Goal: Task Accomplishment & Management: Use online tool/utility

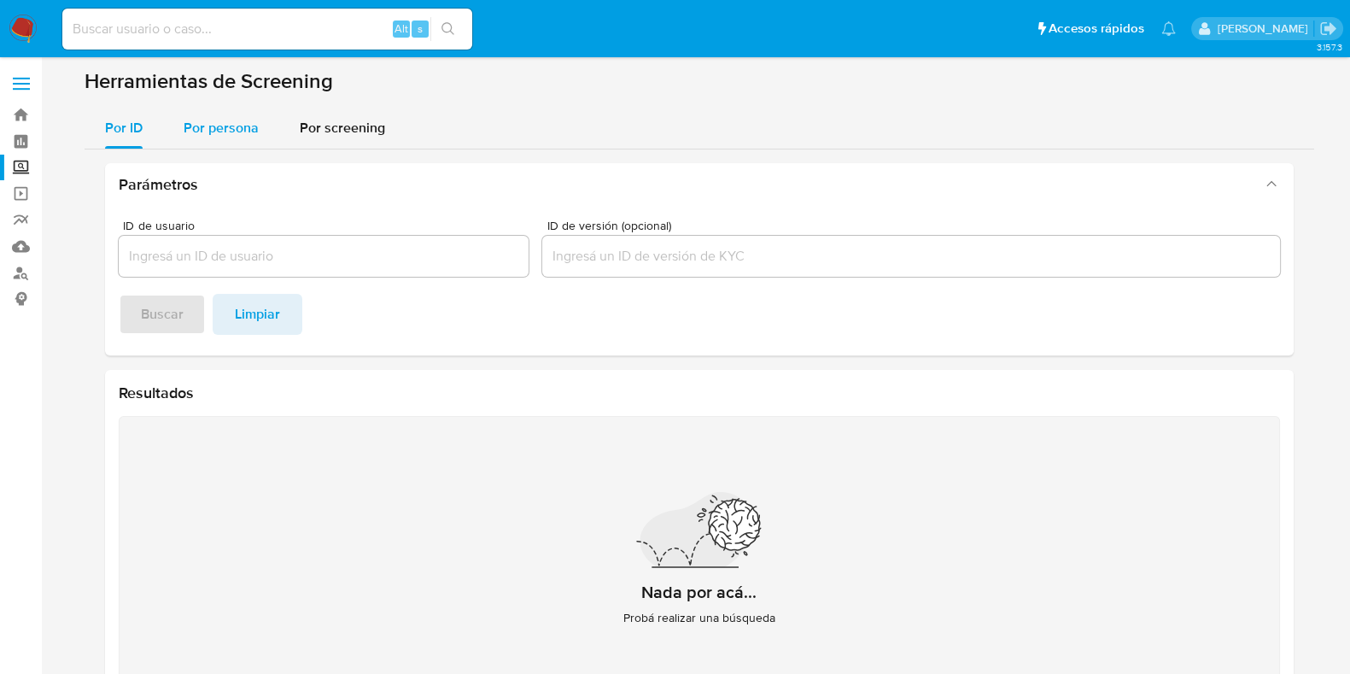
click at [217, 127] on span "Por persona" at bounding box center [221, 128] width 75 height 20
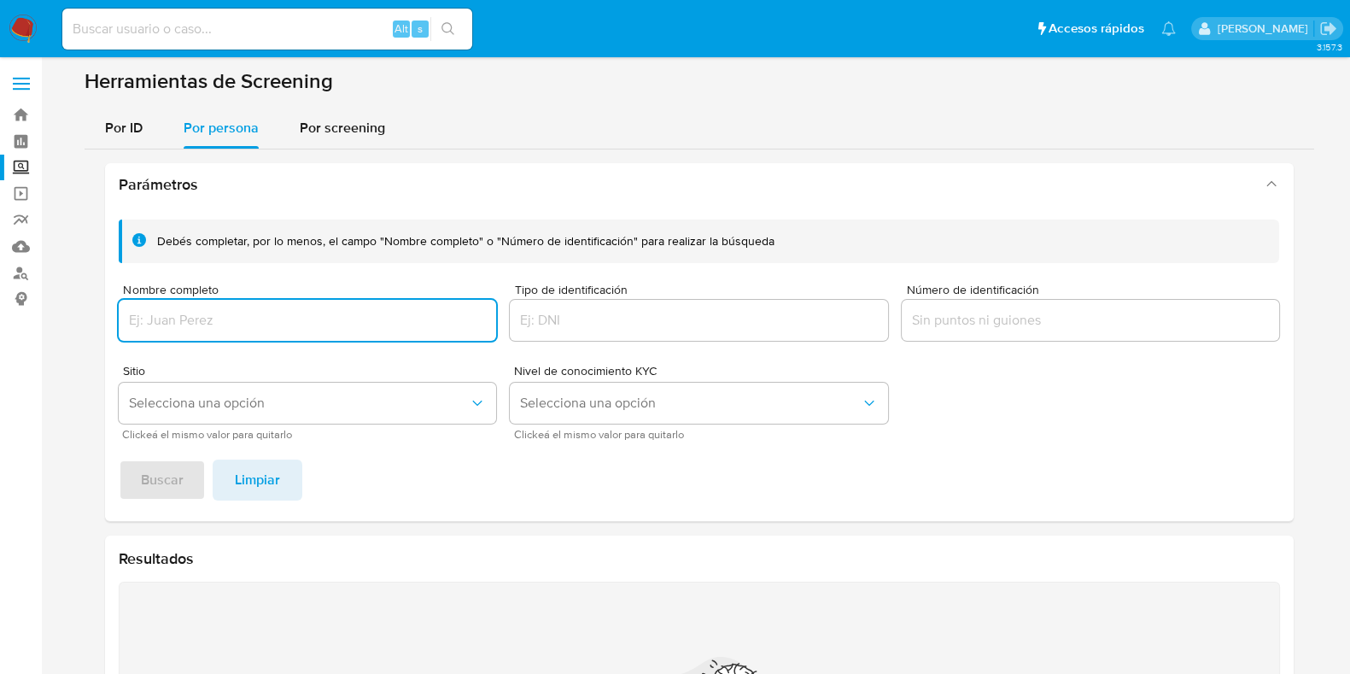
click at [289, 309] on input "Nombre completo" at bounding box center [308, 320] width 378 height 22
click at [173, 484] on span "Buscar" at bounding box center [162, 480] width 43 height 38
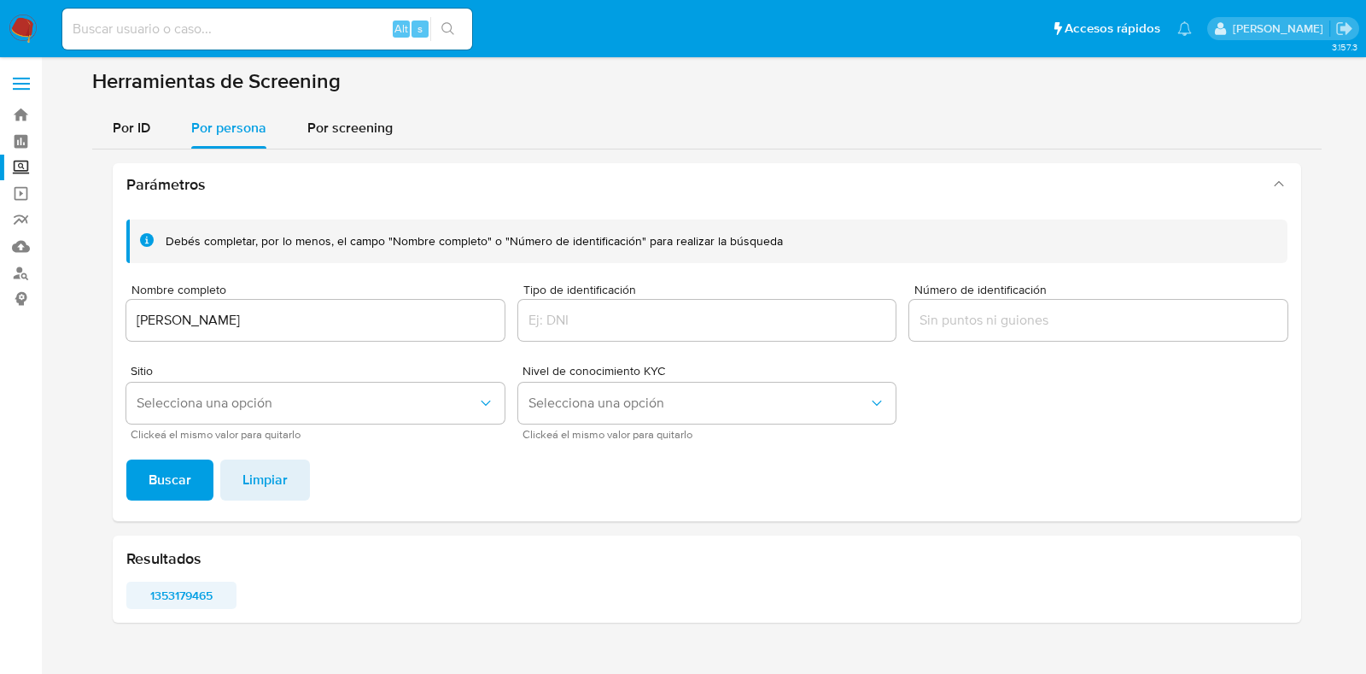
click at [179, 593] on span "1353179465" at bounding box center [181, 595] width 86 height 24
click at [330, 334] on div "ROMULO SERGIO COBOS LOZANO" at bounding box center [315, 320] width 378 height 41
click at [331, 334] on div "ROMULO SERGIO COBOS LOZANO" at bounding box center [315, 320] width 378 height 41
click at [331, 324] on input "ROMULO SERGIO COBOS LOZANO" at bounding box center [315, 320] width 378 height 22
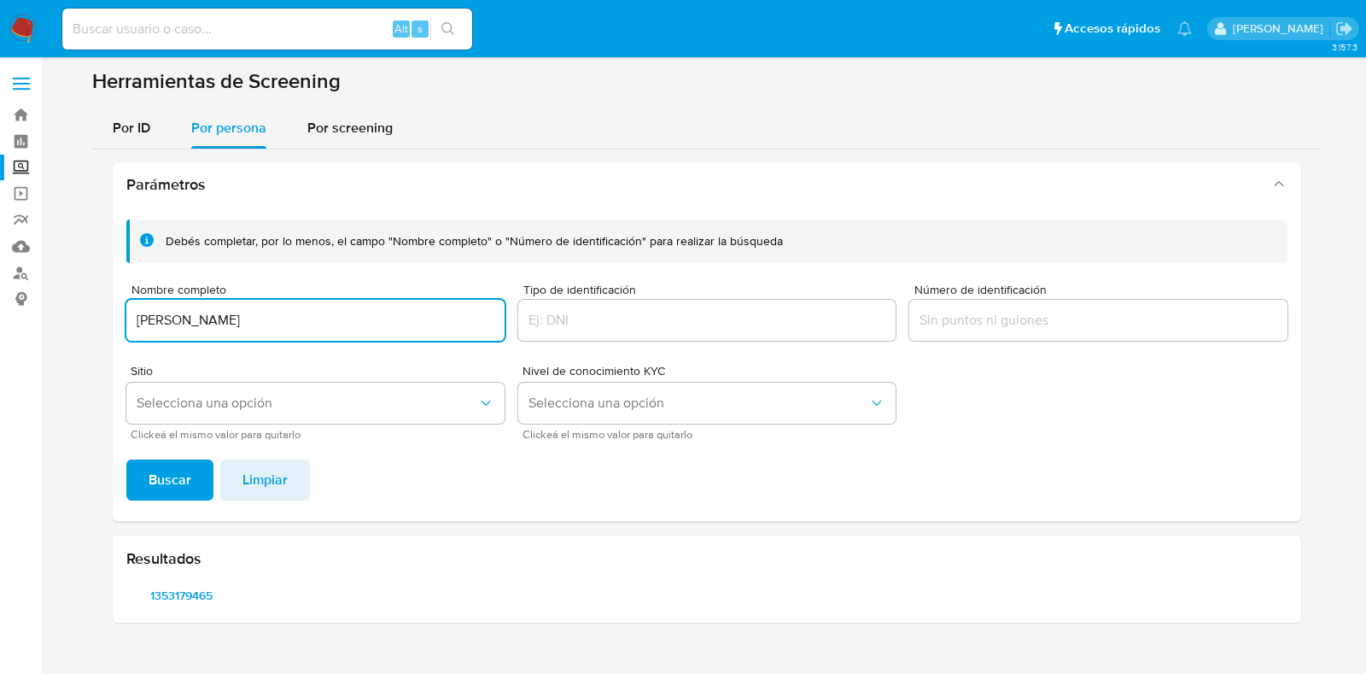
click at [331, 324] on input "ROMULO SERGIO COBOS LOZANO" at bounding box center [315, 320] width 378 height 22
click at [188, 499] on span "Buscar" at bounding box center [170, 480] width 43 height 38
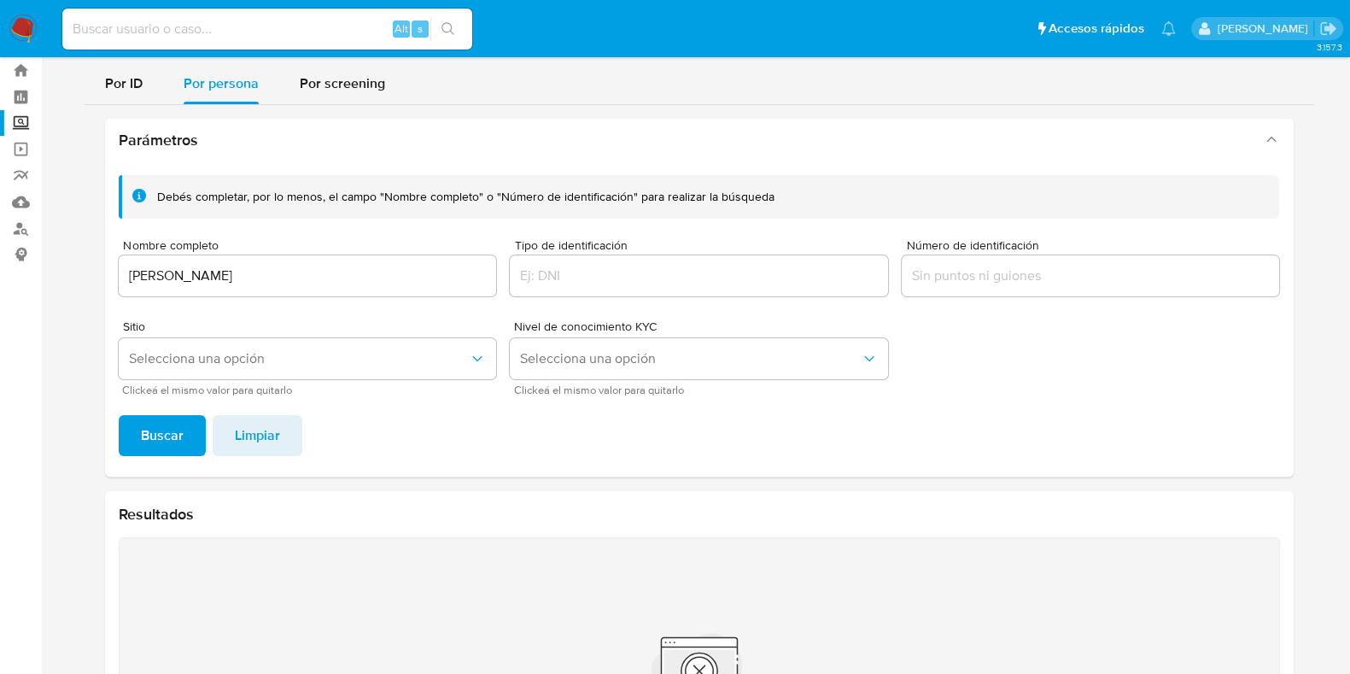
scroll to position [106, 0]
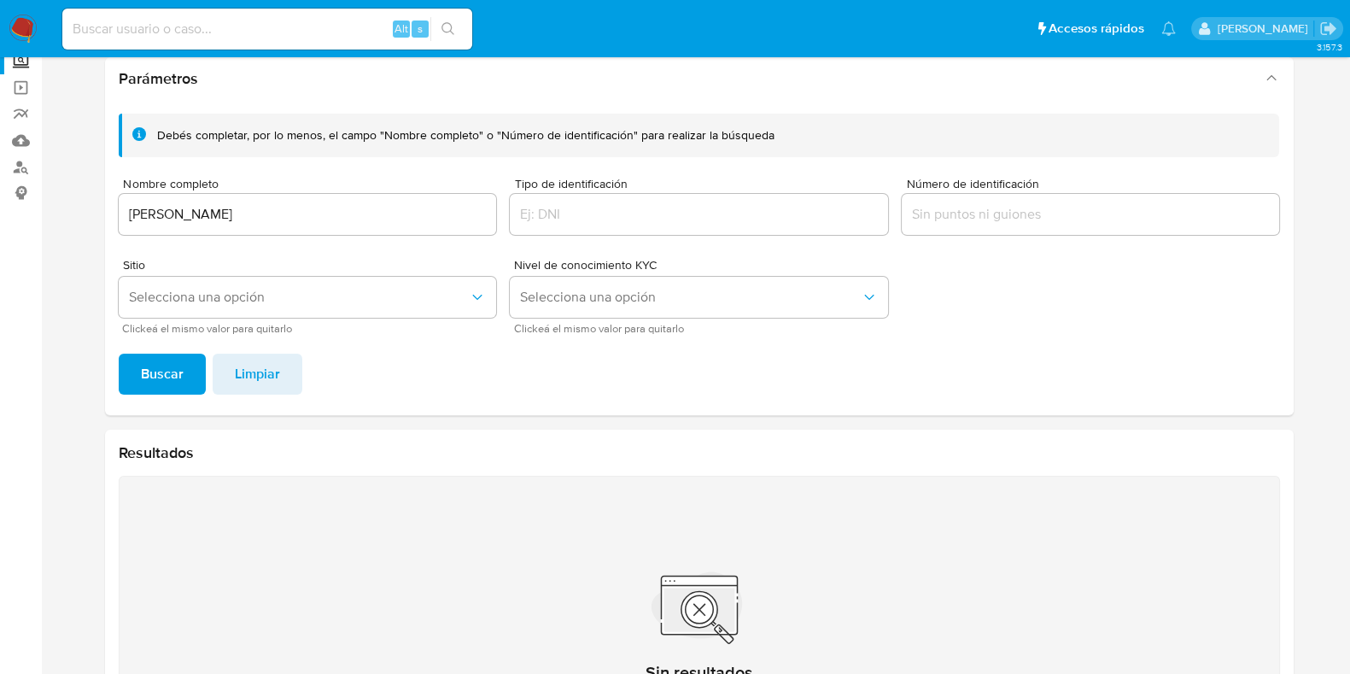
click at [423, 239] on div "Debés completar, por lo menos, el campo "Nombre completo" o "Número de identifi…" at bounding box center [699, 223] width 1161 height 219
click at [423, 228] on div "IRENE RAFAELA COLION BAZAN" at bounding box center [308, 214] width 378 height 41
click at [412, 203] on input "IRENE RAFAELA COLION BAZAN" at bounding box center [308, 214] width 378 height 22
click at [412, 200] on div "IRENE RAFAELA COLION BAZAN" at bounding box center [308, 214] width 378 height 41
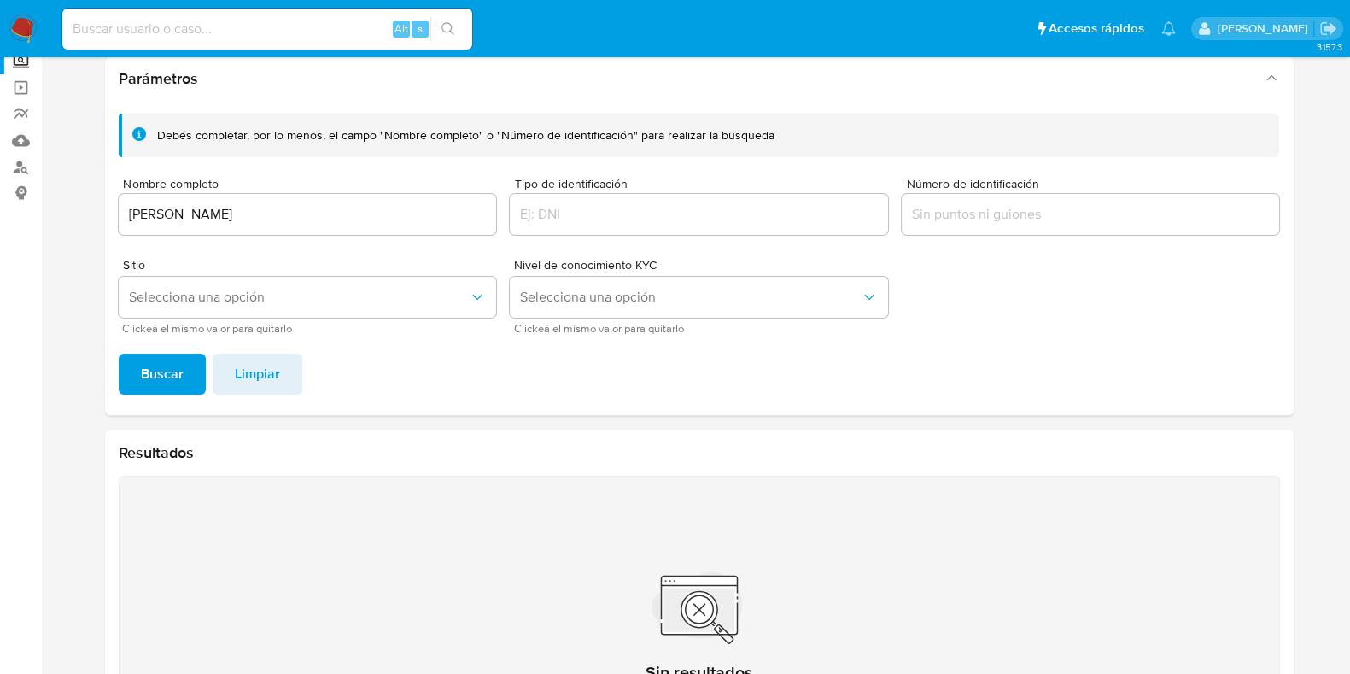
click at [427, 203] on input "IRENE RAFAELA COLION BAZAN" at bounding box center [308, 214] width 378 height 22
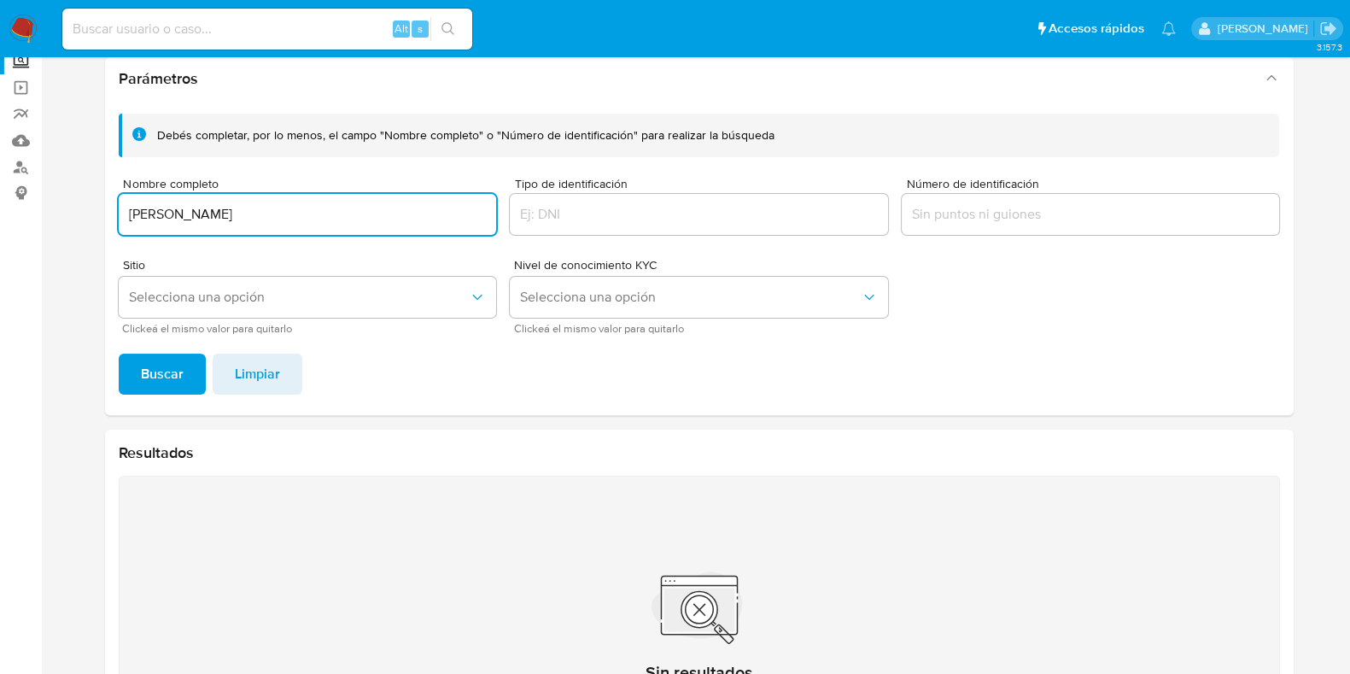
click at [427, 201] on div "IRENE RAFAELA COLION BAZAN" at bounding box center [308, 214] width 378 height 41
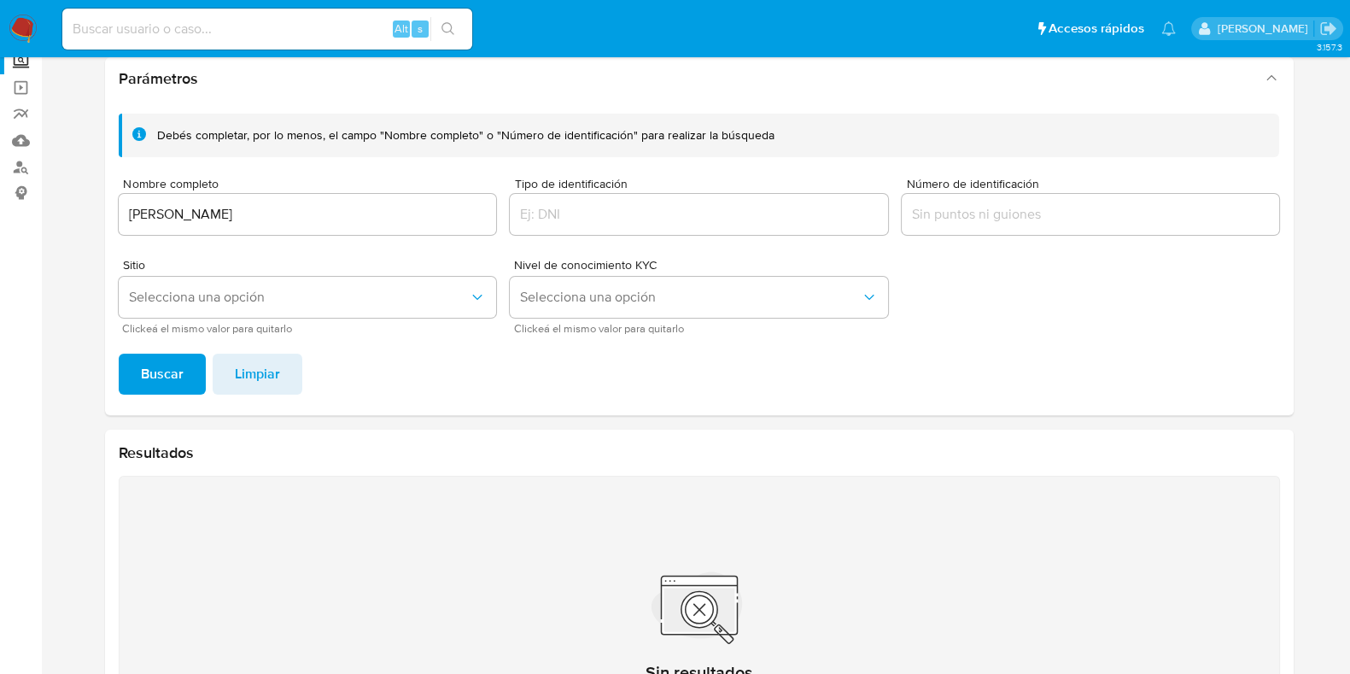
click at [427, 201] on div "IRENE RAFAELA COLION BAZAN" at bounding box center [308, 214] width 378 height 41
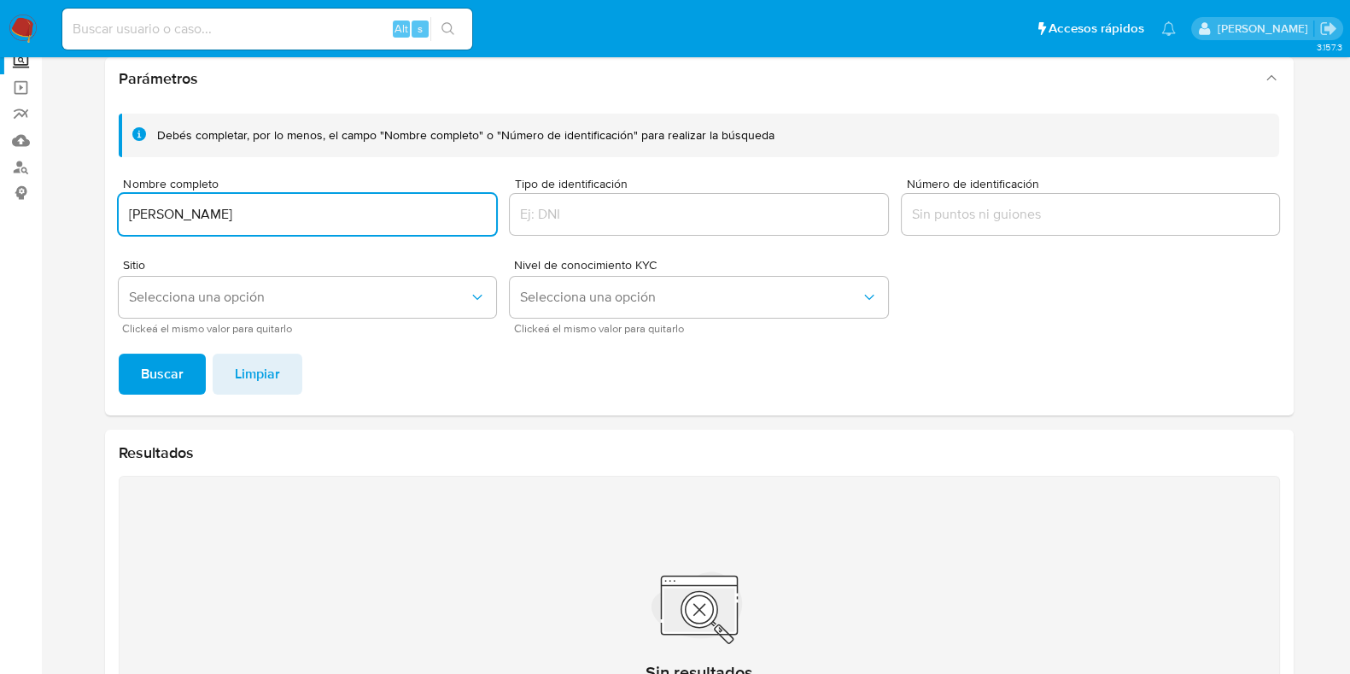
click at [401, 207] on input "IRENE RAFAELA COLION BAZAN" at bounding box center [308, 214] width 378 height 22
type input "NORMA EDITH GARCIA GARZA"
click at [183, 382] on button "Buscar" at bounding box center [162, 373] width 87 height 41
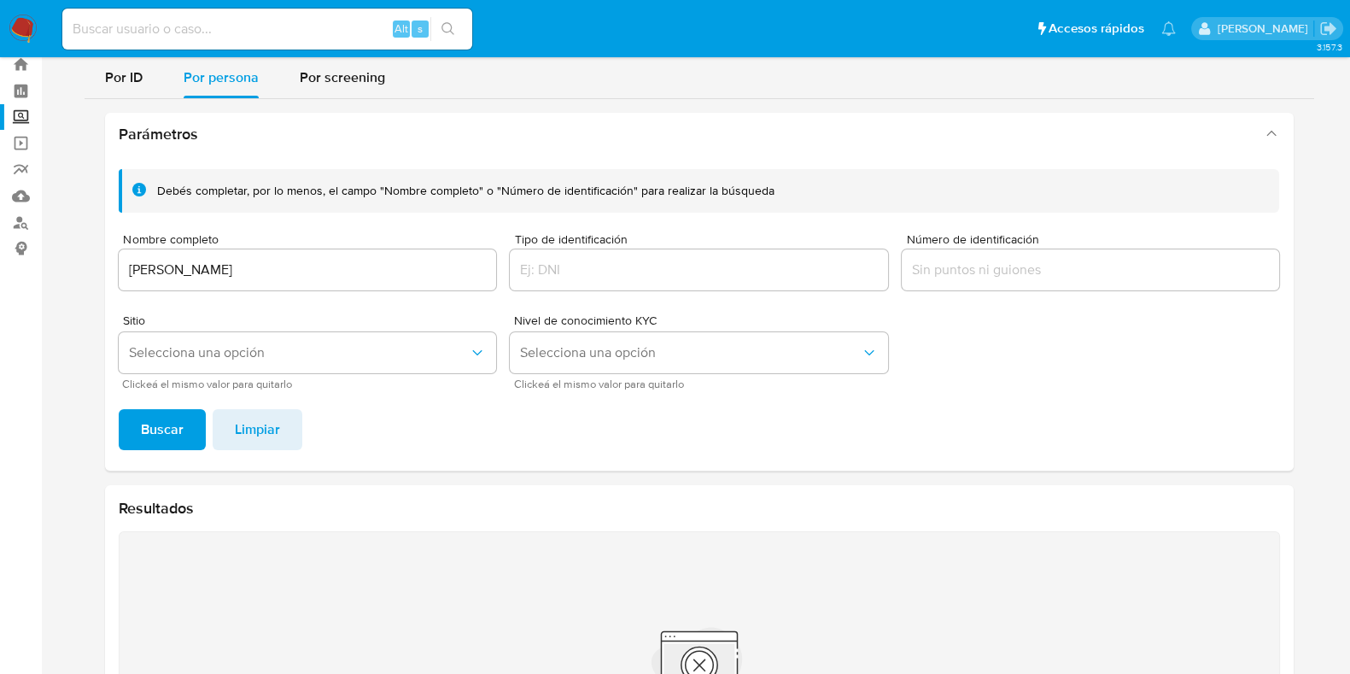
scroll to position [30, 0]
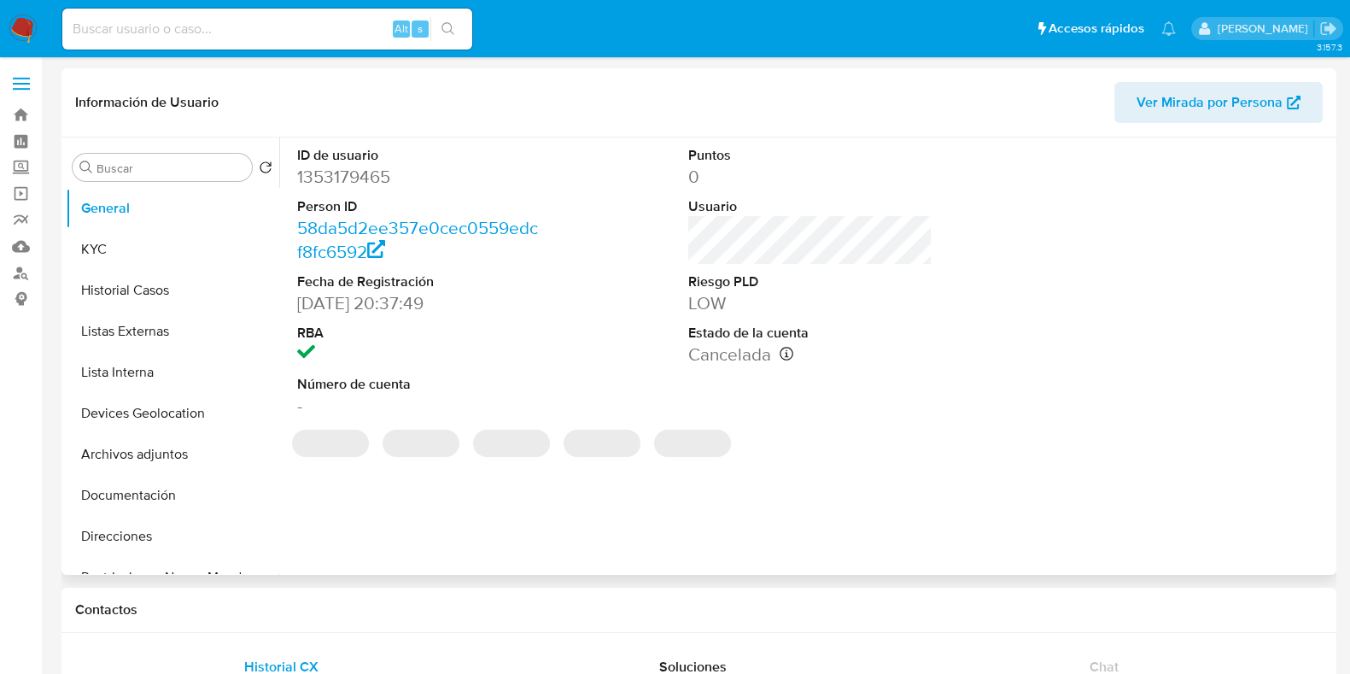
select select "10"
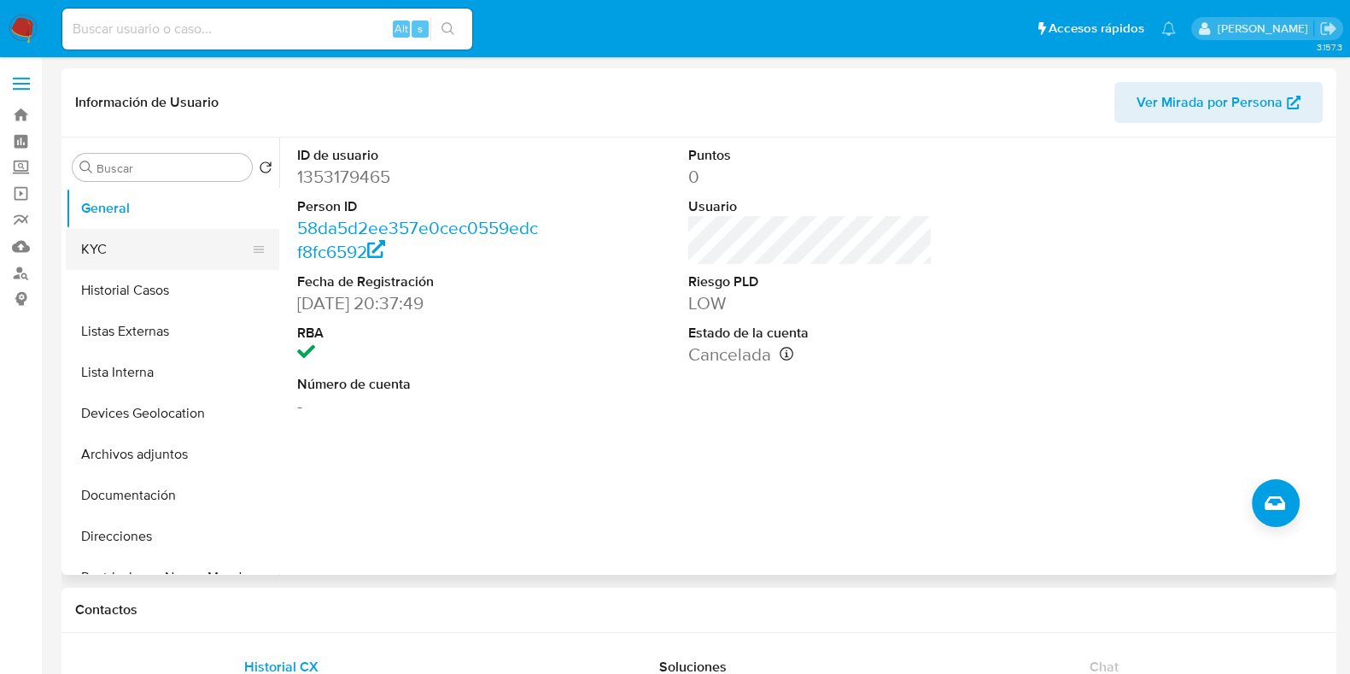
click at [131, 232] on button "KYC" at bounding box center [166, 249] width 200 height 41
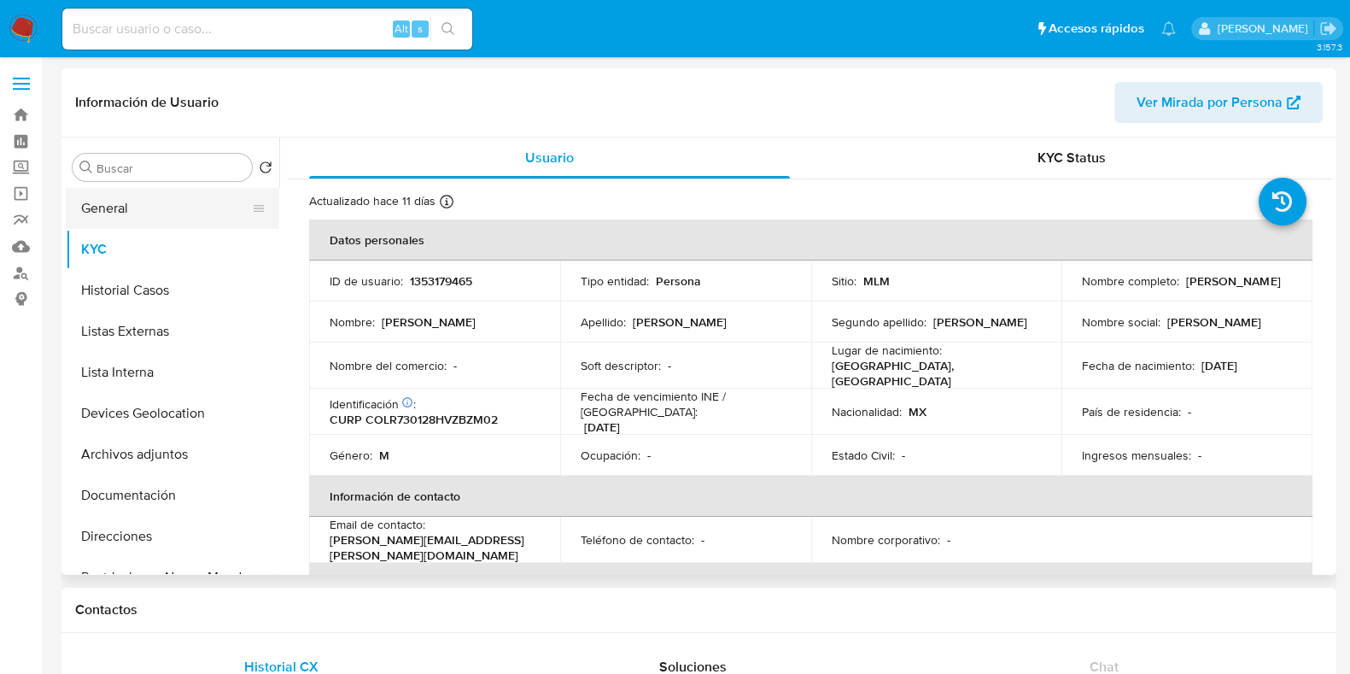
click at [120, 198] on button "General" at bounding box center [166, 208] width 200 height 41
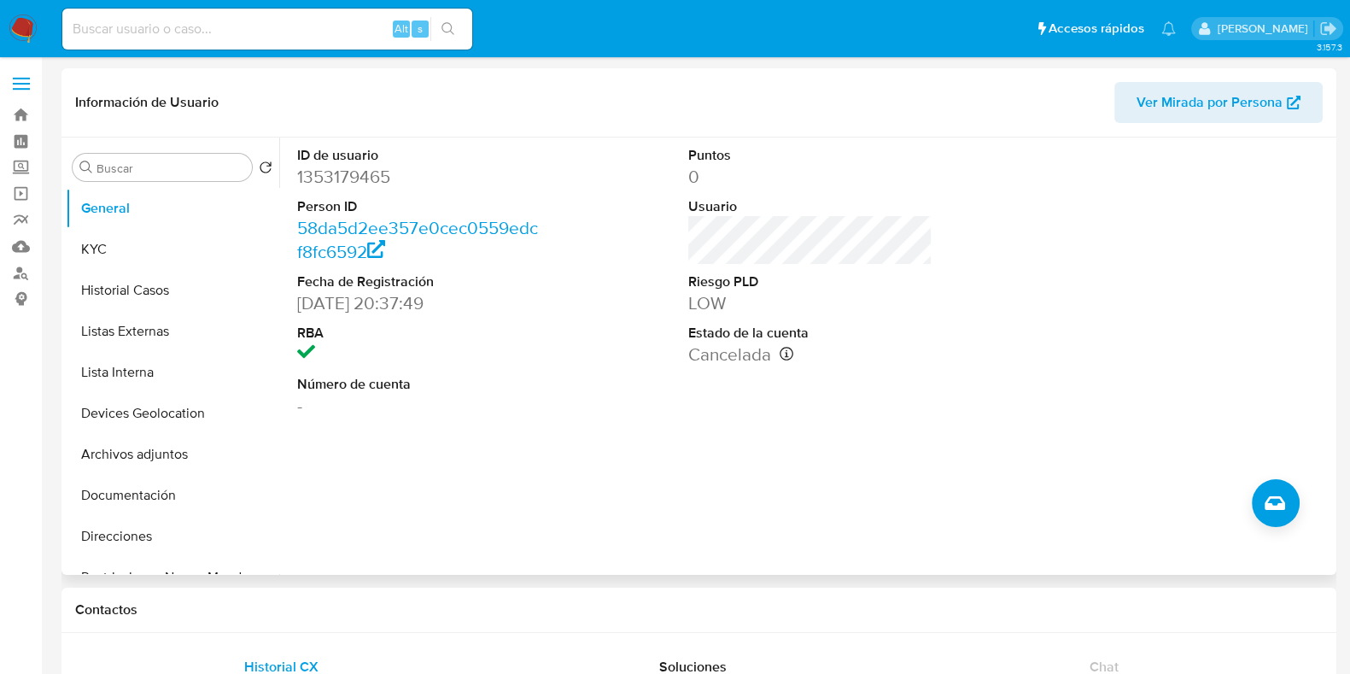
click at [361, 186] on dd "1353179465" at bounding box center [419, 177] width 244 height 24
click at [362, 181] on dd "1353179465" at bounding box center [419, 177] width 244 height 24
copy dd "1353179465"
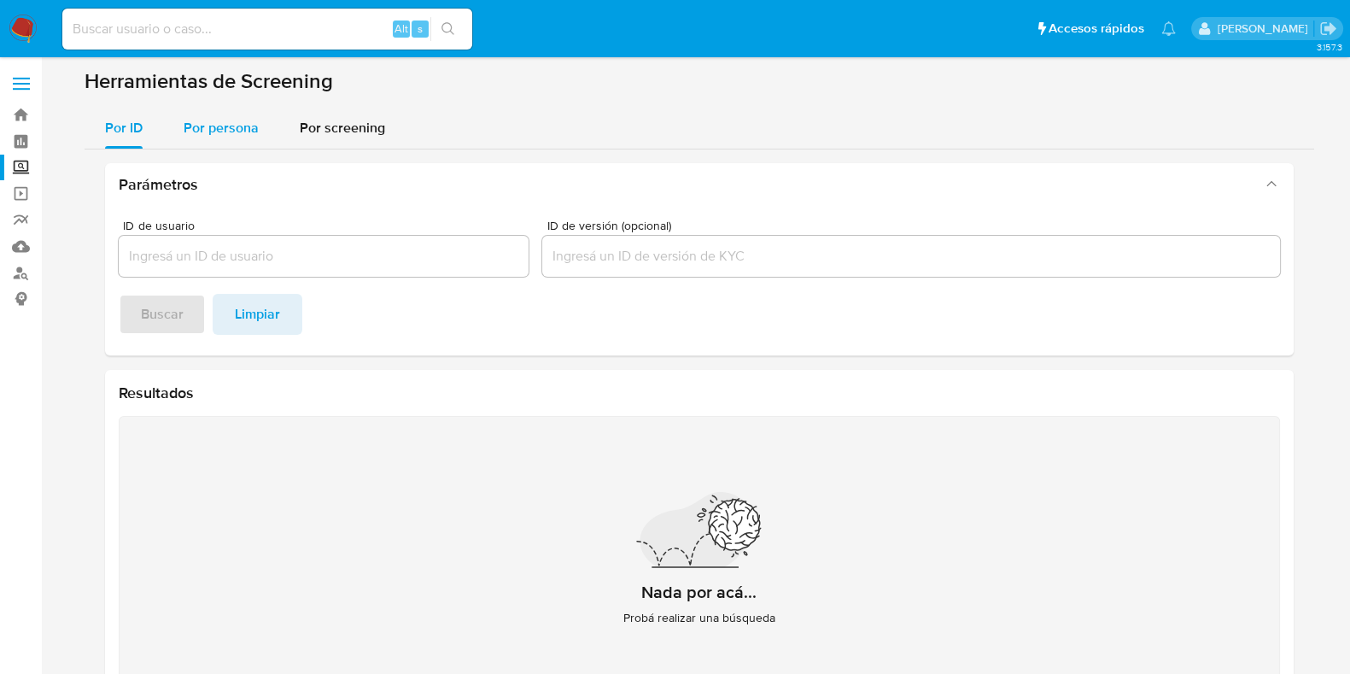
click at [235, 147] on div "Por persona" at bounding box center [221, 128] width 75 height 41
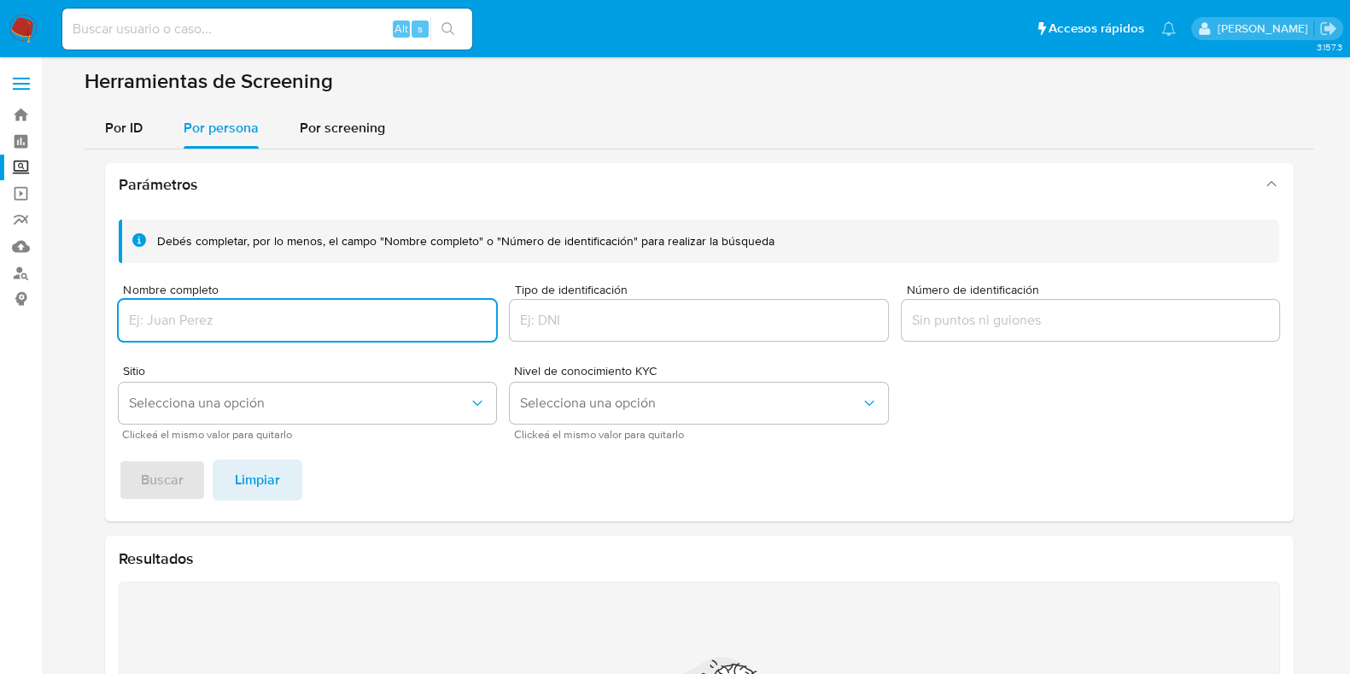
click at [264, 322] on input "Nombre completo" at bounding box center [308, 320] width 378 height 22
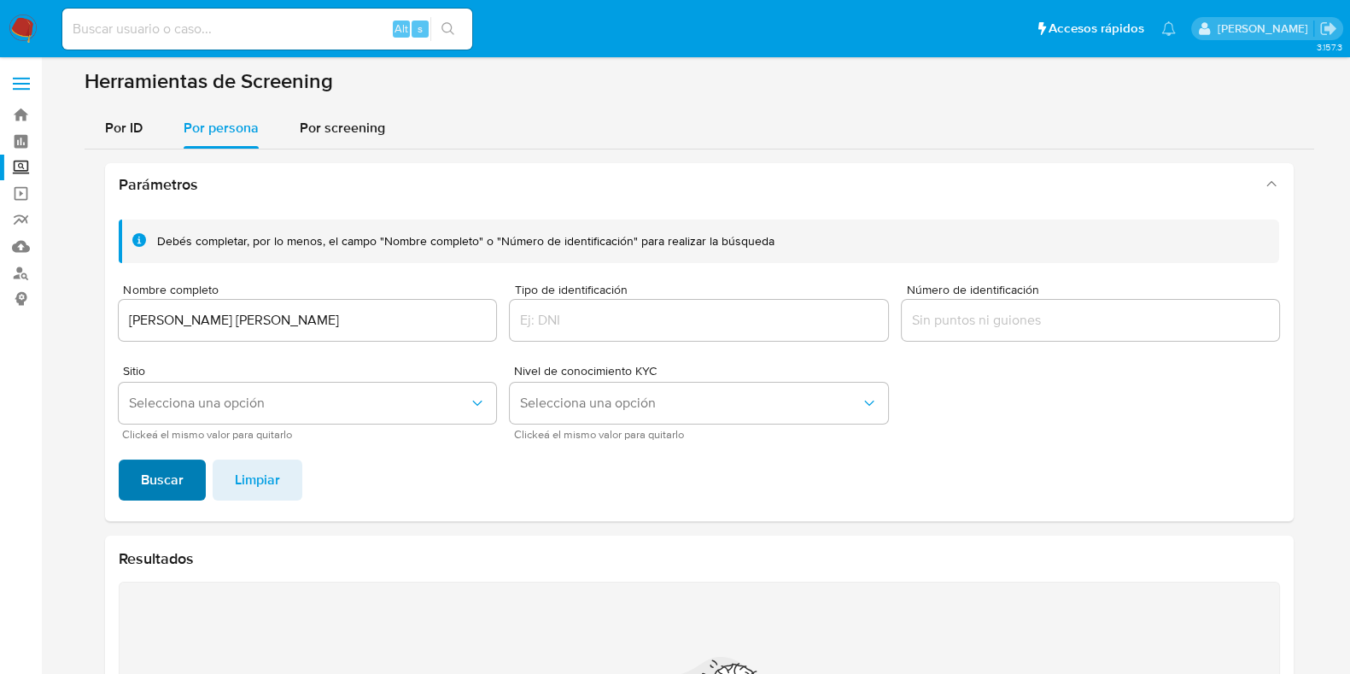
click at [178, 481] on span "Buscar" at bounding box center [162, 480] width 43 height 38
click at [437, 306] on div "[PERSON_NAME] [PERSON_NAME]" at bounding box center [308, 320] width 378 height 41
click at [409, 324] on input "[PERSON_NAME] [PERSON_NAME]" at bounding box center [308, 320] width 378 height 22
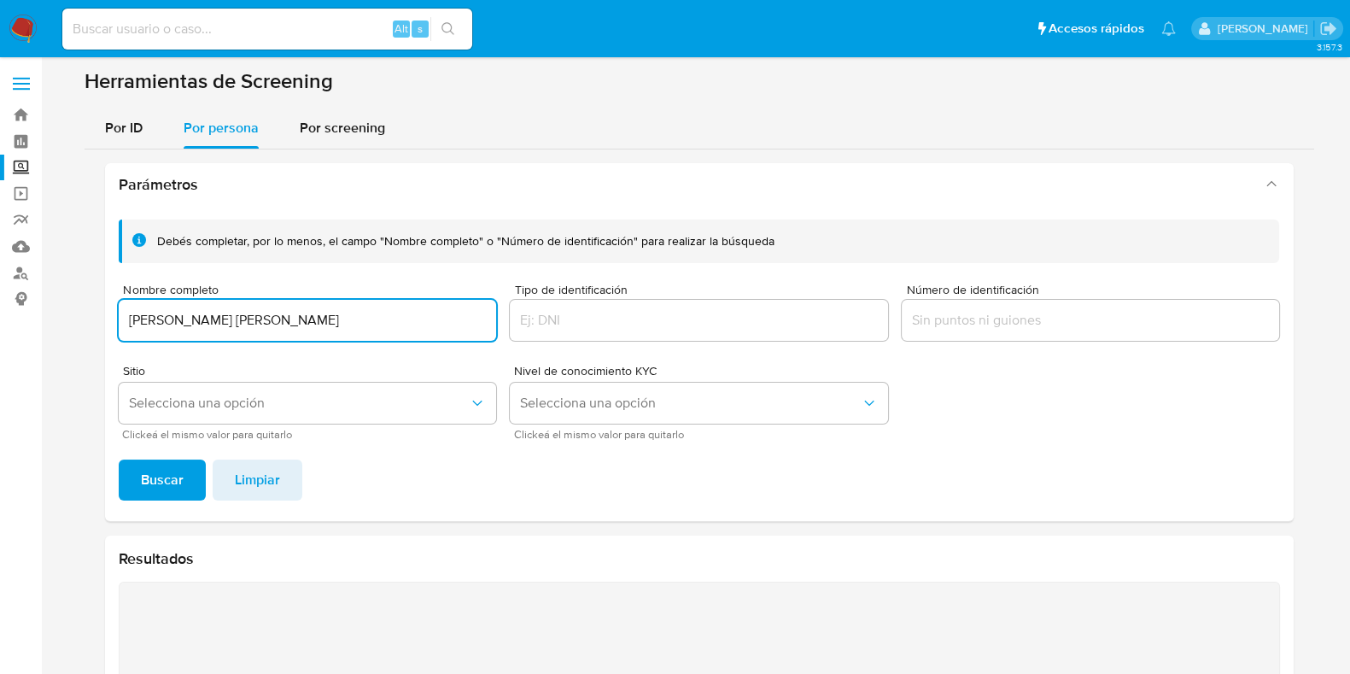
click at [409, 324] on input "NORMA EDITH GARCIA GARZA" at bounding box center [308, 320] width 378 height 22
click at [408, 324] on input "NORMA EDITH GARCIA GARZA" at bounding box center [308, 320] width 378 height 22
type input "DONATO SOLIS TORRES"
click at [194, 471] on button "Buscar" at bounding box center [162, 479] width 87 height 41
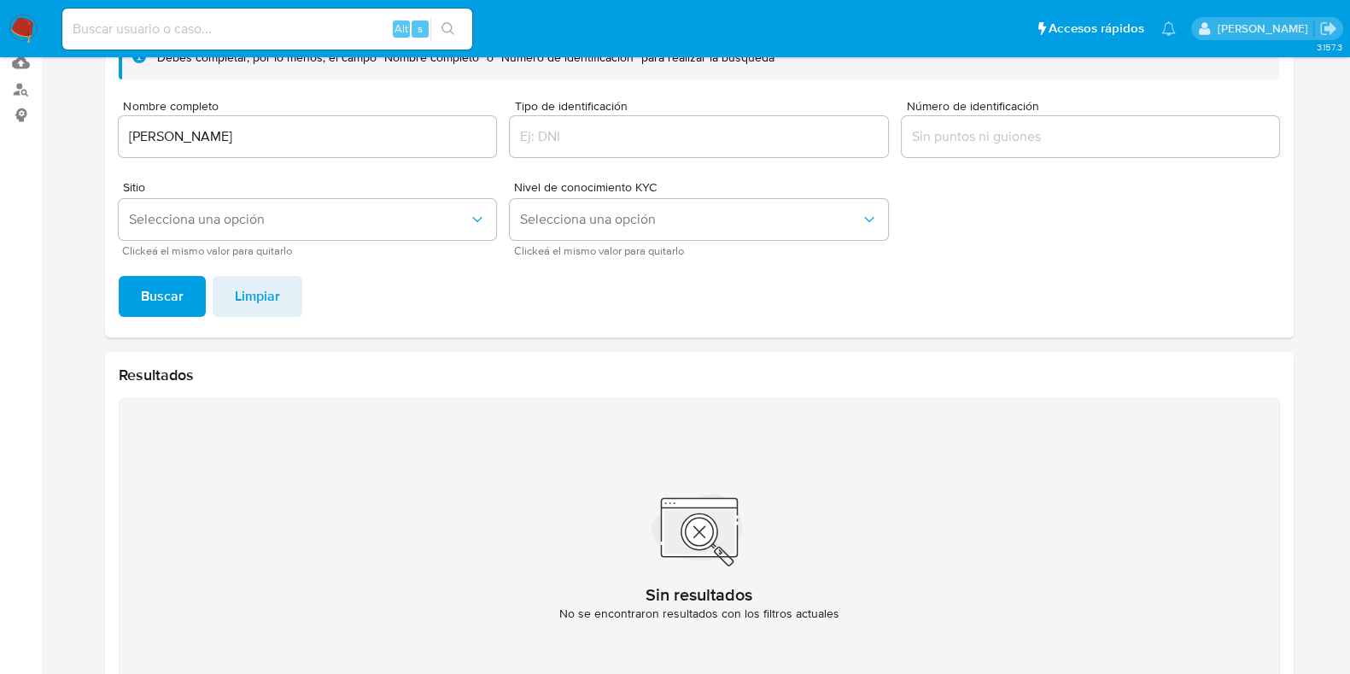
scroll to position [137, 0]
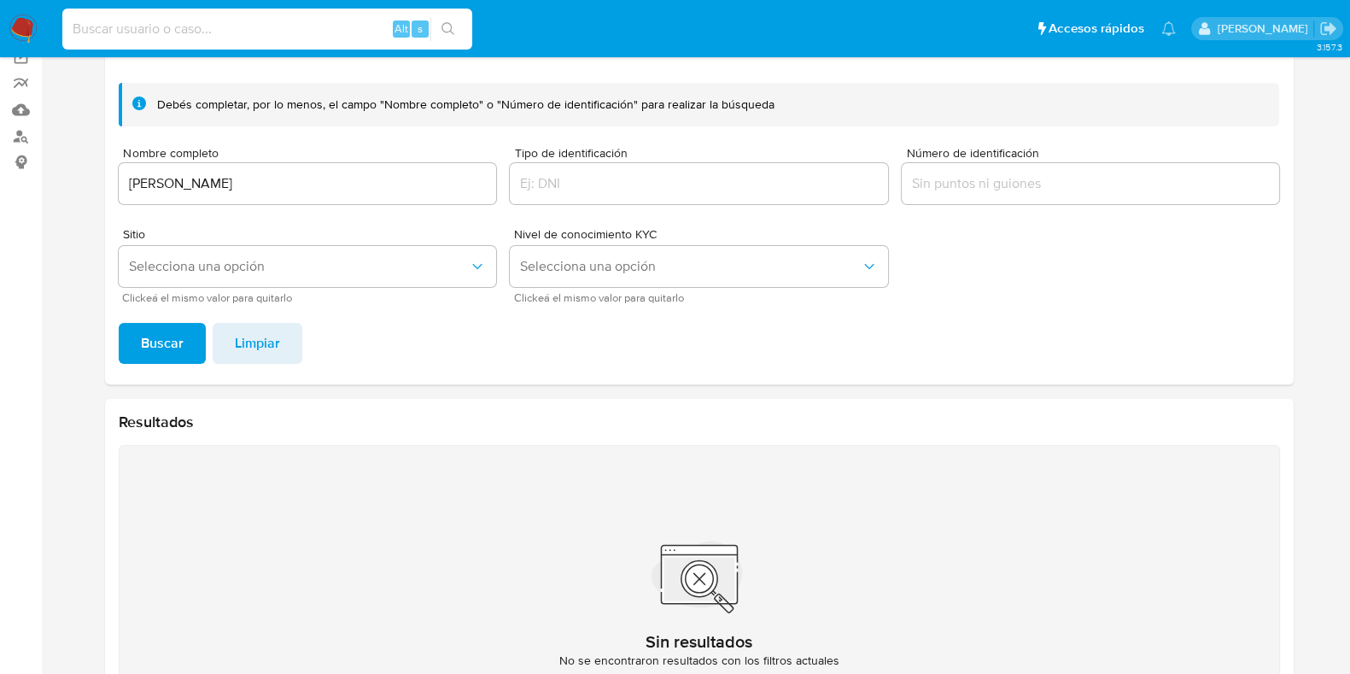
click at [275, 37] on input at bounding box center [267, 29] width 410 height 22
paste input "2067680392"
type input "2067680392"
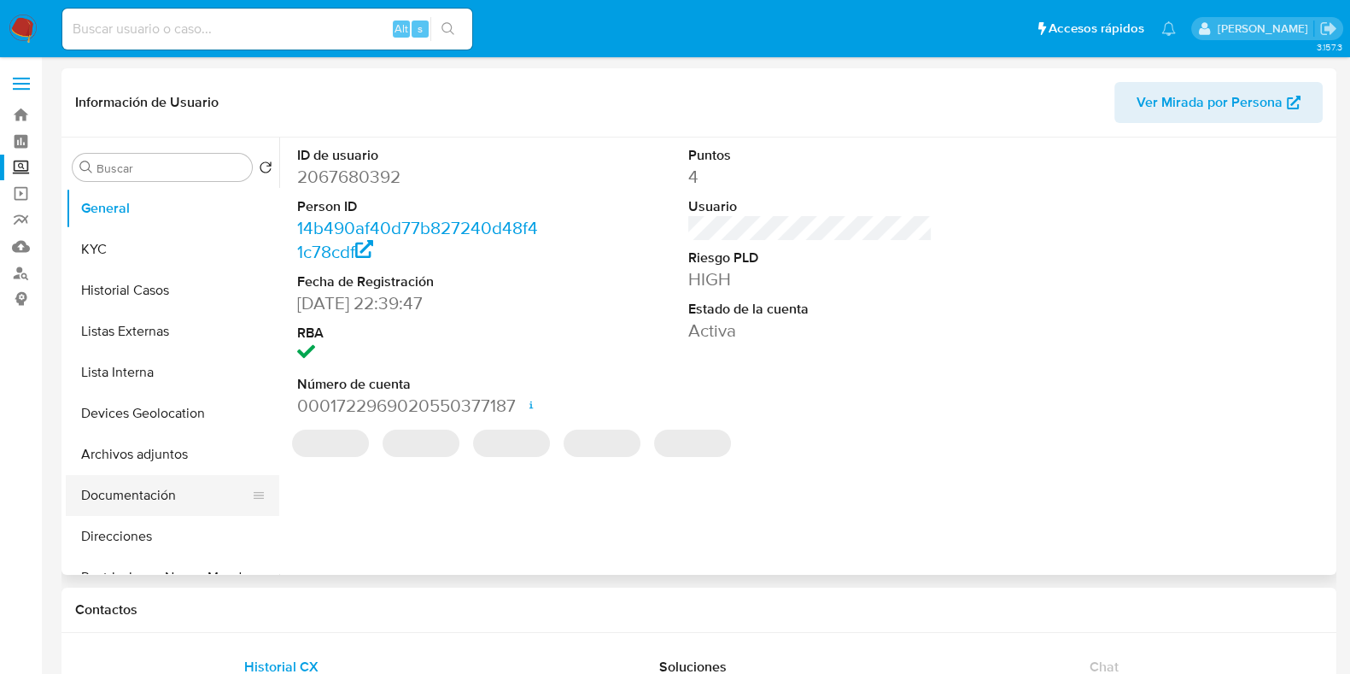
click at [145, 487] on button "Documentación" at bounding box center [166, 495] width 200 height 41
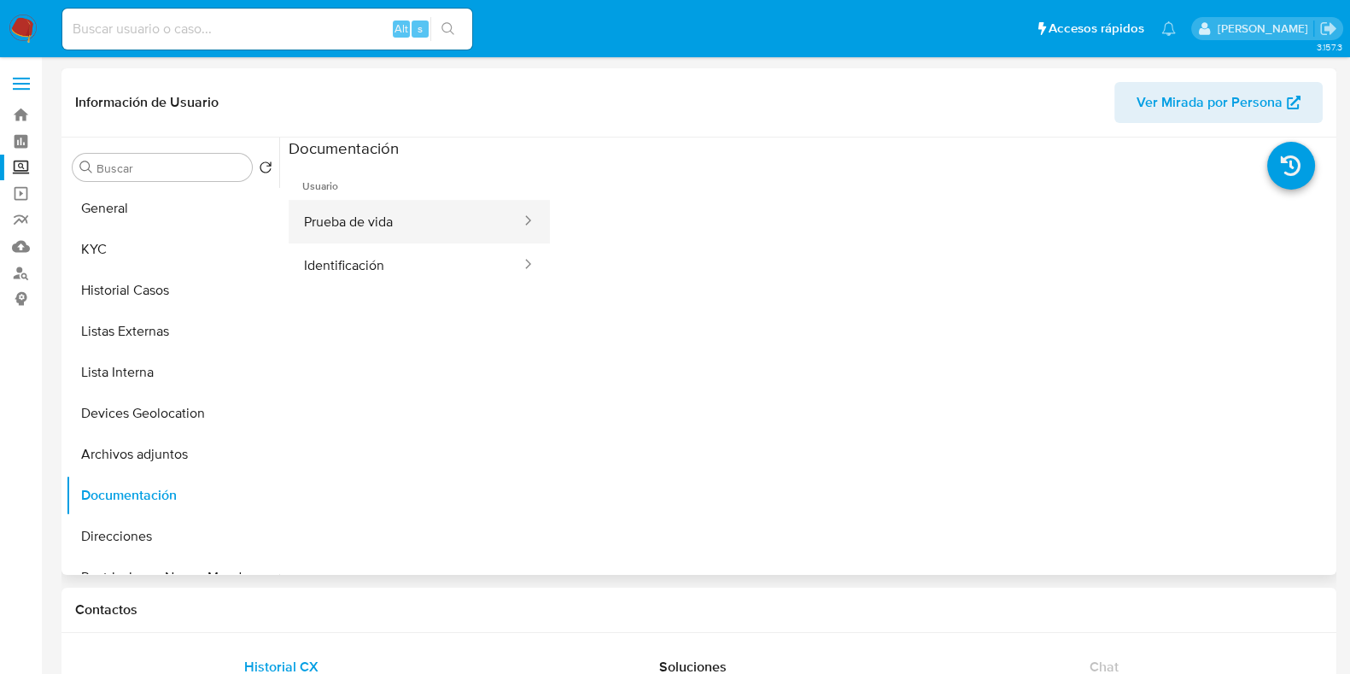
select select "10"
click at [414, 239] on button "Prueba de vida" at bounding box center [406, 222] width 234 height 44
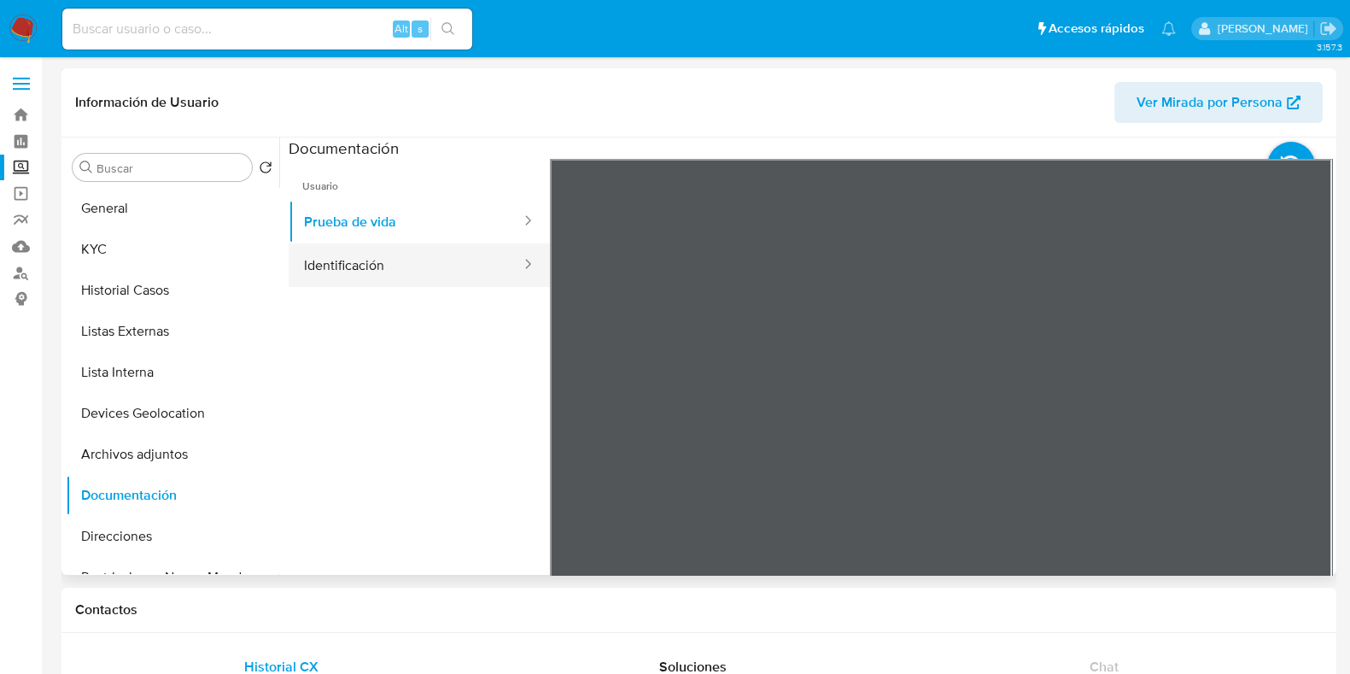
click at [372, 256] on button "Identificación" at bounding box center [406, 265] width 234 height 44
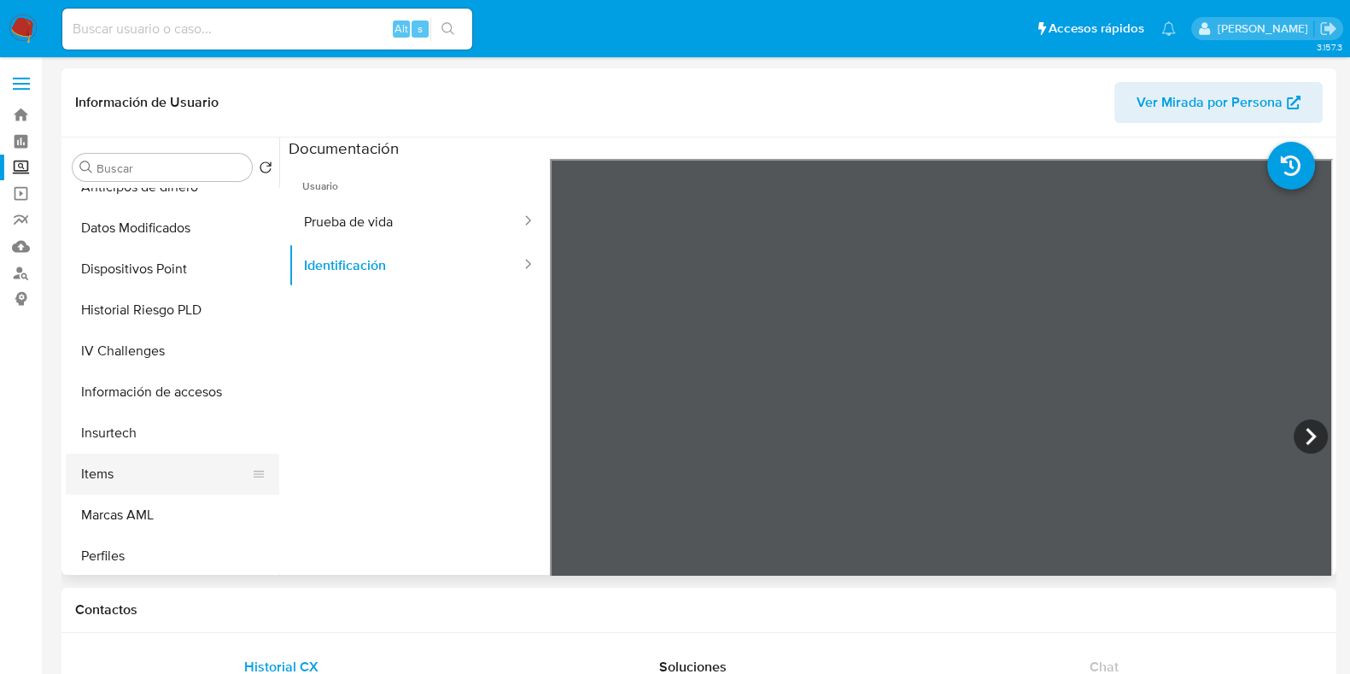
scroll to position [640, 0]
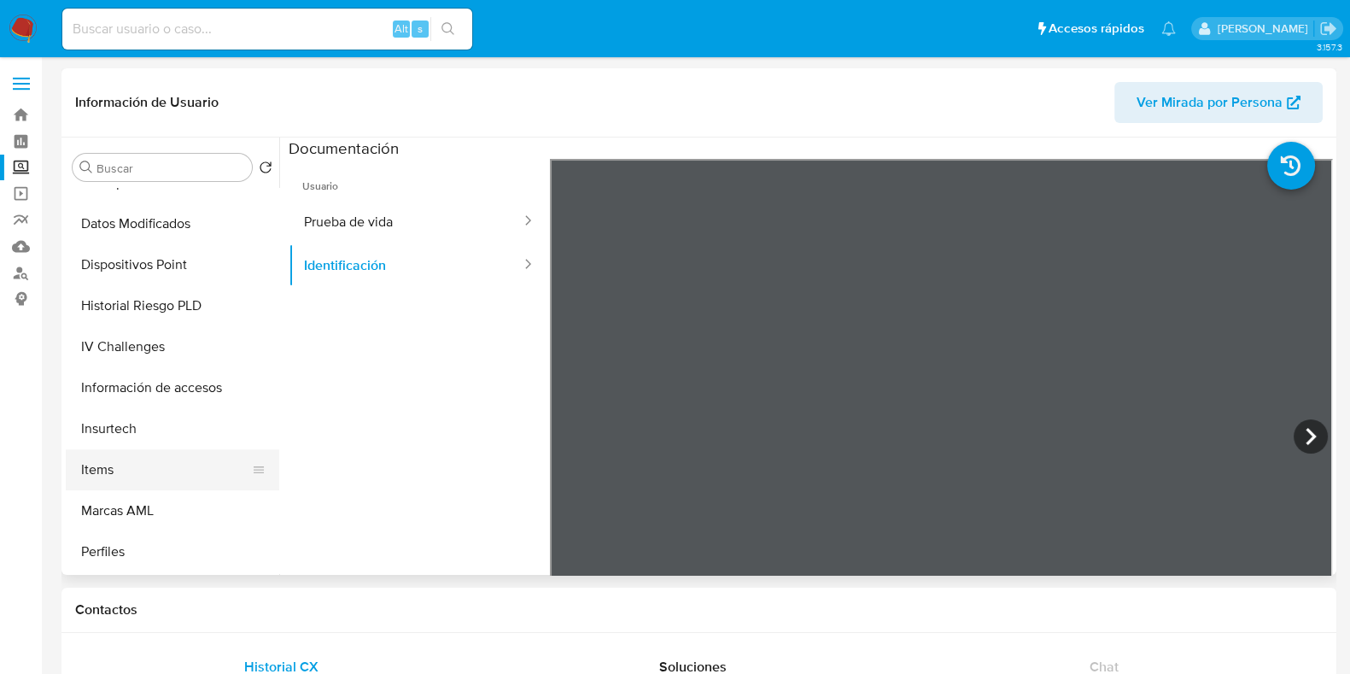
click at [169, 460] on button "Items" at bounding box center [166, 469] width 200 height 41
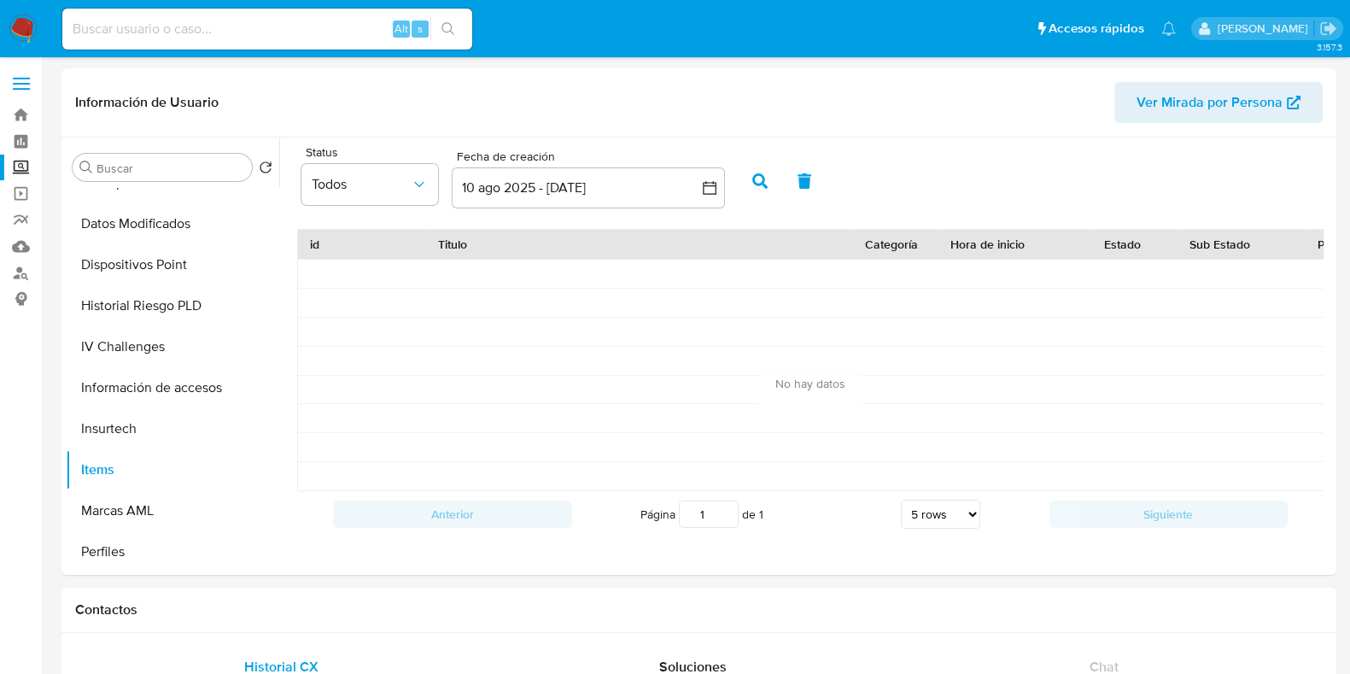
click at [37, 27] on img at bounding box center [23, 29] width 29 height 29
click at [21, 26] on img at bounding box center [23, 29] width 29 height 29
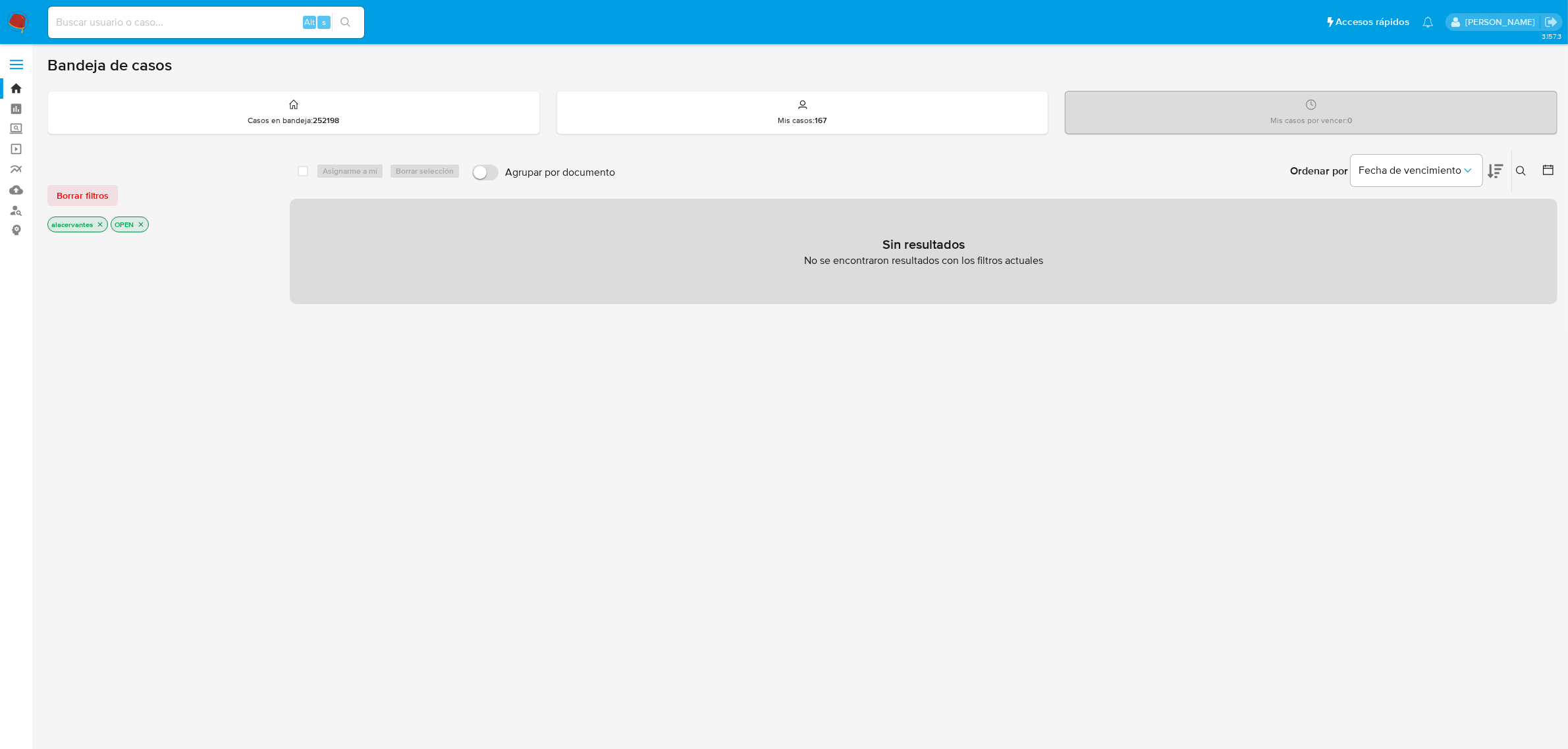
click at [115, 16] on input at bounding box center [206, 22] width 316 height 17
paste input "2067680392"
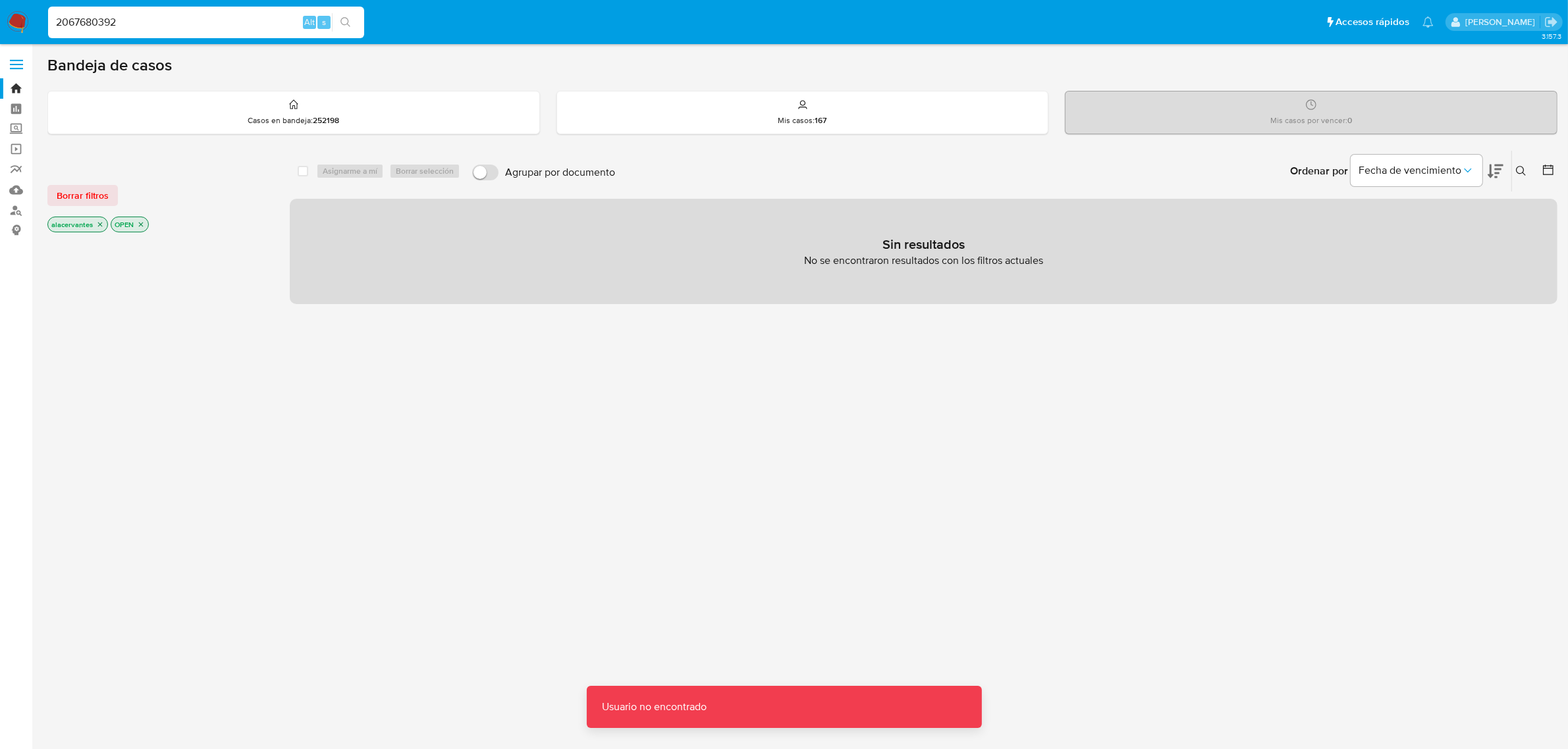
click at [151, 22] on input "2067680392" at bounding box center [206, 22] width 316 height 17
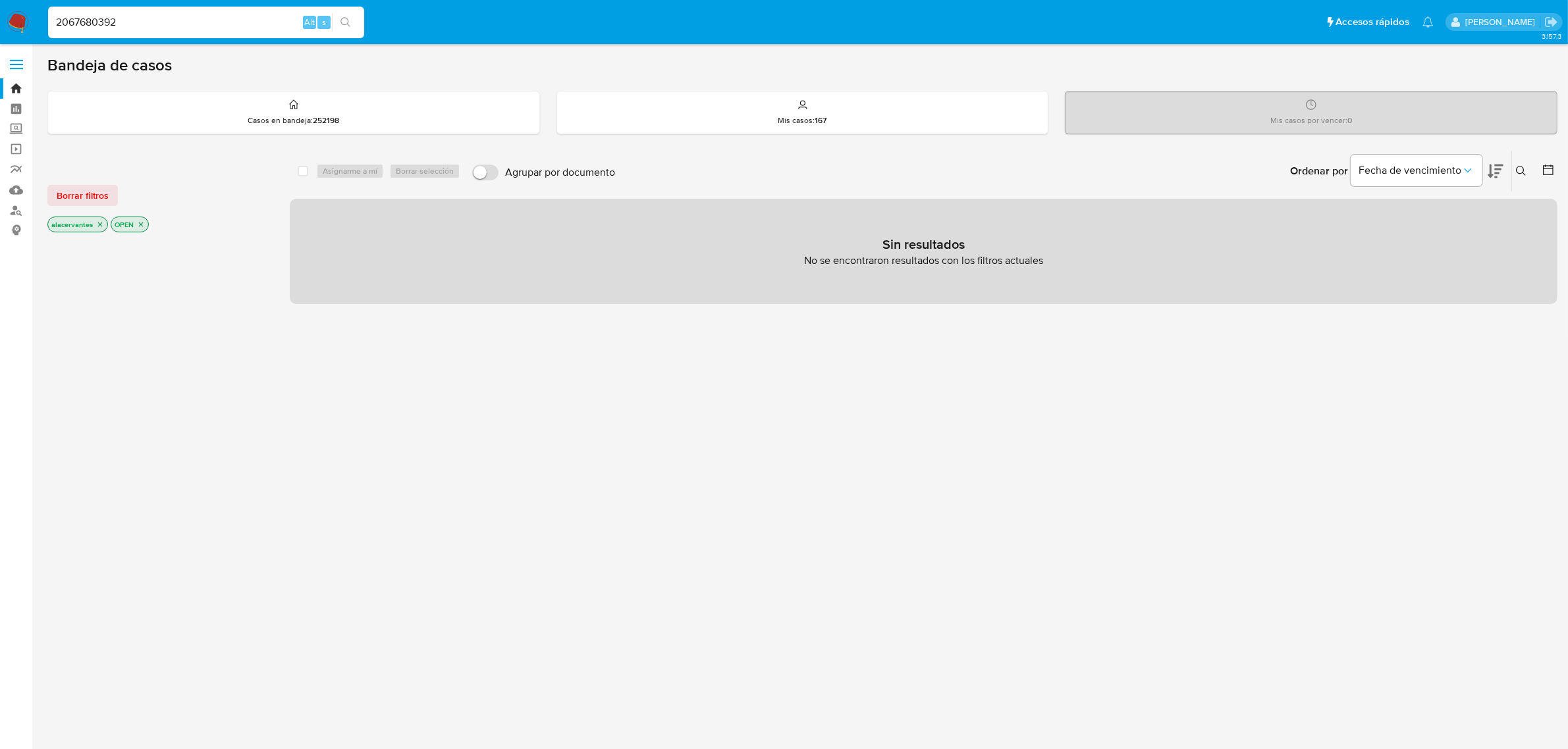
type input "2067680392"
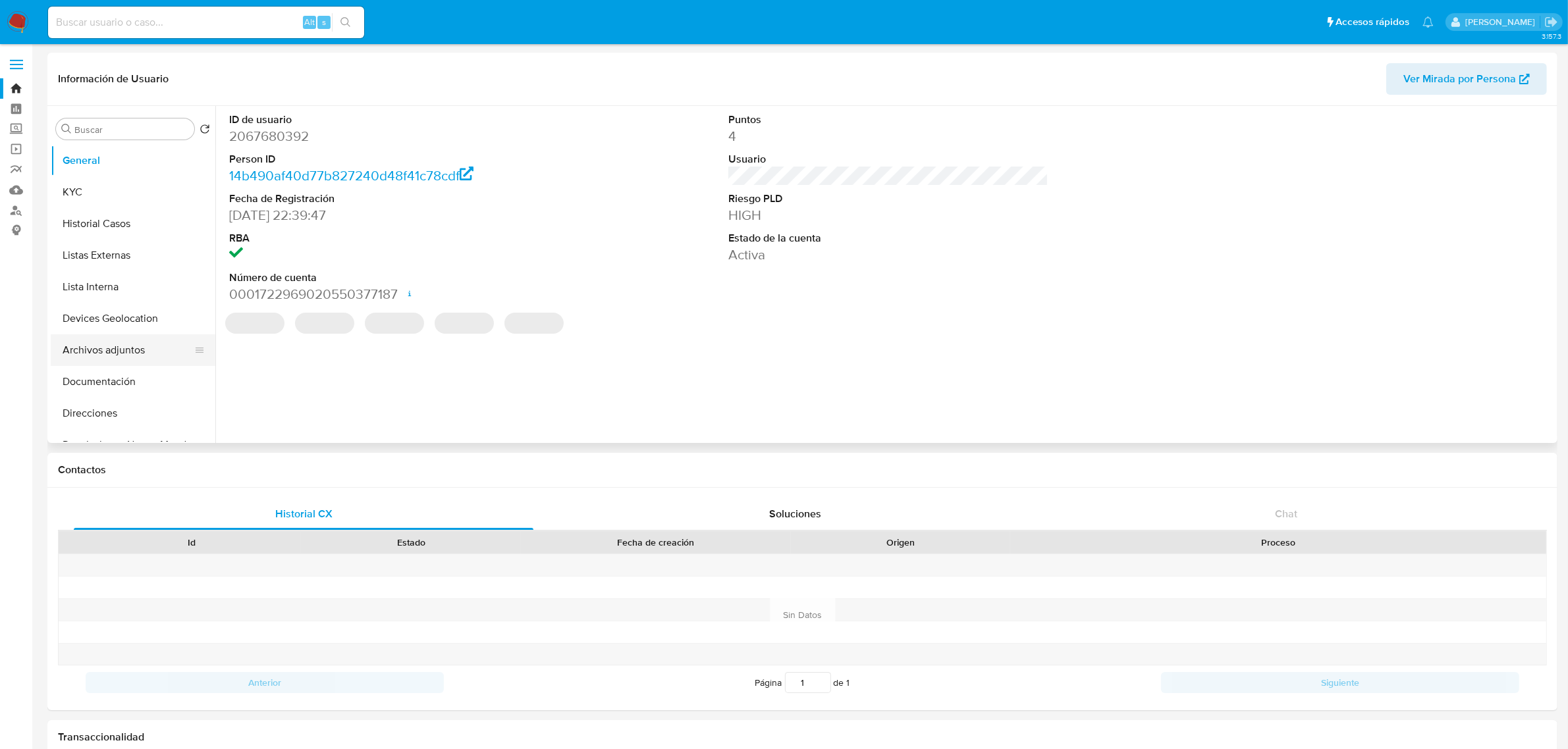
select select "10"
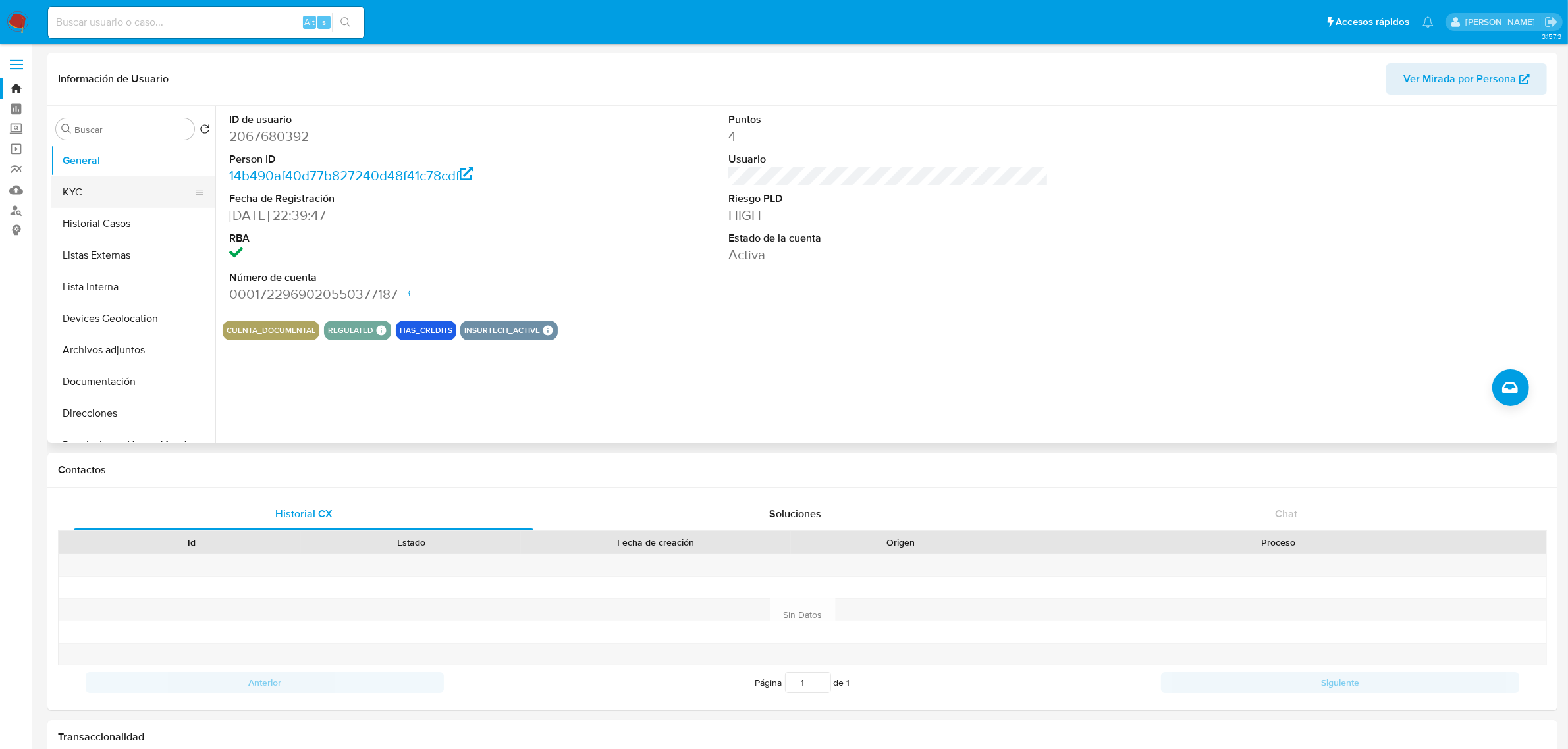
click at [116, 198] on button "KYC" at bounding box center [128, 192] width 154 height 32
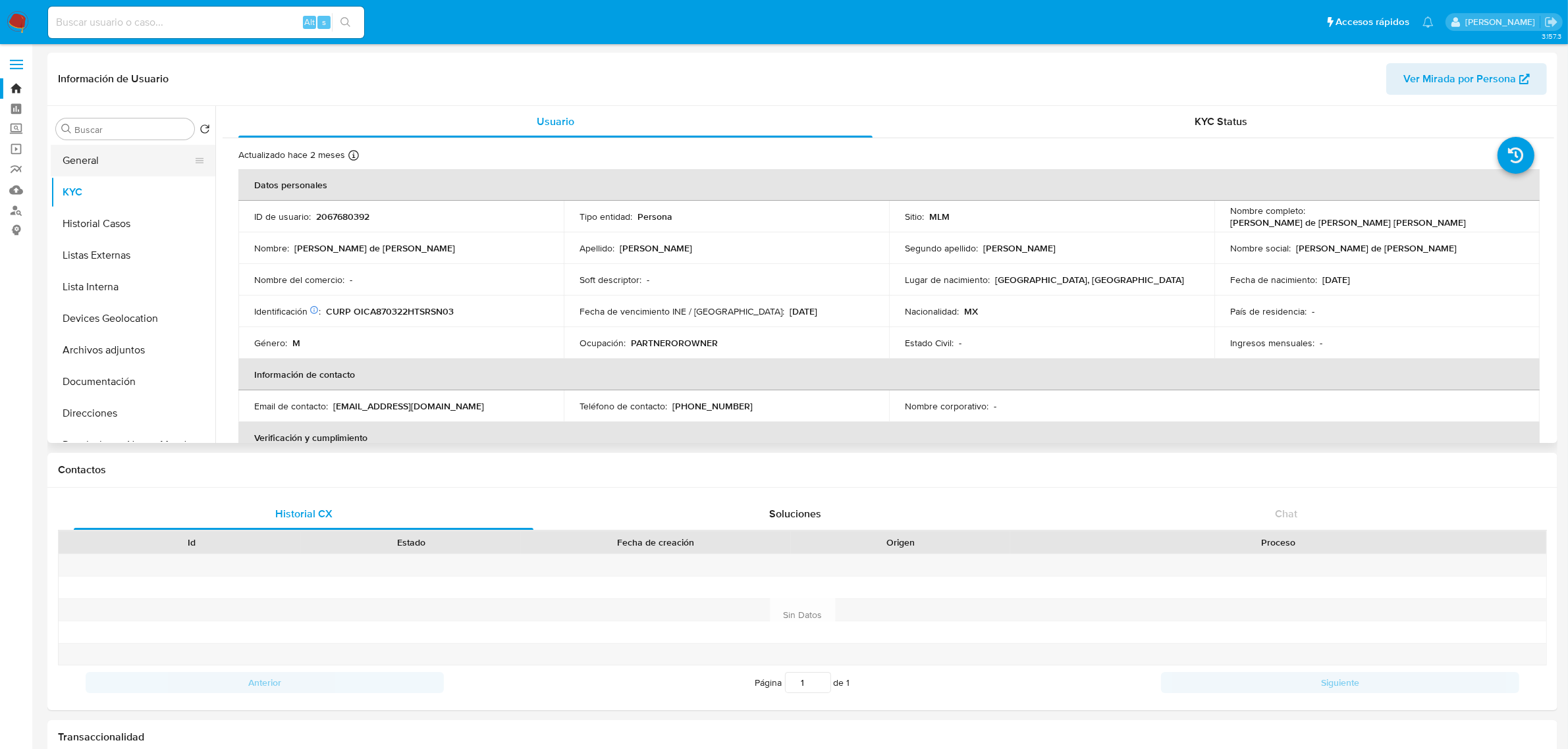
click at [63, 165] on button "General" at bounding box center [128, 160] width 154 height 32
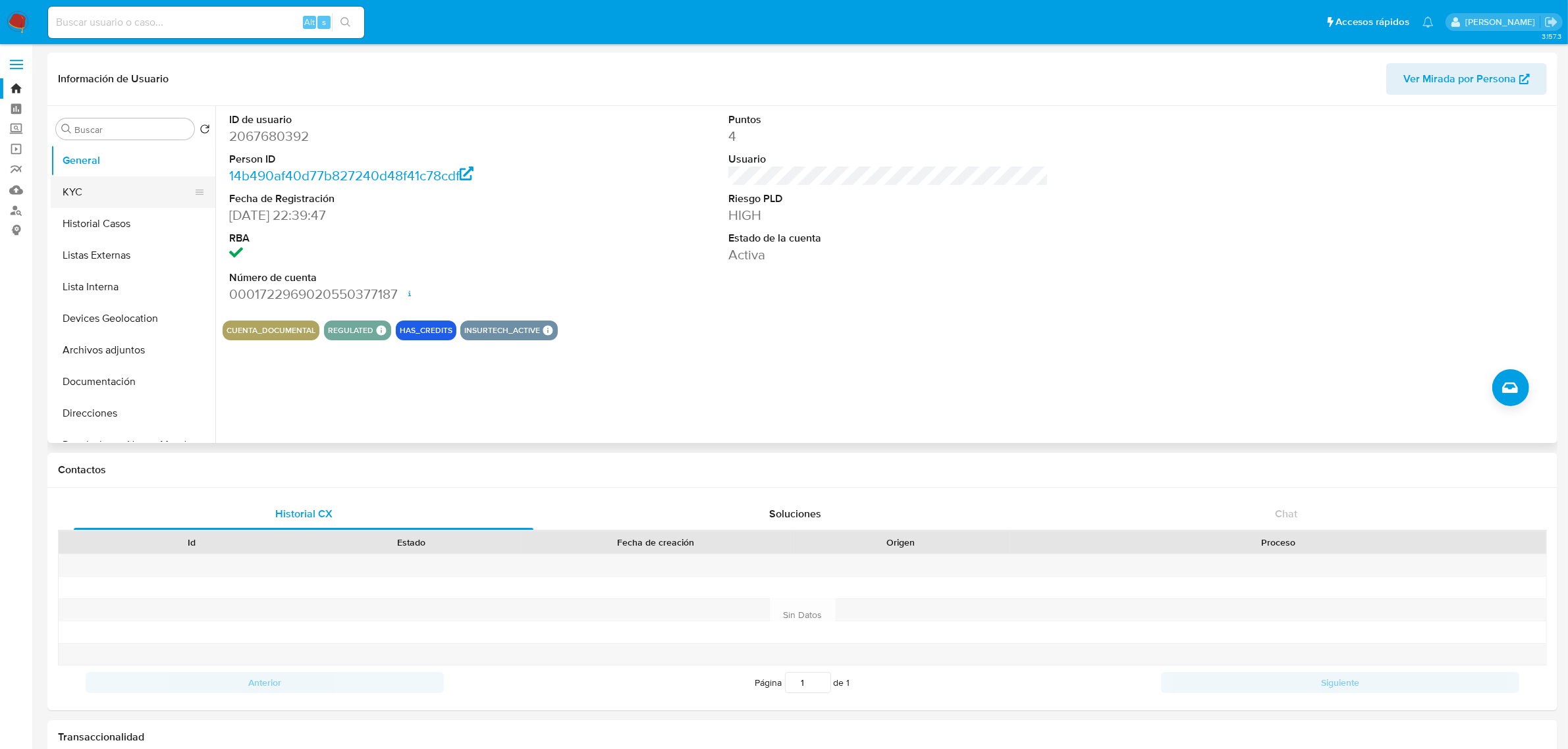
click at [137, 177] on button "KYC" at bounding box center [128, 192] width 154 height 32
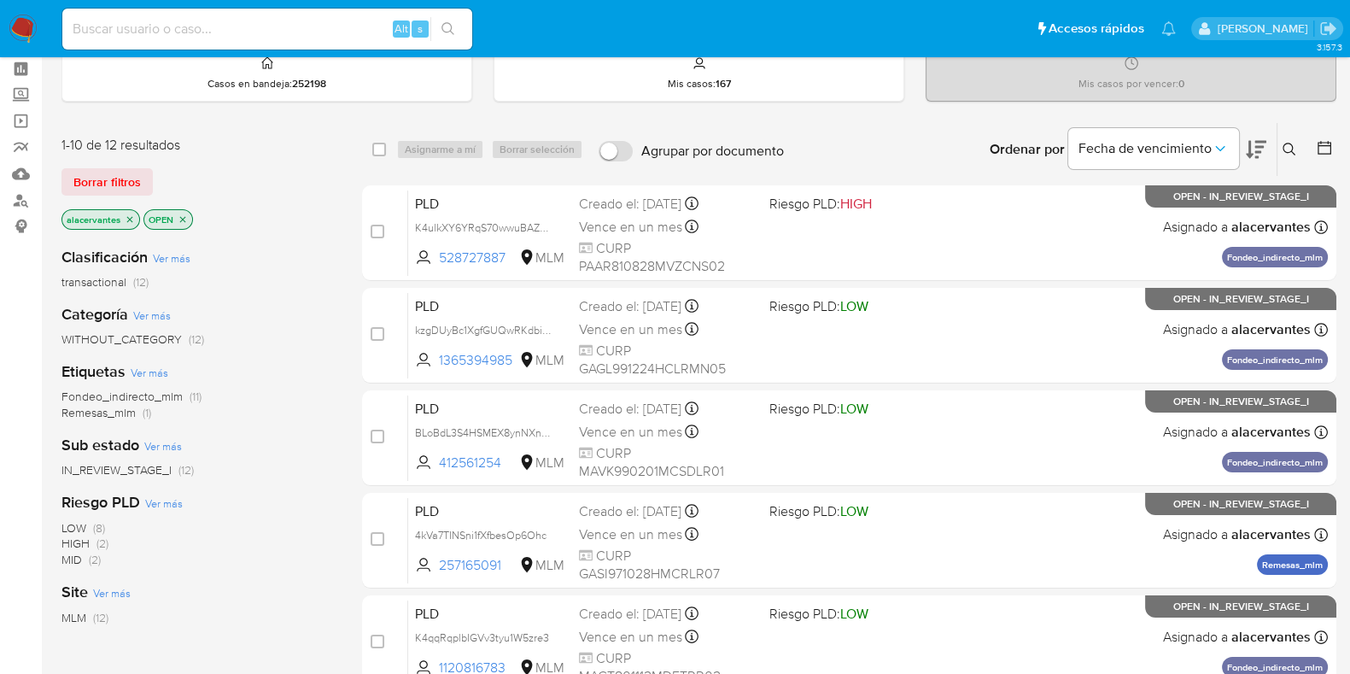
scroll to position [106, 0]
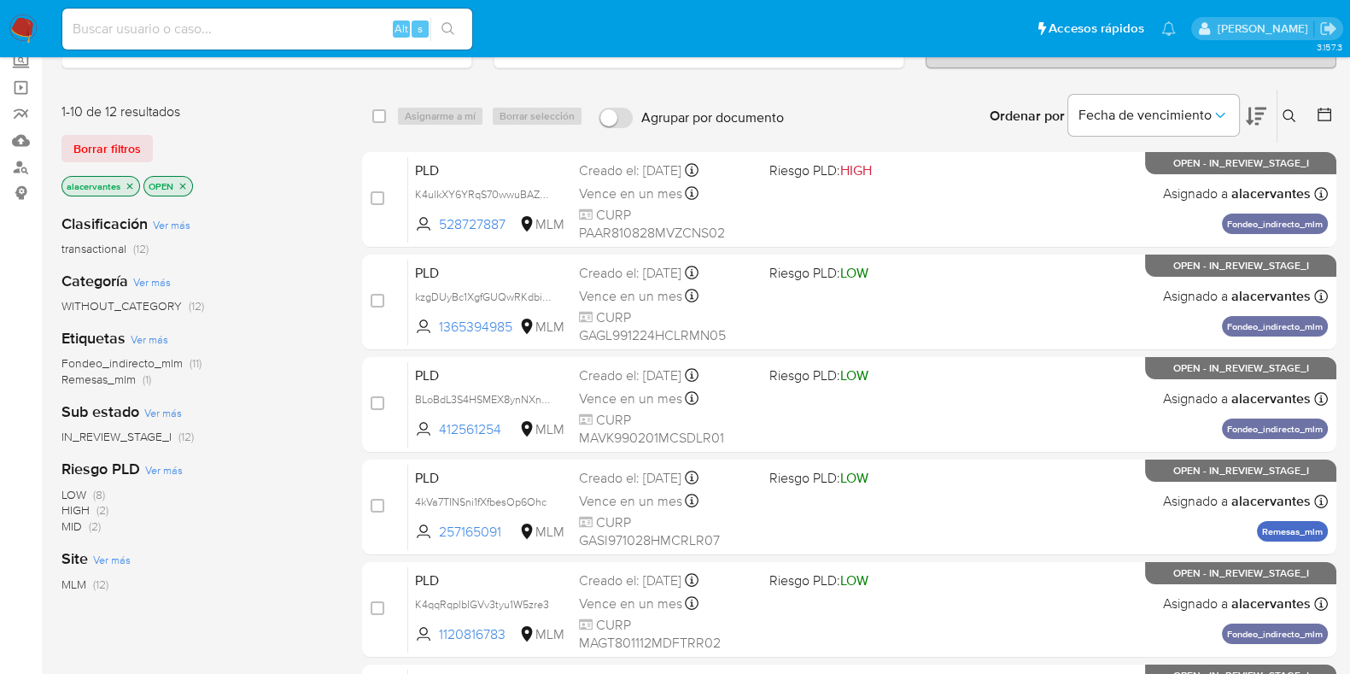
click at [128, 181] on icon "close-filter" at bounding box center [130, 186] width 10 height 10
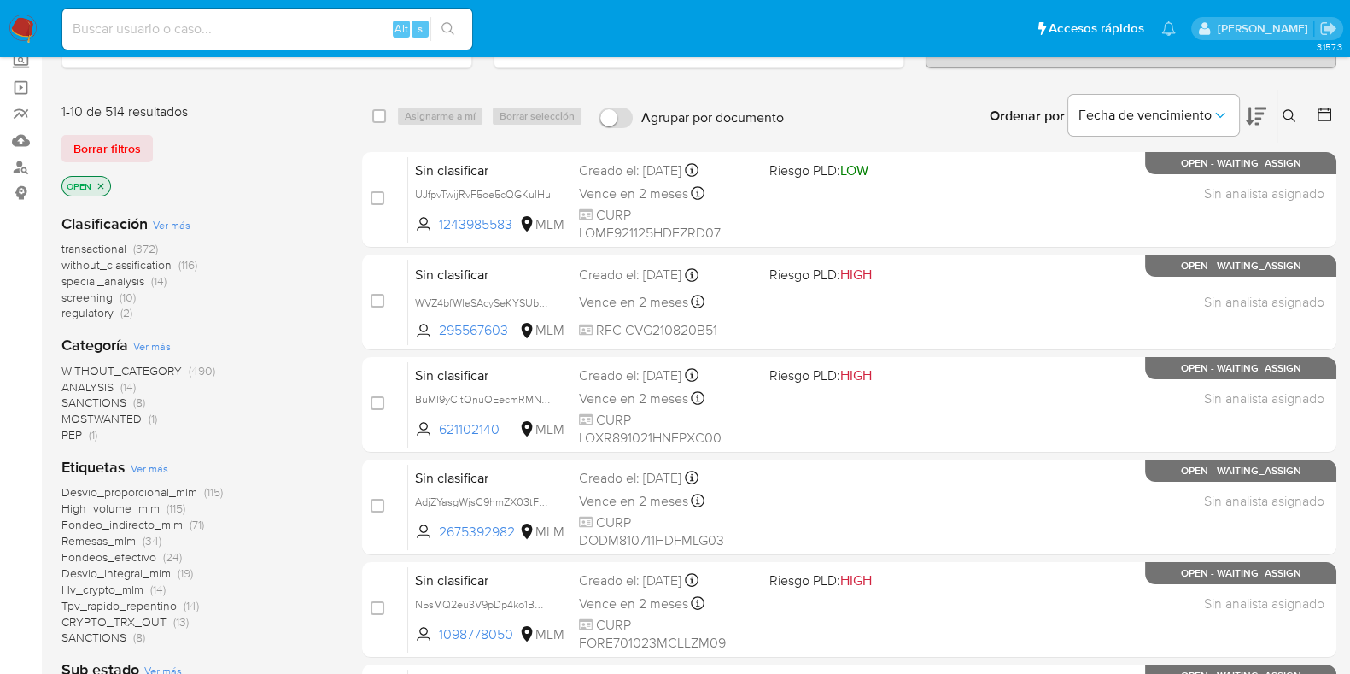
click at [98, 188] on p "OPEN" at bounding box center [86, 186] width 48 height 19
click at [99, 186] on icon "close-filter" at bounding box center [101, 186] width 10 height 10
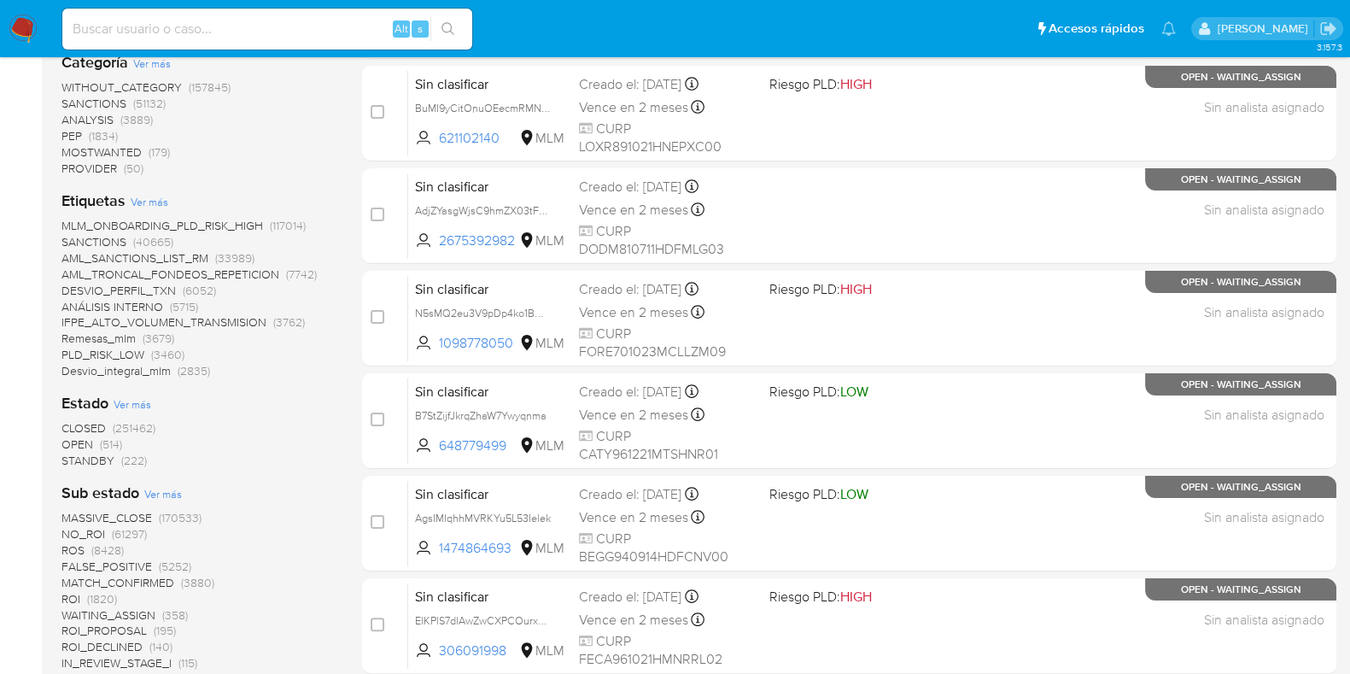
scroll to position [426, 0]
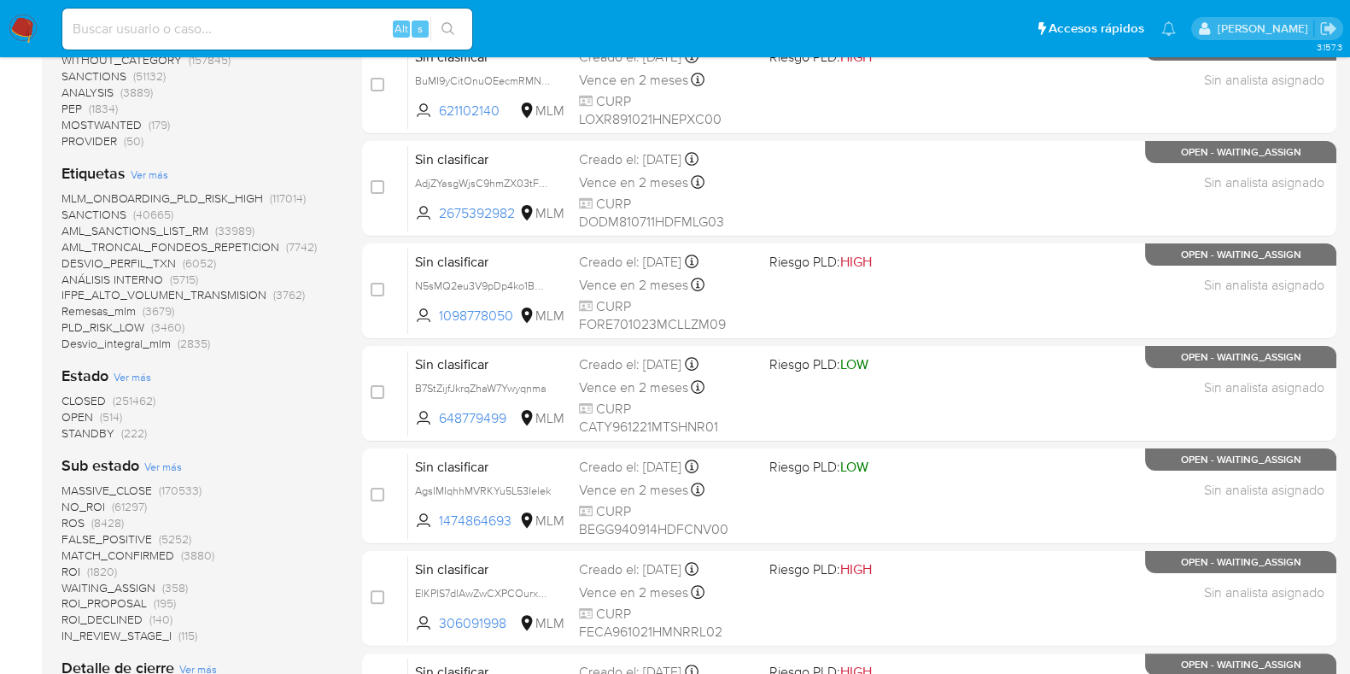
click at [149, 403] on span "(251462)" at bounding box center [134, 400] width 43 height 17
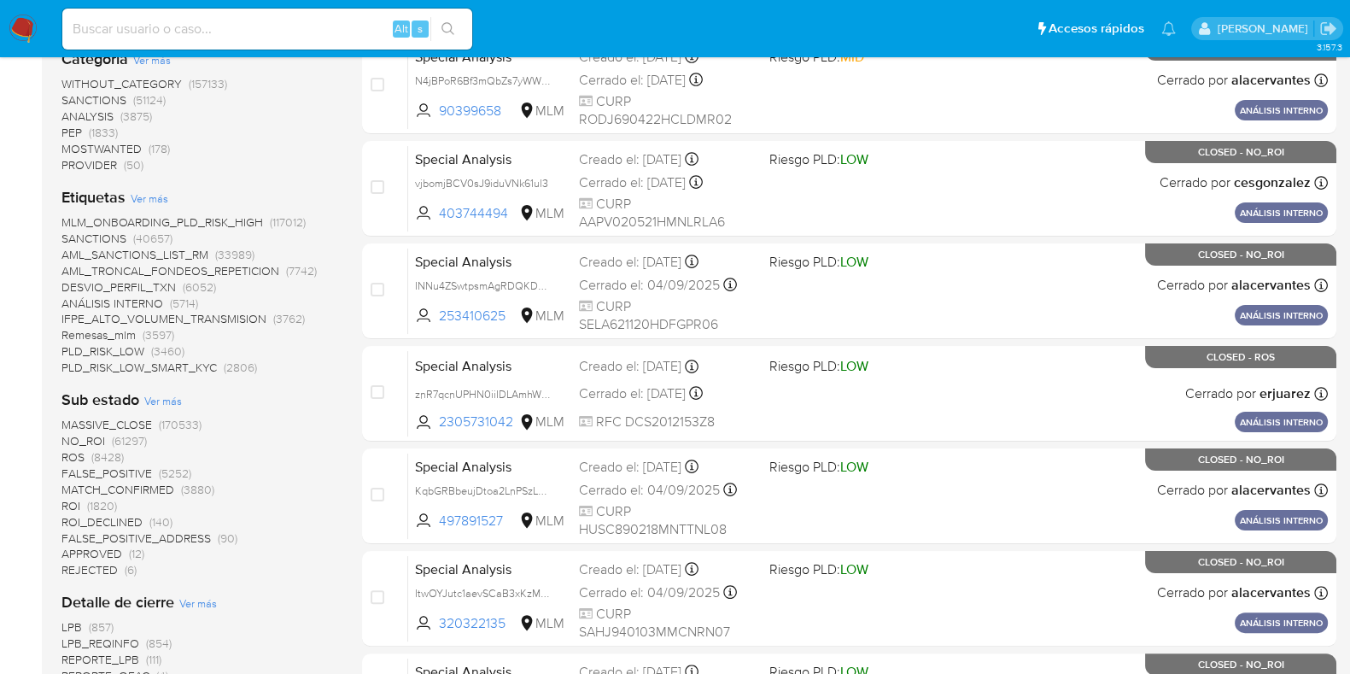
scroll to position [320, 0]
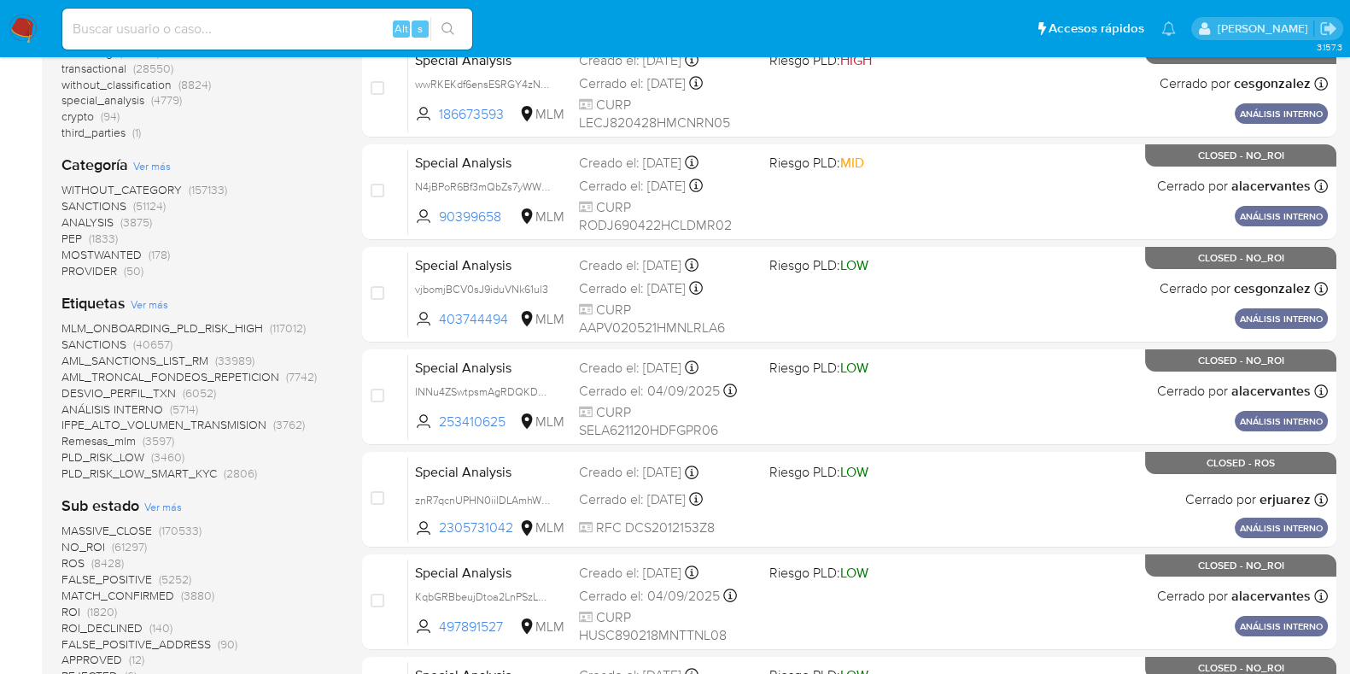
click at [131, 545] on span "(61297)" at bounding box center [129, 546] width 35 height 17
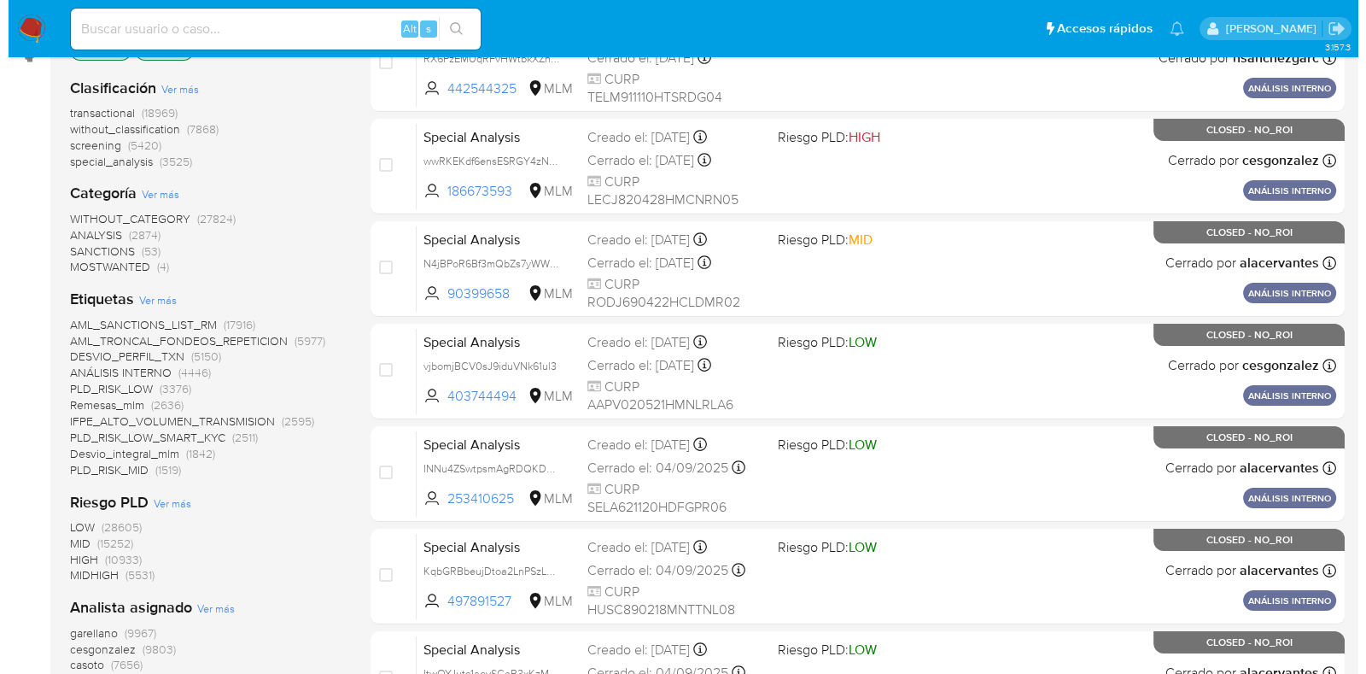
scroll to position [213, 0]
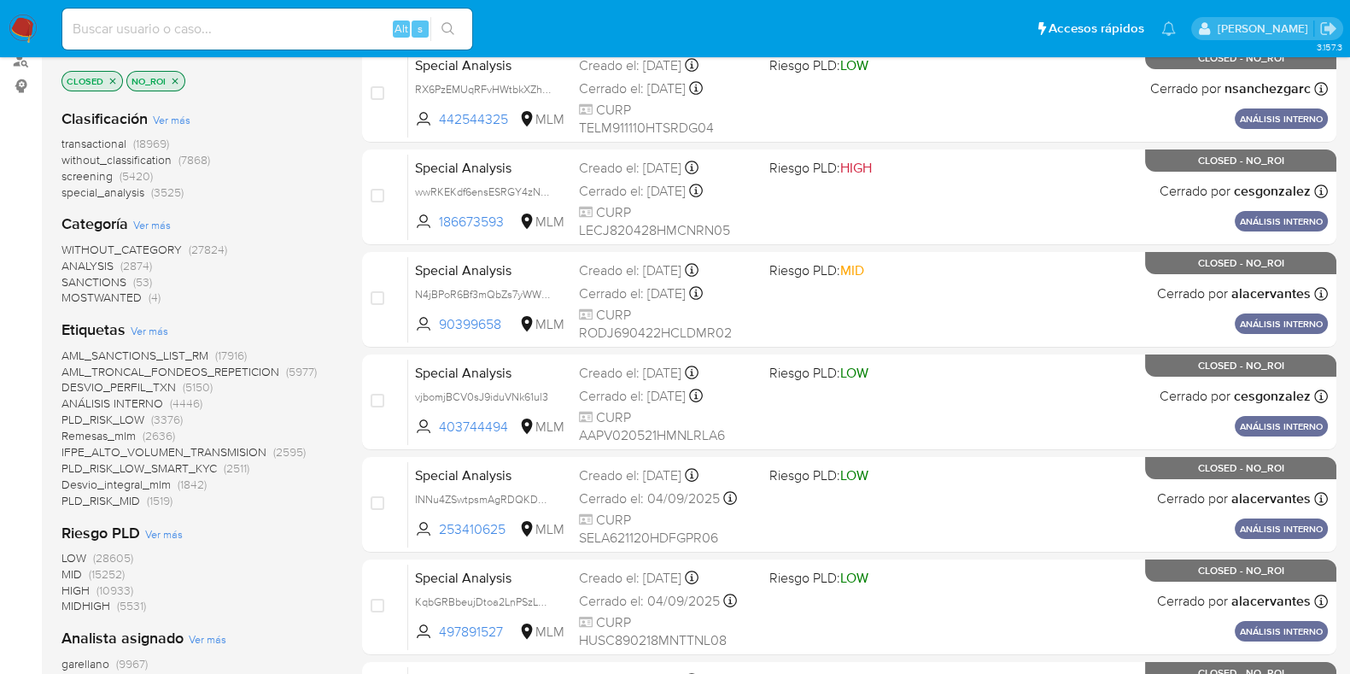
click at [157, 337] on div "Etiquetas Ver más AML_SANCTIONS_LIST_RM (17916) AML_TRONCAL_FONDEOS_REPETICION …" at bounding box center [197, 413] width 273 height 189
click at [156, 330] on span "Ver más" at bounding box center [150, 330] width 38 height 15
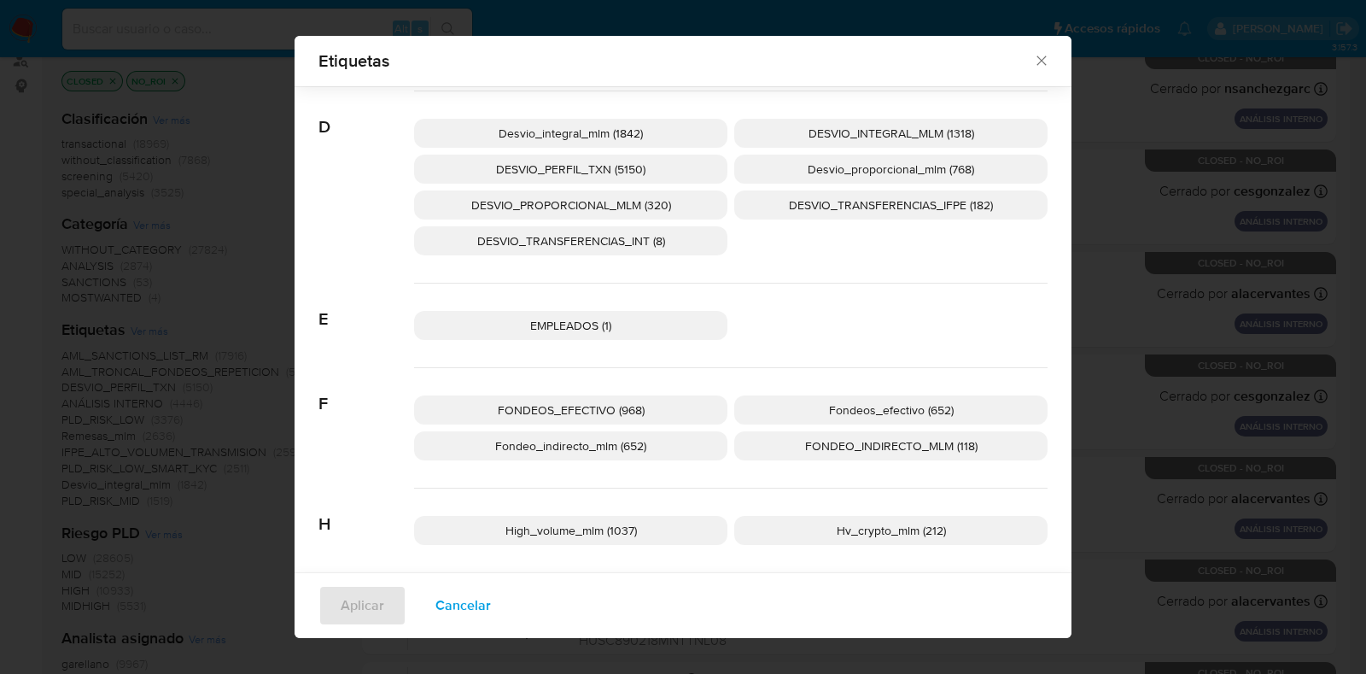
scroll to position [413, 0]
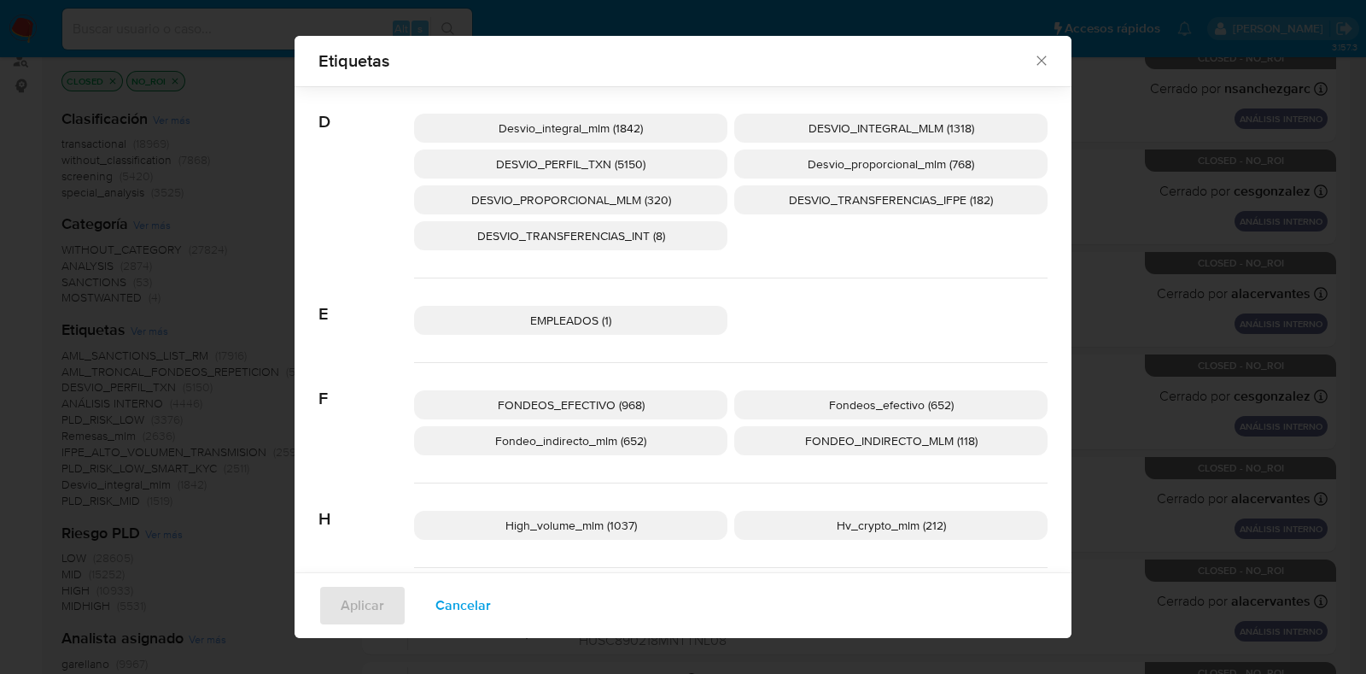
click at [645, 405] on p "FONDEOS_EFECTIVO (968)" at bounding box center [570, 404] width 313 height 29
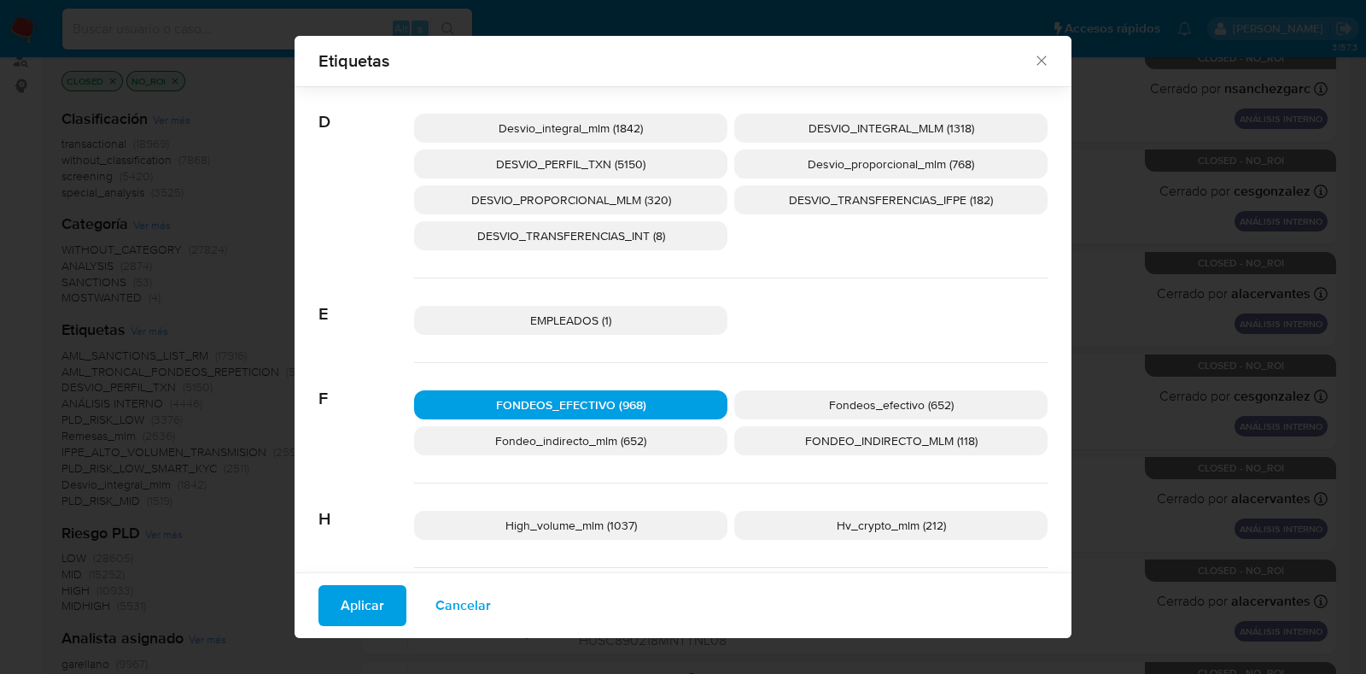
click at [349, 601] on span "Aplicar" at bounding box center [363, 605] width 44 height 38
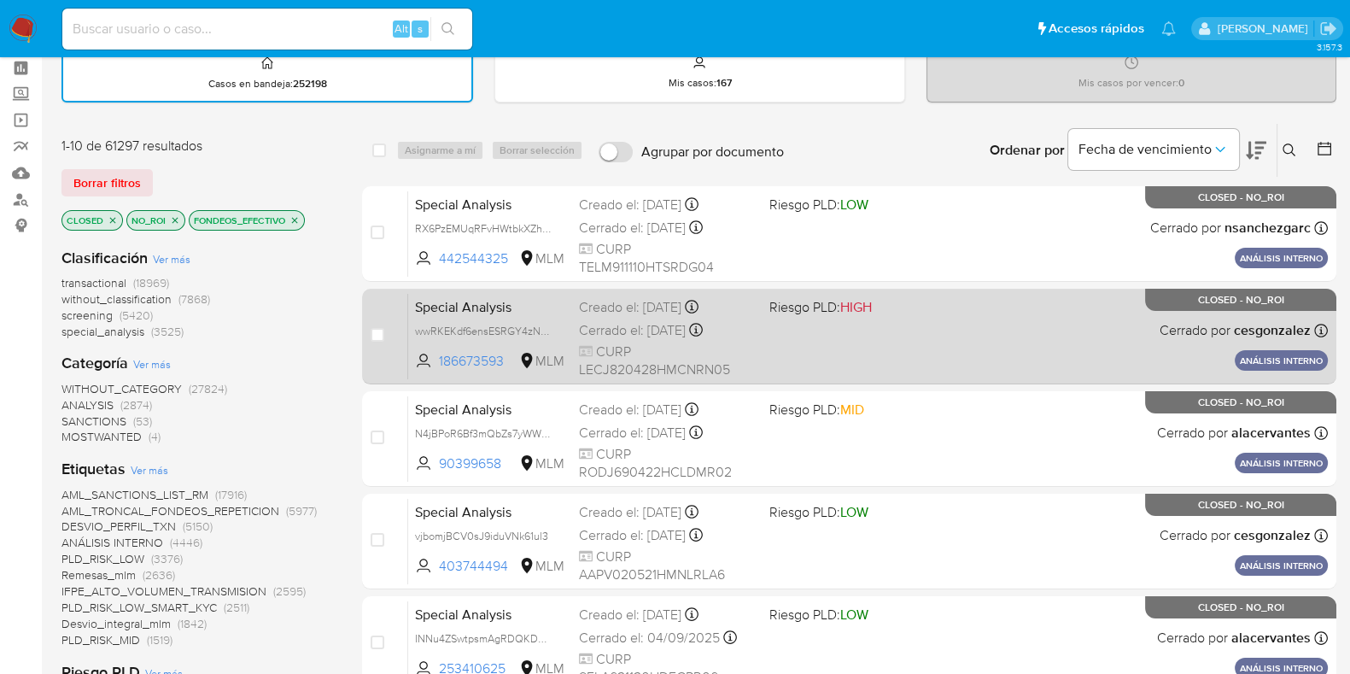
scroll to position [106, 0]
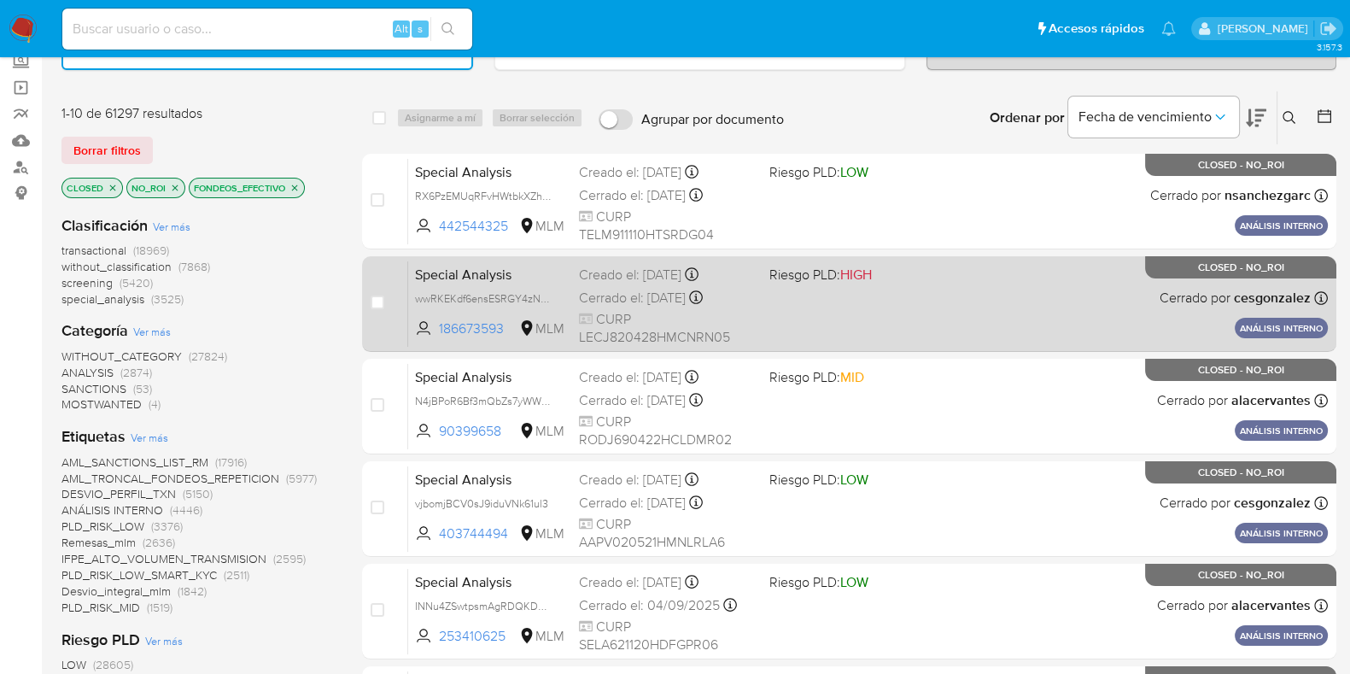
click at [940, 306] on div "Special Analysis wwRKEKdf6ensESRGY4zNMxhU 186673593 MLM Riesgo PLD: HIGH Creado…" at bounding box center [867, 303] width 919 height 86
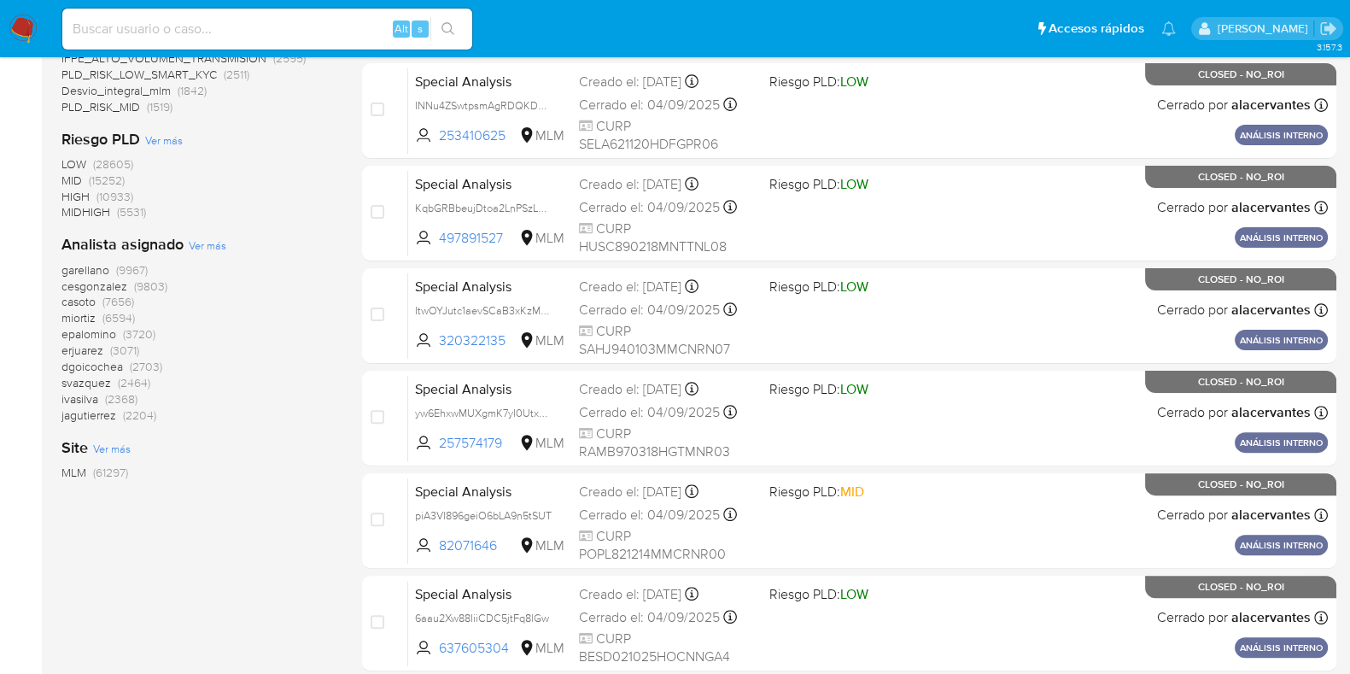
scroll to position [674, 0]
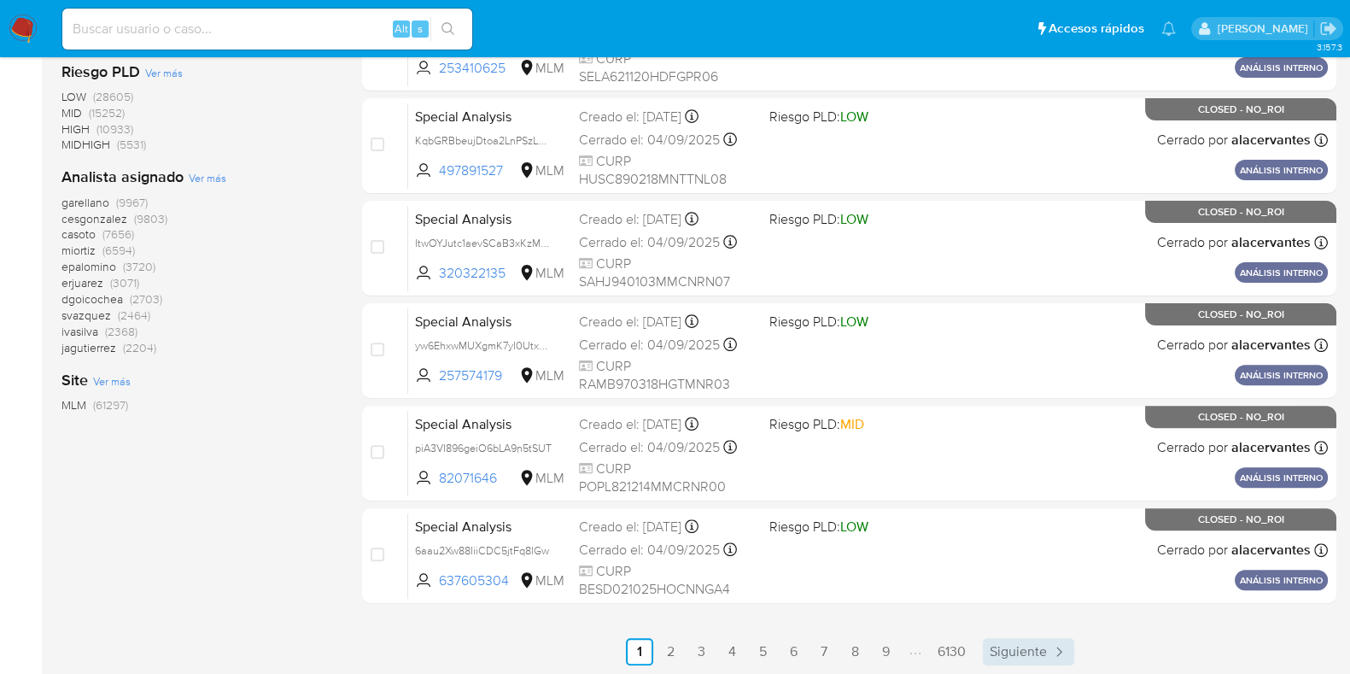
click at [1059, 650] on icon "Paginación" at bounding box center [1058, 650] width 5 height 9
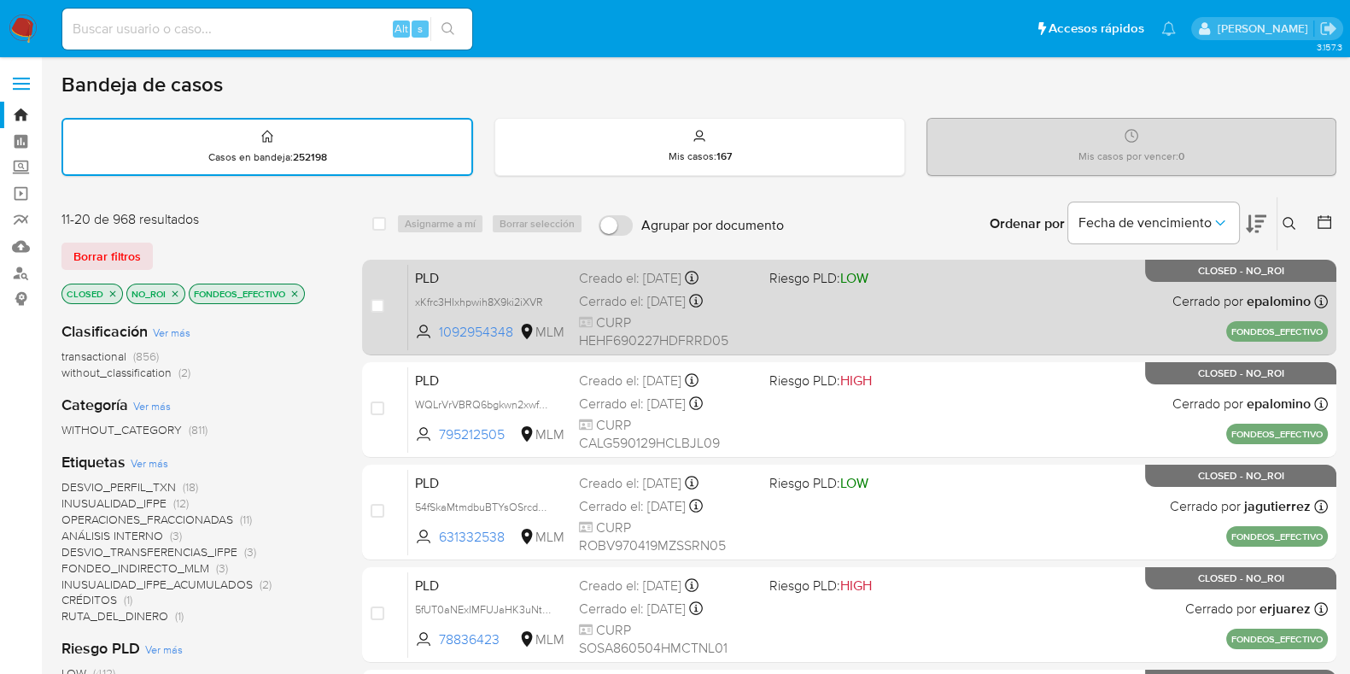
click at [949, 280] on div "PLD xKfrc3HIxhpwih8X9ki2iXVR 1092954348 MLM Riesgo PLD: LOW Creado el: 12/04/20…" at bounding box center [867, 307] width 919 height 86
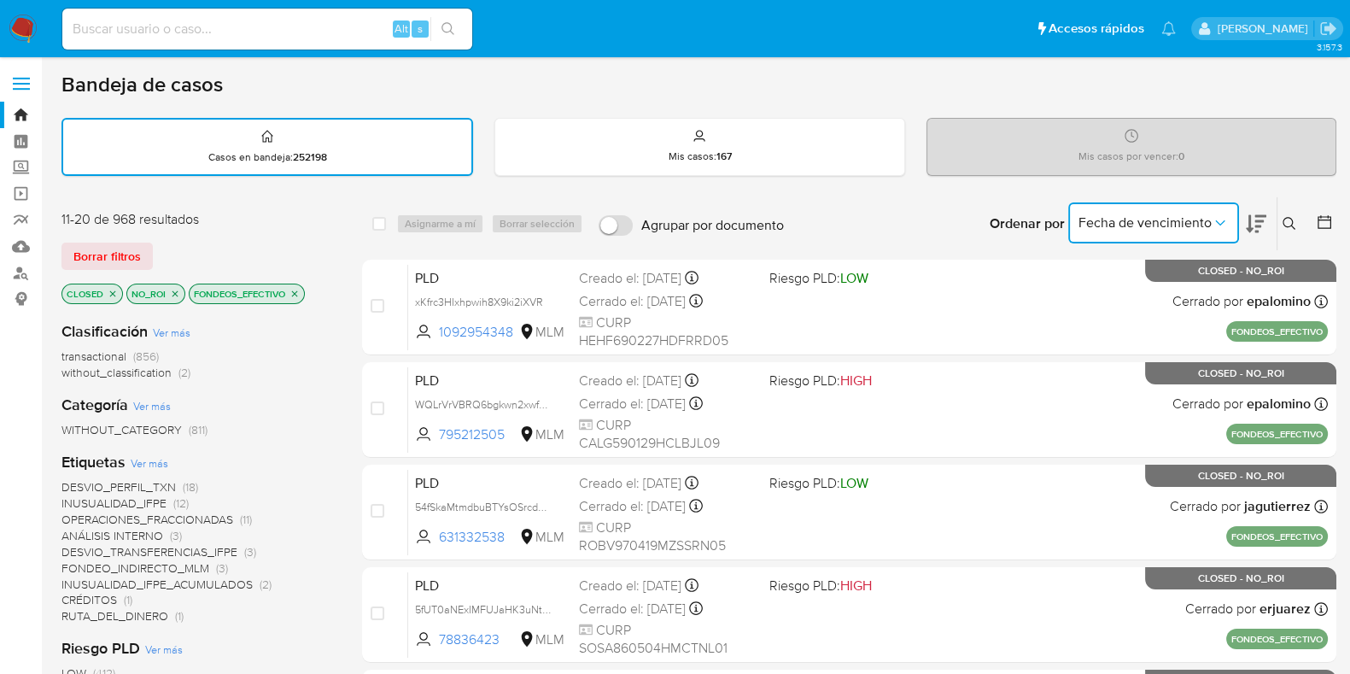
click at [1214, 219] on icon "Ordenar por" at bounding box center [1219, 222] width 17 height 17
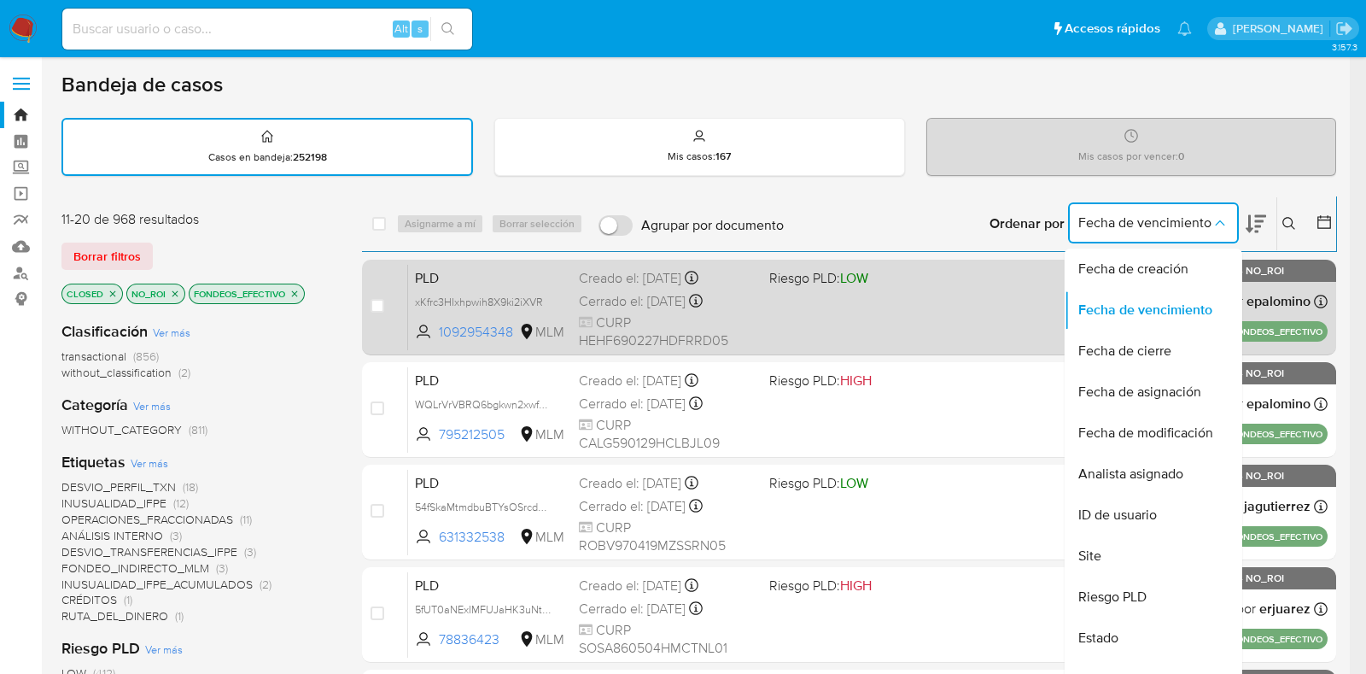
click at [1170, 353] on span "Fecha de cierre" at bounding box center [1124, 350] width 93 height 17
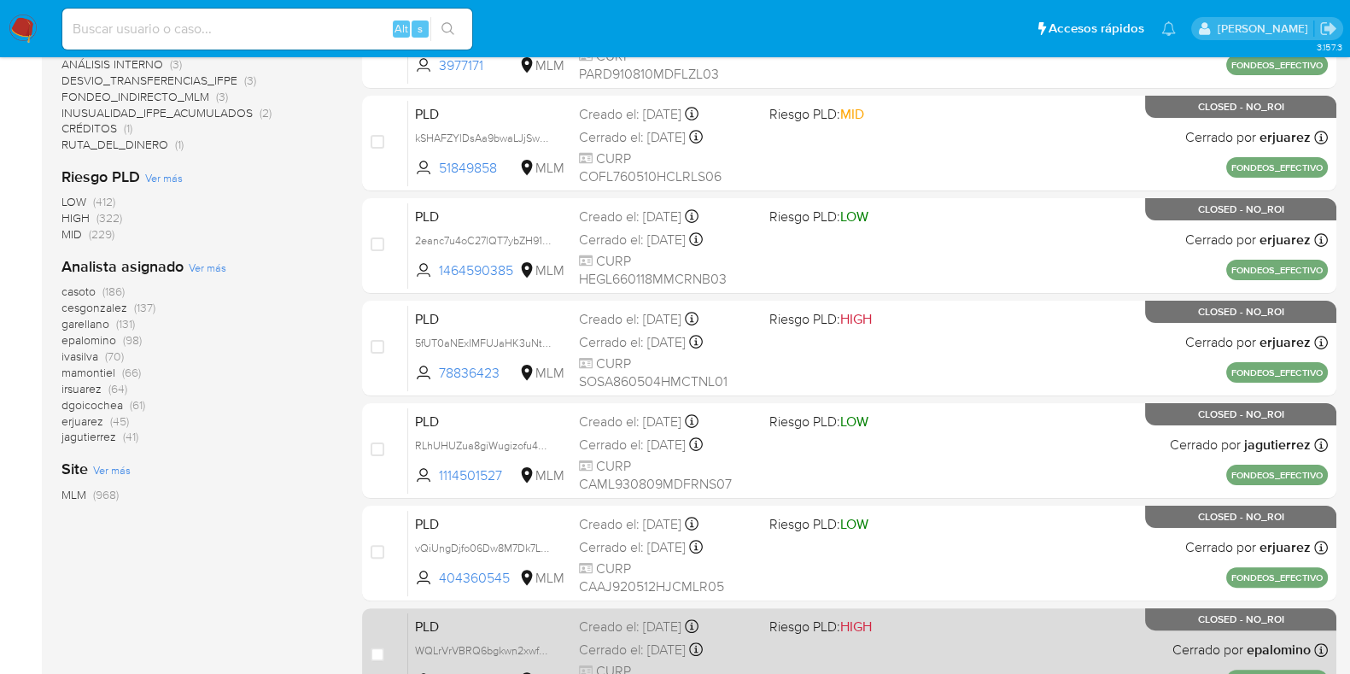
scroll to position [674, 0]
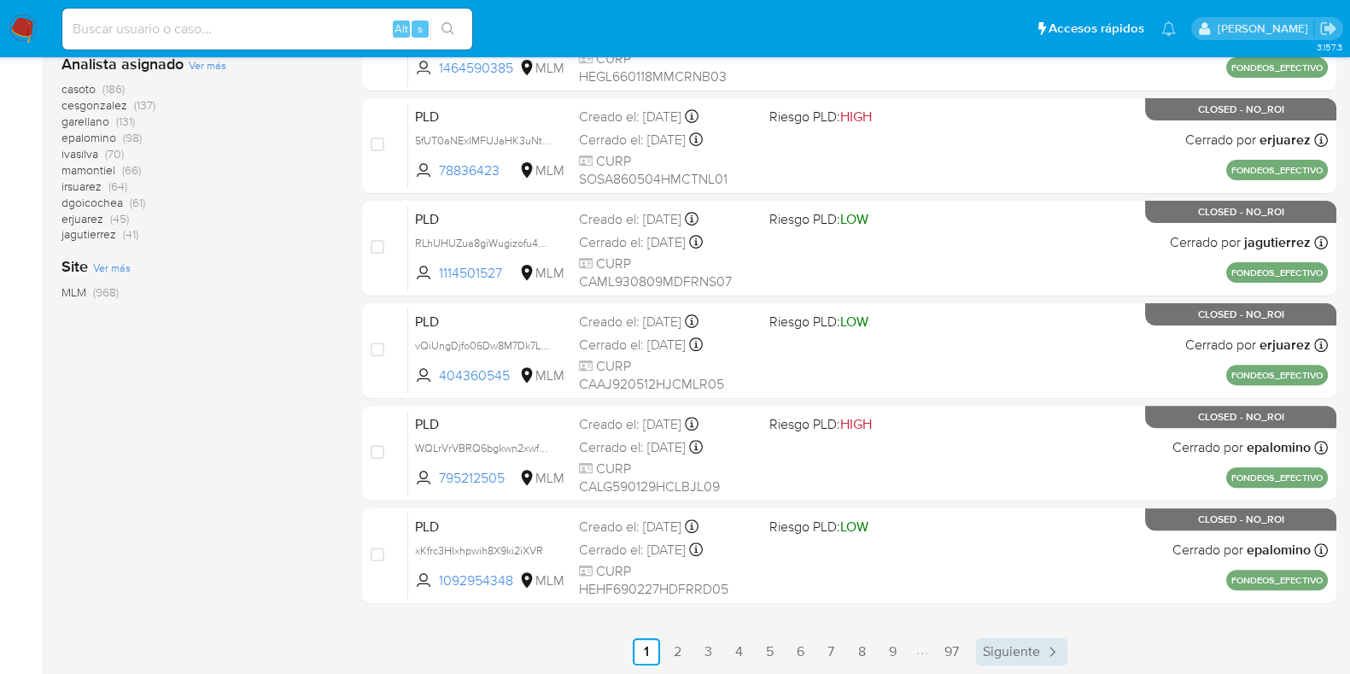
click at [1043, 638] on link "Siguiente" at bounding box center [1021, 651] width 91 height 27
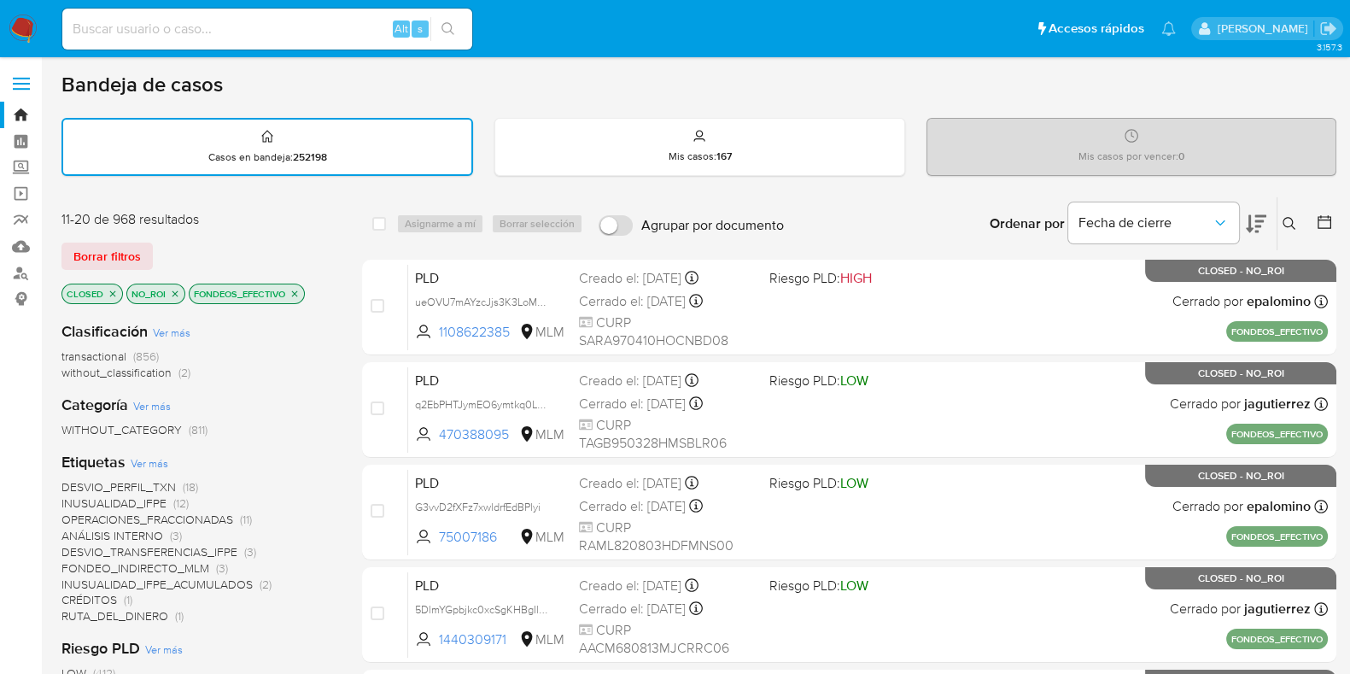
click at [1257, 224] on icon at bounding box center [1255, 224] width 20 height 18
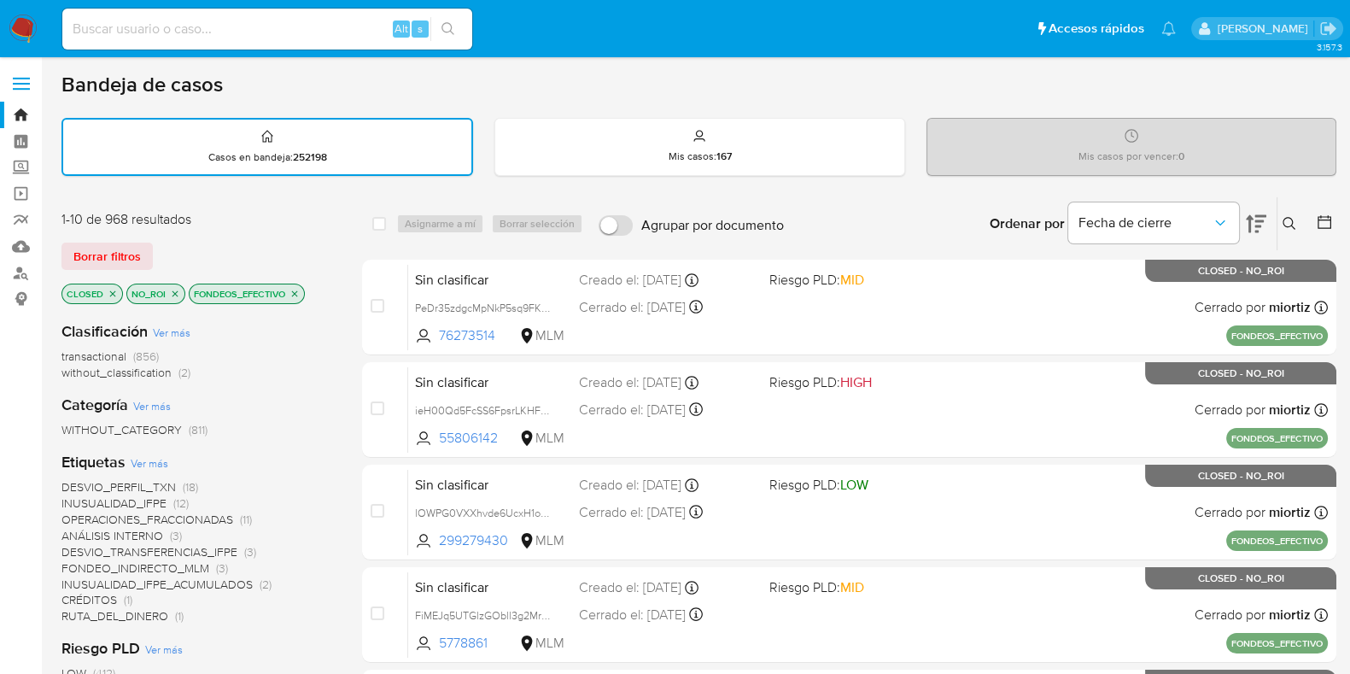
click at [1259, 227] on icon at bounding box center [1255, 223] width 20 height 20
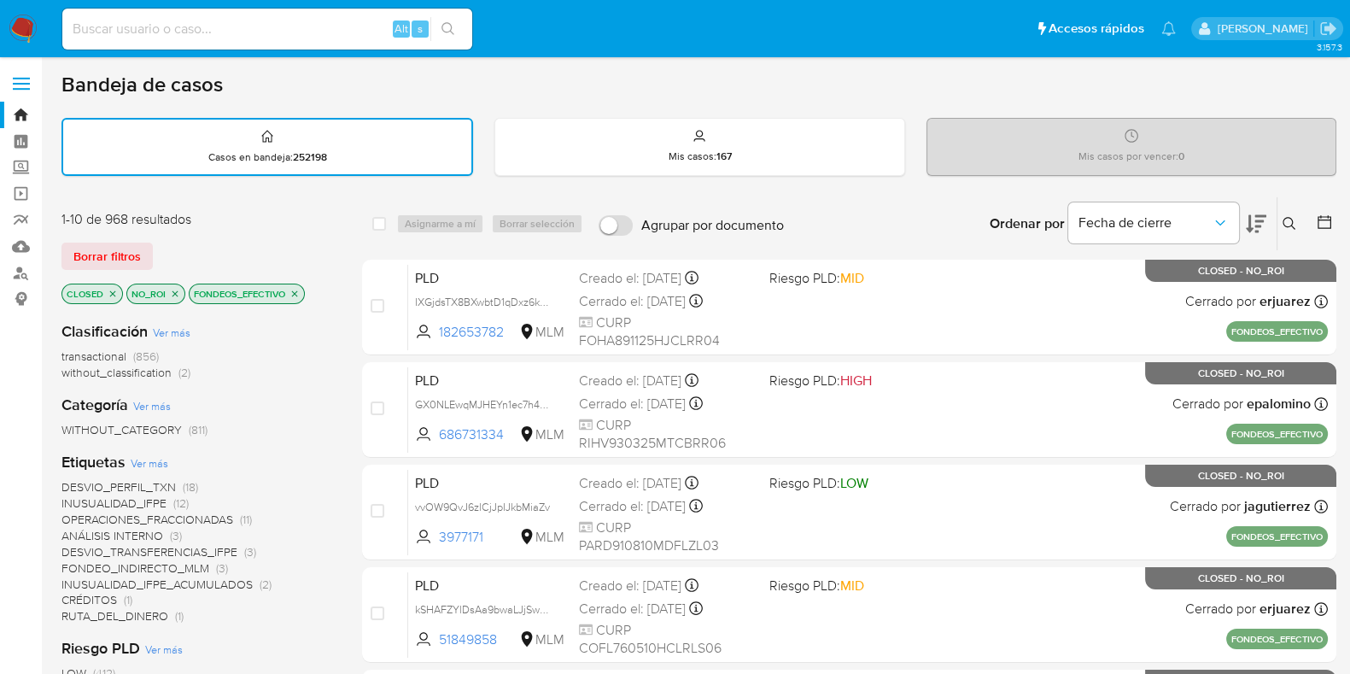
click at [175, 295] on icon "close-filter" at bounding box center [175, 294] width 10 height 10
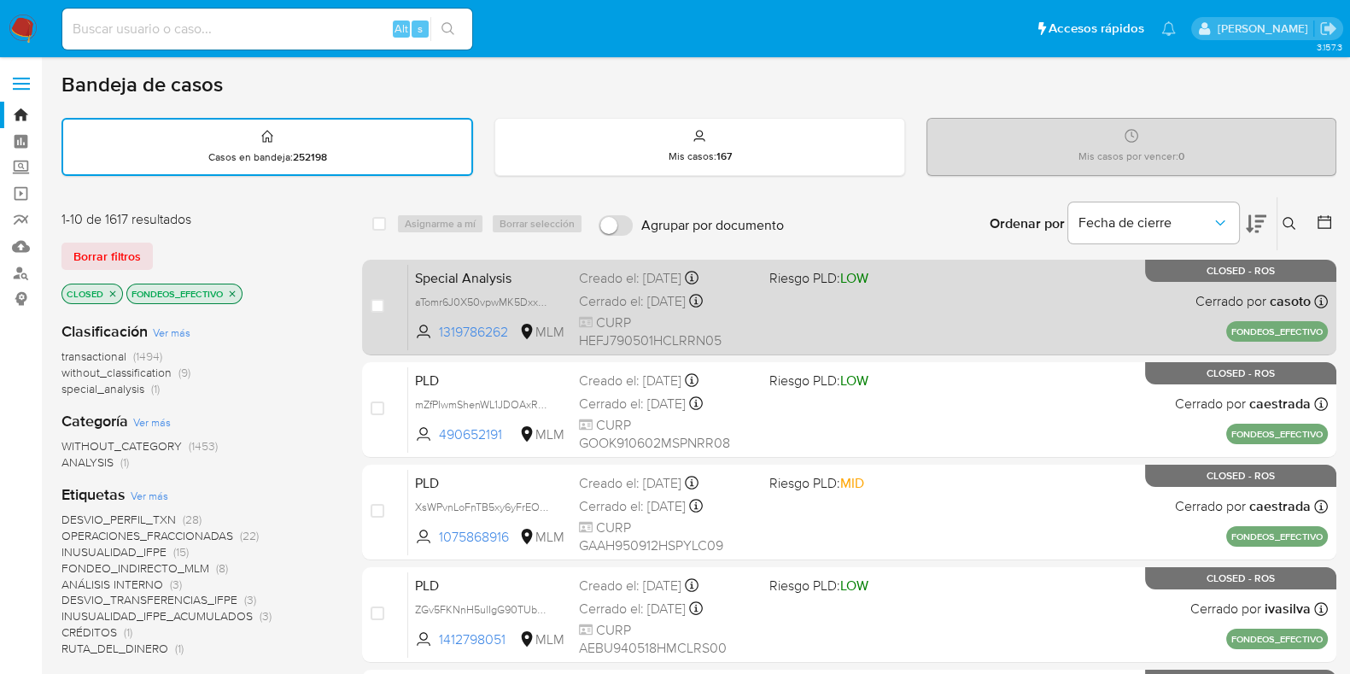
click at [936, 333] on div "Special Analysis aTomr6J0X50vpwMK5DxxR0EK 1319786262 MLM Riesgo PLD: LOW Creado…" at bounding box center [867, 307] width 919 height 86
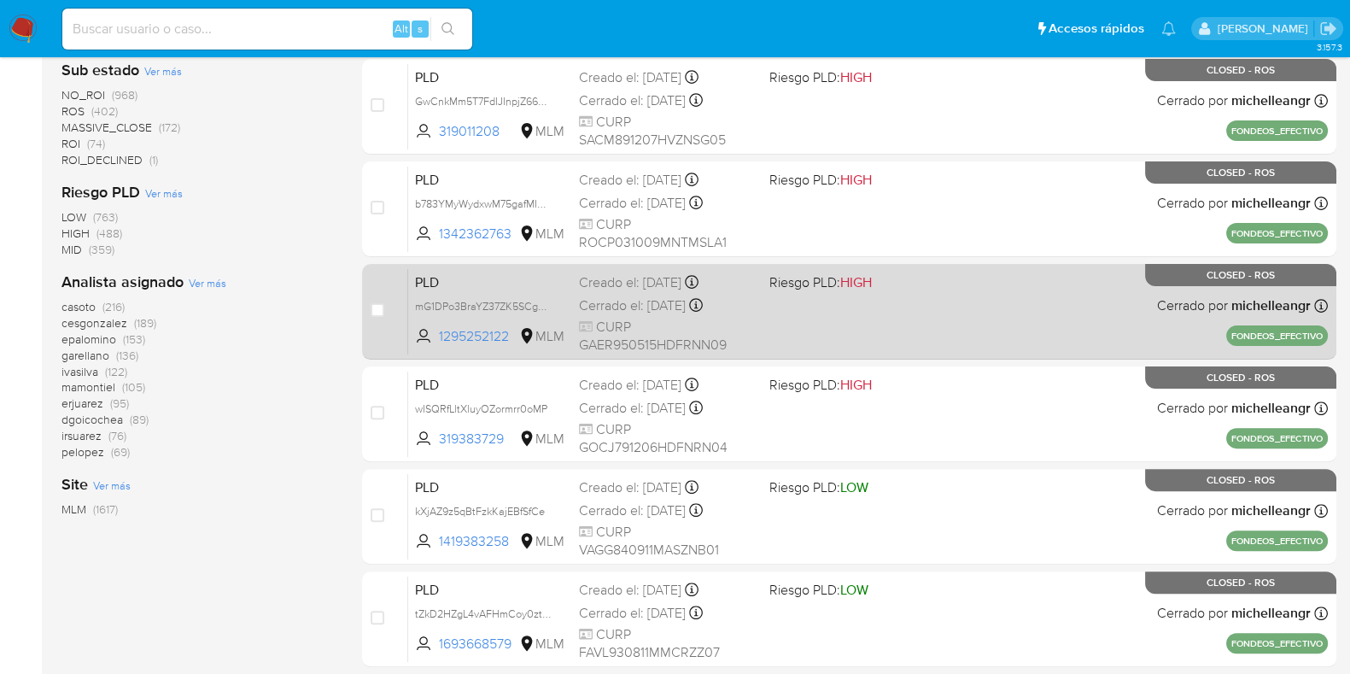
scroll to position [674, 0]
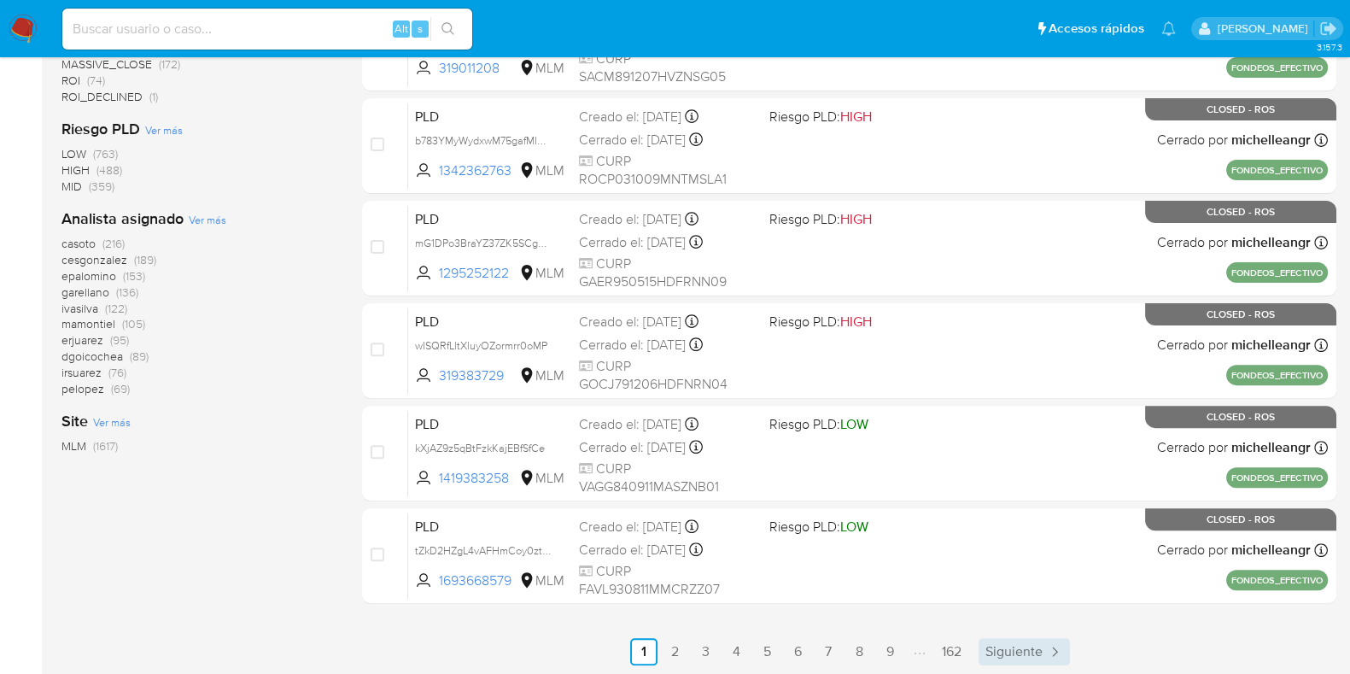
click at [1018, 647] on span "Siguiente" at bounding box center [1013, 652] width 57 height 14
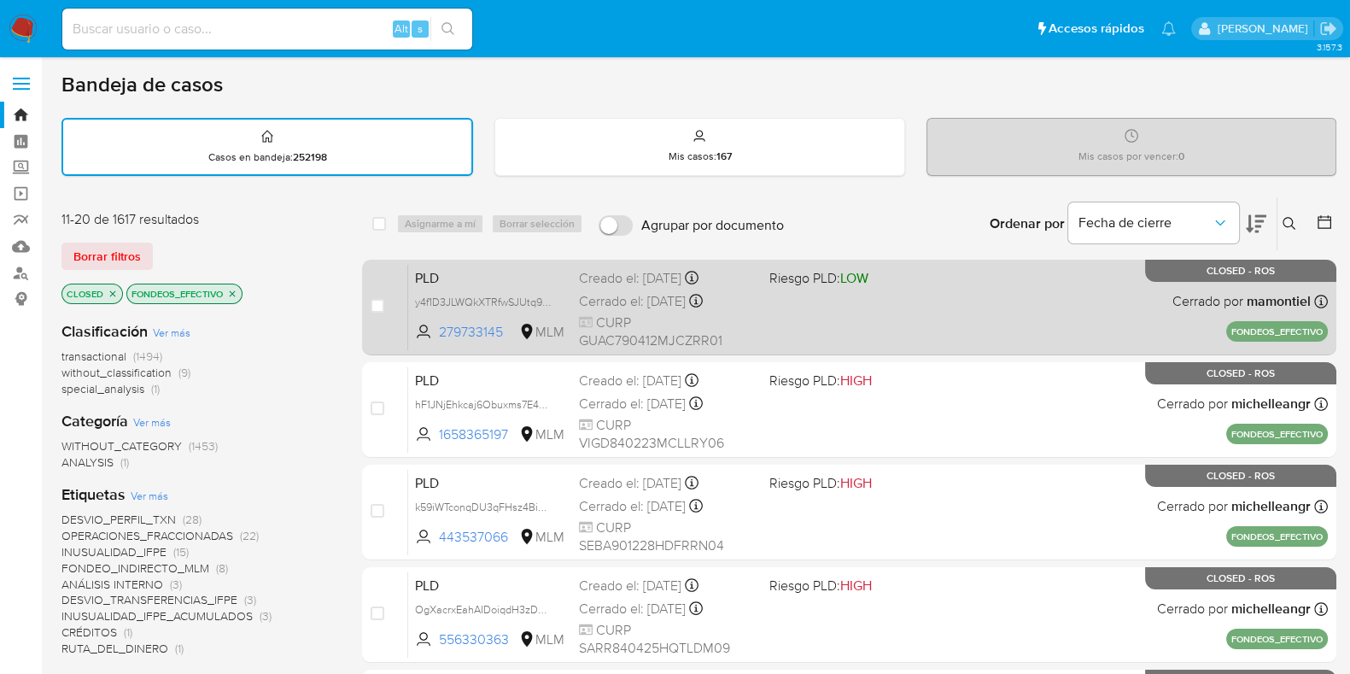
click at [928, 299] on div "PLD y4f1D3JLWQkXTRfwSJUtq9Bn 279733145 MLM Riesgo PLD: LOW Creado el: 12/04/202…" at bounding box center [867, 307] width 919 height 86
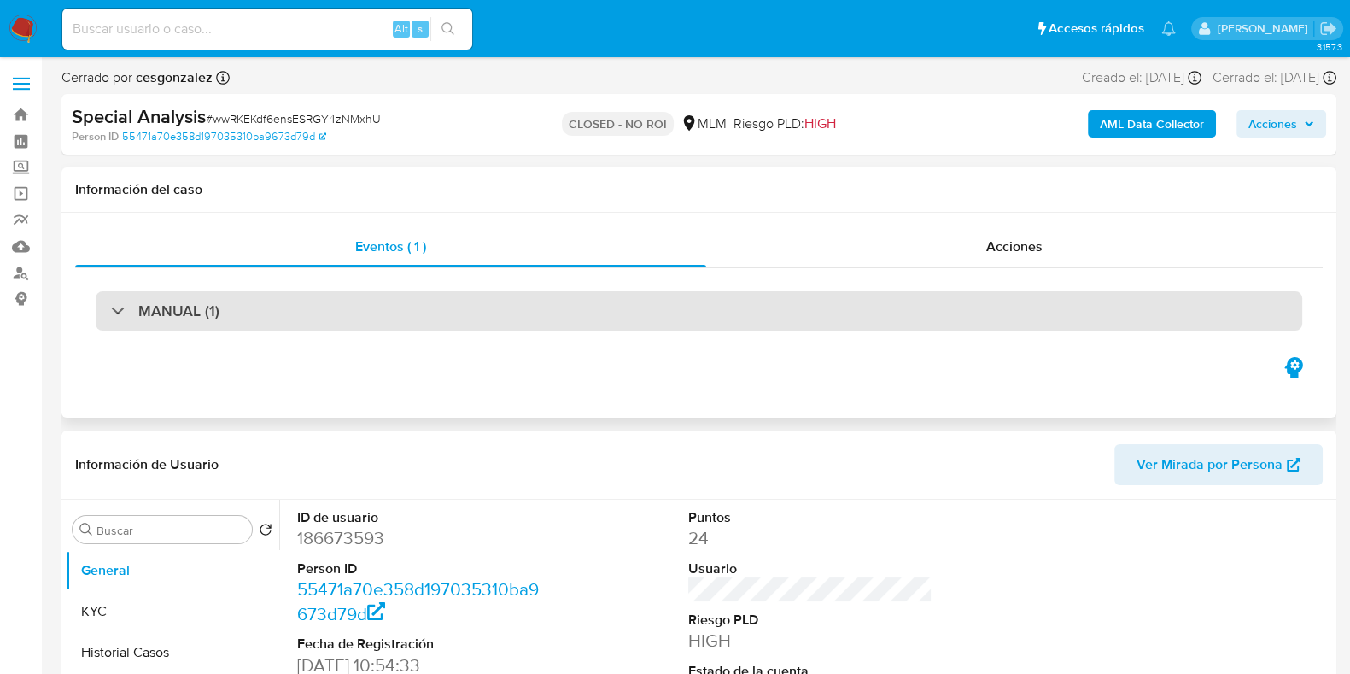
select select "10"
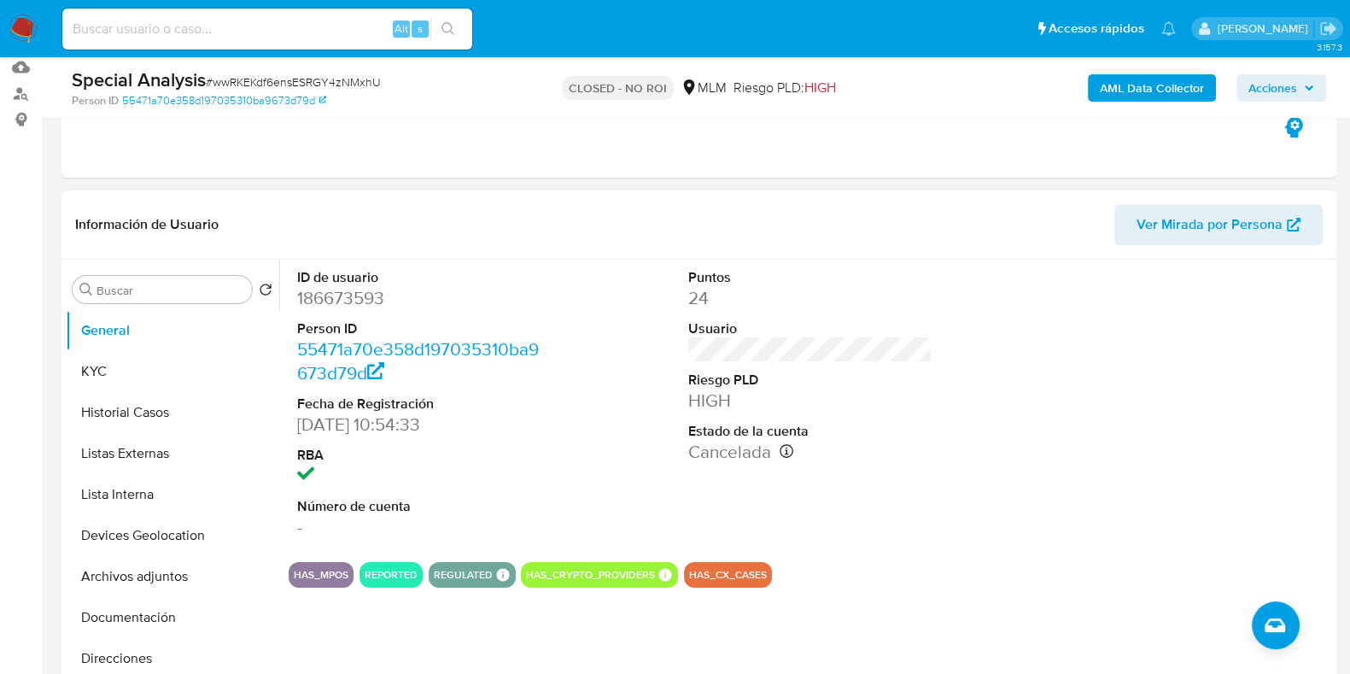
scroll to position [213, 0]
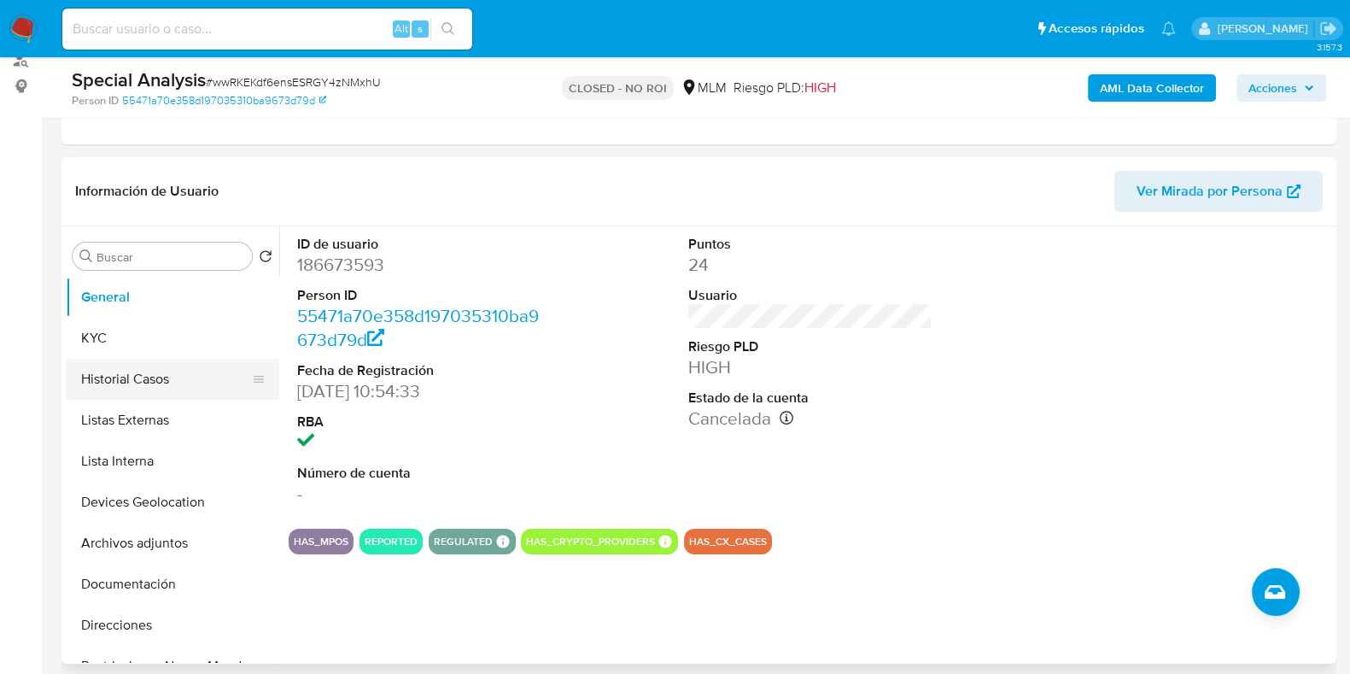
click at [197, 387] on button "Historial Casos" at bounding box center [166, 379] width 200 height 41
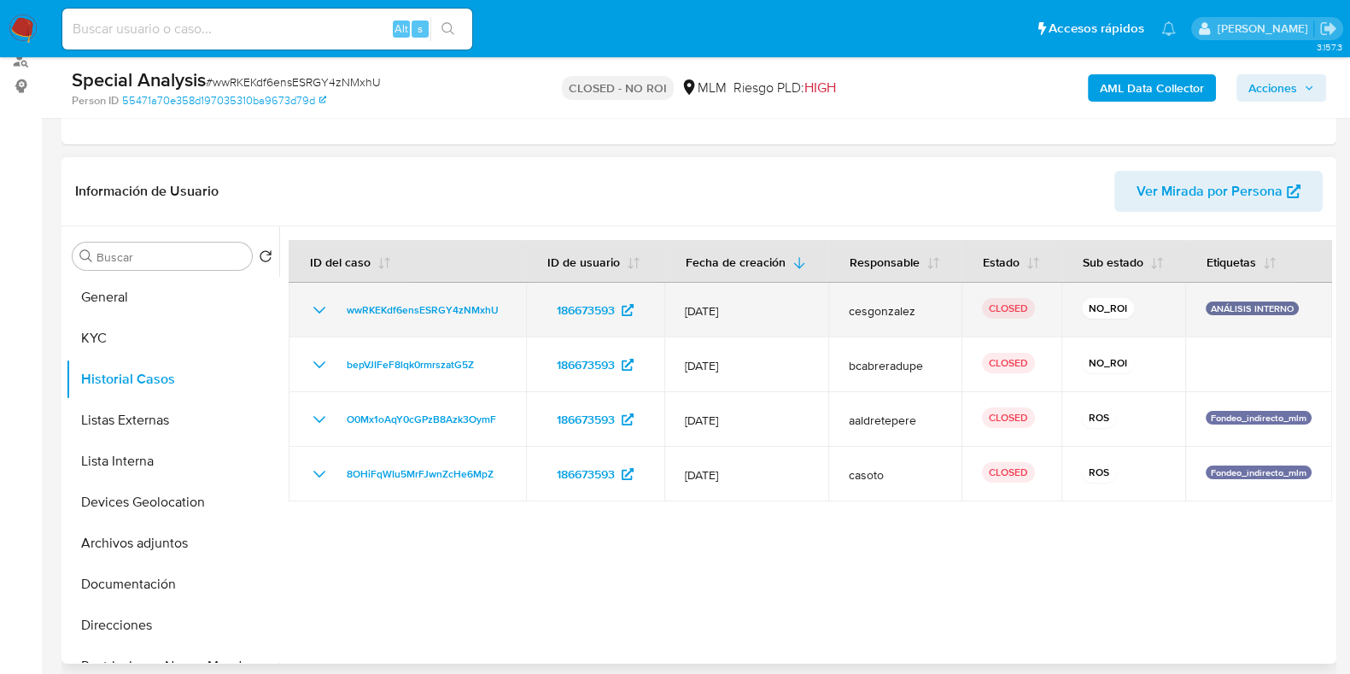
click at [309, 320] on icon "Mostrar/Ocultar" at bounding box center [319, 310] width 20 height 20
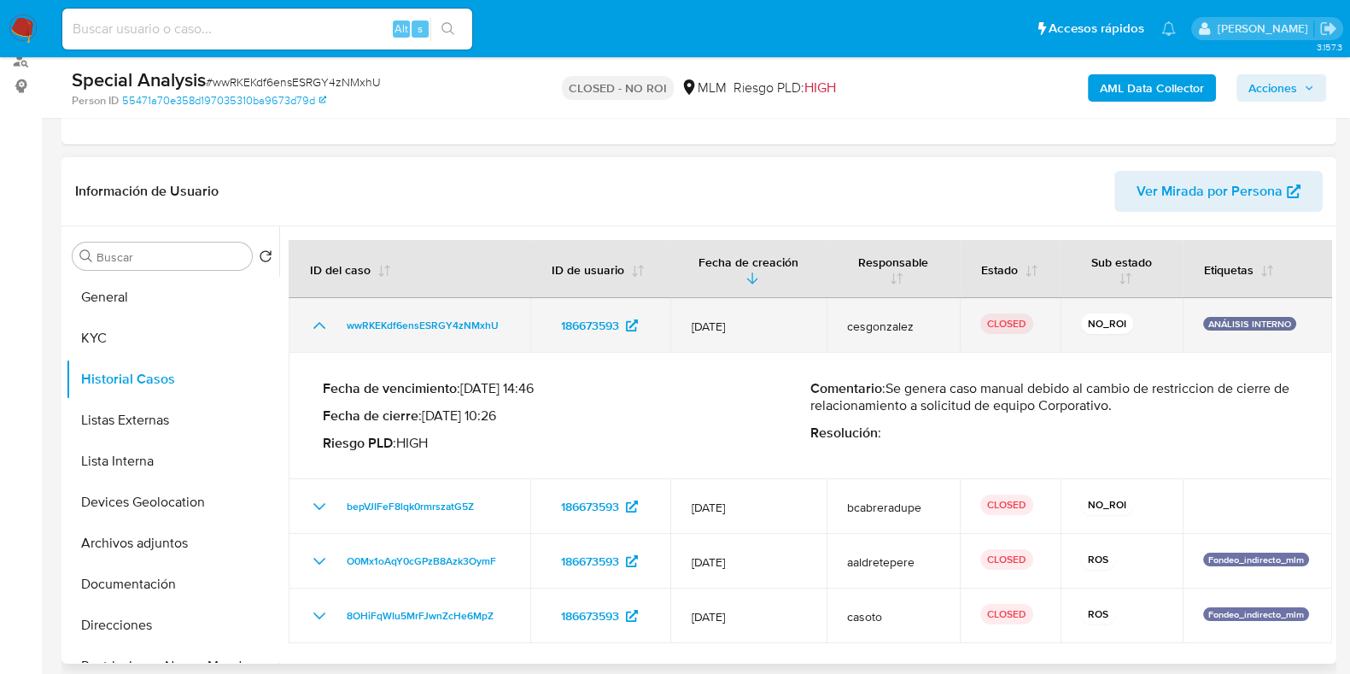
click at [318, 326] on icon "Mostrar/Ocultar" at bounding box center [319, 325] width 20 height 20
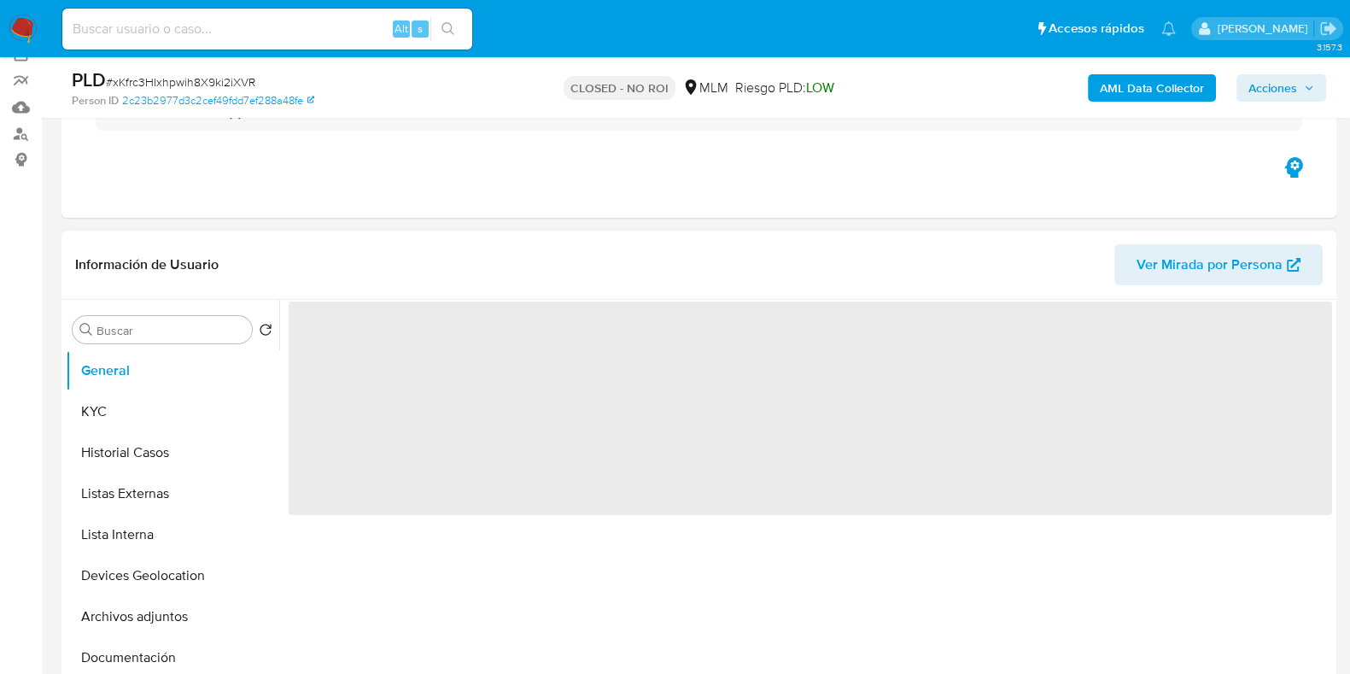
scroll to position [320, 0]
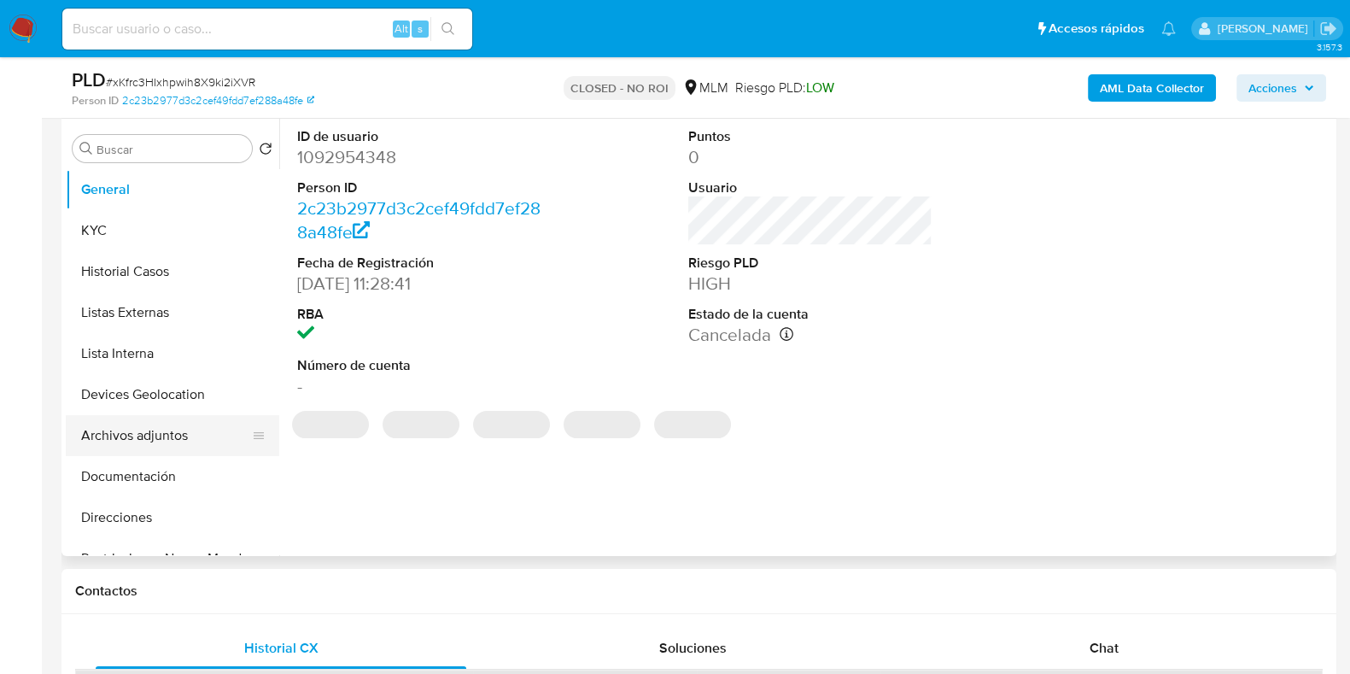
click at [171, 429] on button "Archivos adjuntos" at bounding box center [166, 435] width 200 height 41
select select "10"
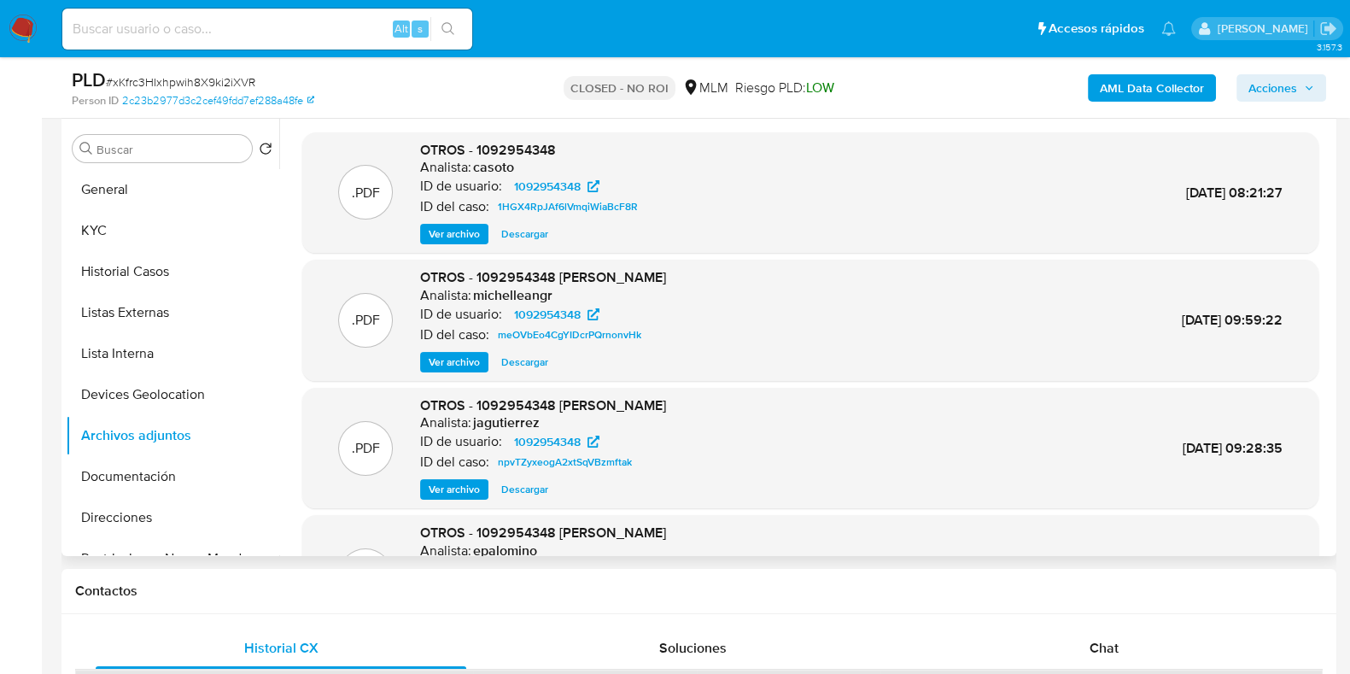
click at [441, 235] on span "Ver archivo" at bounding box center [454, 233] width 51 height 17
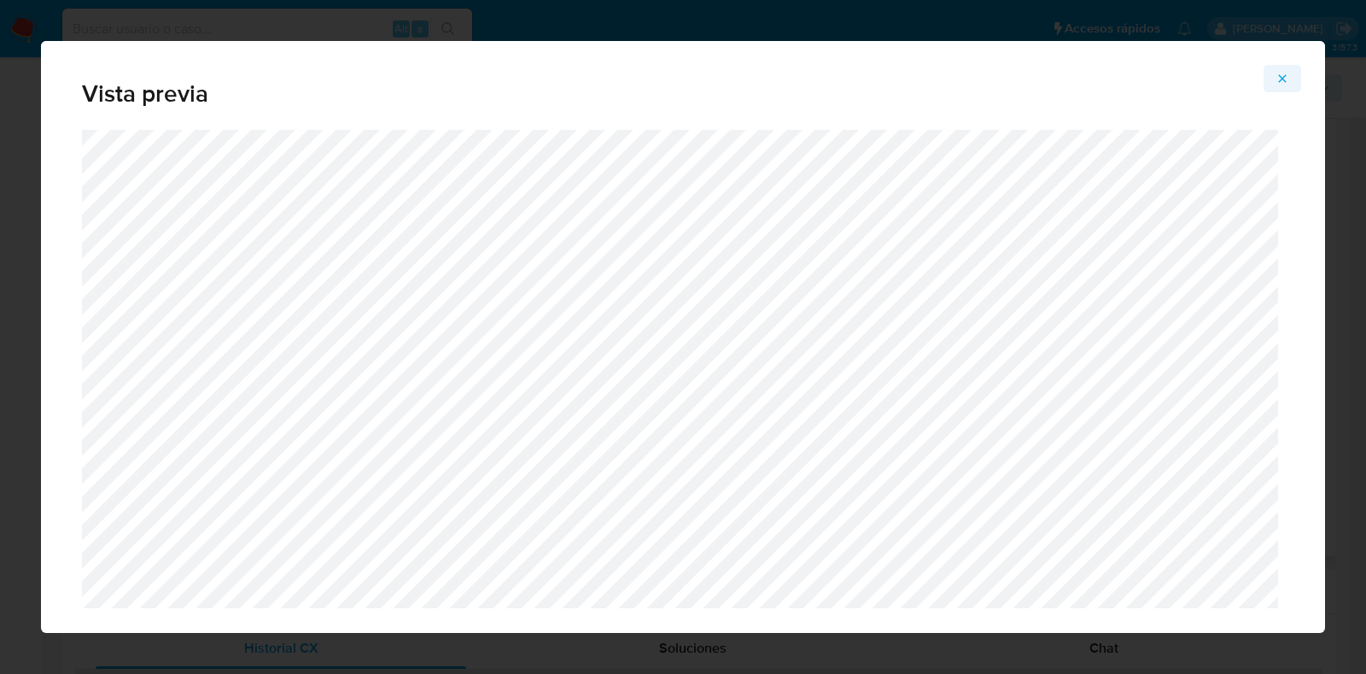
click at [1276, 74] on icon "Attachment preview" at bounding box center [1282, 79] width 14 height 14
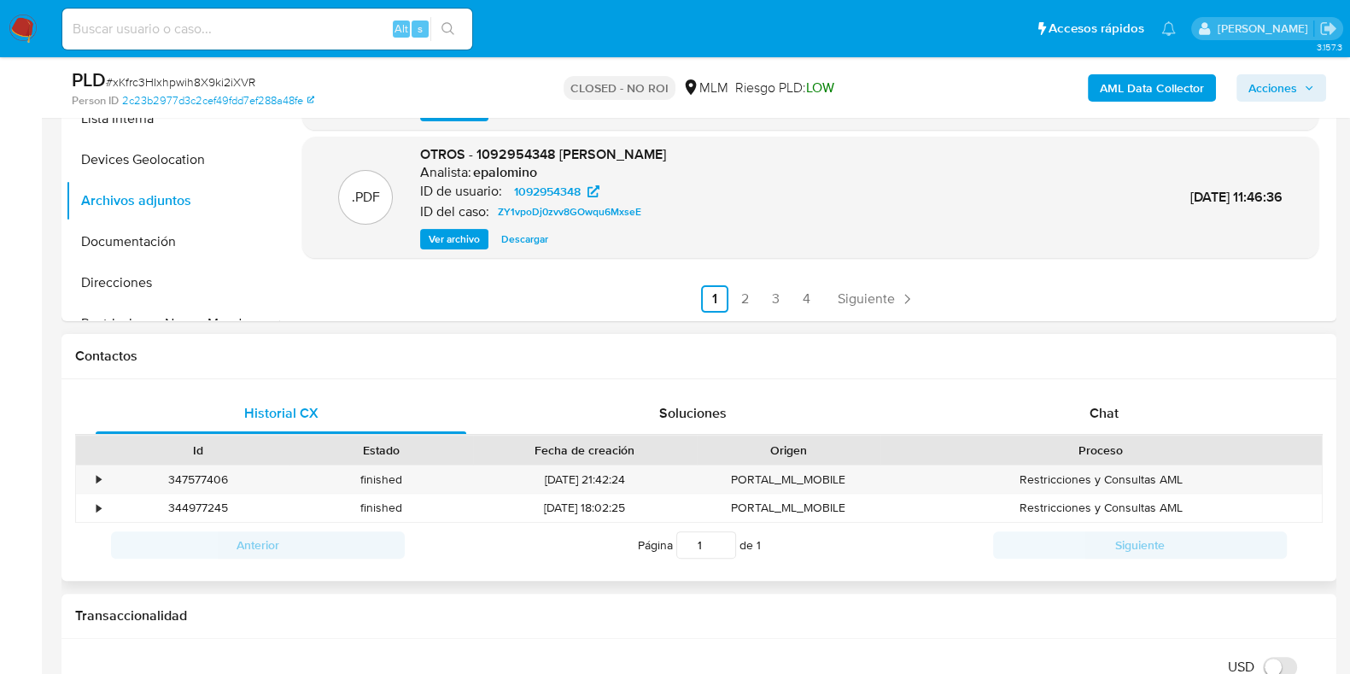
scroll to position [640, 0]
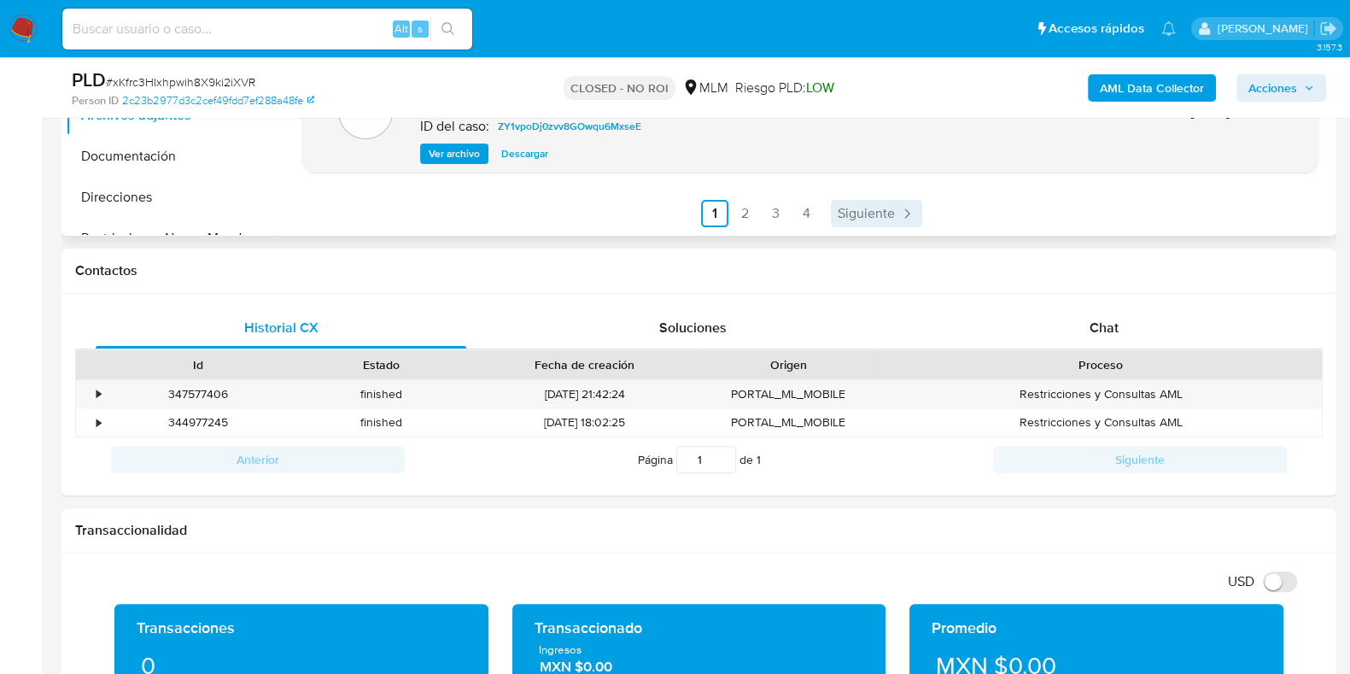
click at [890, 215] on link "Siguiente" at bounding box center [876, 213] width 91 height 27
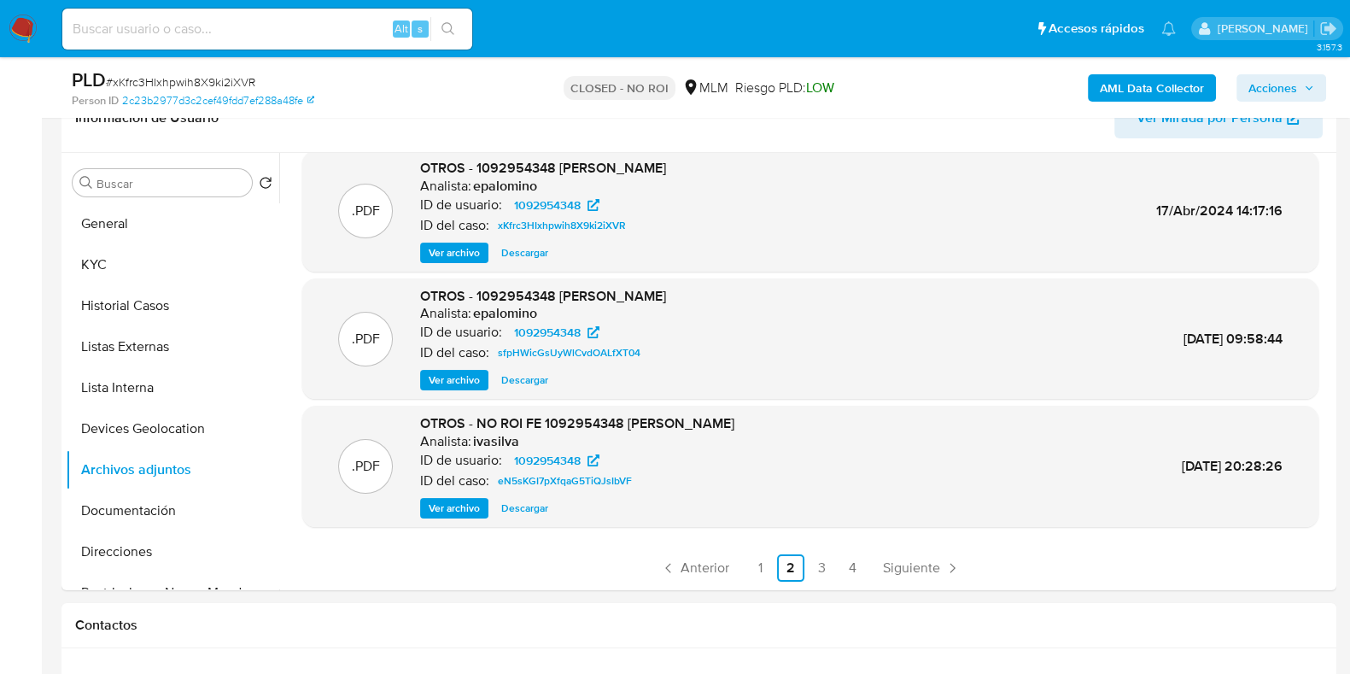
scroll to position [320, 0]
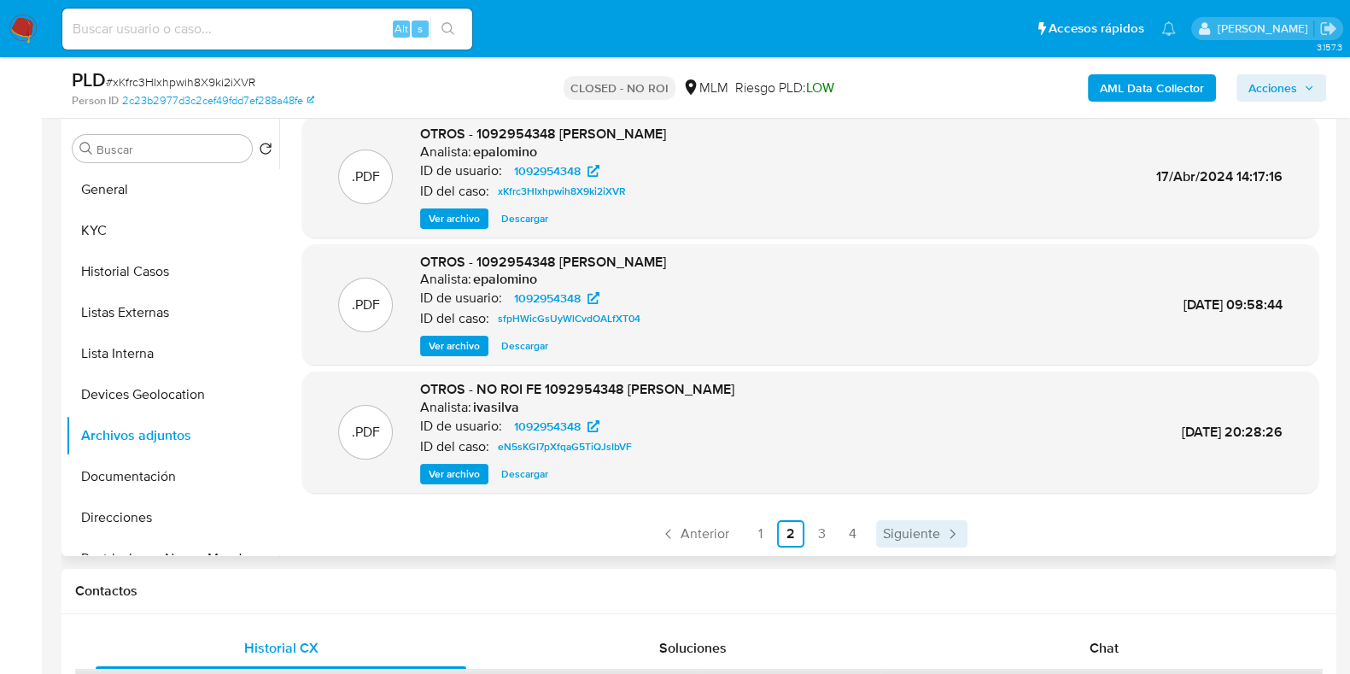
click at [896, 532] on span "Siguiente" at bounding box center [911, 534] width 57 height 14
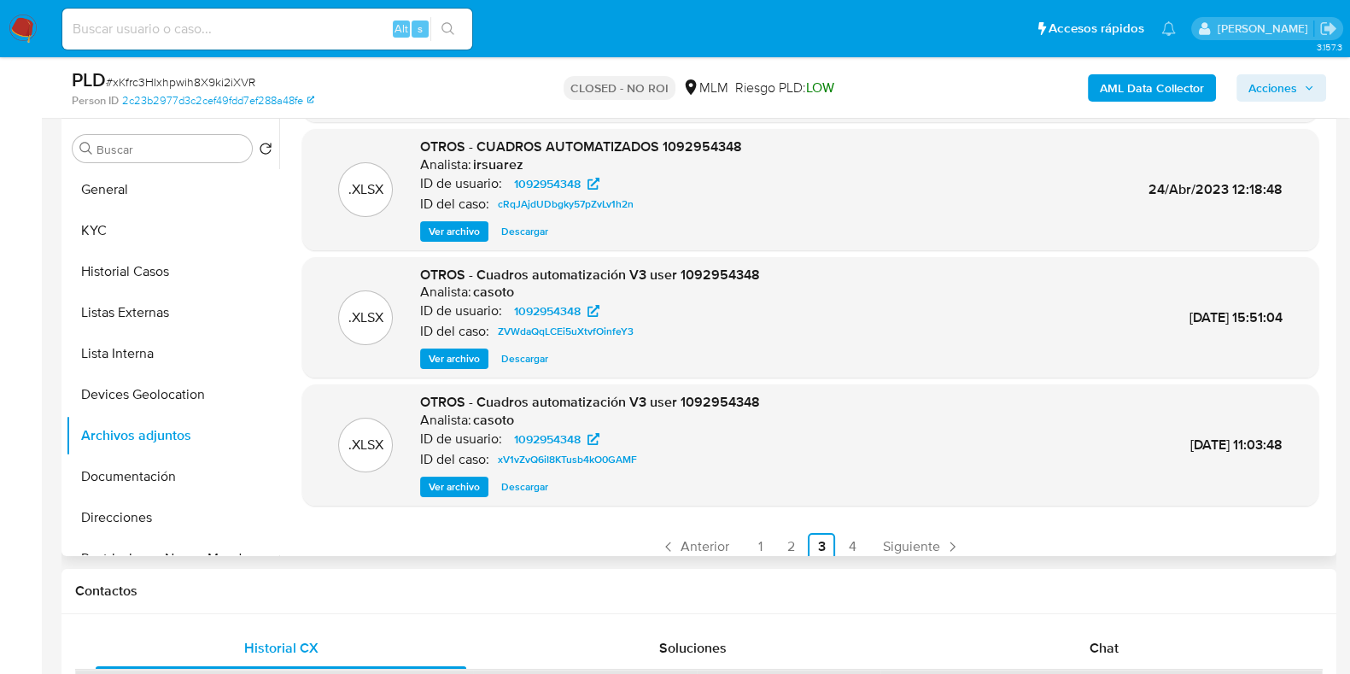
scroll to position [143, 0]
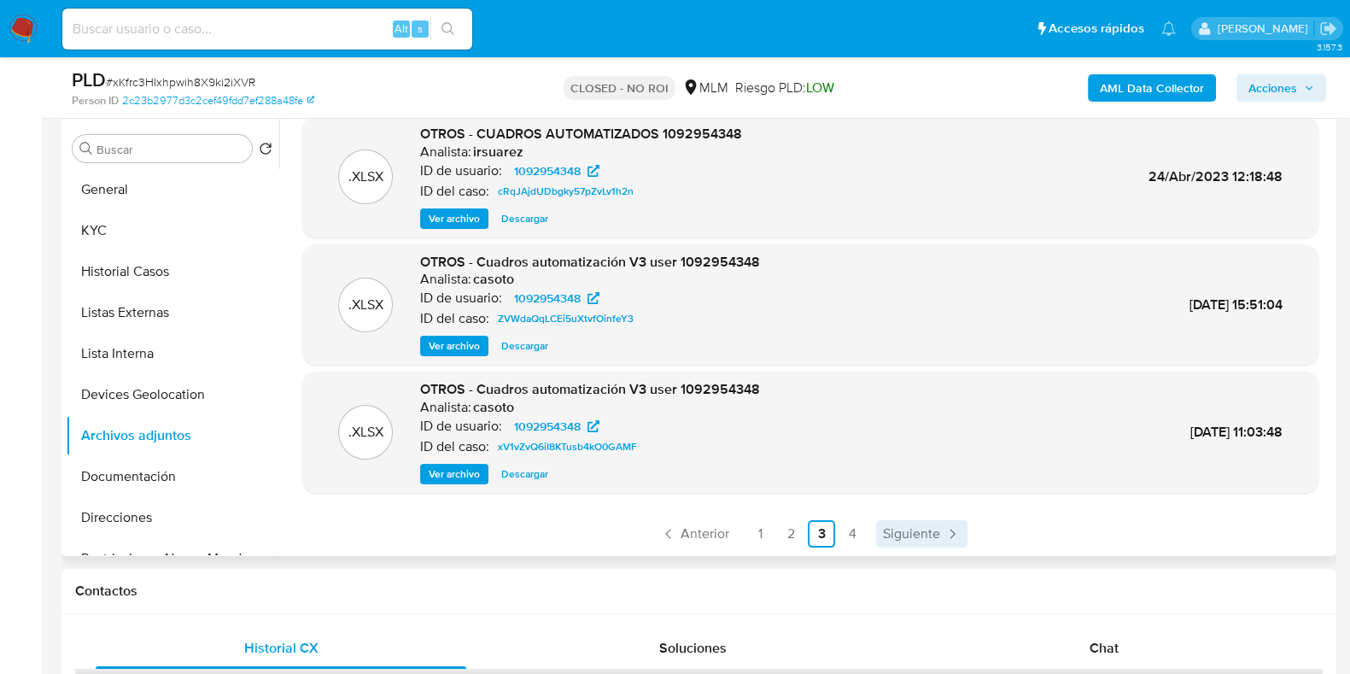
click at [910, 531] on span "Siguiente" at bounding box center [911, 534] width 57 height 14
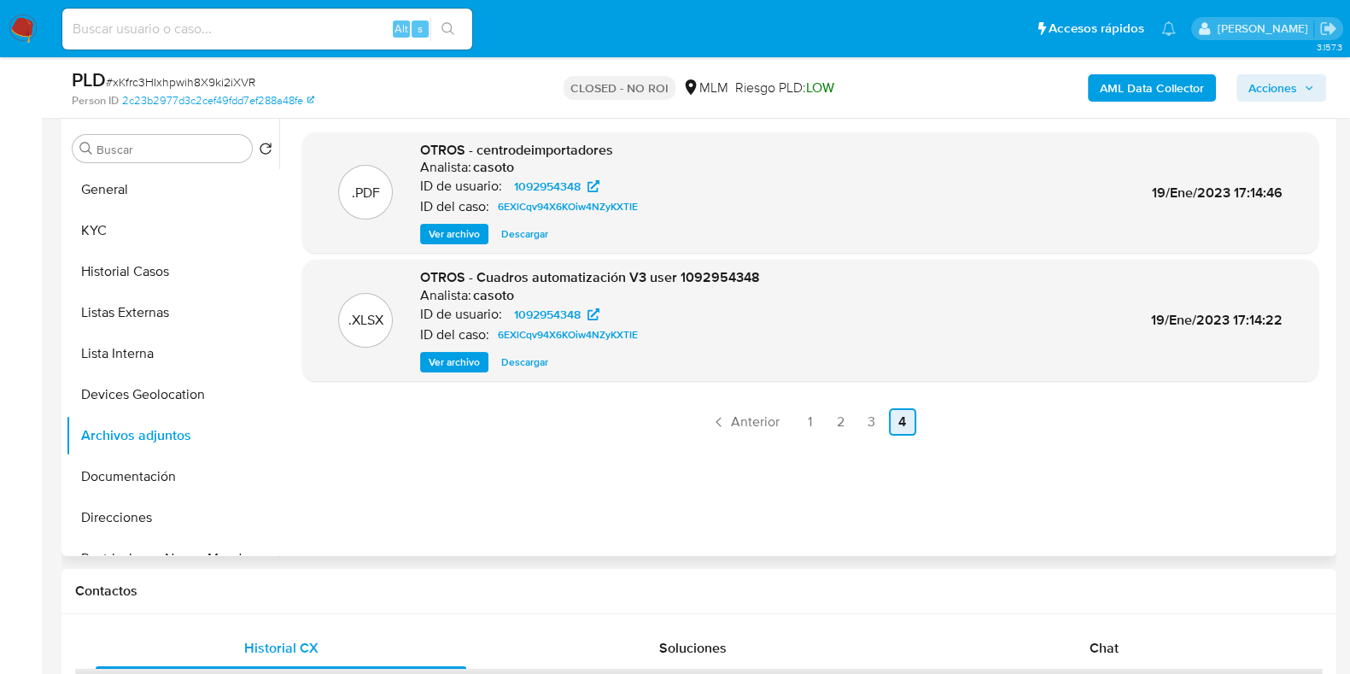
click at [905, 411] on link "4" at bounding box center [902, 421] width 27 height 27
click at [799, 420] on link "1" at bounding box center [809, 421] width 27 height 27
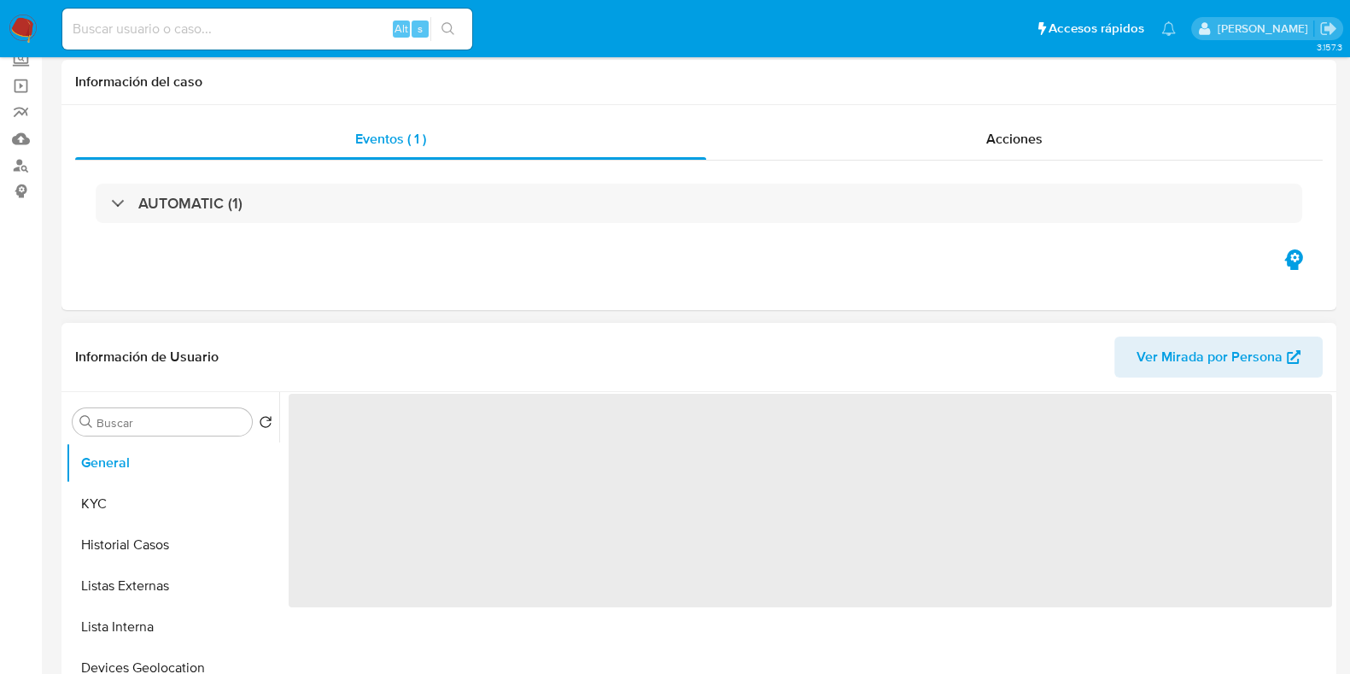
scroll to position [213, 0]
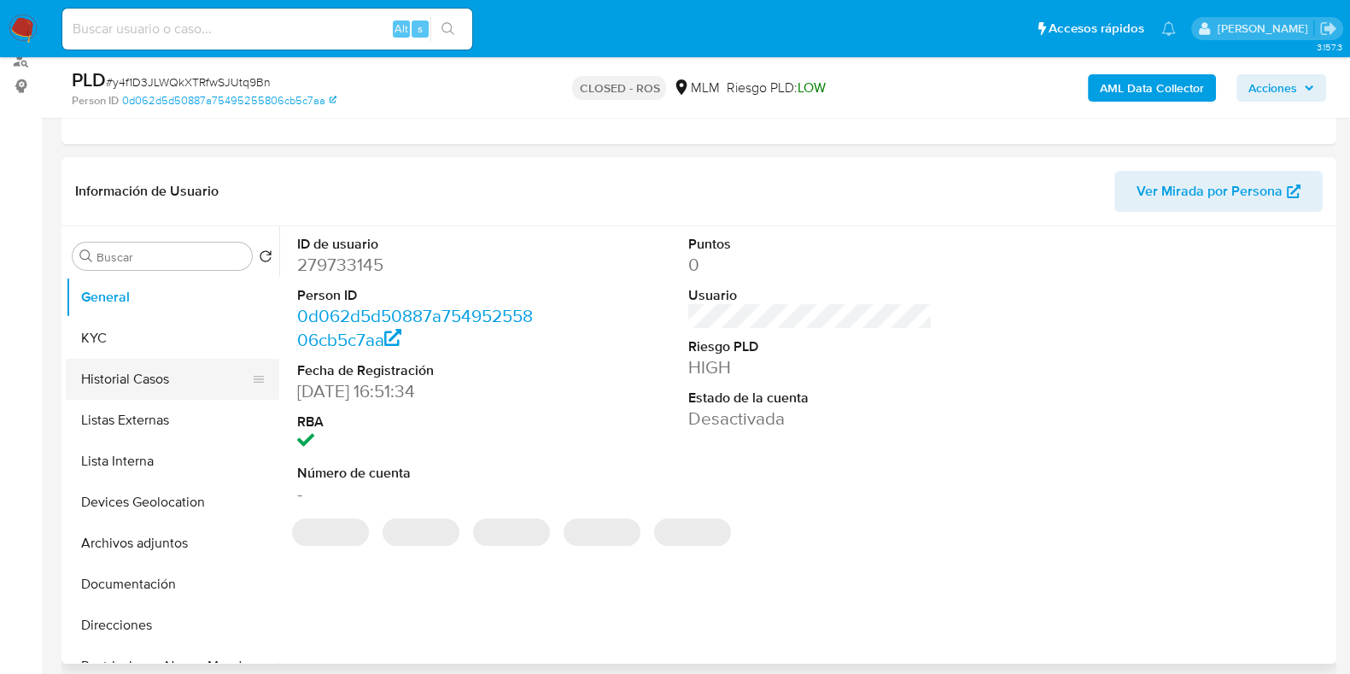
select select "10"
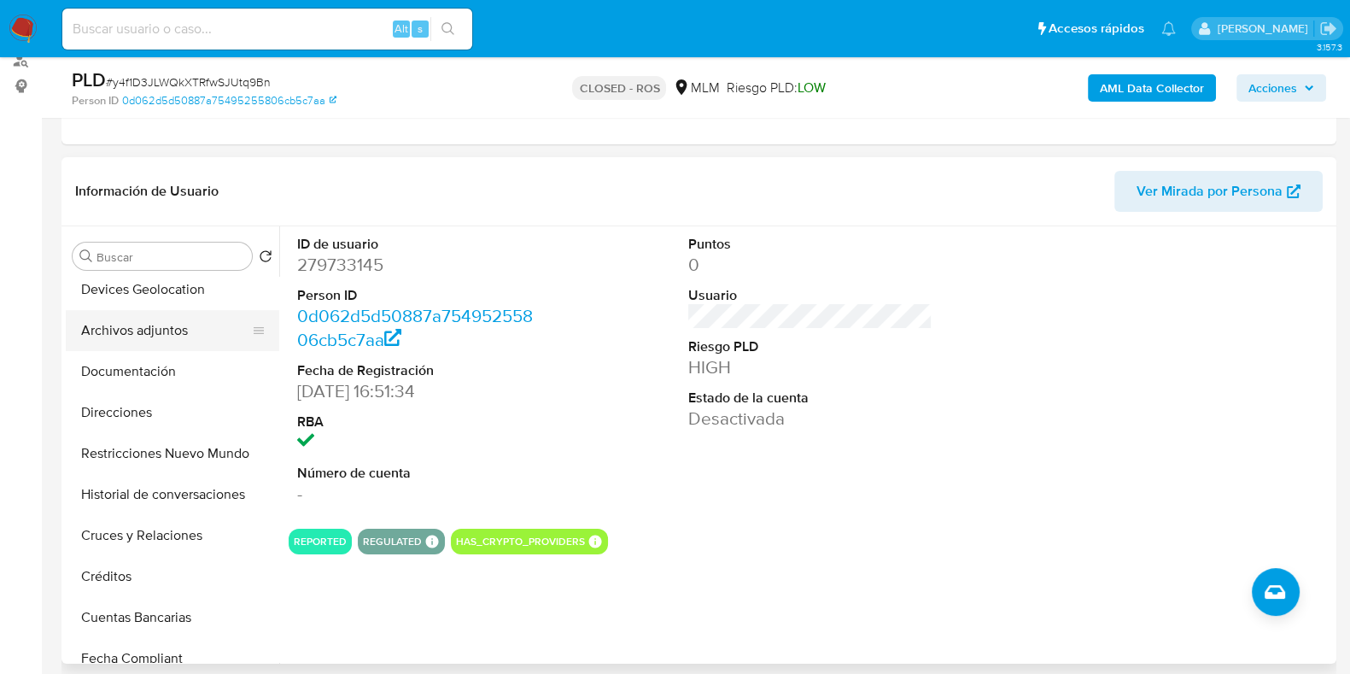
click at [179, 341] on button "Archivos adjuntos" at bounding box center [166, 330] width 200 height 41
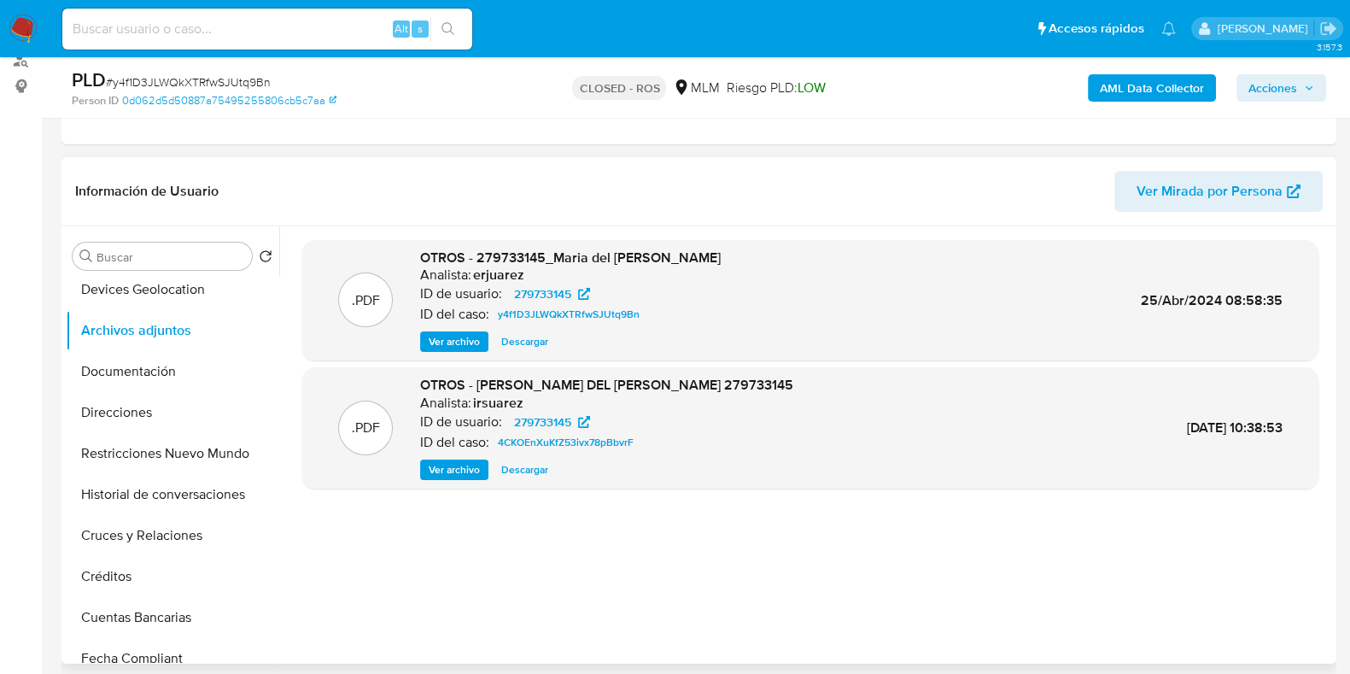
click at [456, 339] on span "Ver archivo" at bounding box center [454, 341] width 51 height 17
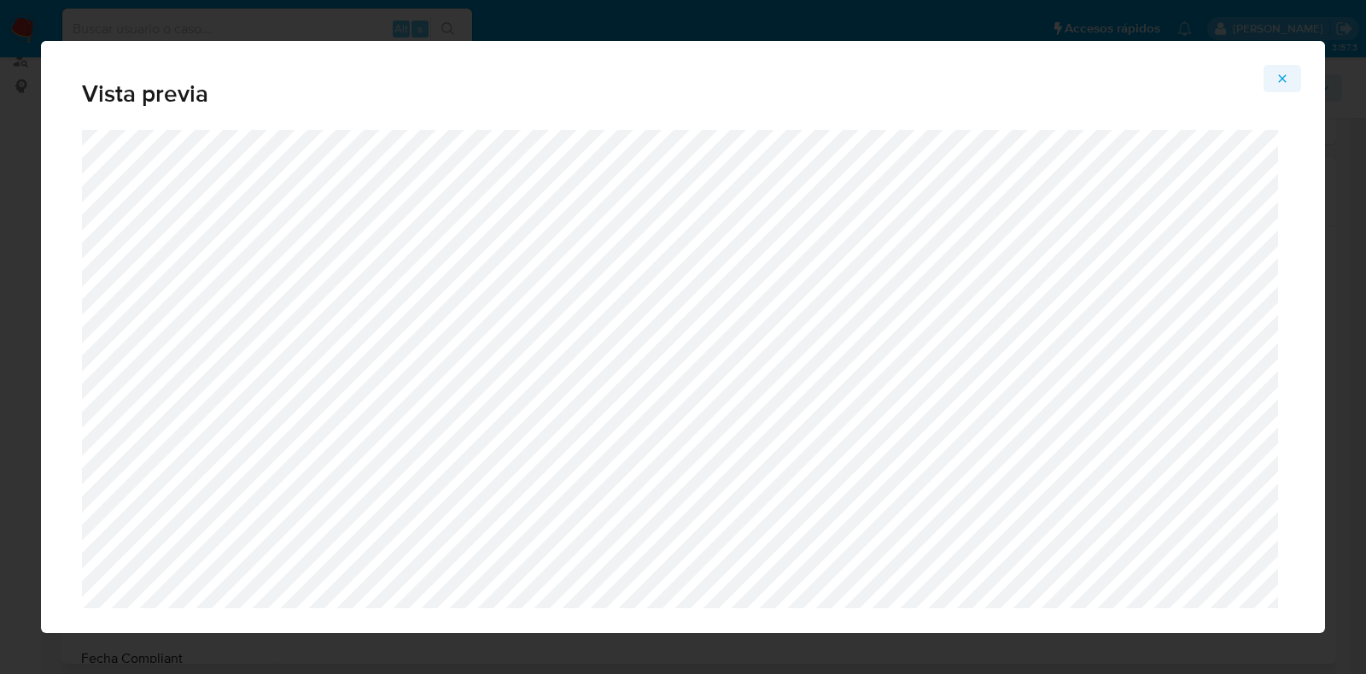
click at [1277, 83] on icon "Attachment preview" at bounding box center [1282, 79] width 14 height 14
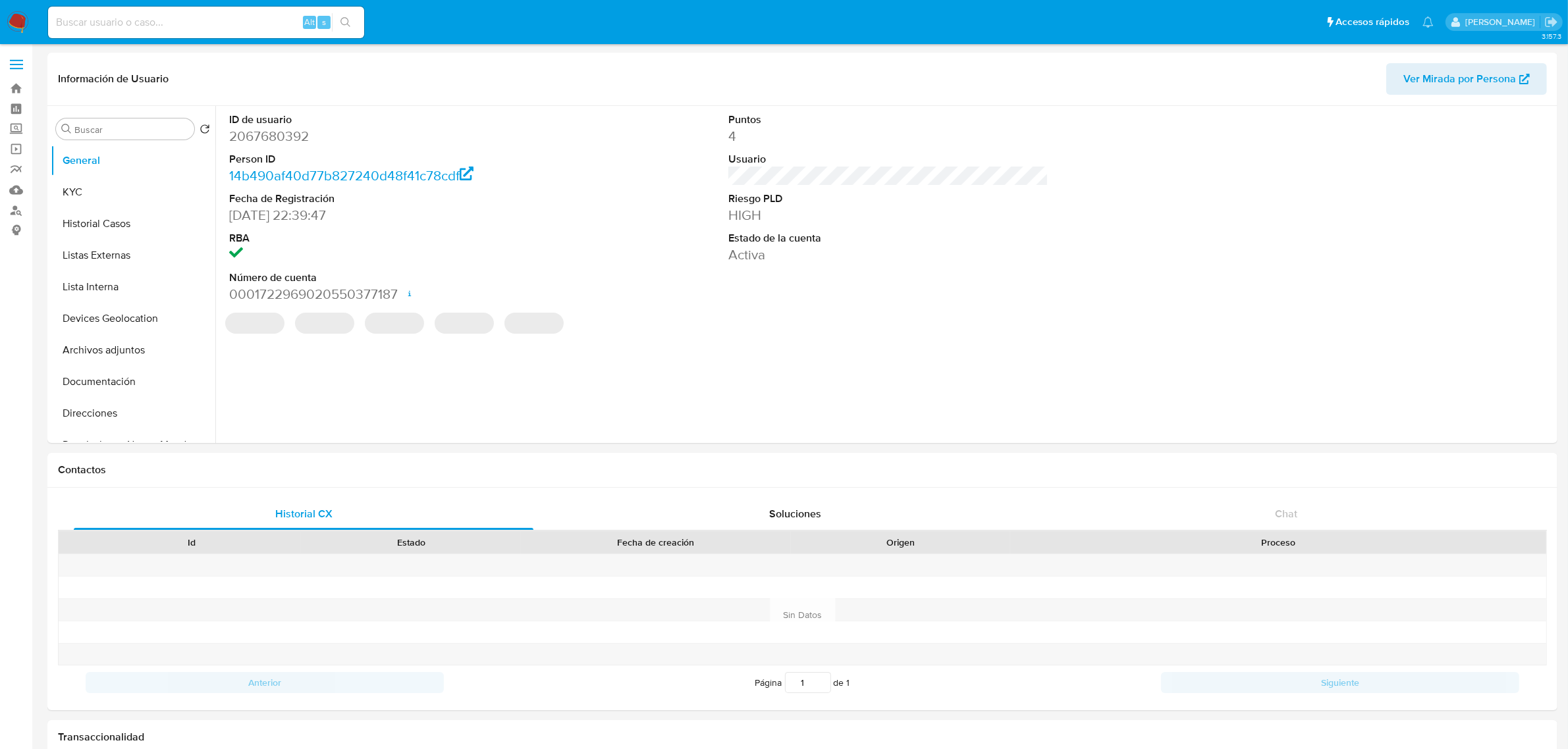
select select "10"
click at [19, 29] on img at bounding box center [18, 22] width 22 height 22
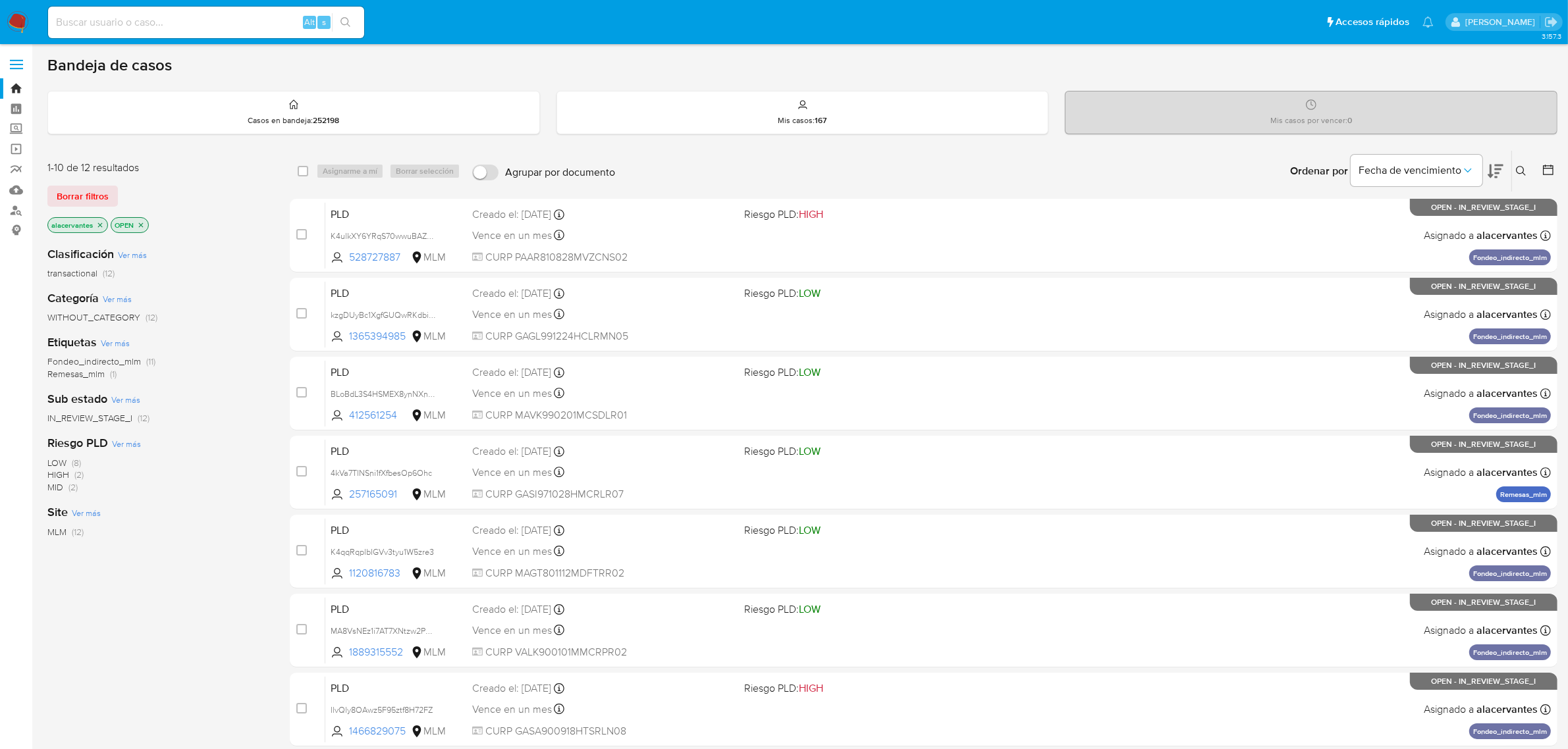
click at [27, 21] on img at bounding box center [18, 22] width 22 height 22
click at [101, 226] on icon "close-filter" at bounding box center [100, 225] width 5 height 5
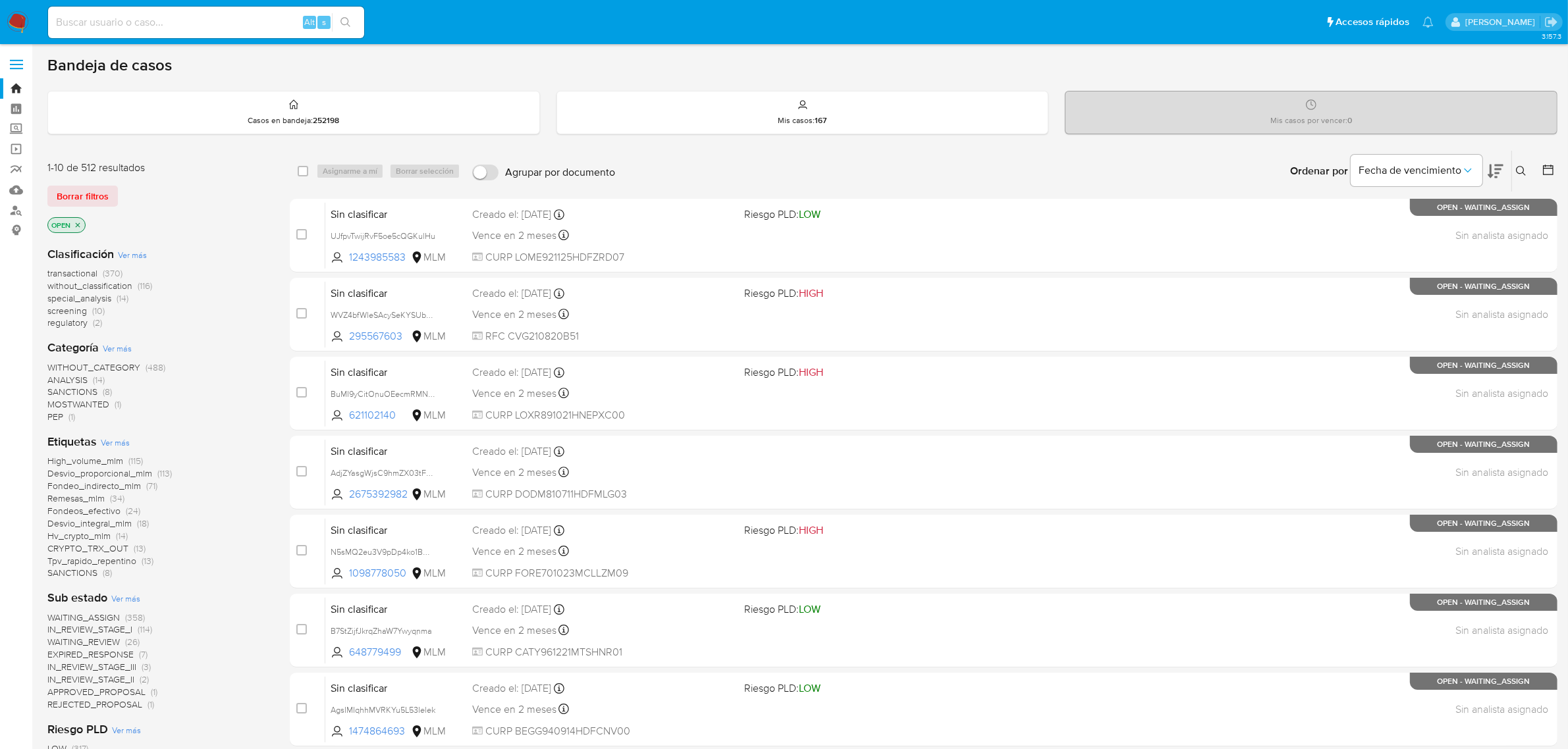
click at [1523, 168] on icon at bounding box center [1521, 171] width 11 height 11
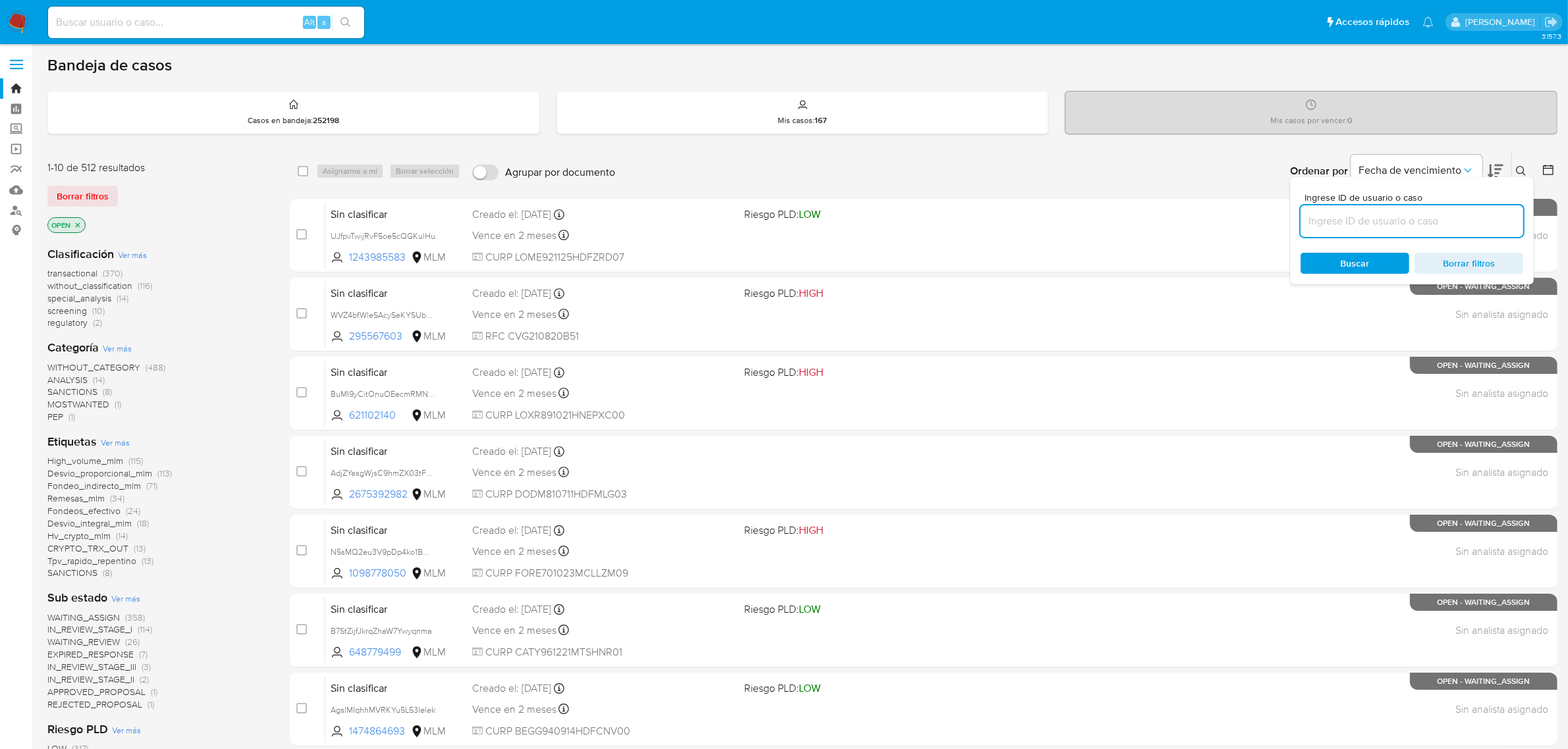
click at [1437, 216] on input at bounding box center [1411, 221] width 223 height 17
type input "pIU8KFvInAVt60eZcHhpLNH7"
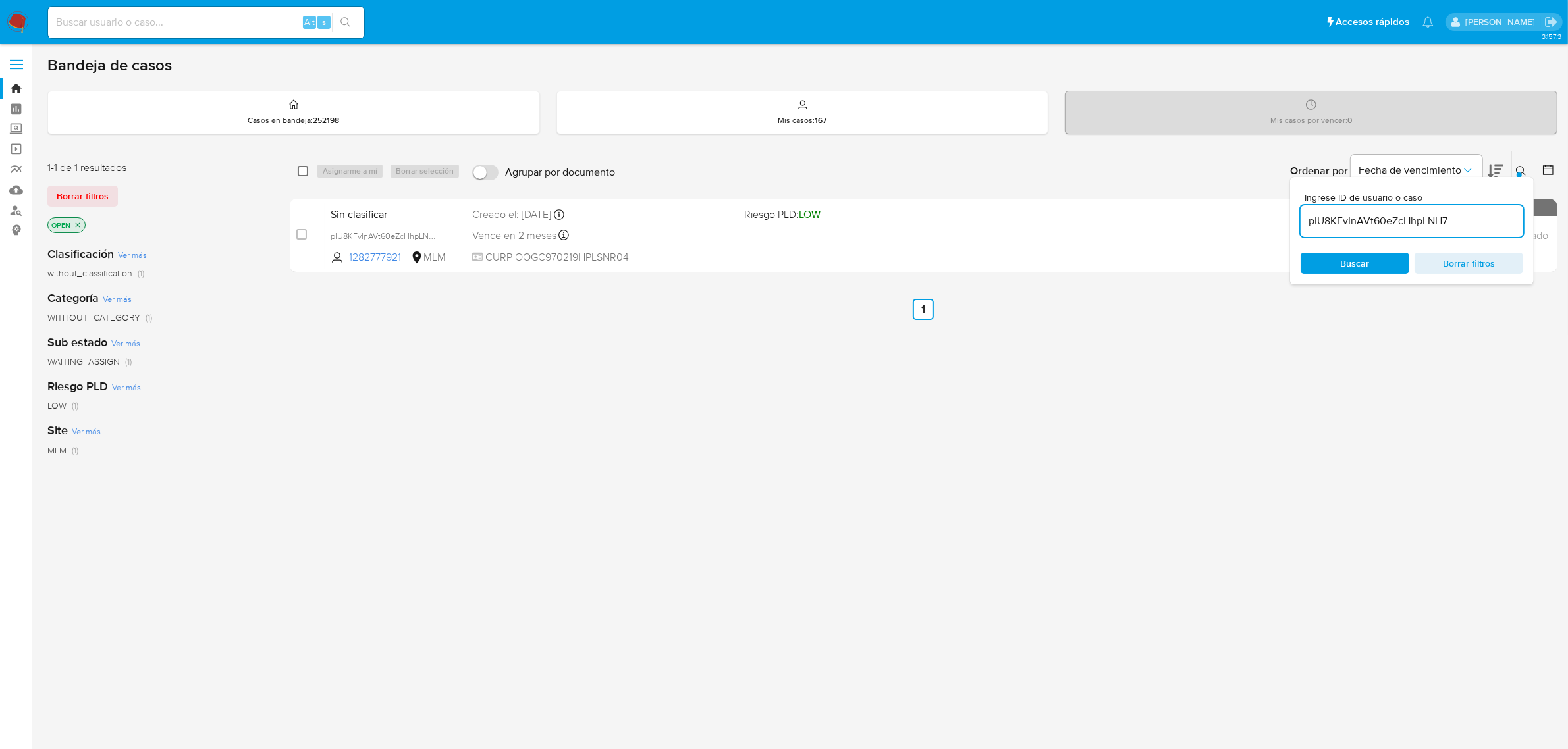
click at [304, 174] on input "checkbox" at bounding box center [303, 171] width 11 height 11
checkbox input "true"
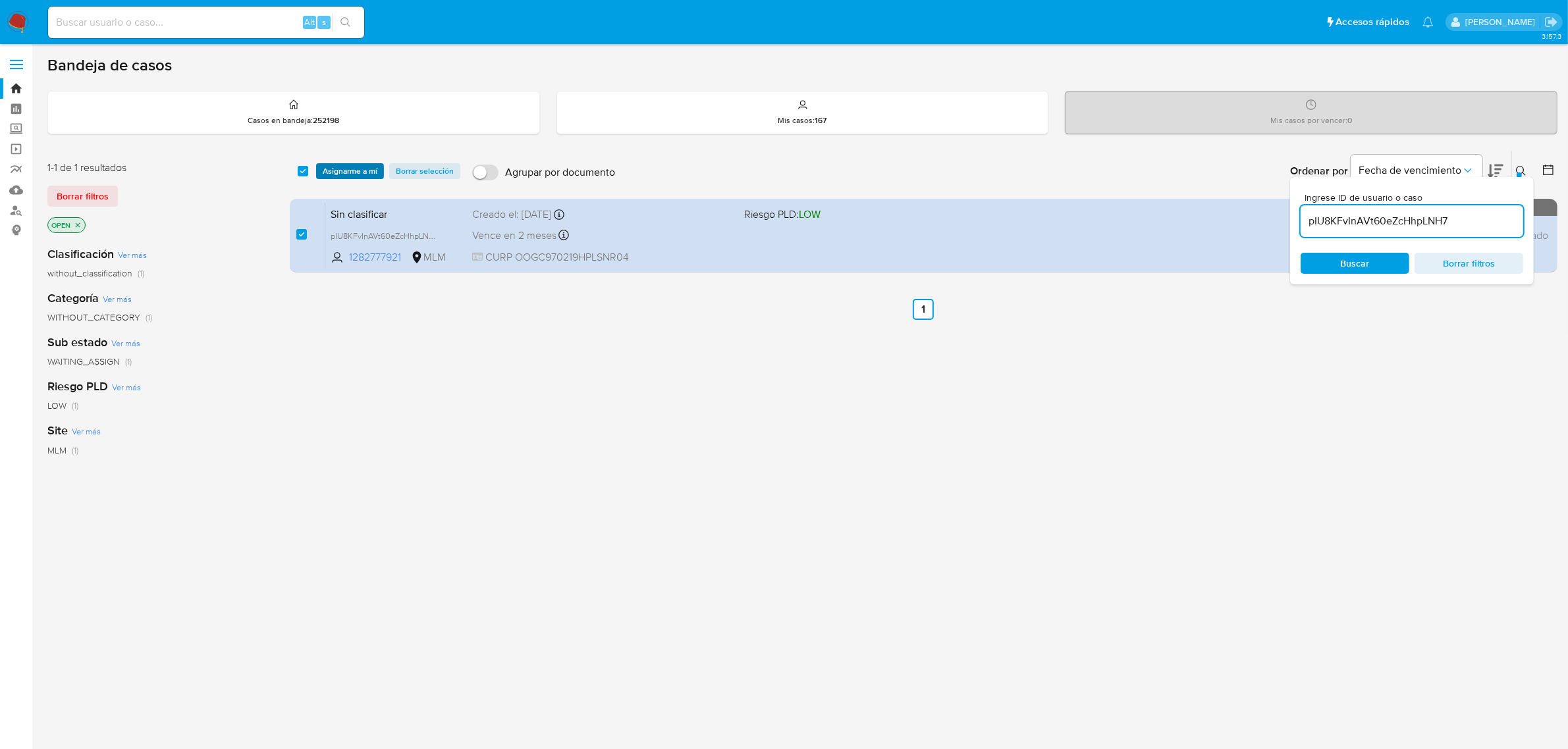
click at [336, 174] on span "Asignarme a mí" at bounding box center [349, 170] width 55 height 13
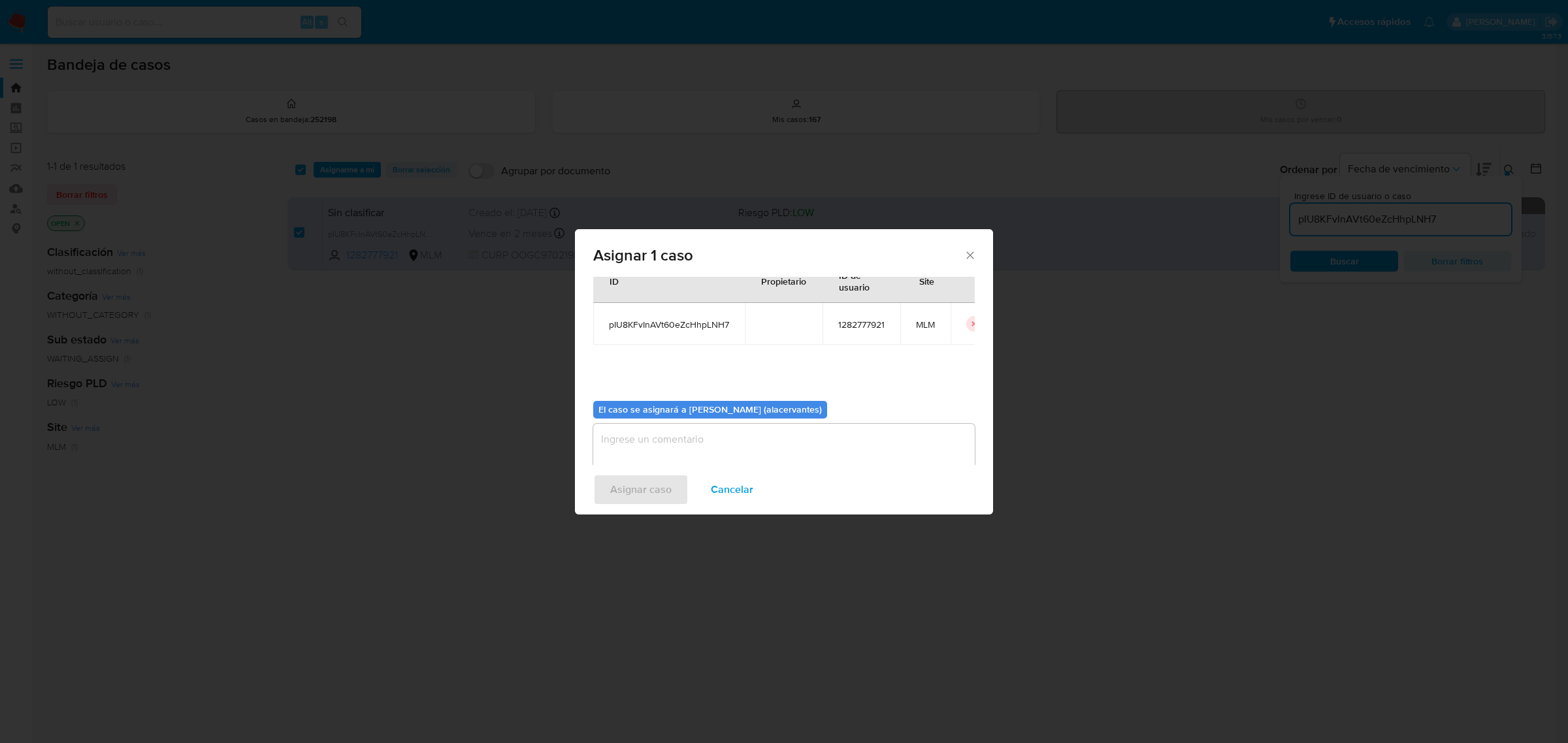
scroll to position [67, 0]
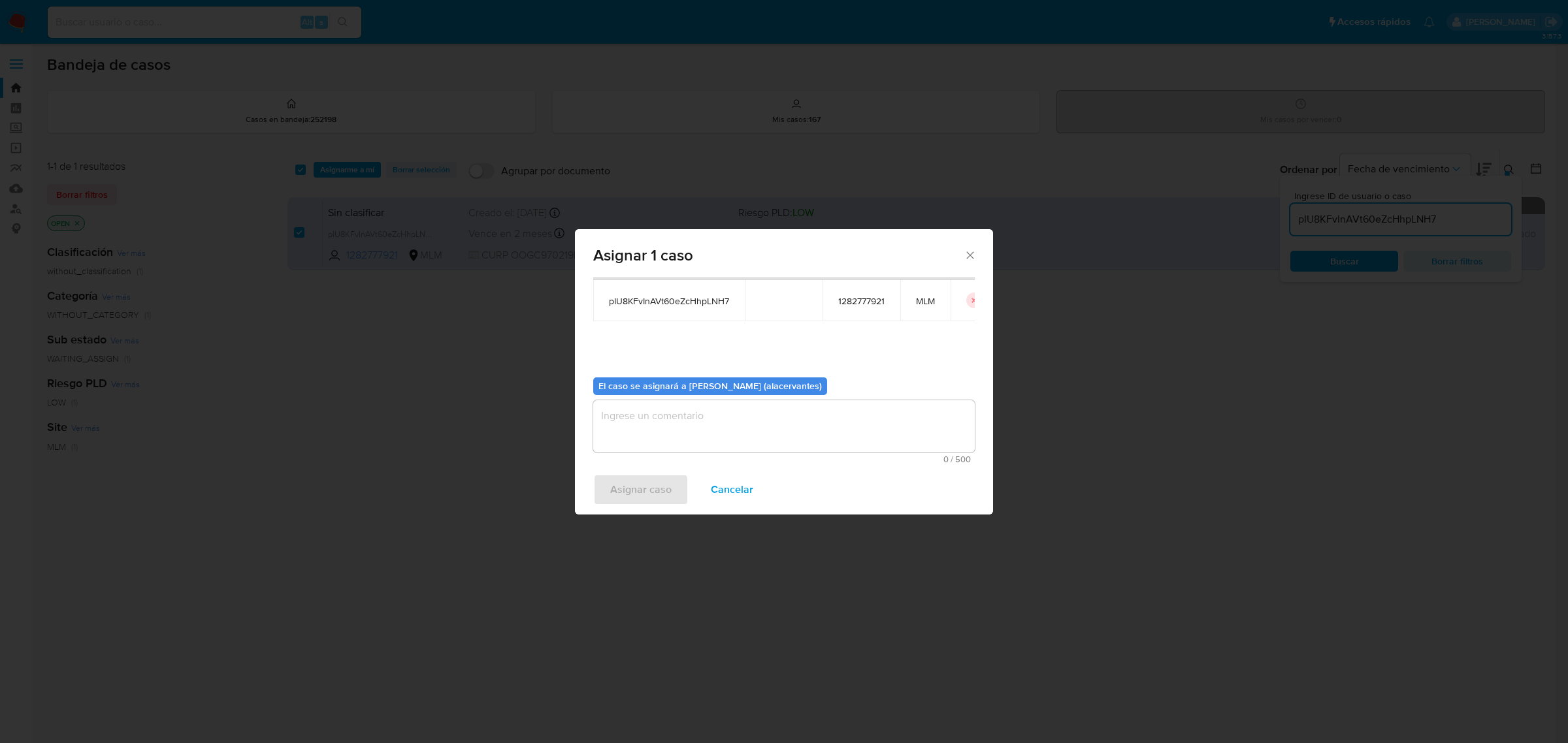
click at [716, 441] on textarea "assign-modal" at bounding box center [784, 426] width 382 height 52
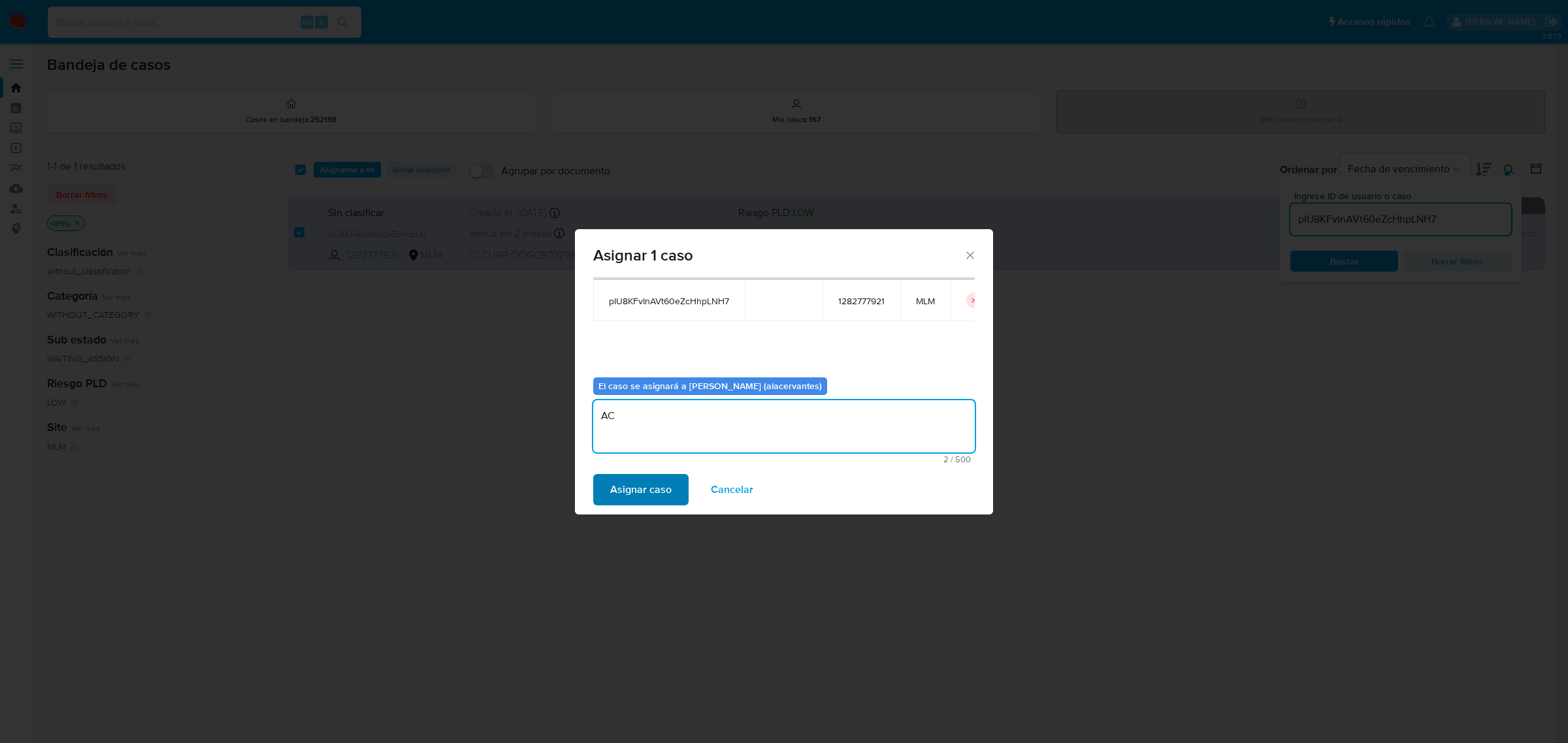
type textarea "AC"
click at [636, 502] on span "Asignar caso" at bounding box center [641, 490] width 61 height 29
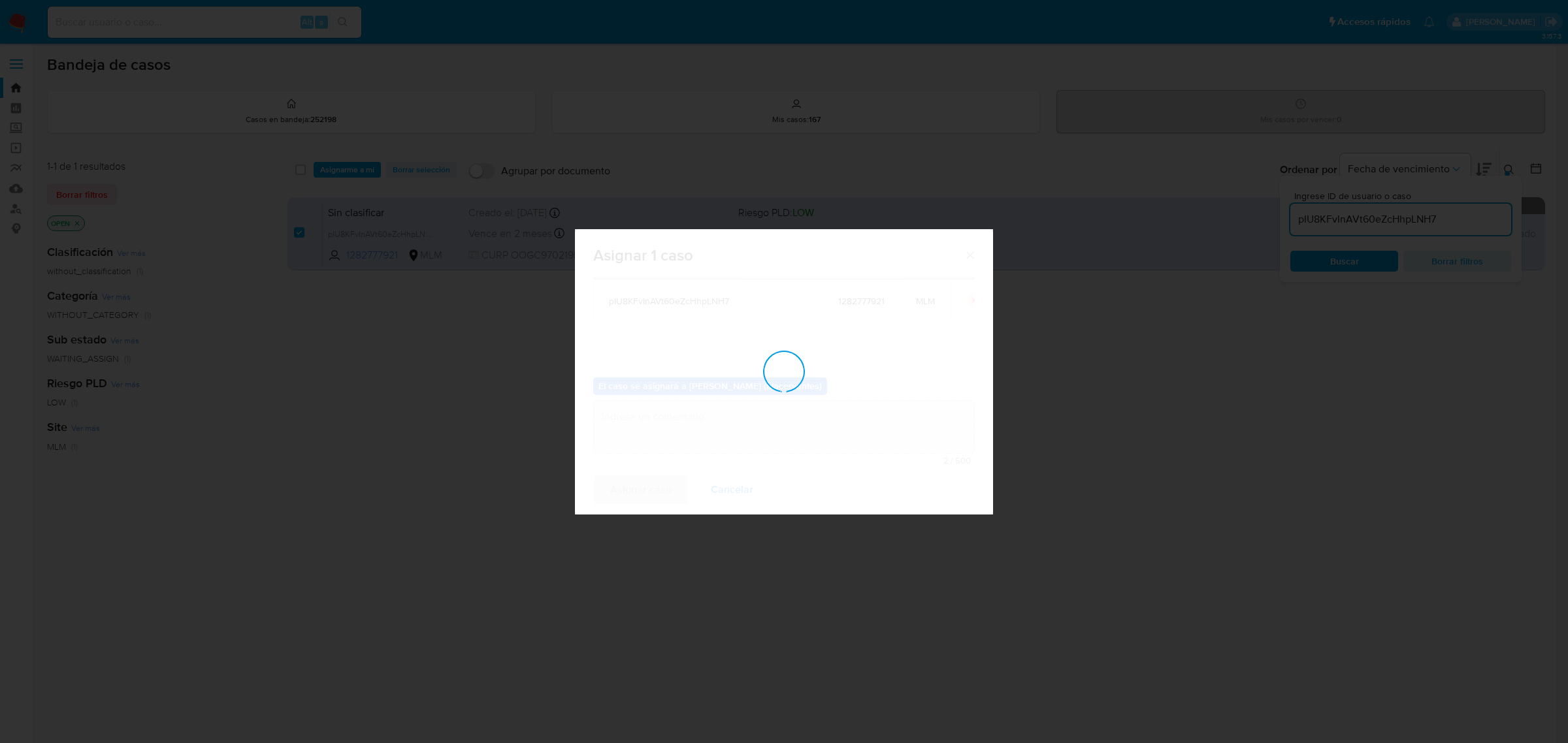
checkbox input "false"
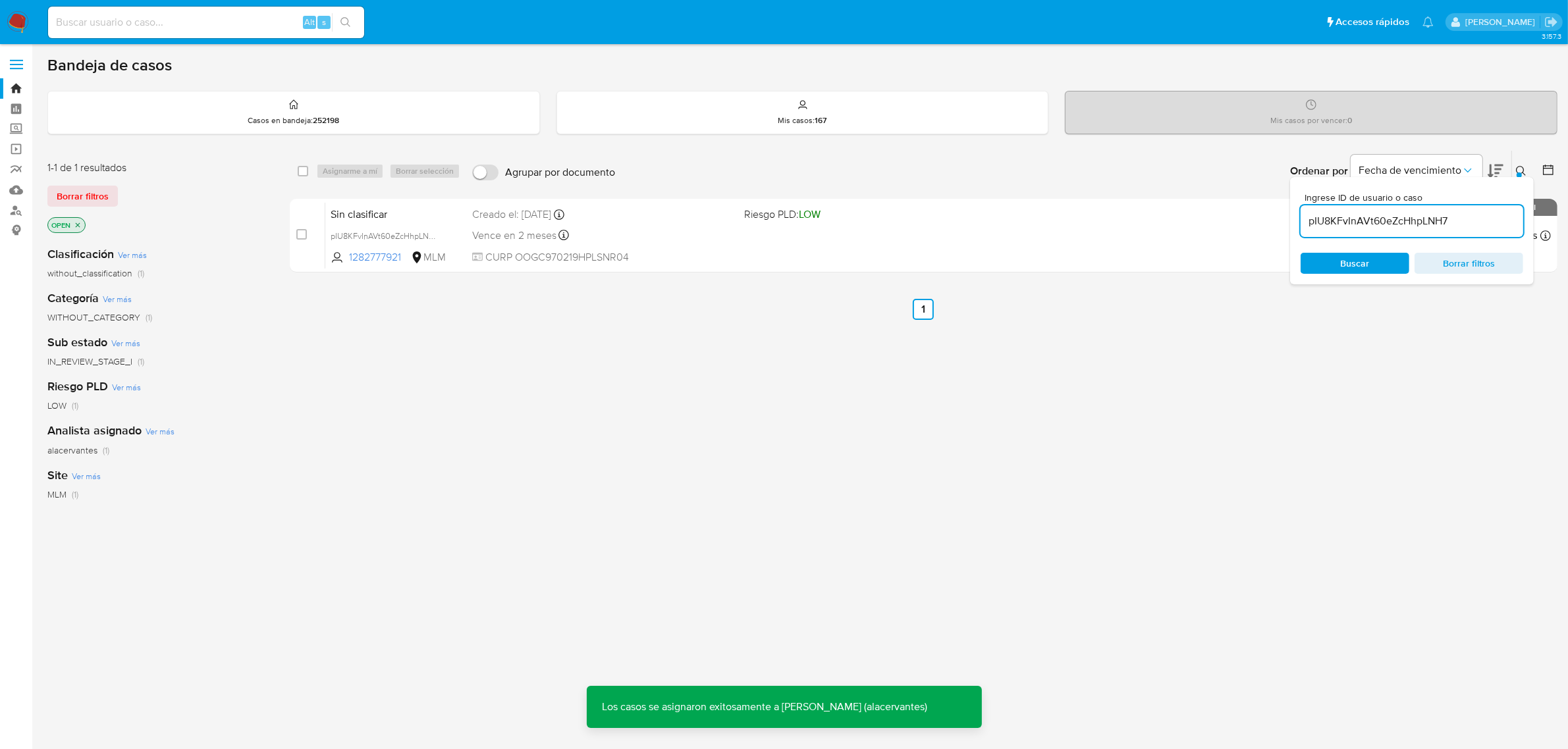
click at [1347, 219] on input "pIU8KFvInAVt60eZcHhpLNH7" at bounding box center [1411, 221] width 223 height 17
click at [1347, 221] on input "pIU8KFvInAVt60eZcHhpLNH7" at bounding box center [1411, 221] width 223 height 17
paste input "yw5V8sfbKoy67WnMzvZdfVpY"
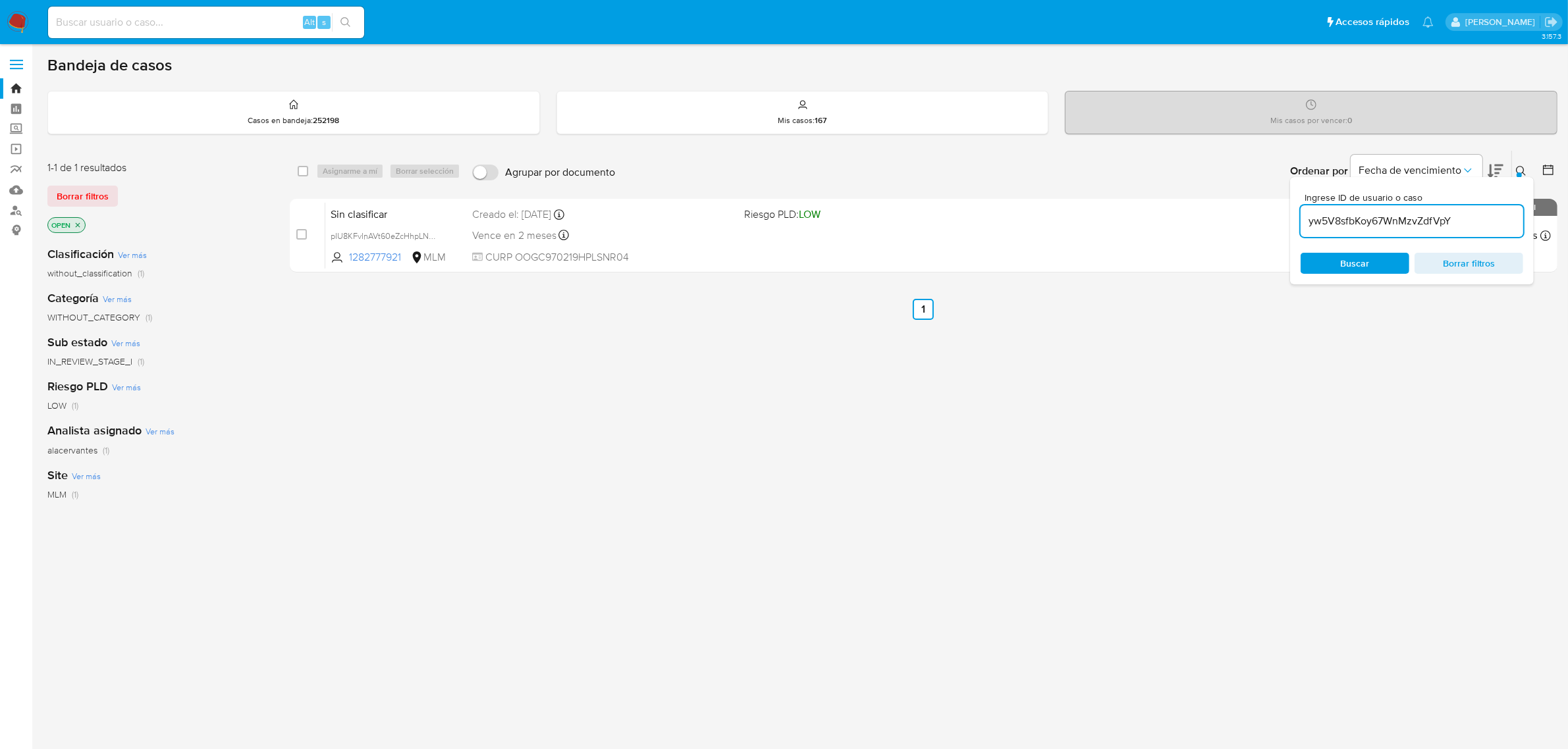
click at [1343, 218] on input "yw5V8sfbKoy67WnMzvZdfVpY" at bounding box center [1411, 221] width 223 height 17
type input "yw5V8sfbKoy67WnMzvZdfVpY"
click at [301, 172] on input "checkbox" at bounding box center [303, 171] width 11 height 11
checkbox input "true"
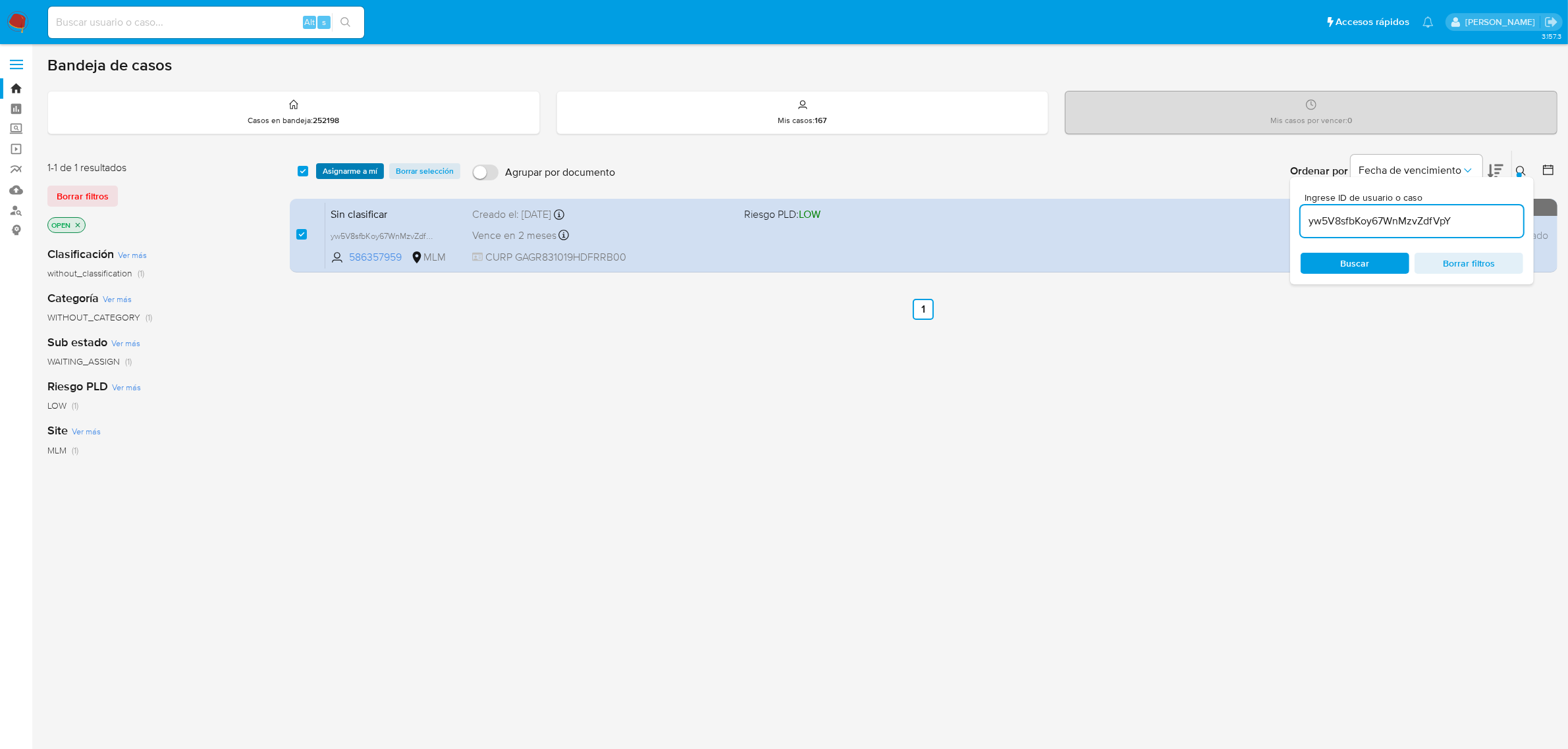
click at [349, 171] on span "Asignarme a mí" at bounding box center [349, 170] width 55 height 13
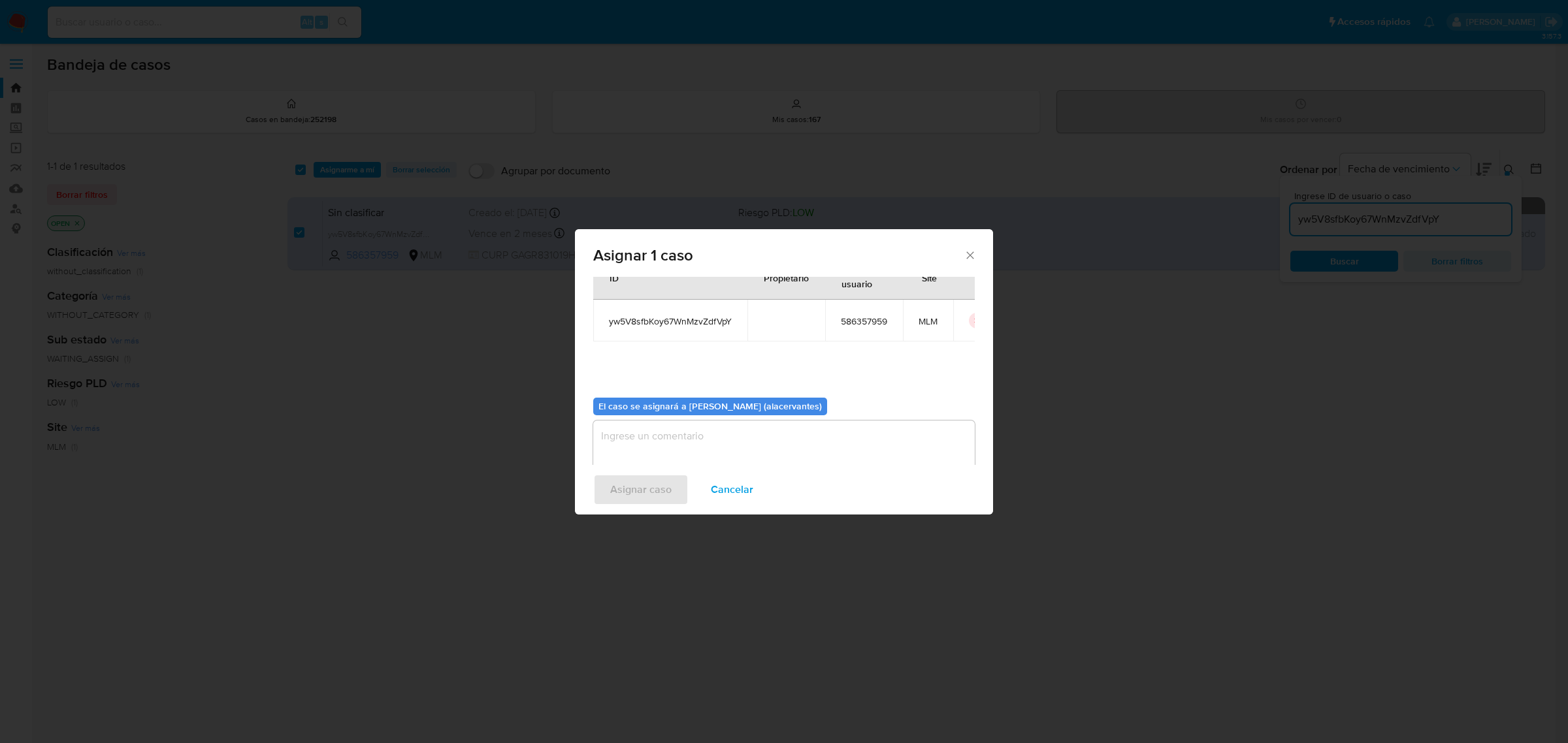
scroll to position [67, 0]
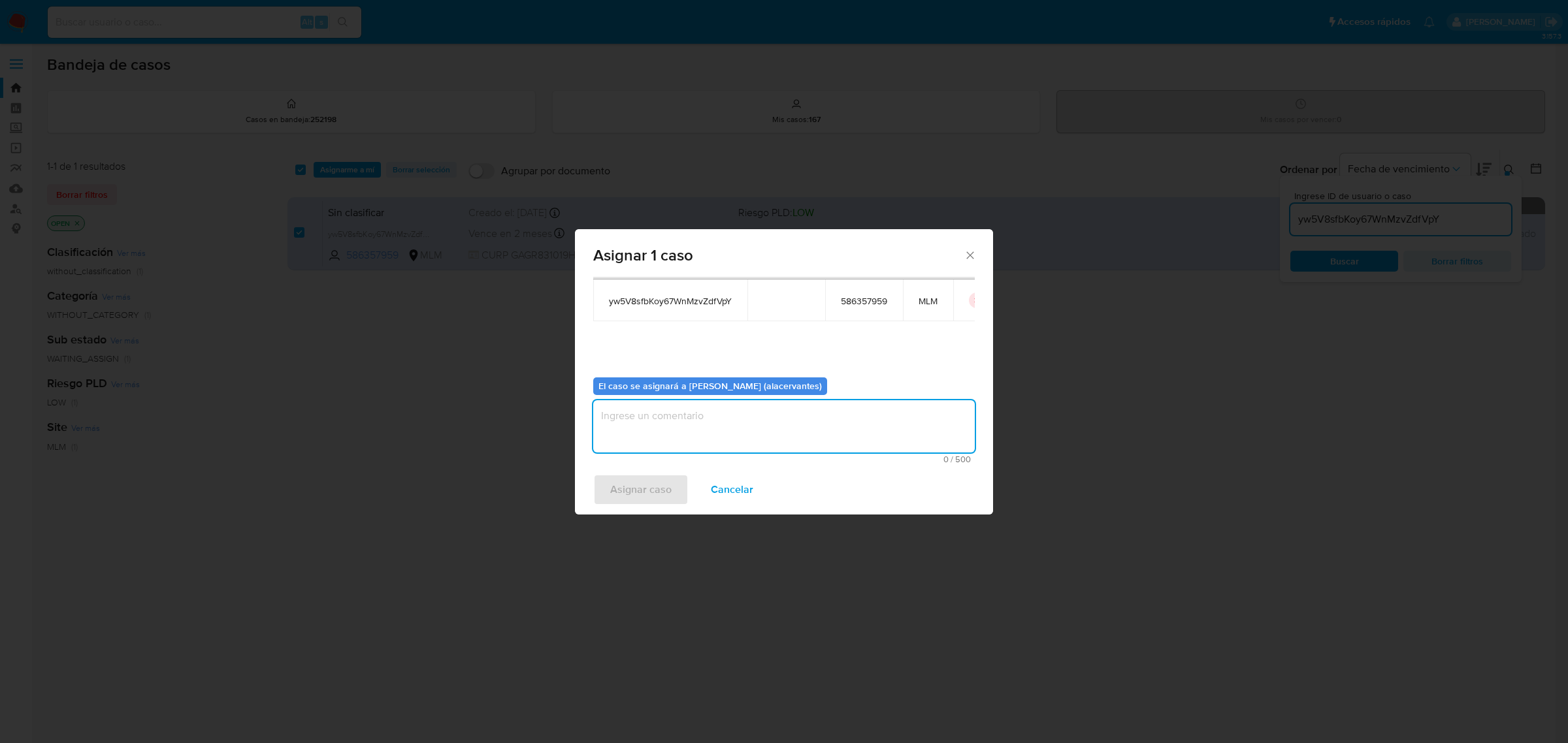
click at [716, 422] on textarea "assign-modal" at bounding box center [784, 426] width 382 height 52
type textarea "AC"
click at [654, 494] on span "Asignar caso" at bounding box center [641, 490] width 61 height 29
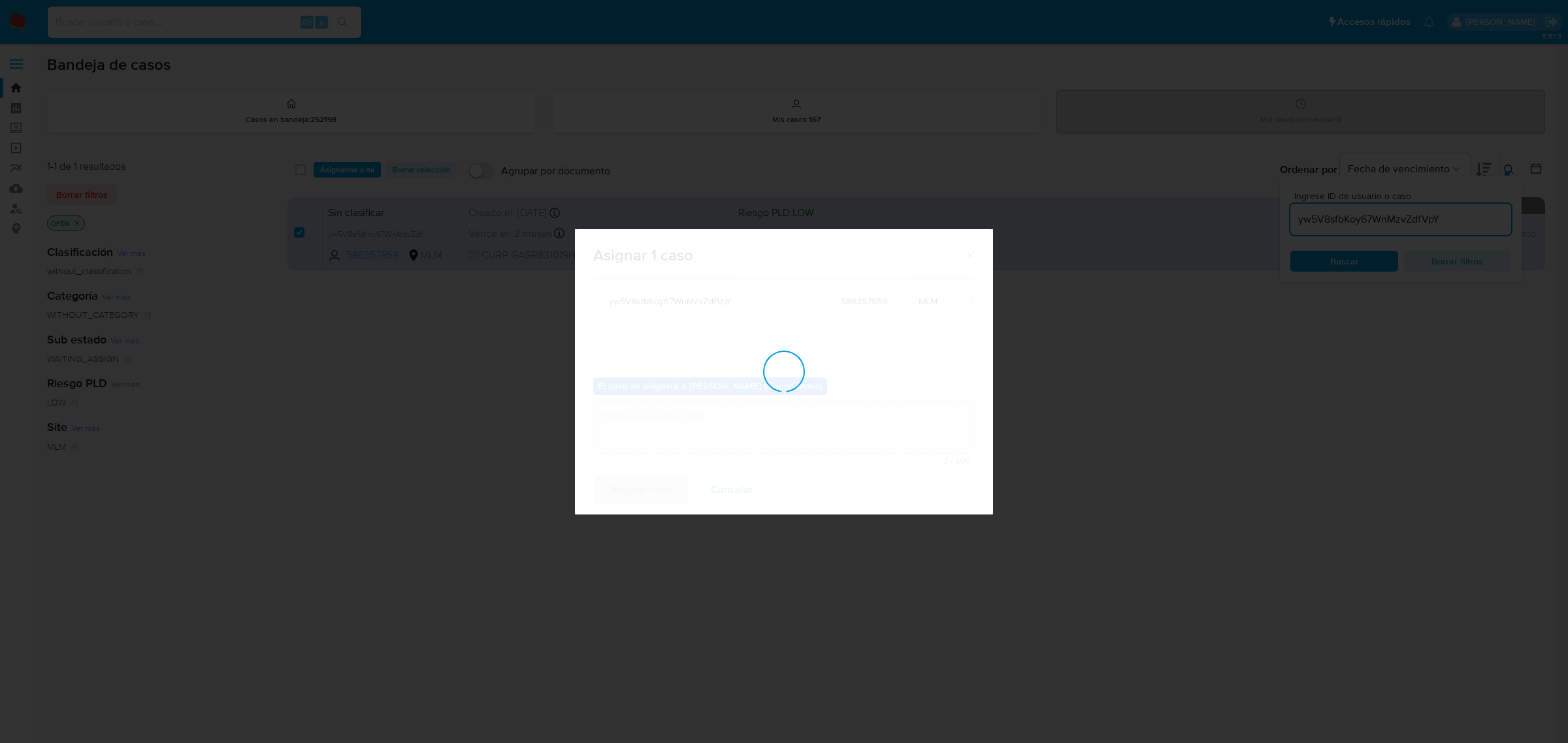
checkbox input "false"
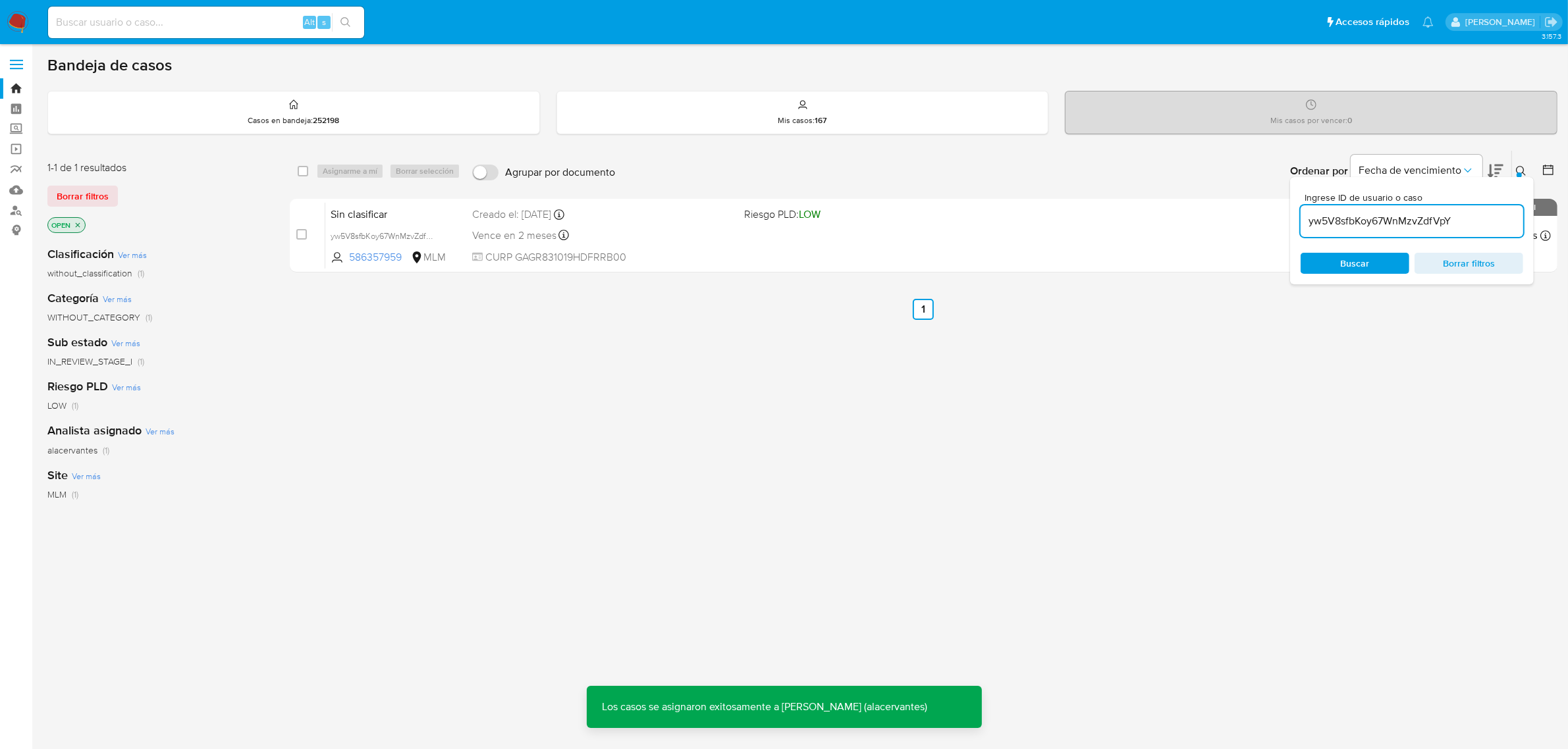
click at [1364, 218] on input "yw5V8sfbKoy67WnMzvZdfVpY" at bounding box center [1411, 221] width 223 height 17
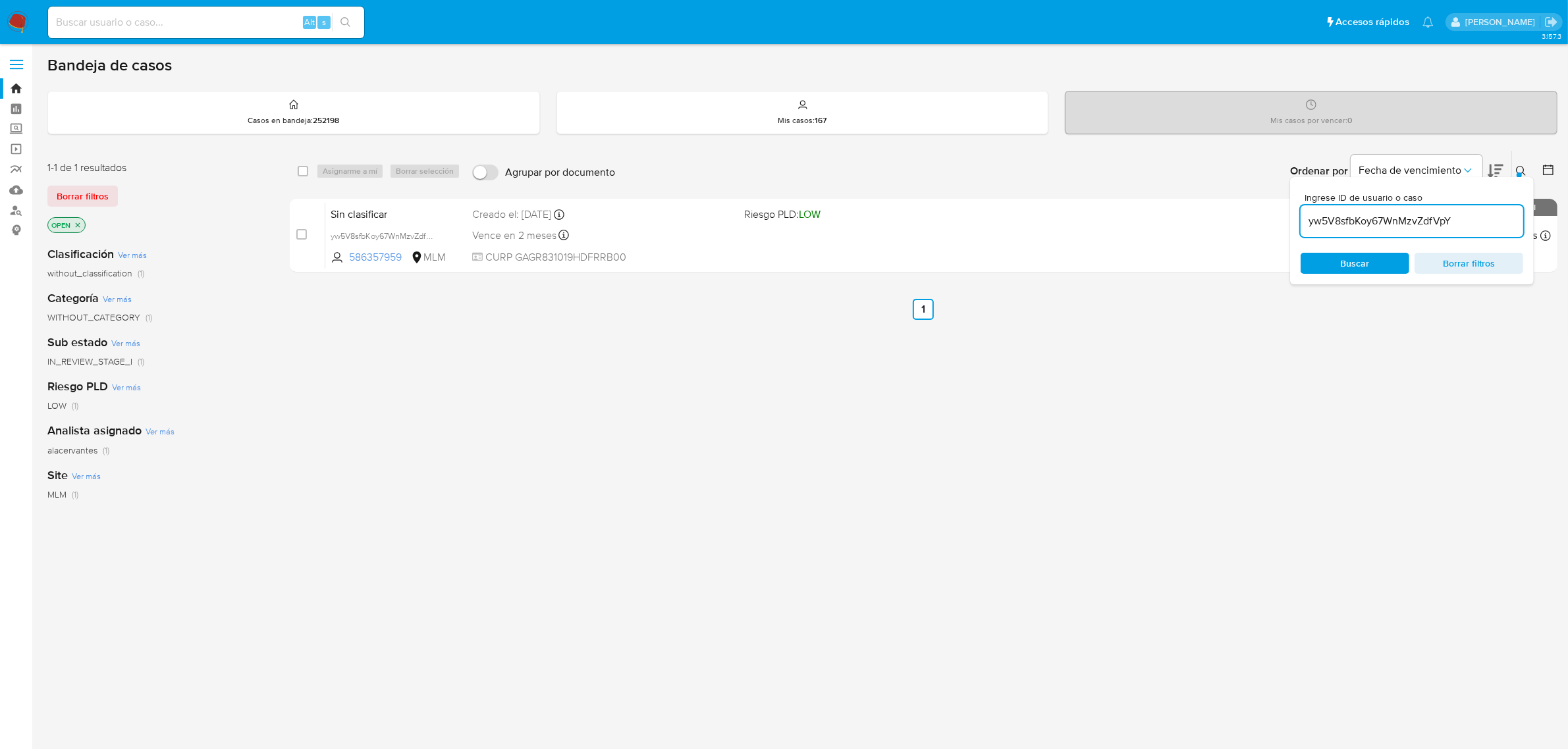
click at [1364, 218] on input "yw5V8sfbKoy67WnMzvZdfVpY" at bounding box center [1411, 221] width 223 height 17
paste input "5GXIfaBDgeTX15xC9rXNiOu"
type input "5GXIfaBDgeTX15xC9rXNiOuY"
click at [307, 173] on input "checkbox" at bounding box center [303, 171] width 11 height 11
checkbox input "true"
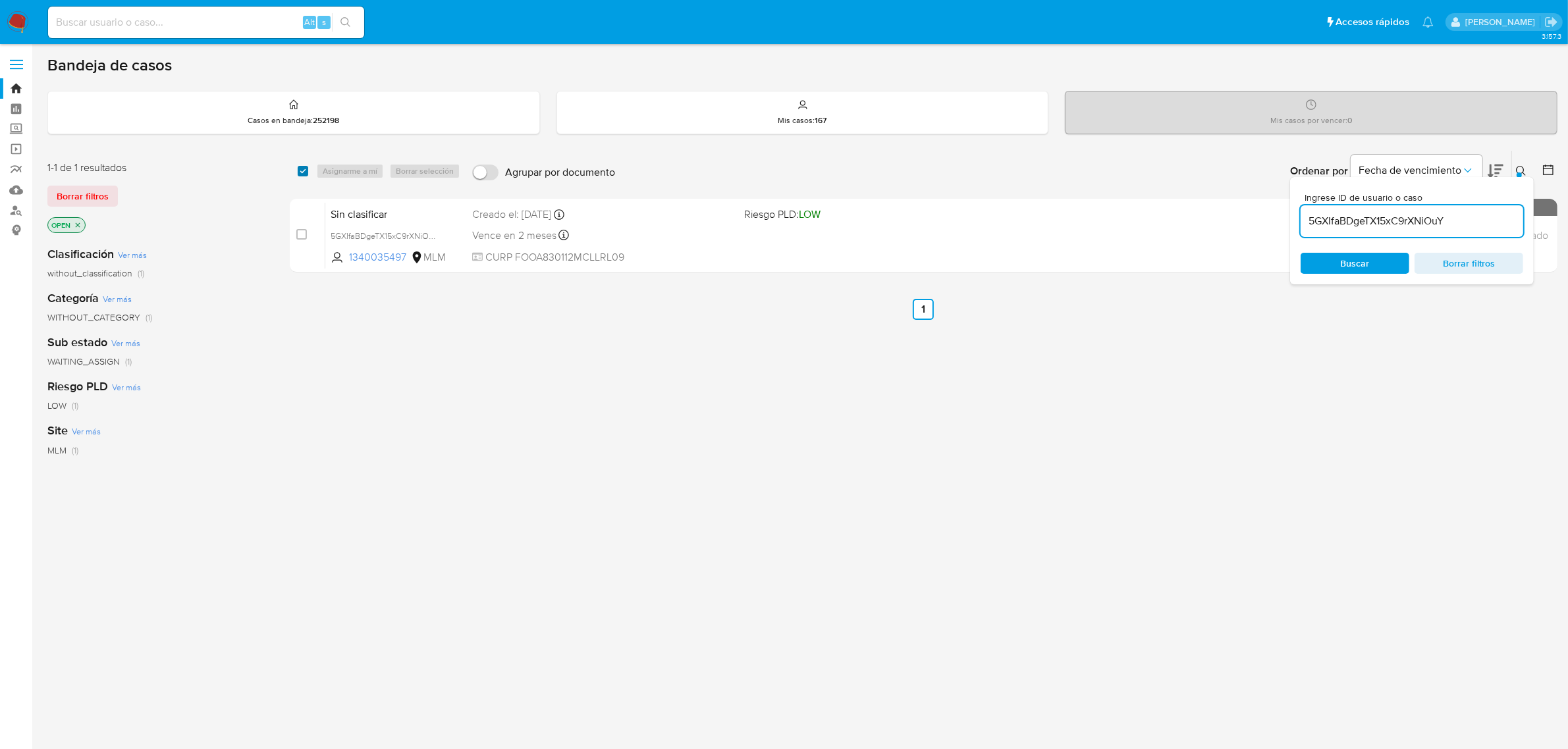
checkbox input "true"
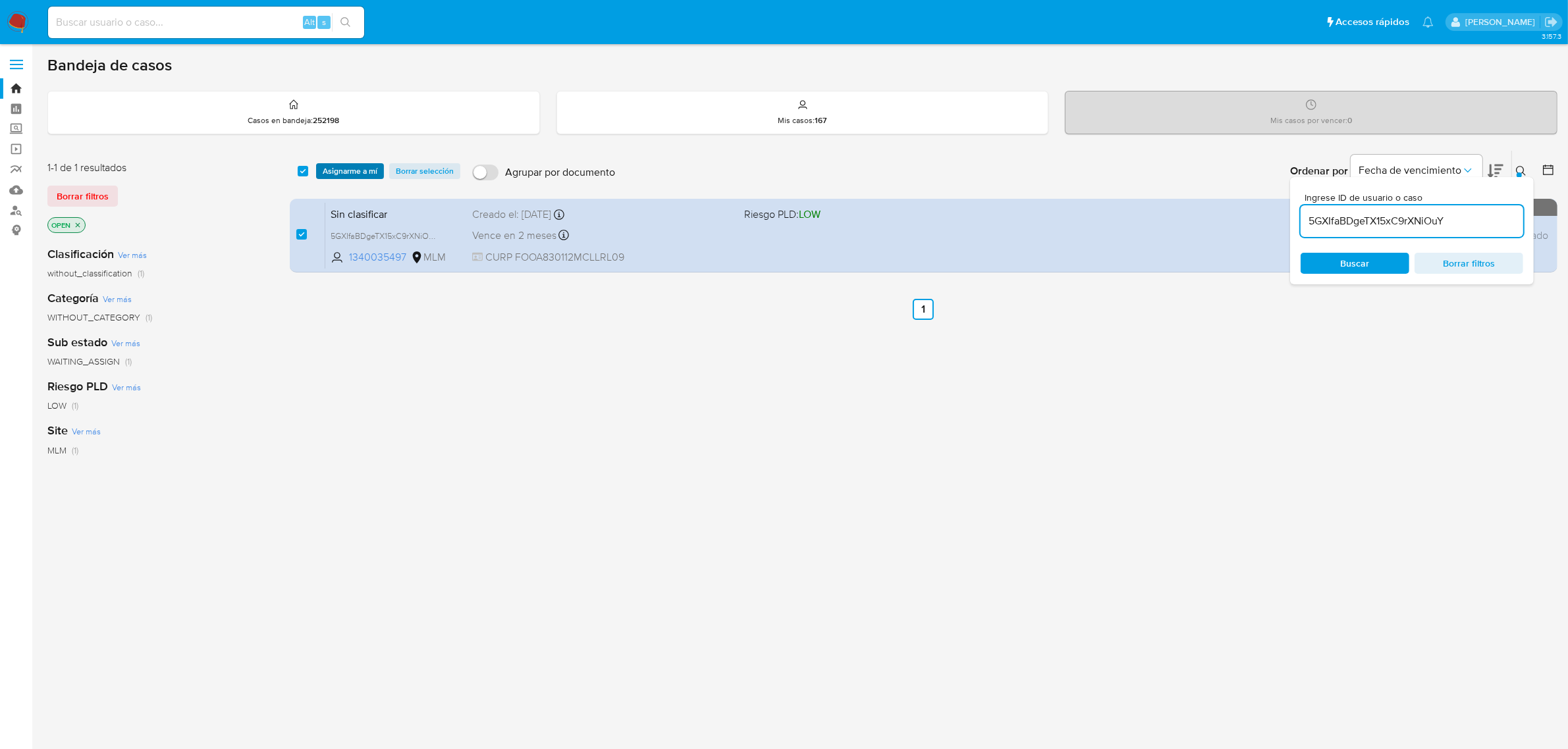
click at [366, 169] on span "Asignarme a mí" at bounding box center [349, 170] width 55 height 13
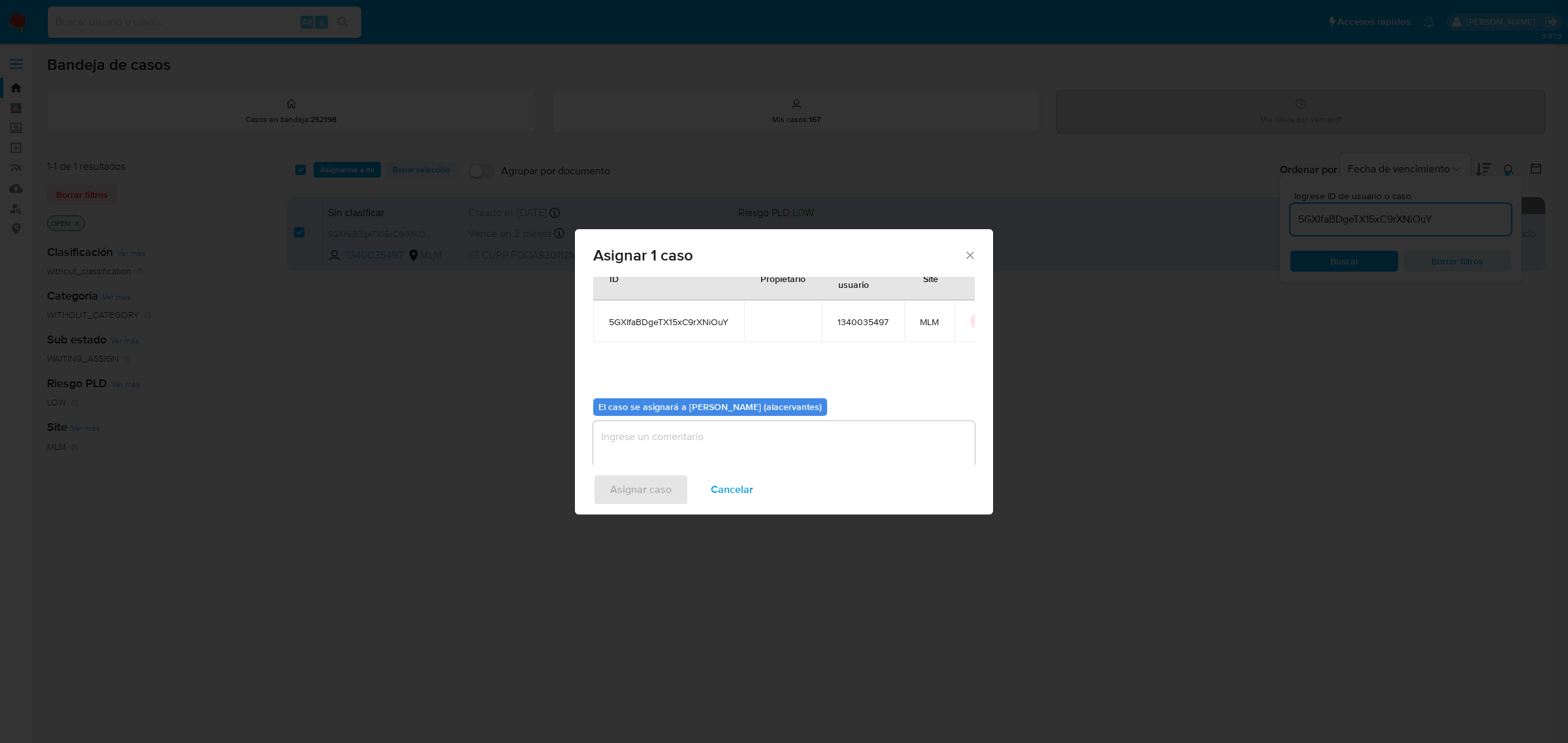
scroll to position [67, 0]
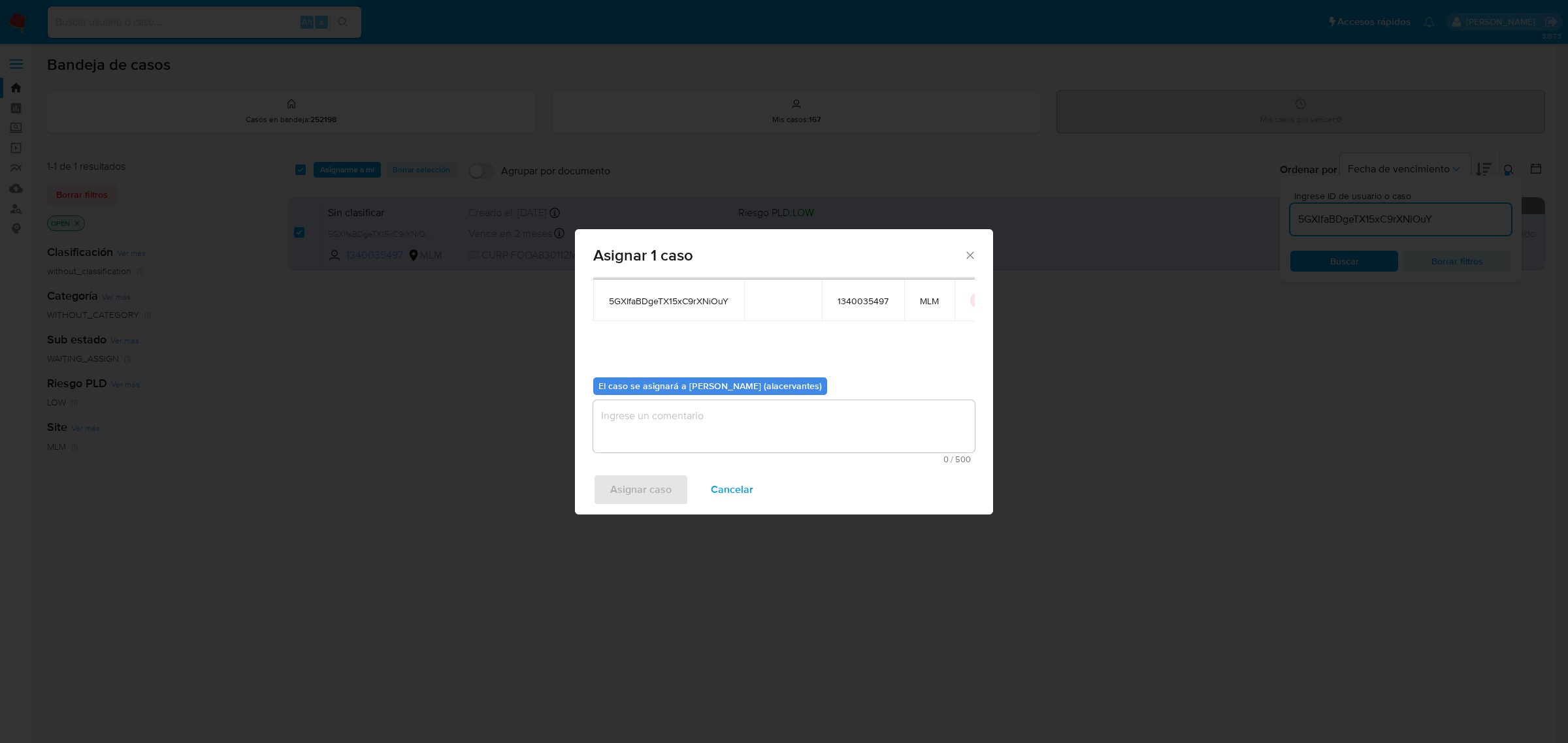
click at [687, 413] on textarea "assign-modal" at bounding box center [784, 426] width 382 height 52
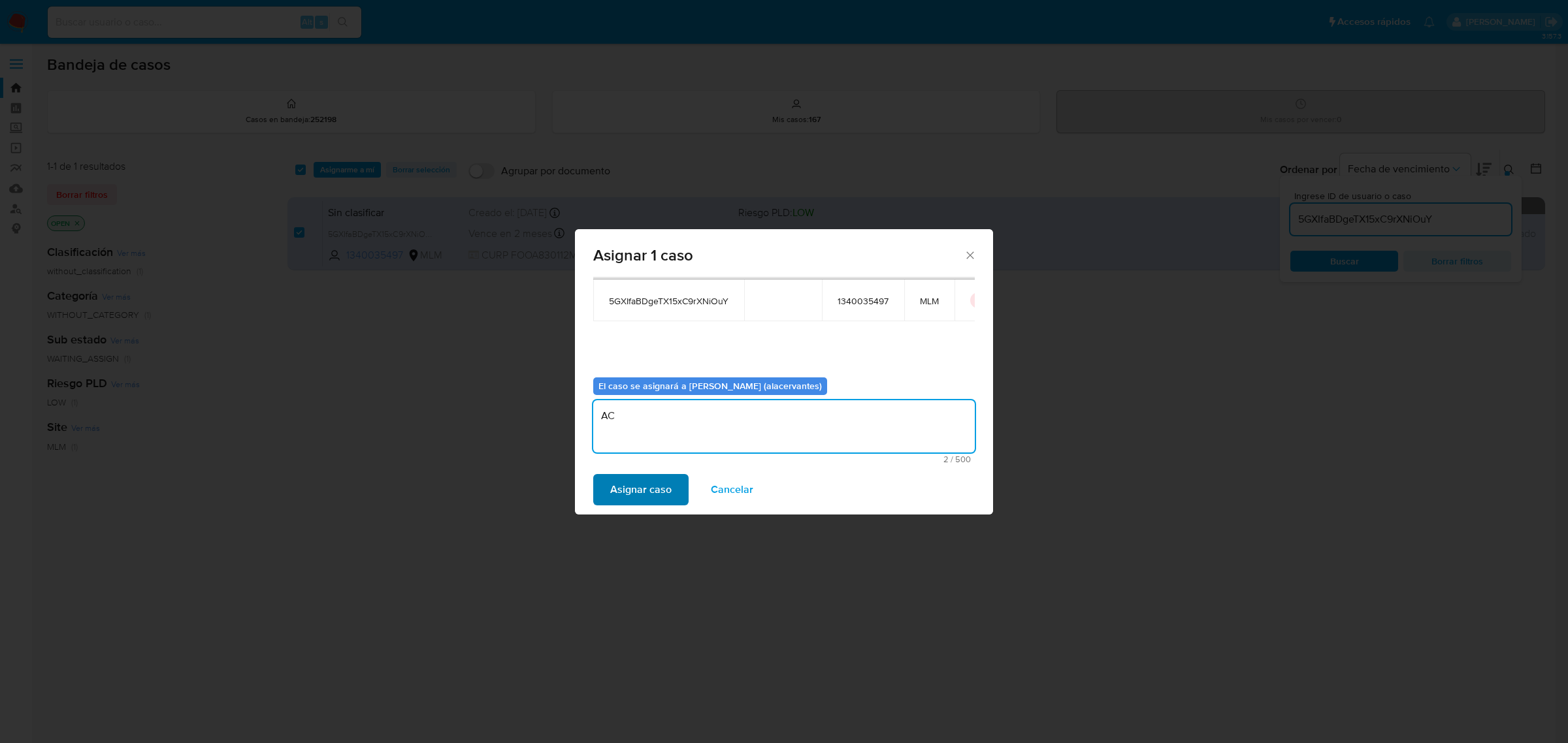
type textarea "AC"
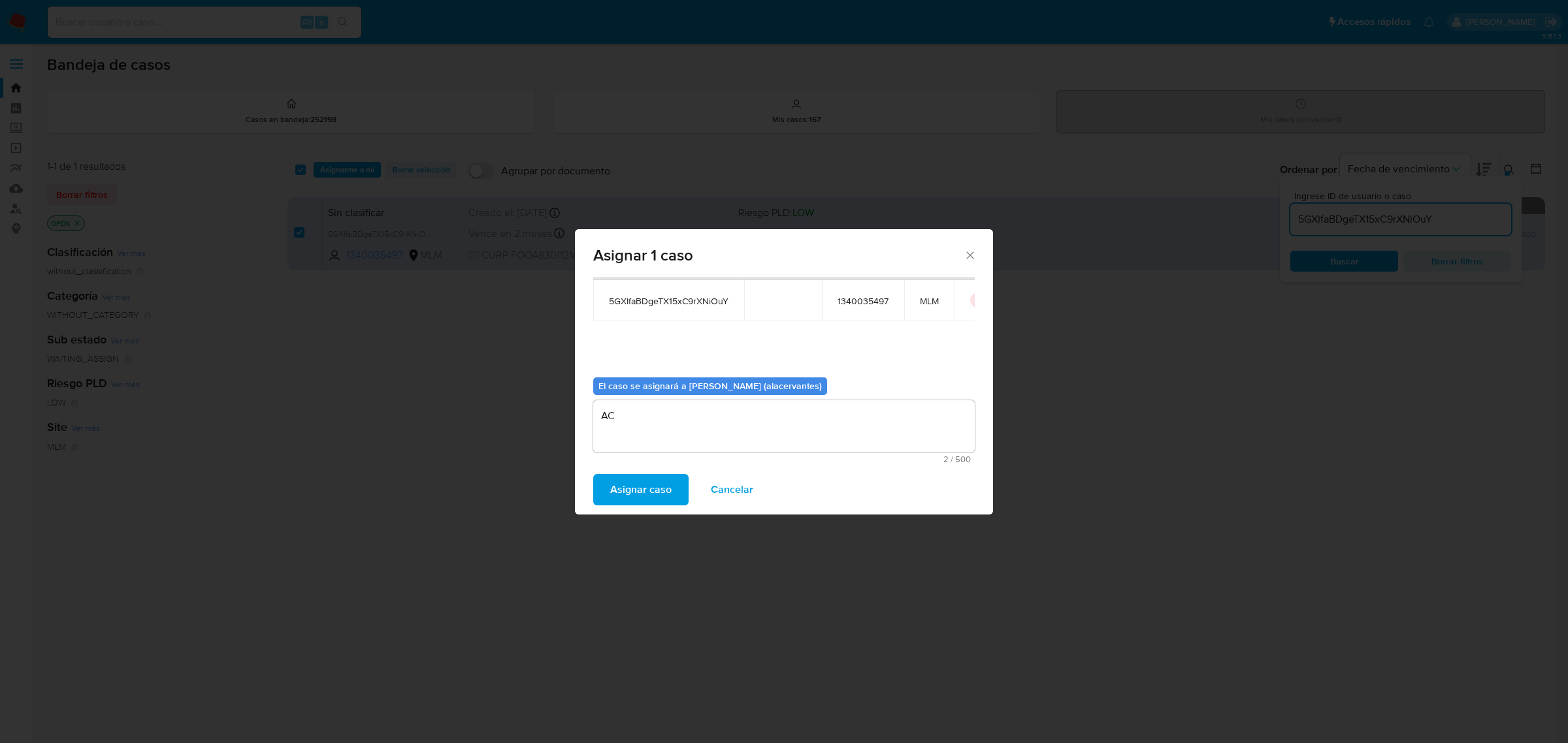
click at [634, 490] on span "Asignar caso" at bounding box center [641, 490] width 61 height 29
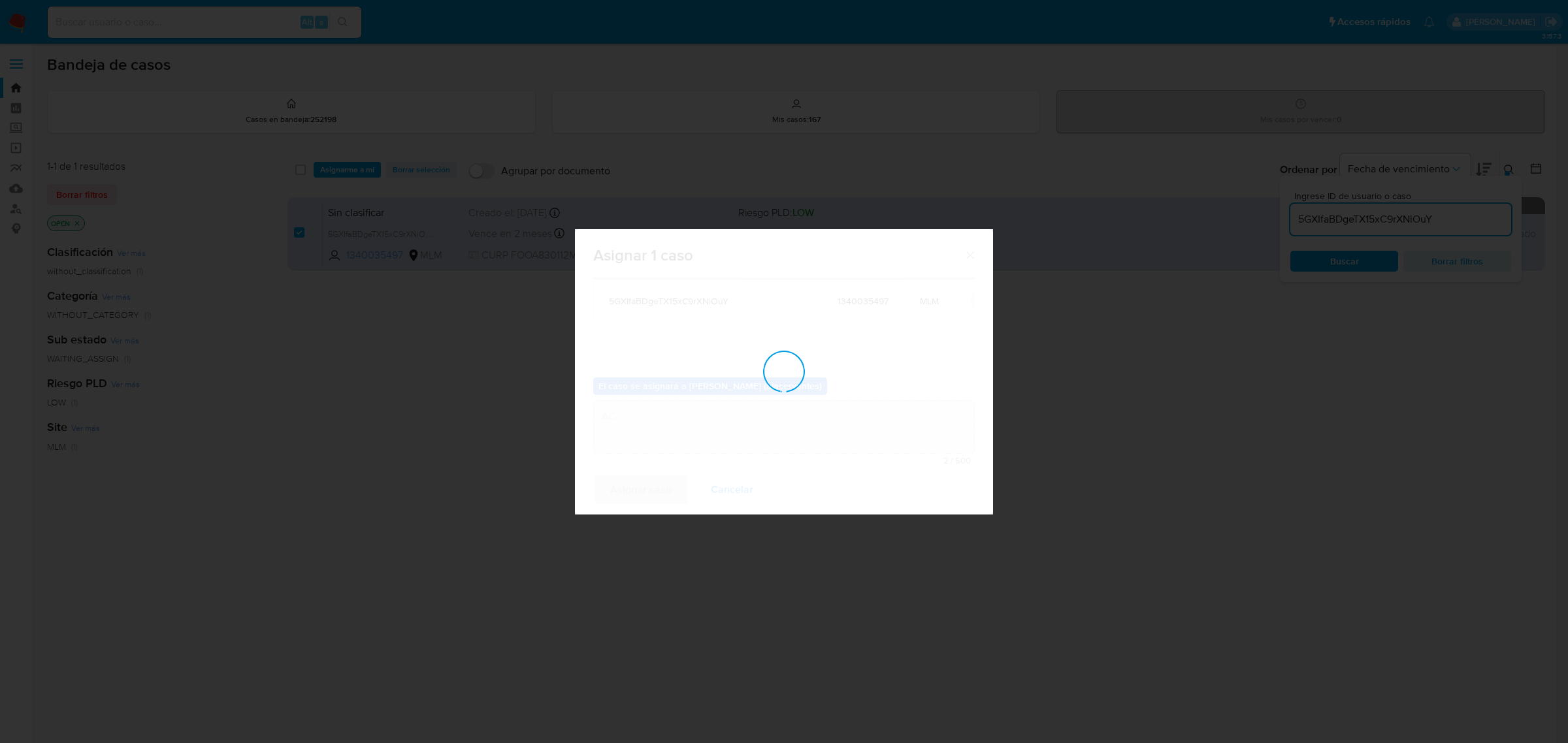
checkbox input "false"
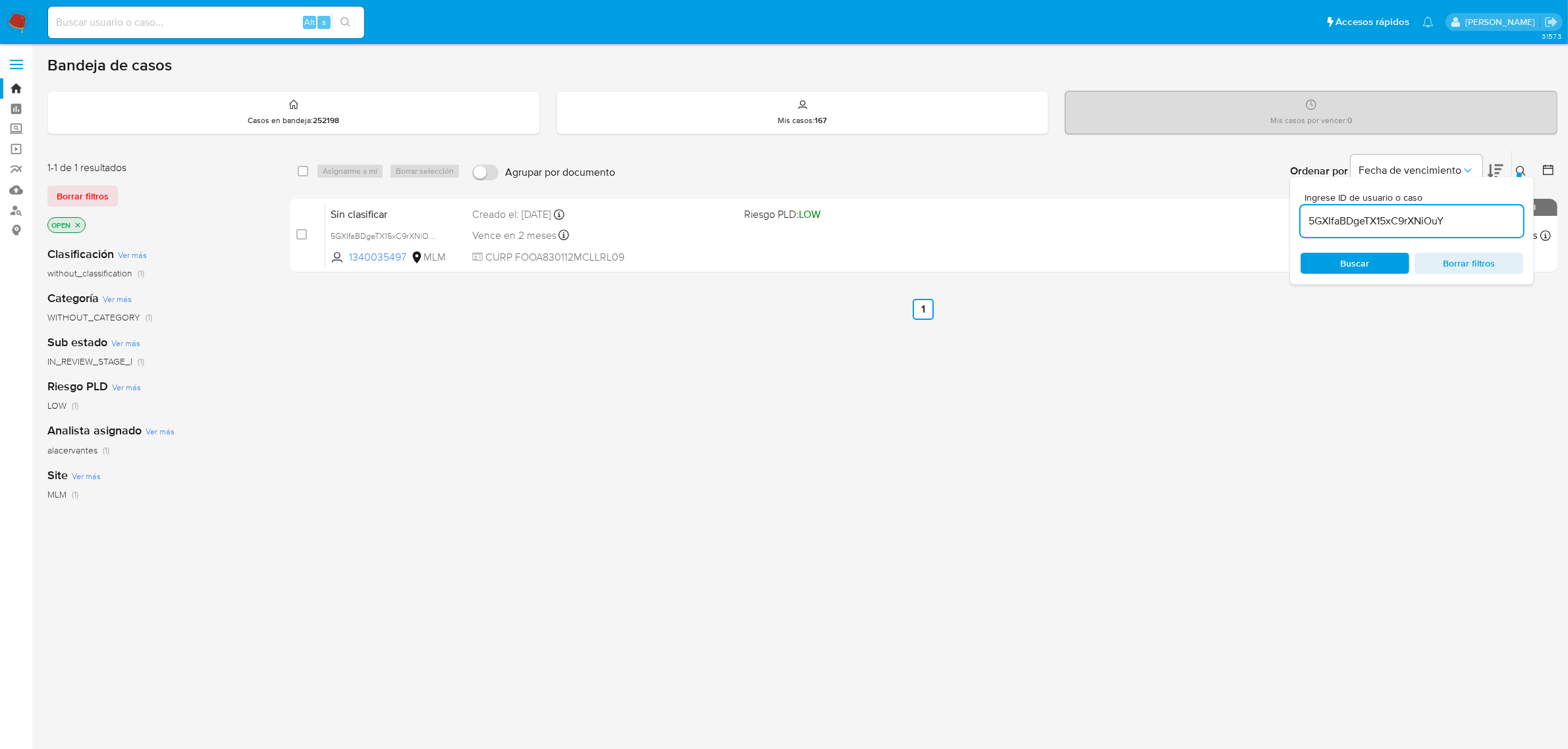
click at [1447, 214] on input "5GXIfaBDgeTX15xC9rXNiOuY" at bounding box center [1411, 221] width 223 height 17
paste input "CKDSVWJutBZUkPHu6XgbXtPm"
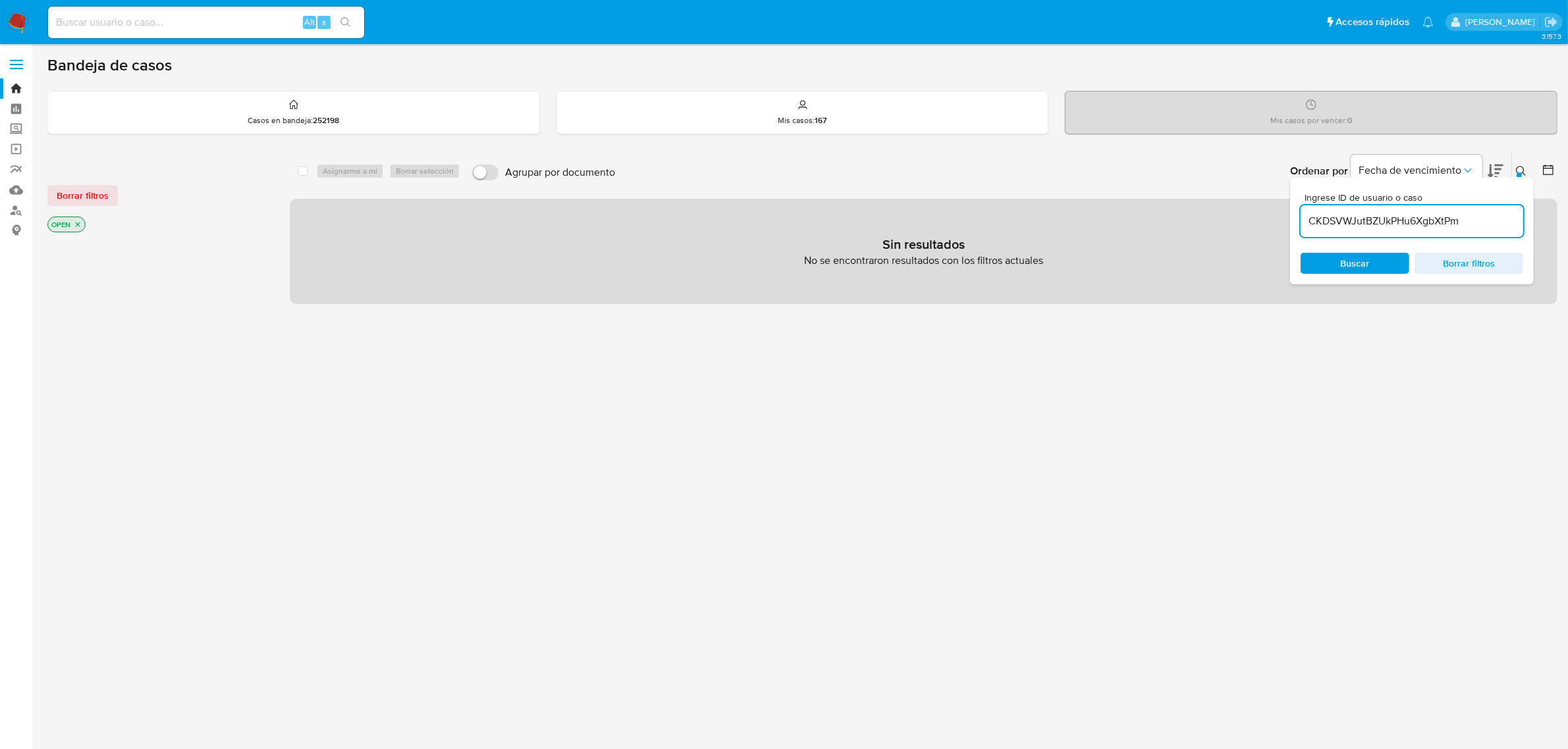
click at [1495, 218] on input "CKDSVWJutBZUkPHu6XgbXtPm" at bounding box center [1411, 221] width 223 height 17
click at [1489, 221] on input "CKDSVWJutBZUkPHu6XgbXtP" at bounding box center [1411, 221] width 223 height 17
type input "CKDSVWJutBZUkPHu6XgbXtPm"
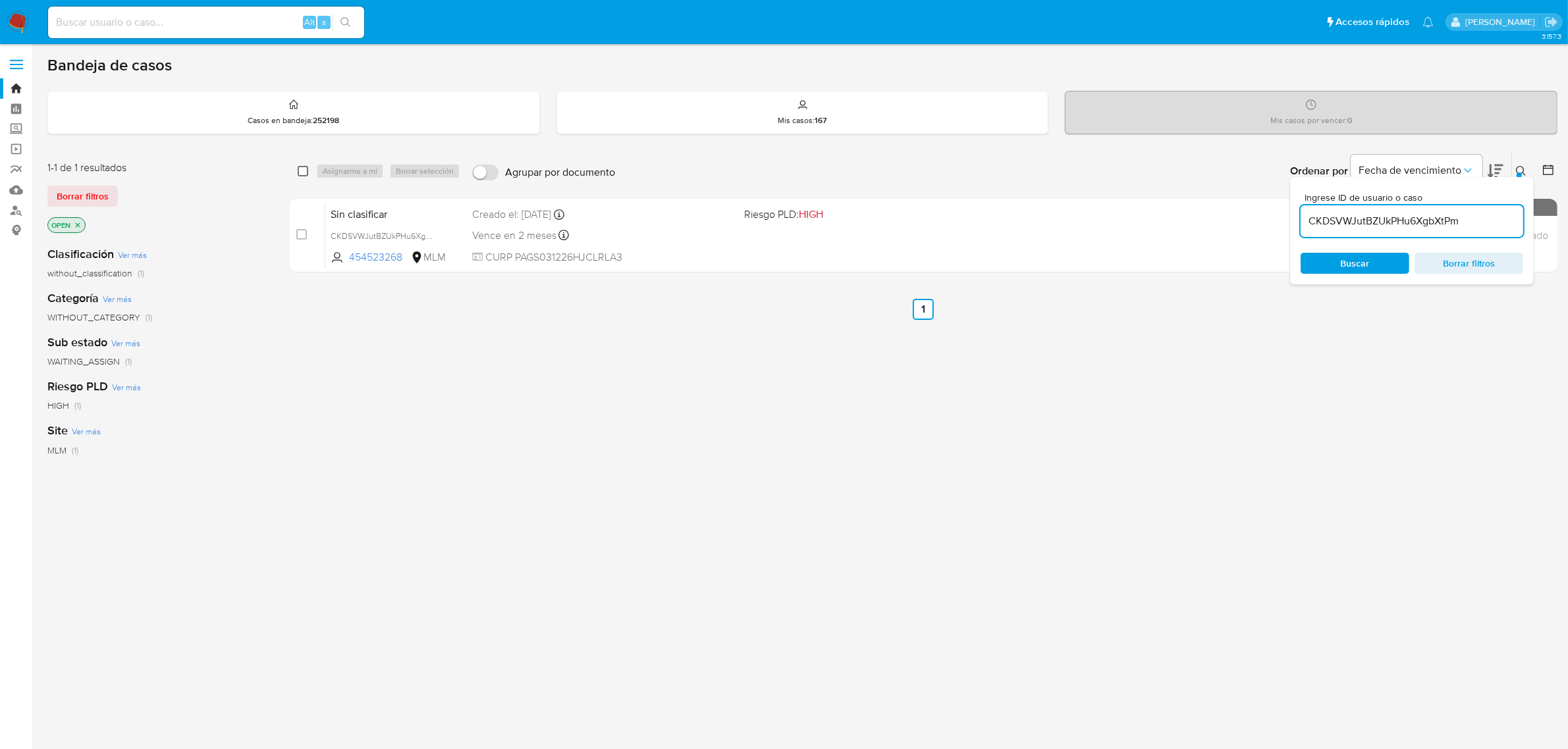
click at [304, 169] on input "checkbox" at bounding box center [303, 171] width 11 height 11
checkbox input "true"
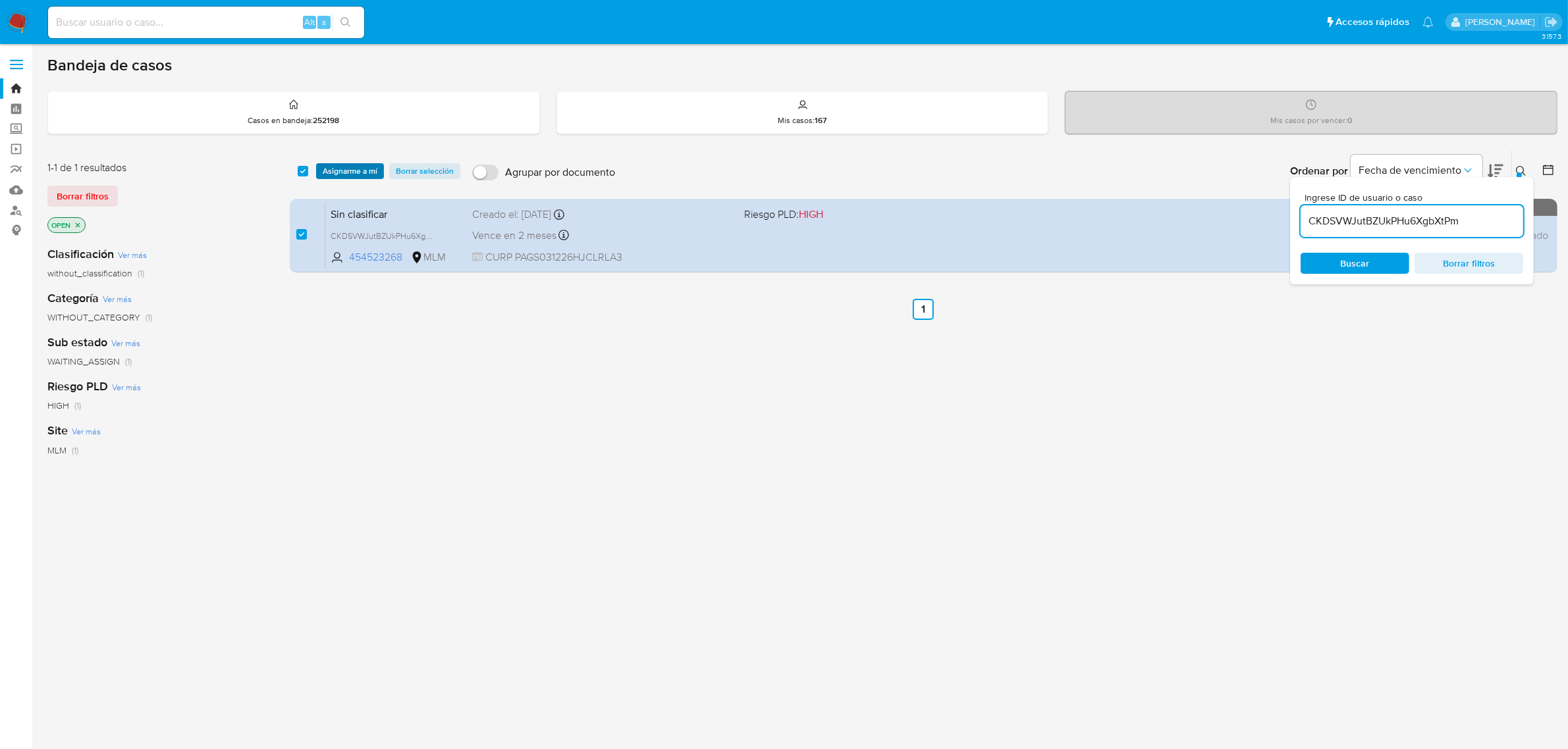
click at [339, 169] on span "Asignarme a mí" at bounding box center [349, 170] width 55 height 13
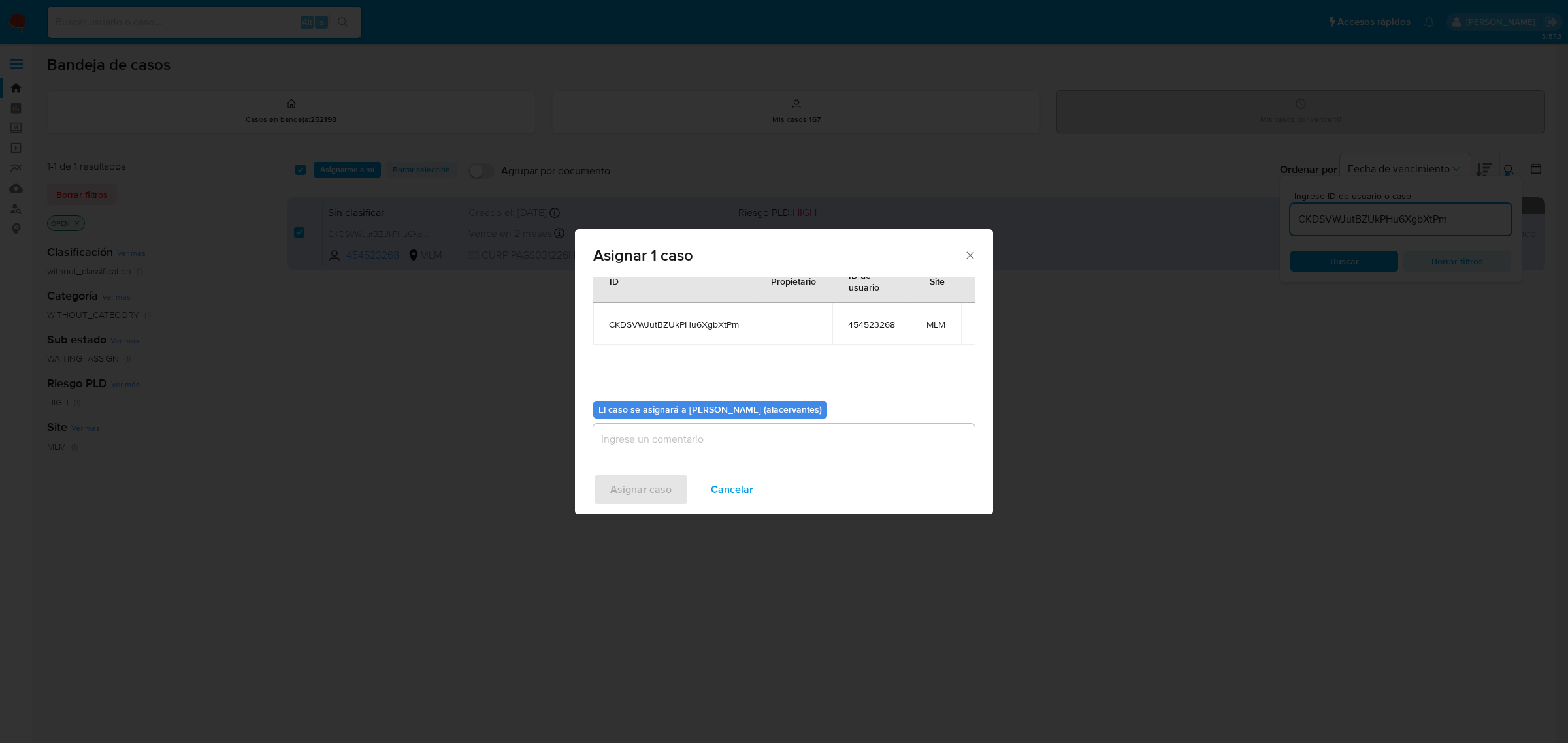
scroll to position [67, 0]
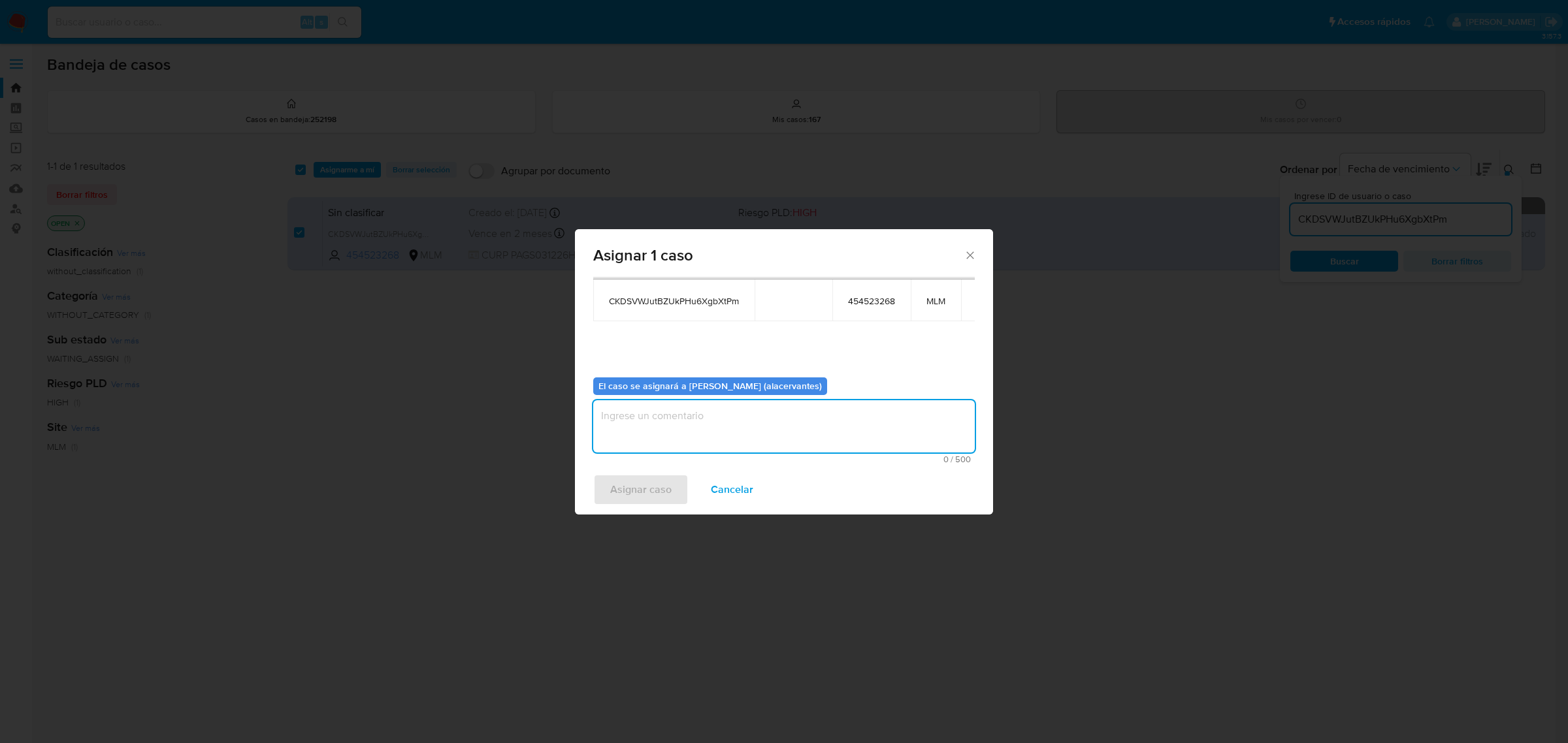
click at [680, 409] on textarea "assign-modal" at bounding box center [784, 426] width 382 height 52
type textarea "AC"
click at [668, 481] on span "Asignar caso" at bounding box center [641, 490] width 61 height 29
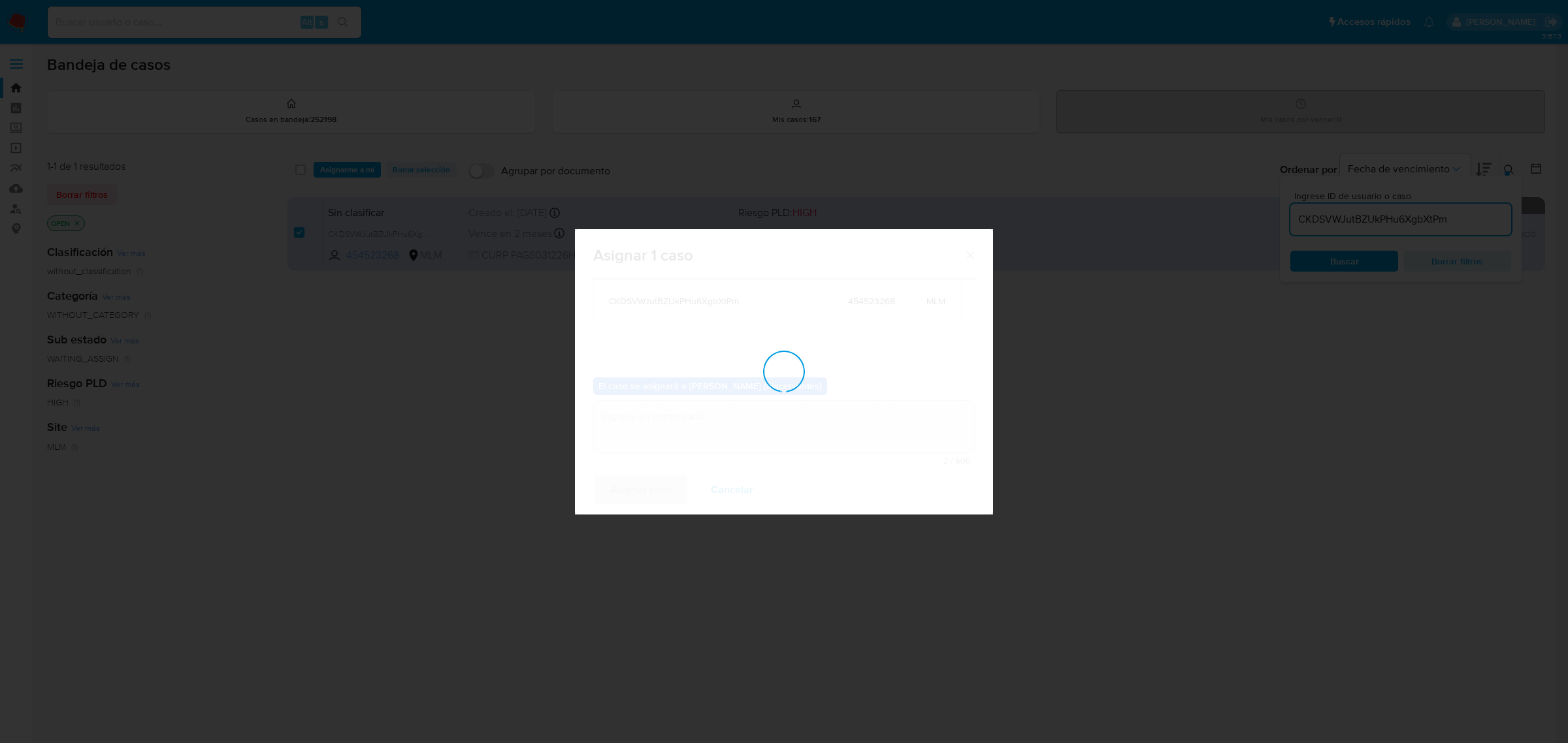
checkbox input "false"
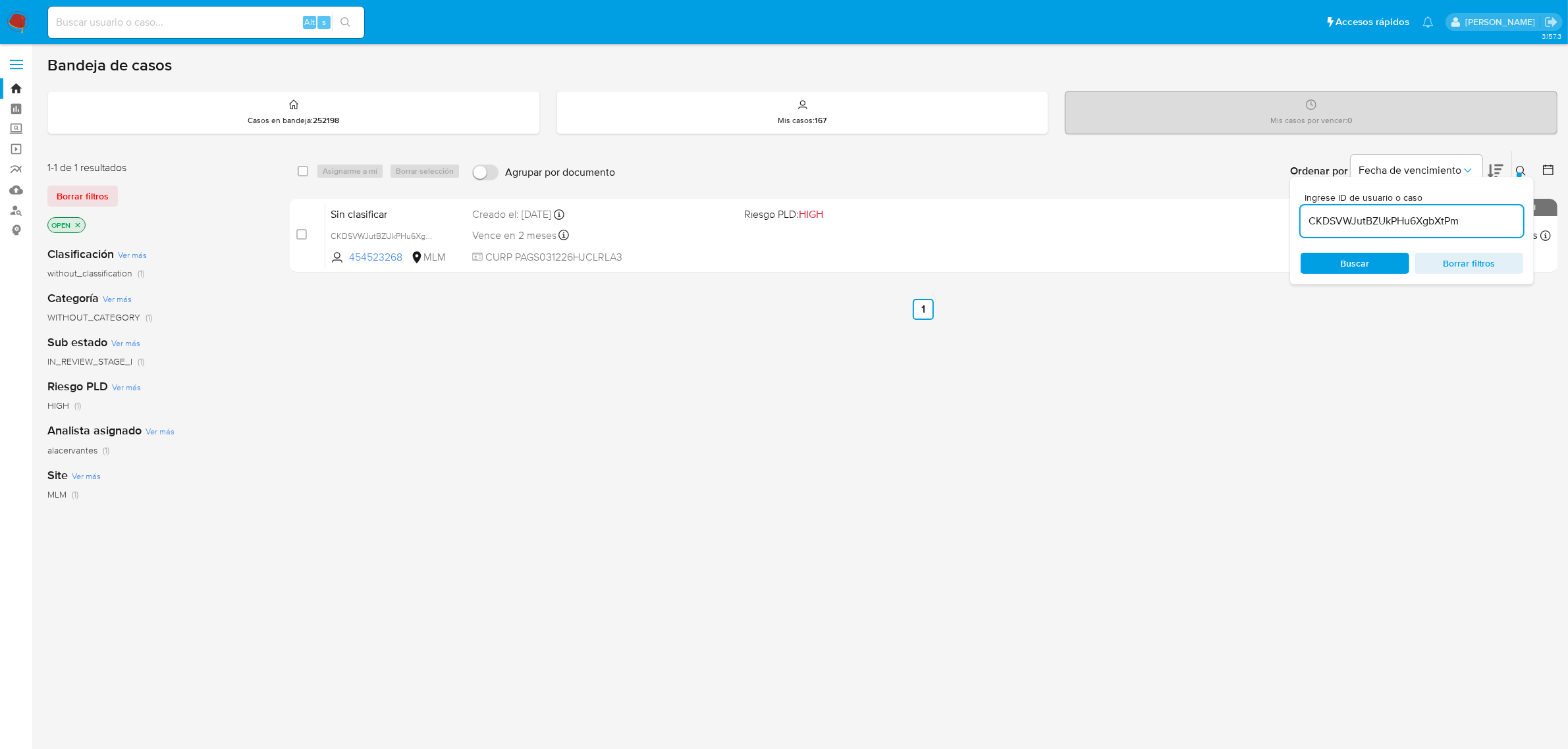
click at [1433, 228] on input "CKDSVWJutBZUkPHu6XgbXtPm" at bounding box center [1411, 221] width 223 height 17
paste input "5I3kYtbeZCMl240w61625ZPM"
type input "5I3kYtbeZCMl240w61625ZPM"
click at [1373, 265] on span "Buscar" at bounding box center [1354, 264] width 90 height 19
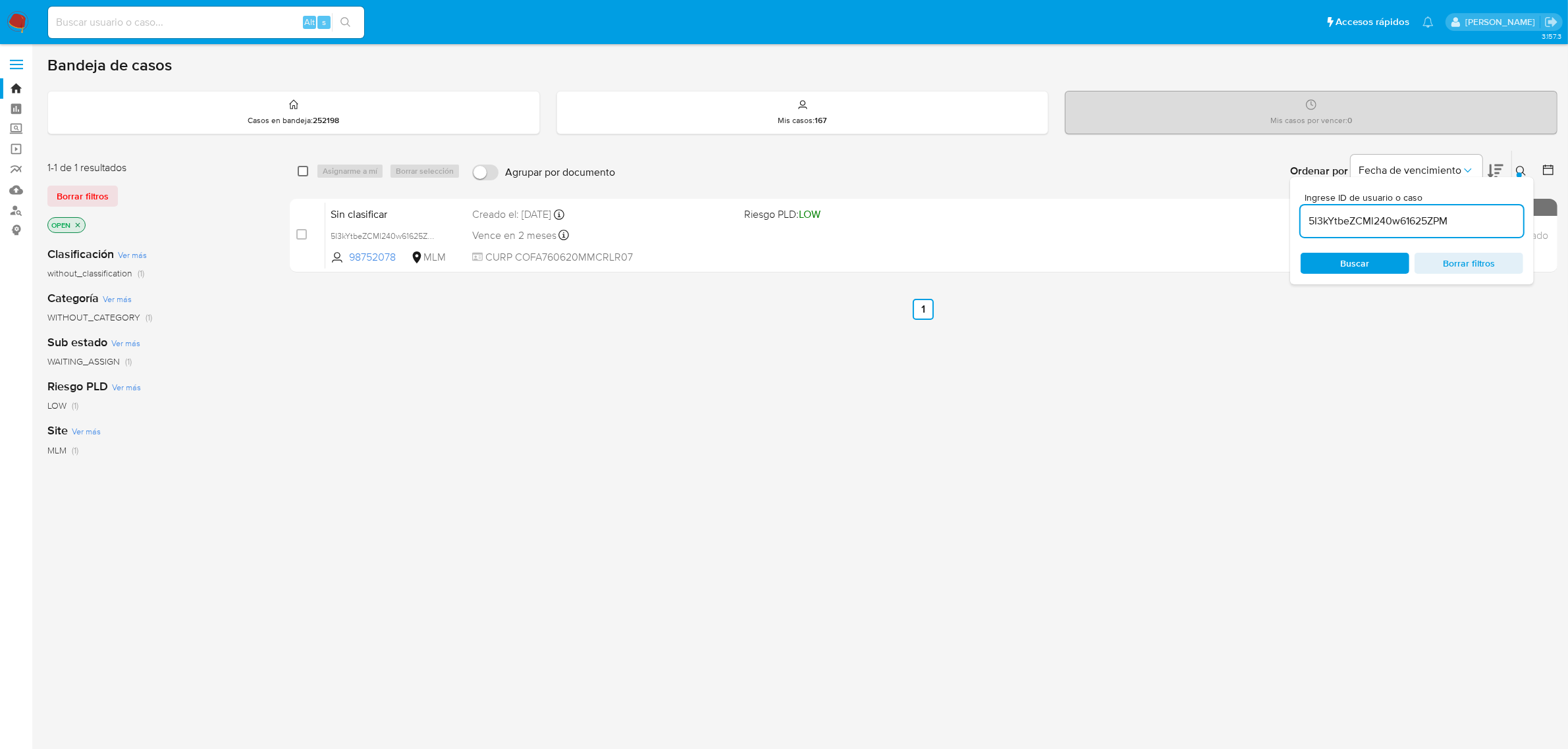
click at [300, 172] on input "checkbox" at bounding box center [303, 171] width 11 height 11
checkbox input "true"
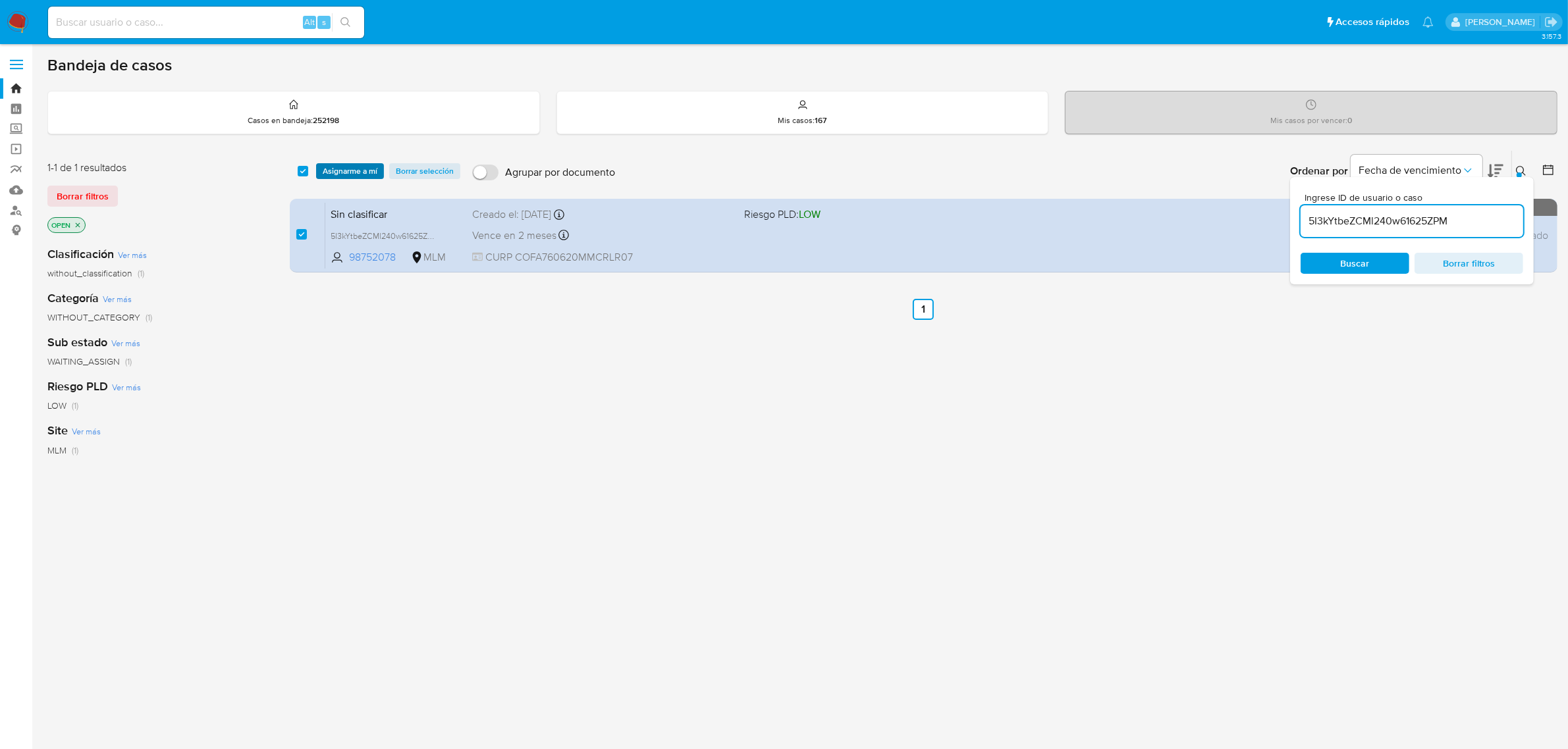
click at [342, 174] on span "Asignarme a mí" at bounding box center [349, 170] width 55 height 13
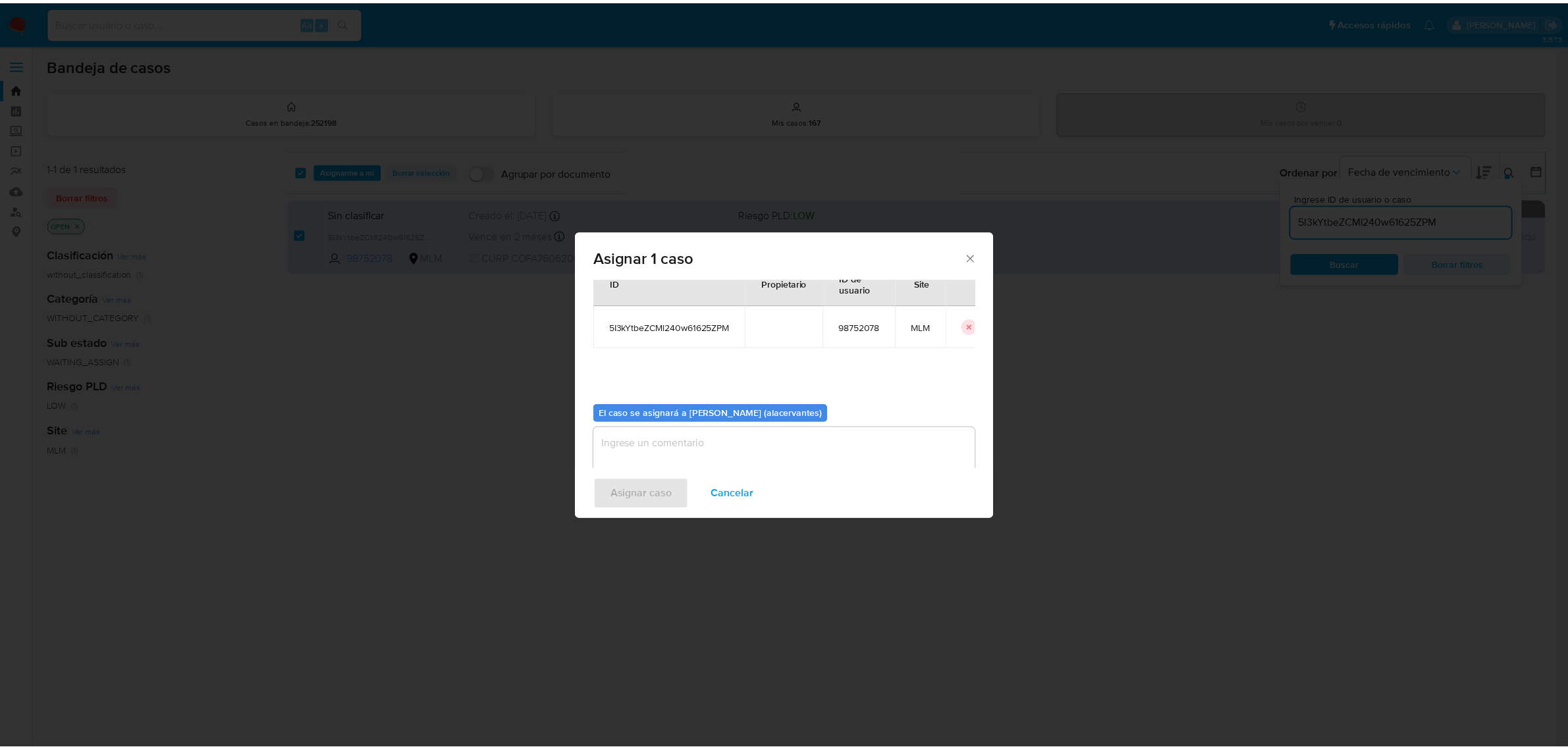
scroll to position [67, 0]
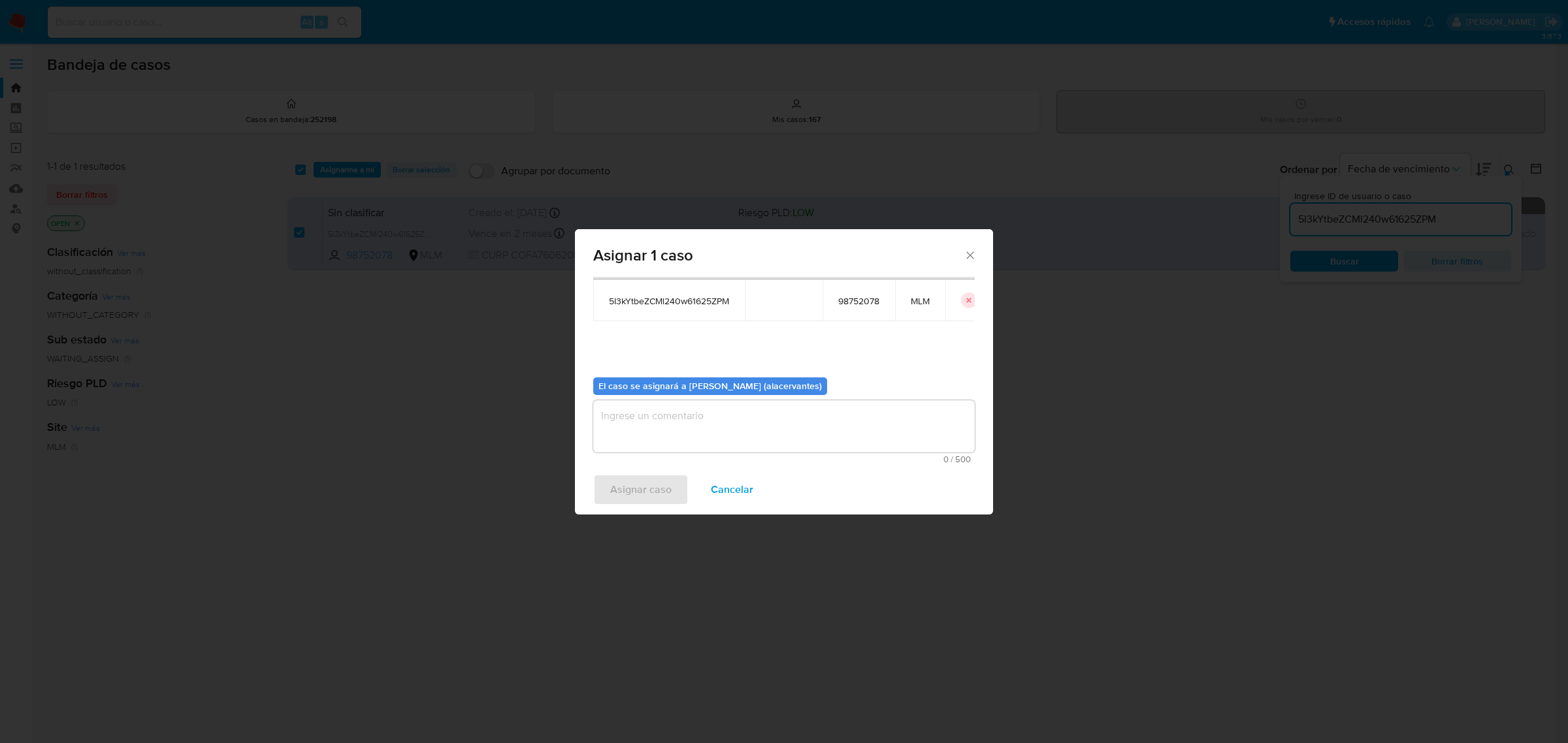
click at [673, 413] on textarea "assign-modal" at bounding box center [784, 426] width 382 height 52
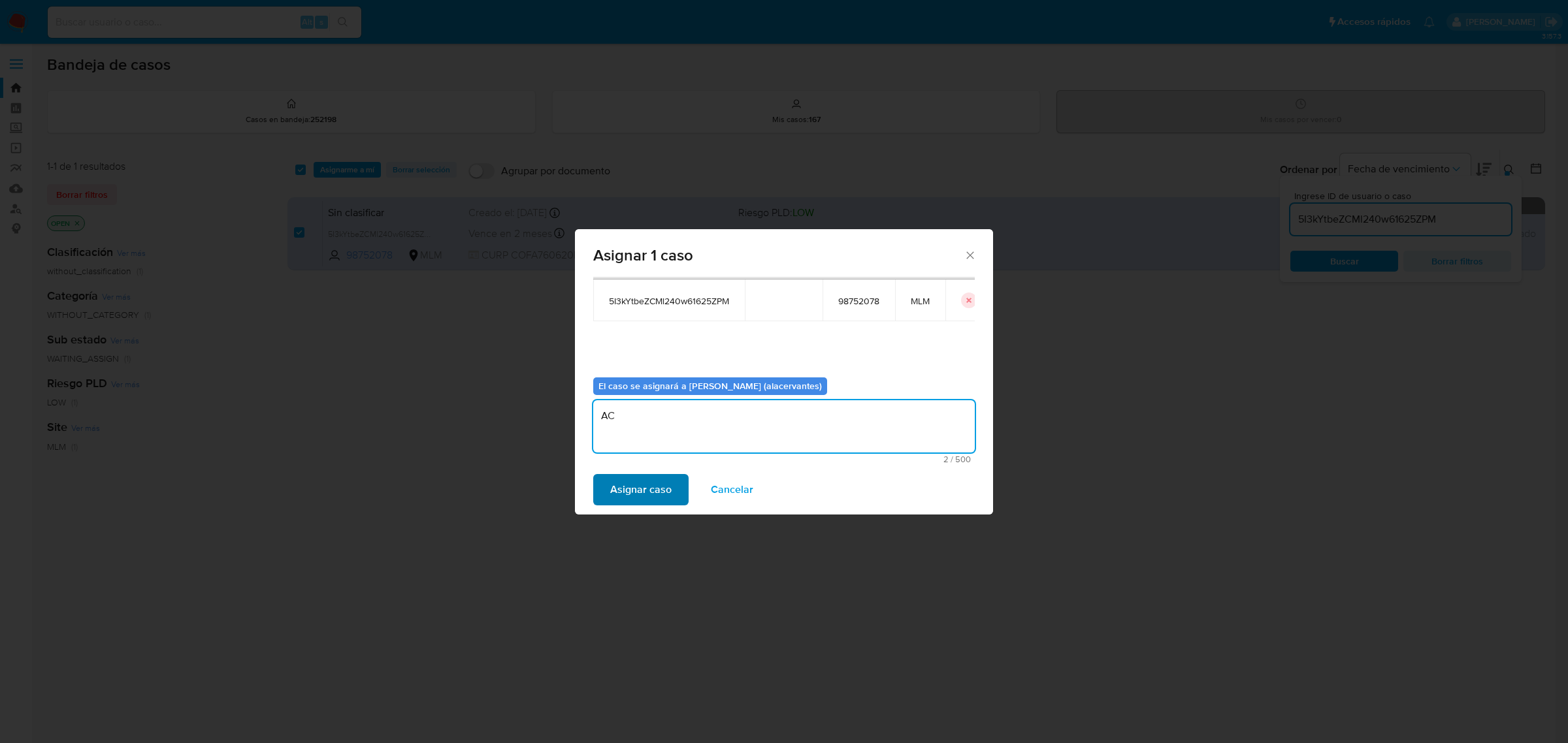
type textarea "AC"
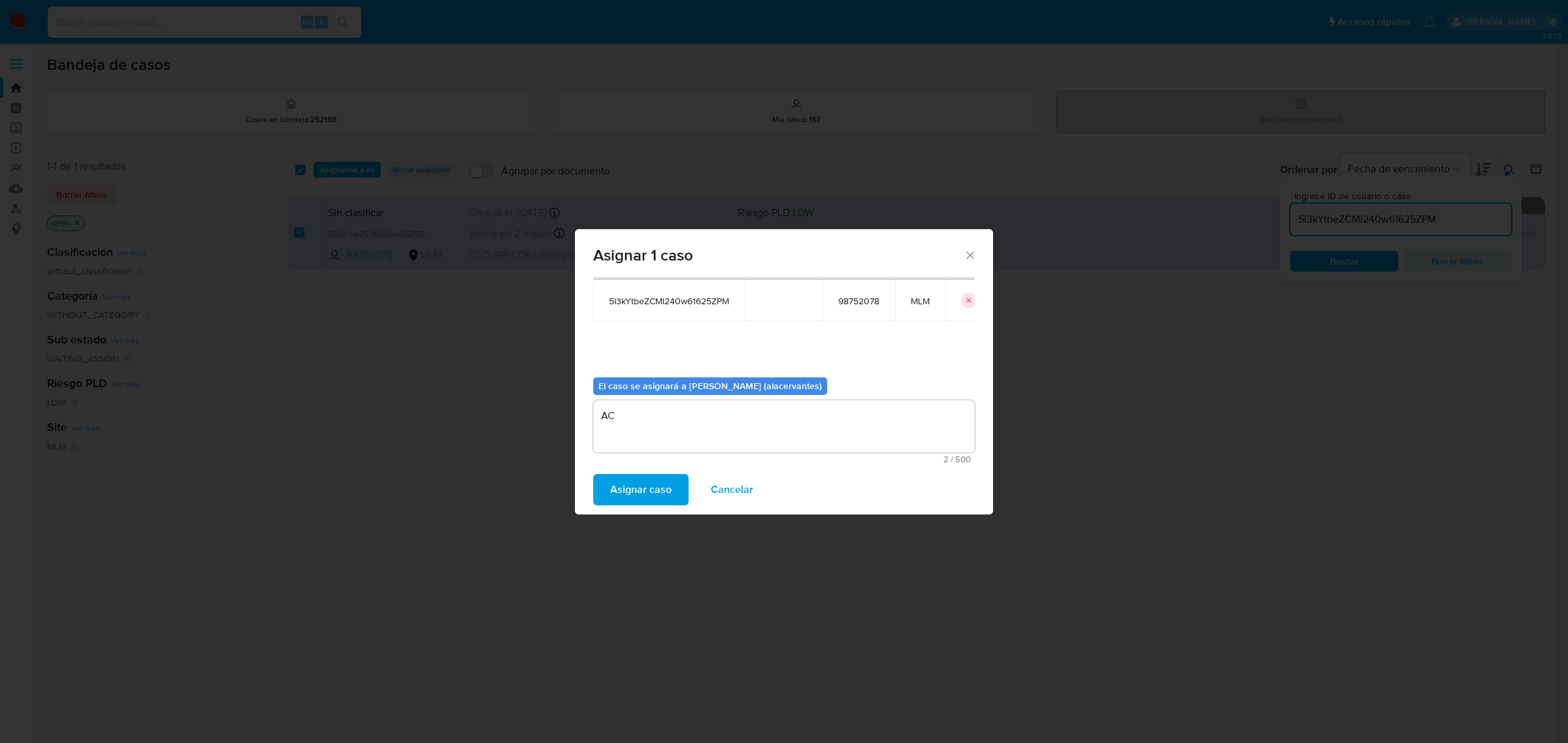
click at [614, 492] on span "Asignar caso" at bounding box center [641, 490] width 61 height 29
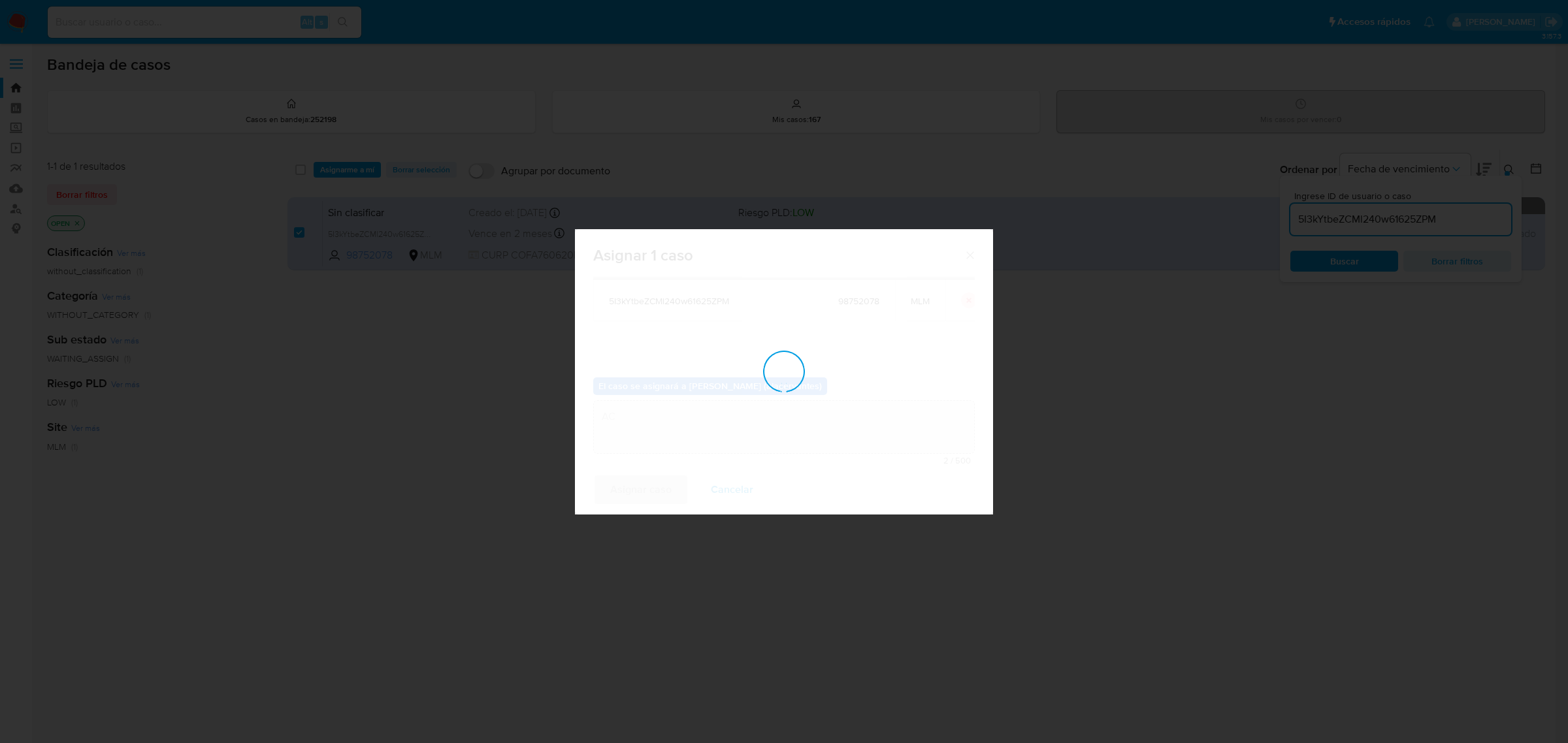
checkbox input "false"
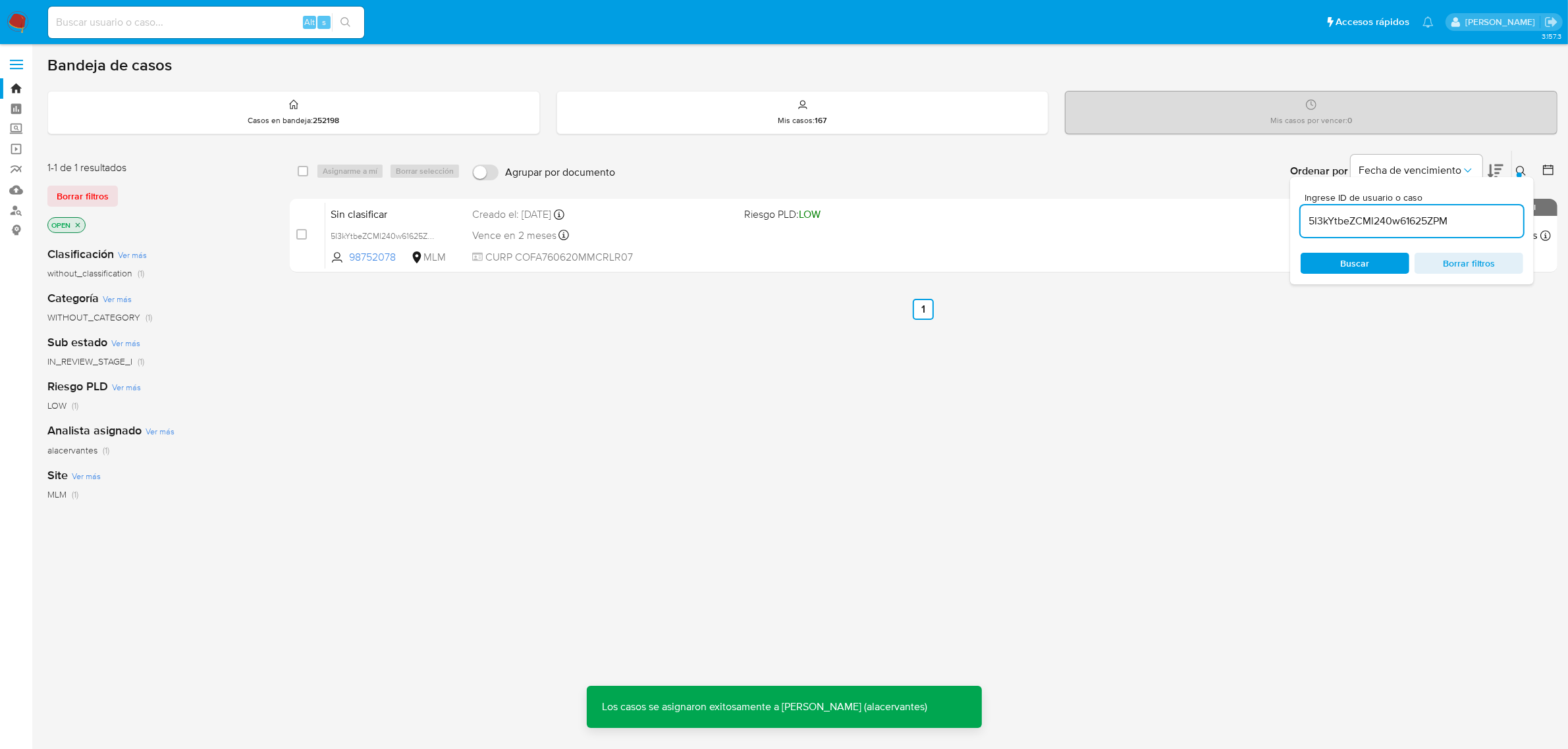
click at [21, 17] on img at bounding box center [18, 22] width 22 height 22
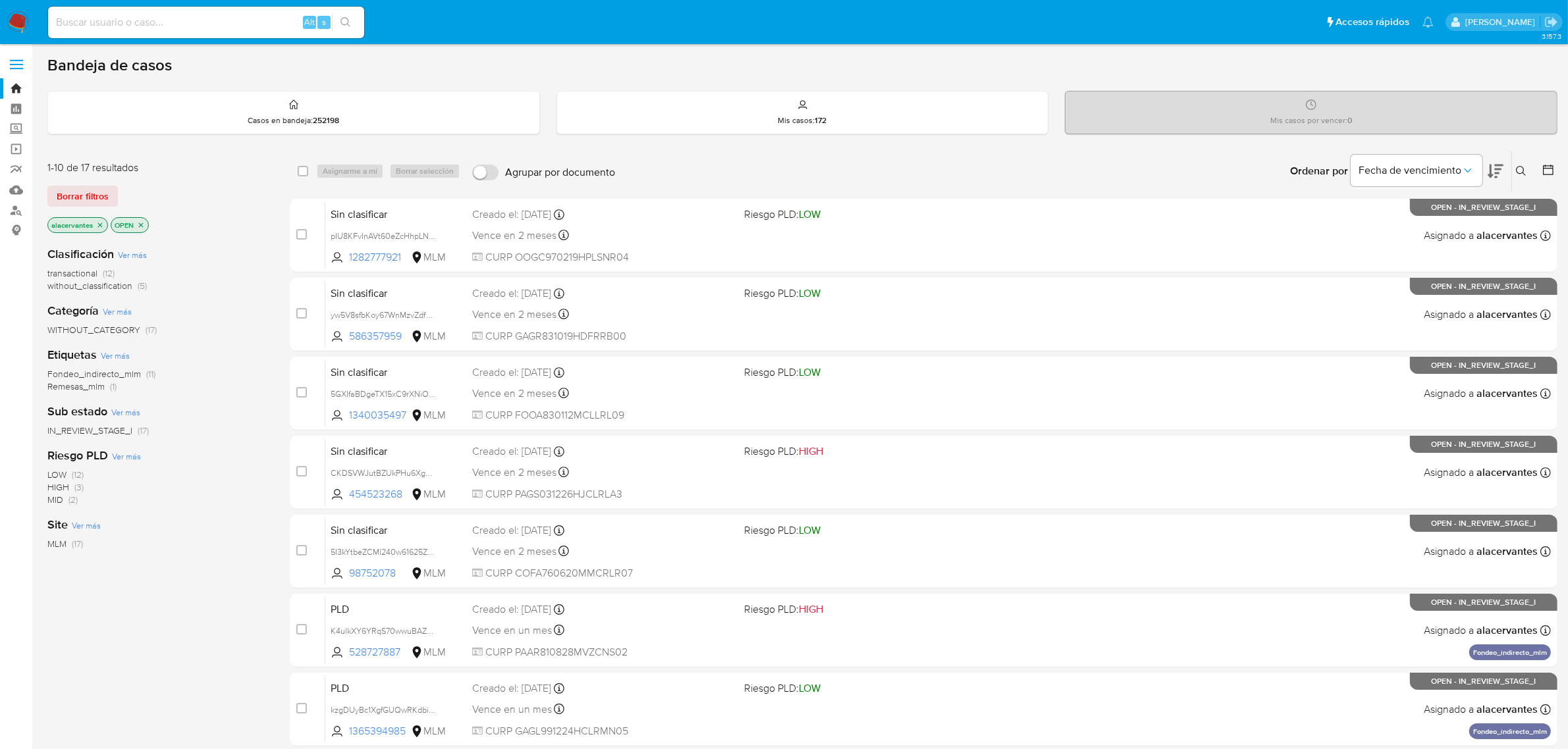
click at [138, 282] on span "(5)" at bounding box center [142, 285] width 9 height 13
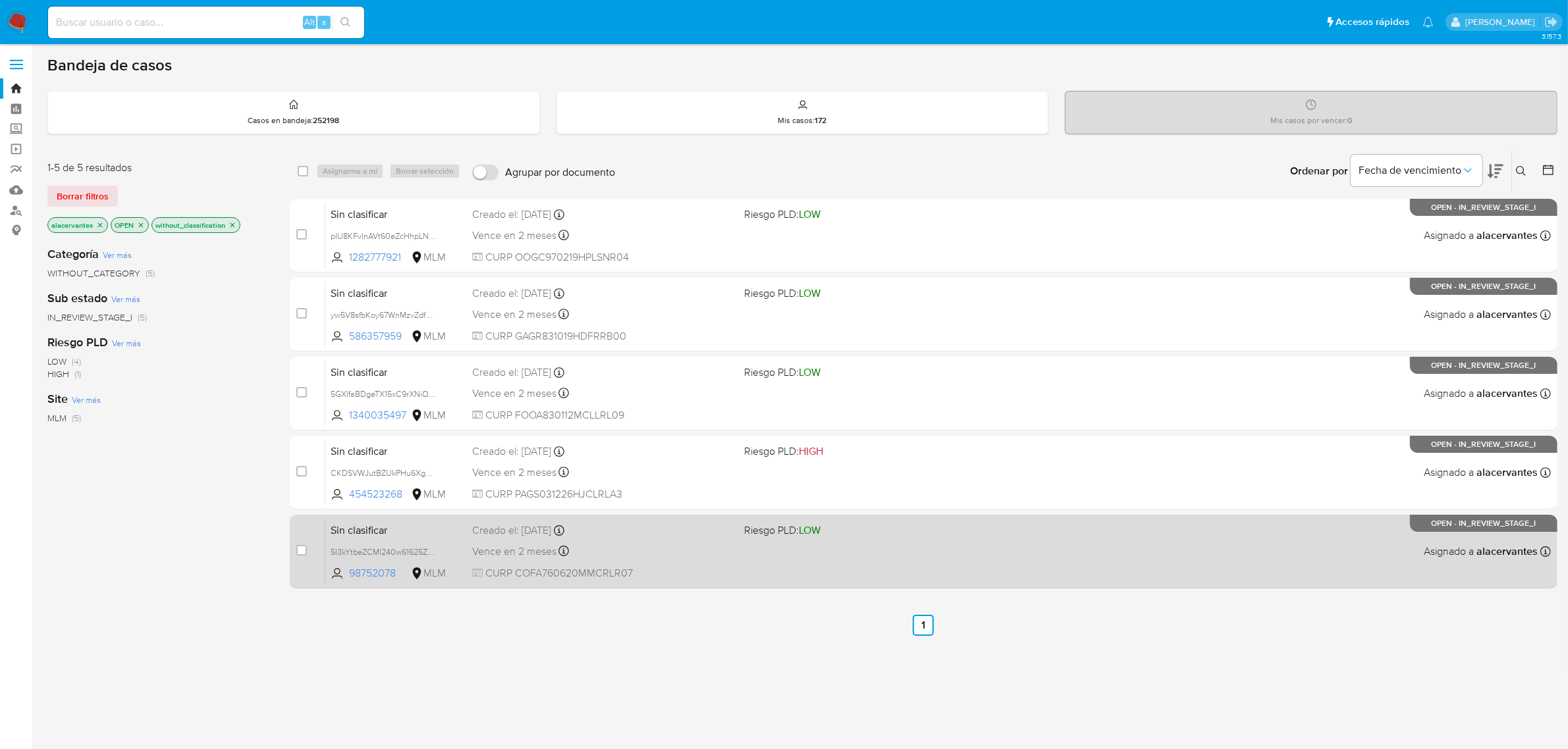
click at [702, 537] on div "Creado el: 01/09/2025 Creado el: 01/09/2025 11:14:59" at bounding box center [603, 531] width 262 height 15
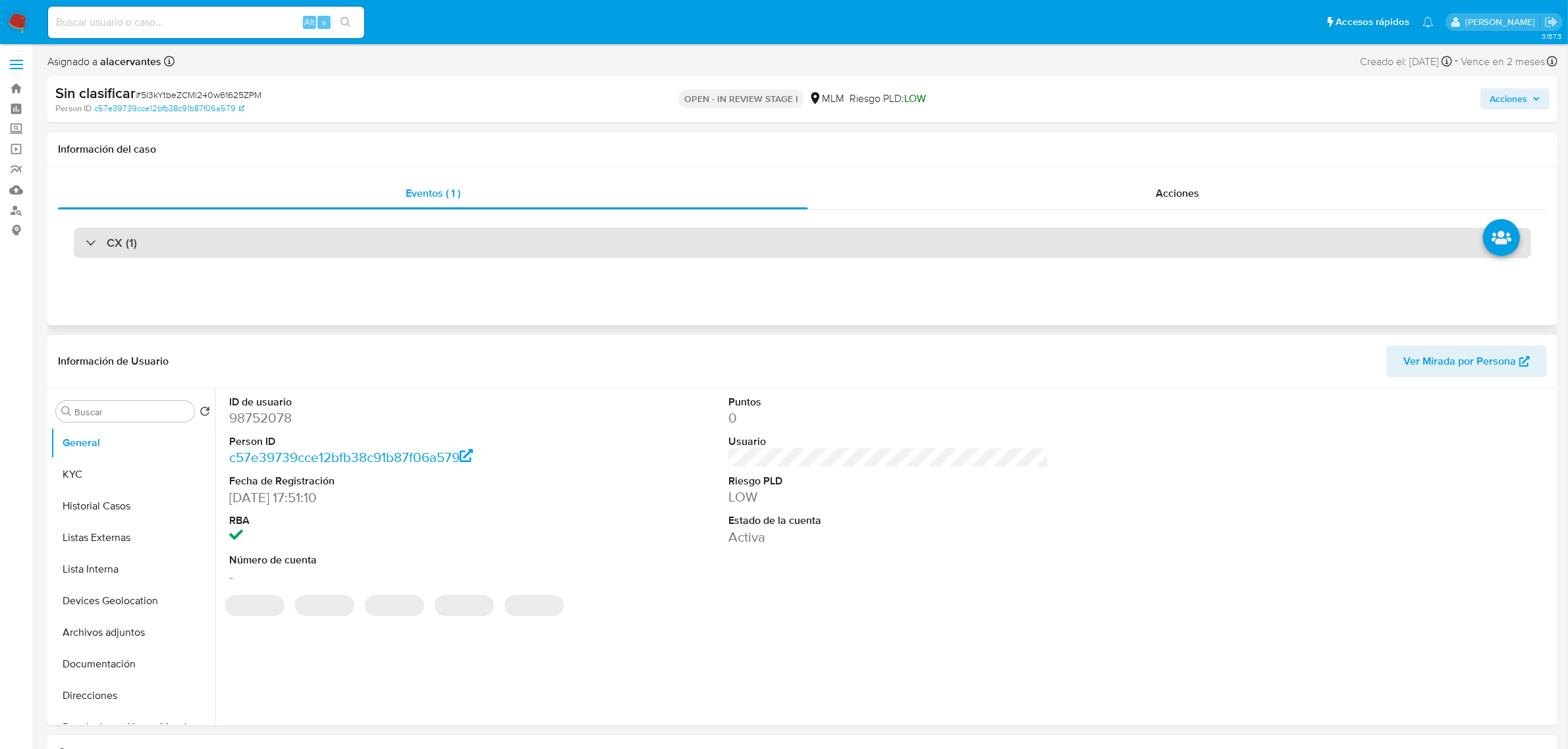
select select "10"
click at [410, 251] on div "CX (1)" at bounding box center [802, 242] width 1457 height 30
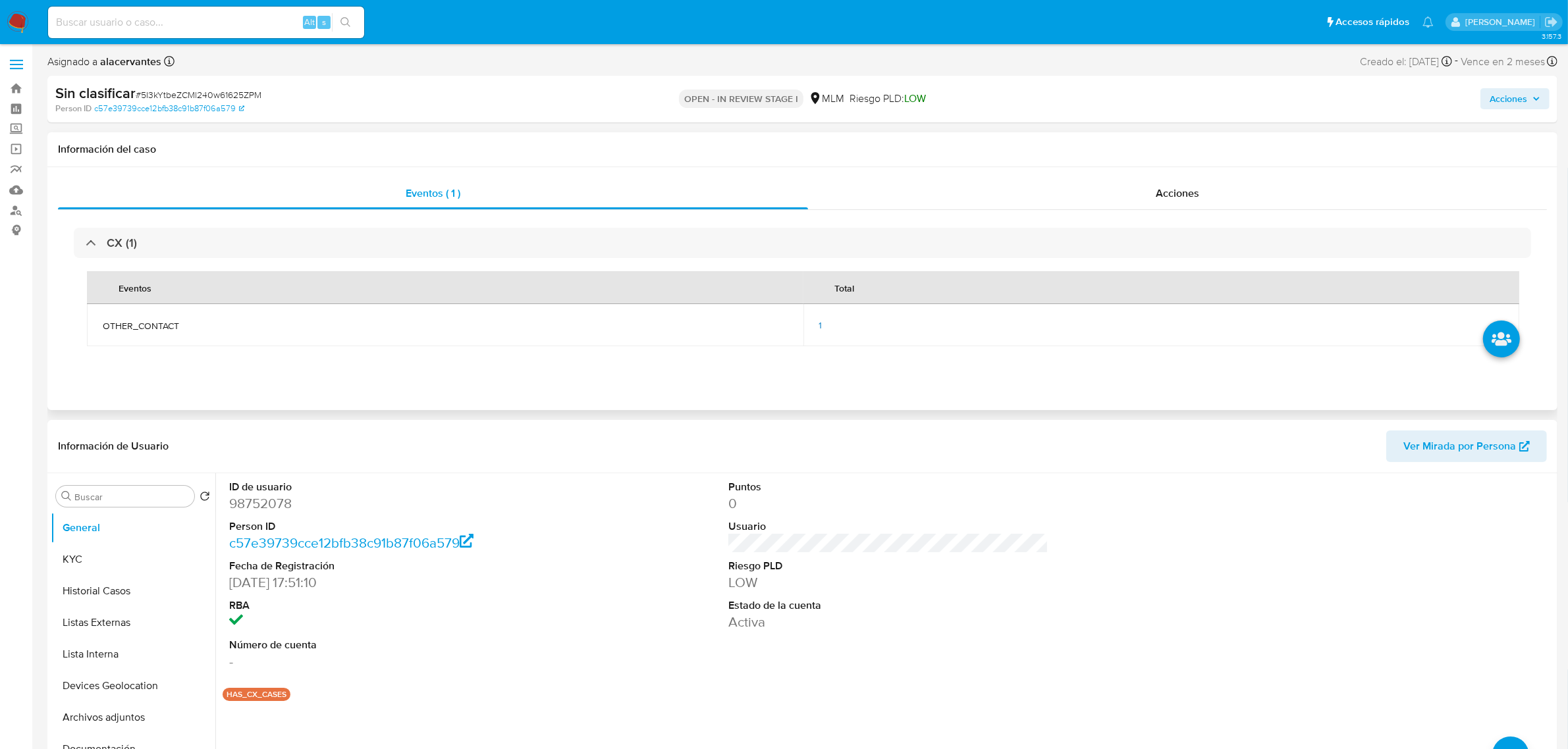
click at [820, 322] on span "1" at bounding box center [821, 325] width 3 height 13
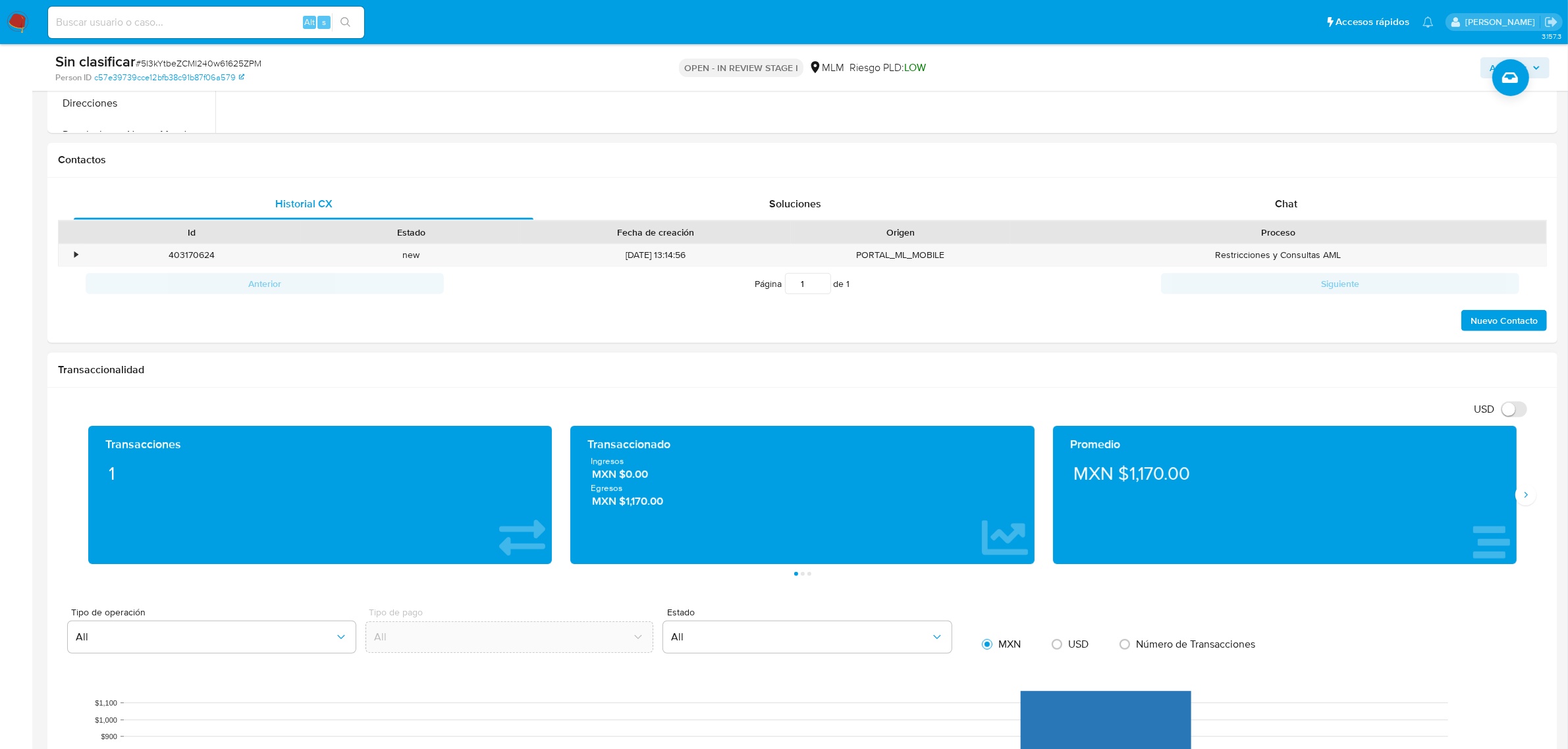
scroll to position [659, 0]
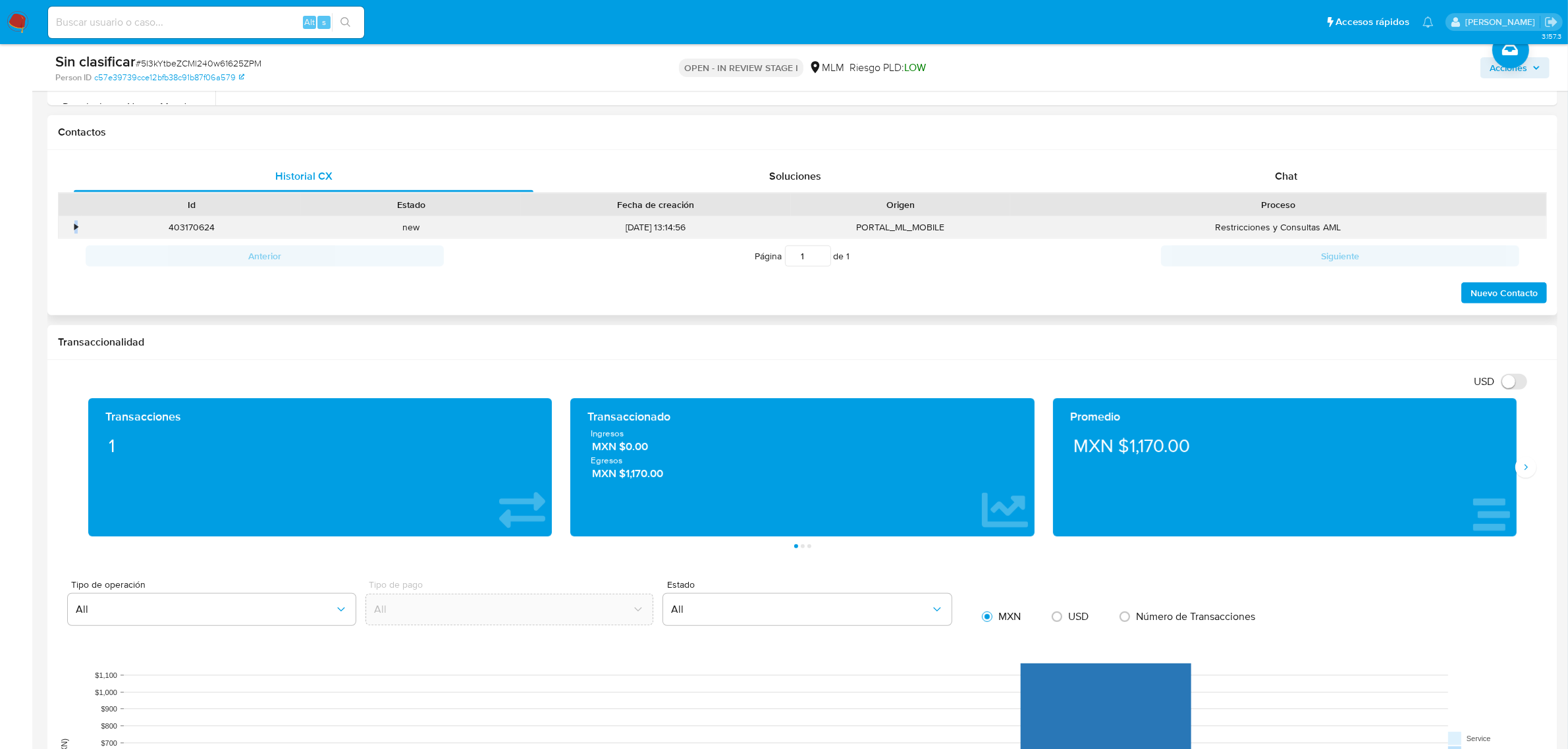
click at [74, 224] on div "•" at bounding box center [76, 228] width 3 height 12
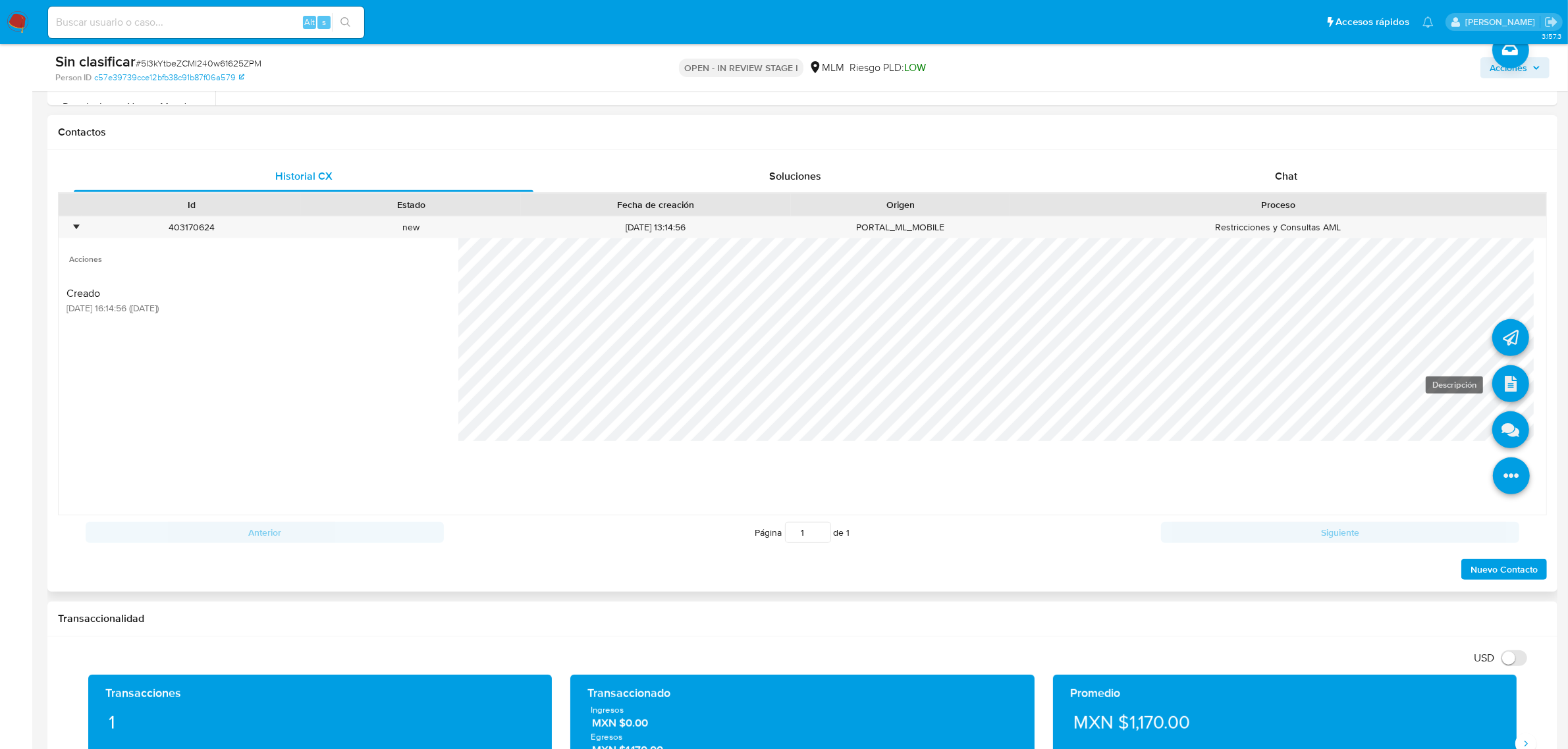
click at [1501, 383] on icon at bounding box center [1510, 384] width 37 height 37
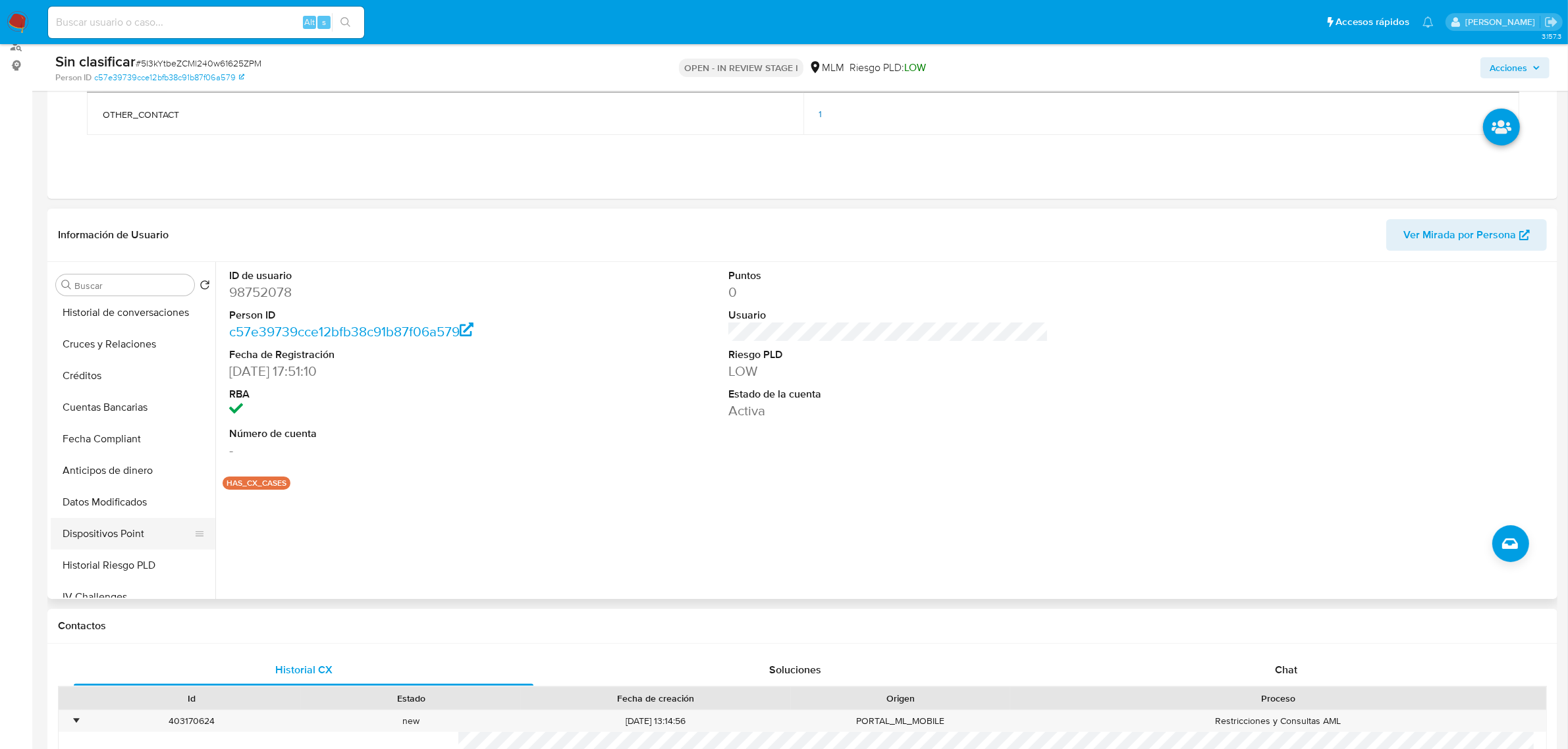
scroll to position [164, 0]
click at [130, 442] on button "Restricciones Nuevo Mundo" at bounding box center [128, 436] width 154 height 32
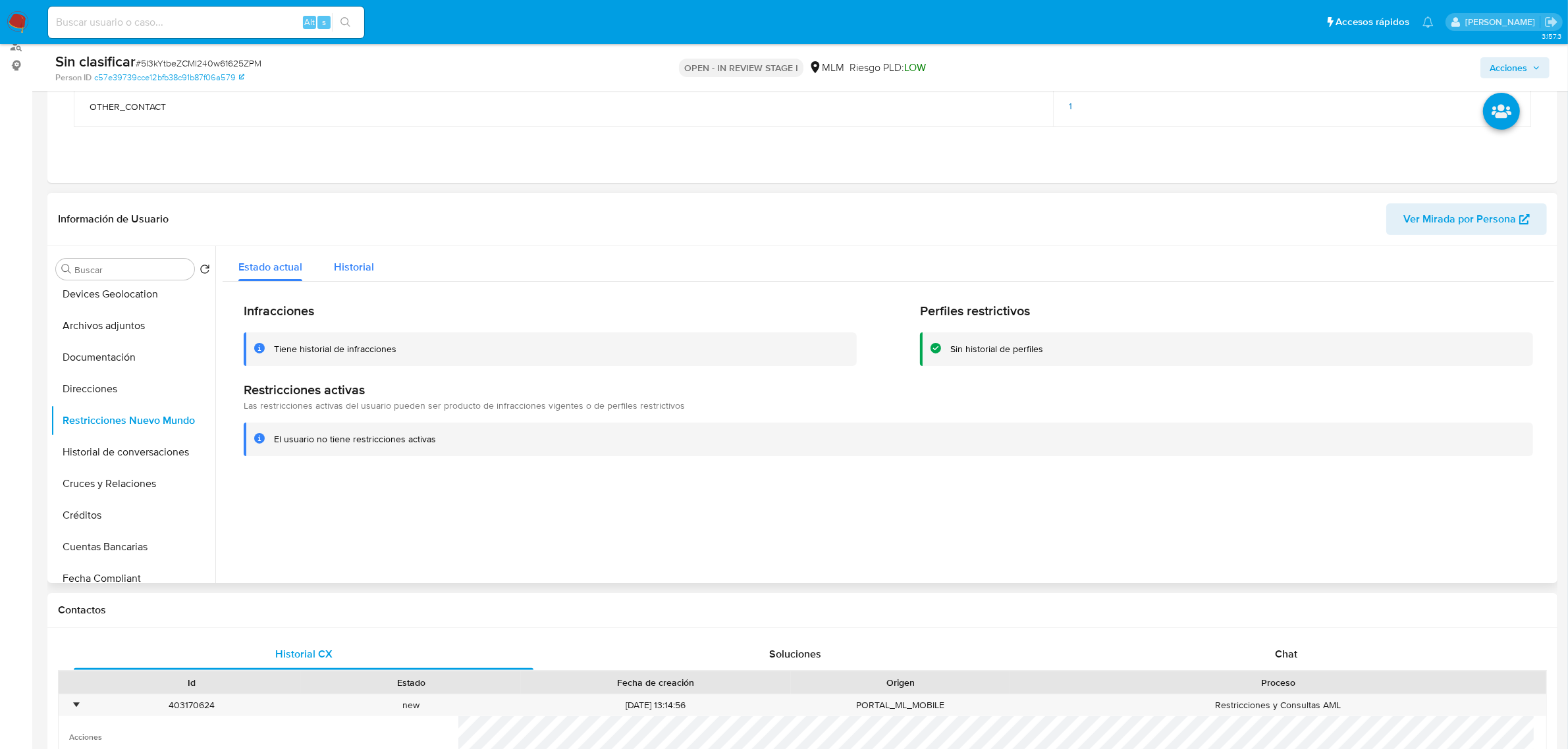
click at [369, 271] on span "Historial" at bounding box center [354, 267] width 40 height 15
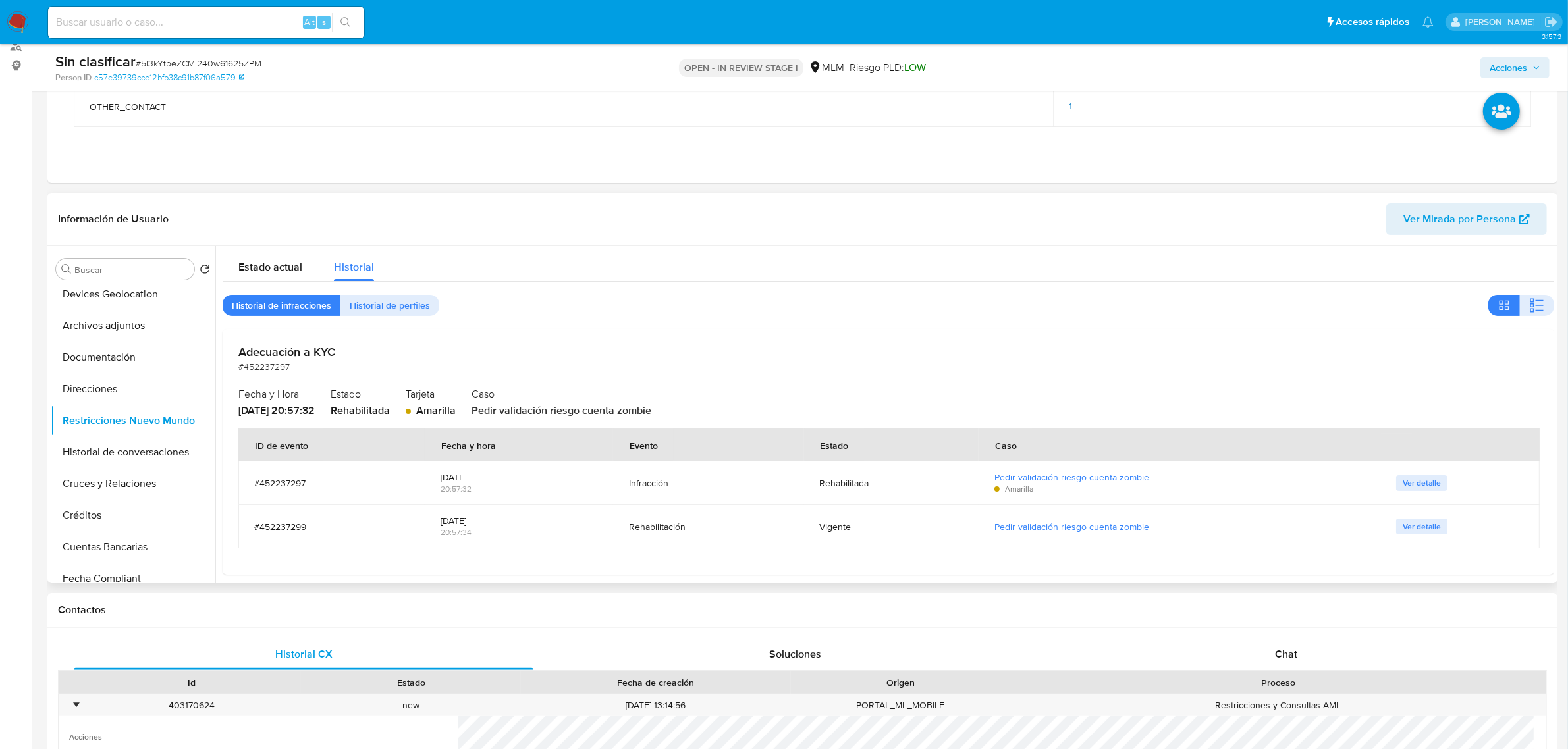
click at [277, 285] on div "Estado actual Historial Historial de infracciones Historial de perfiles Adecuac…" at bounding box center [889, 410] width 1331 height 329
click at [1424, 484] on span "Ver detalle" at bounding box center [1421, 483] width 39 height 13
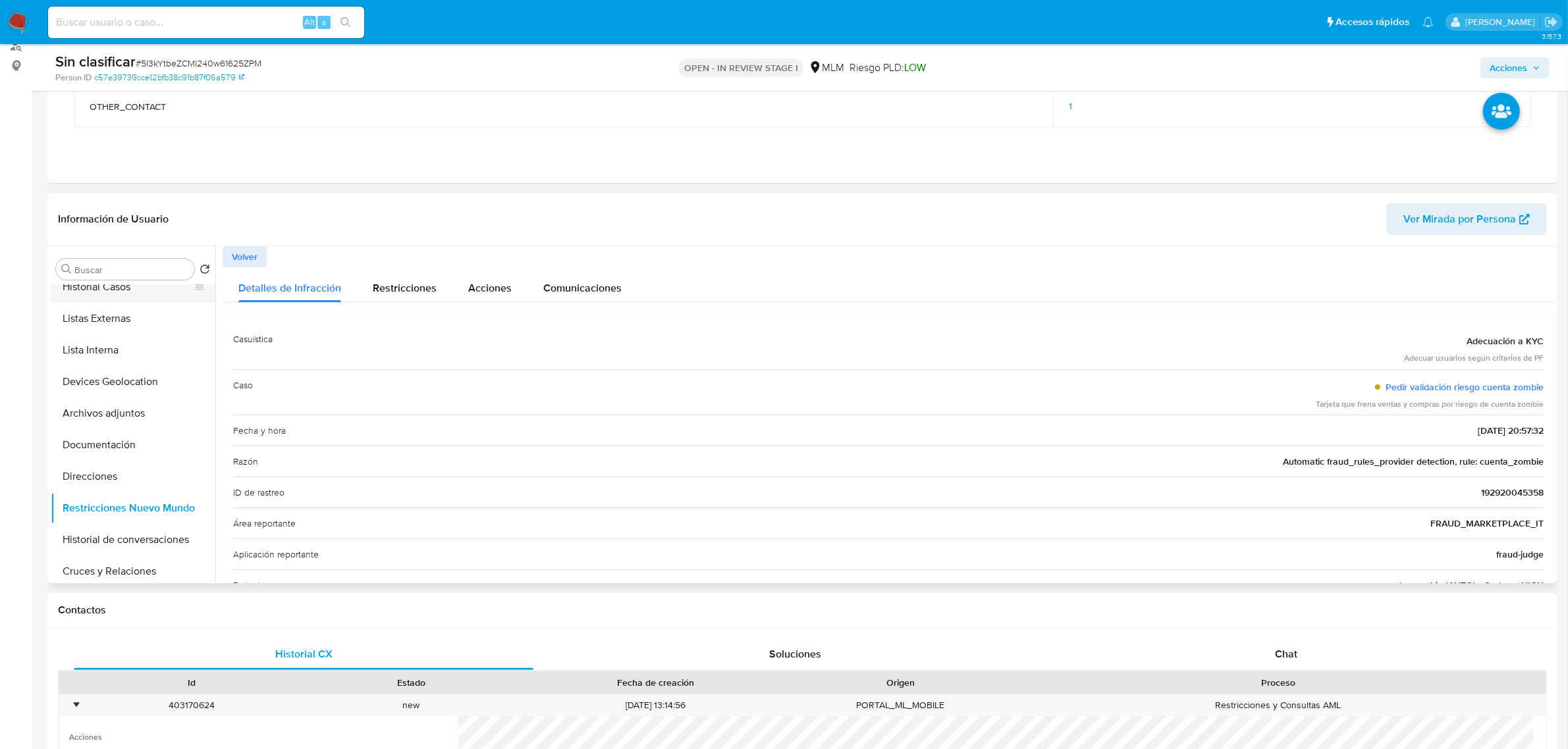
scroll to position [0, 0]
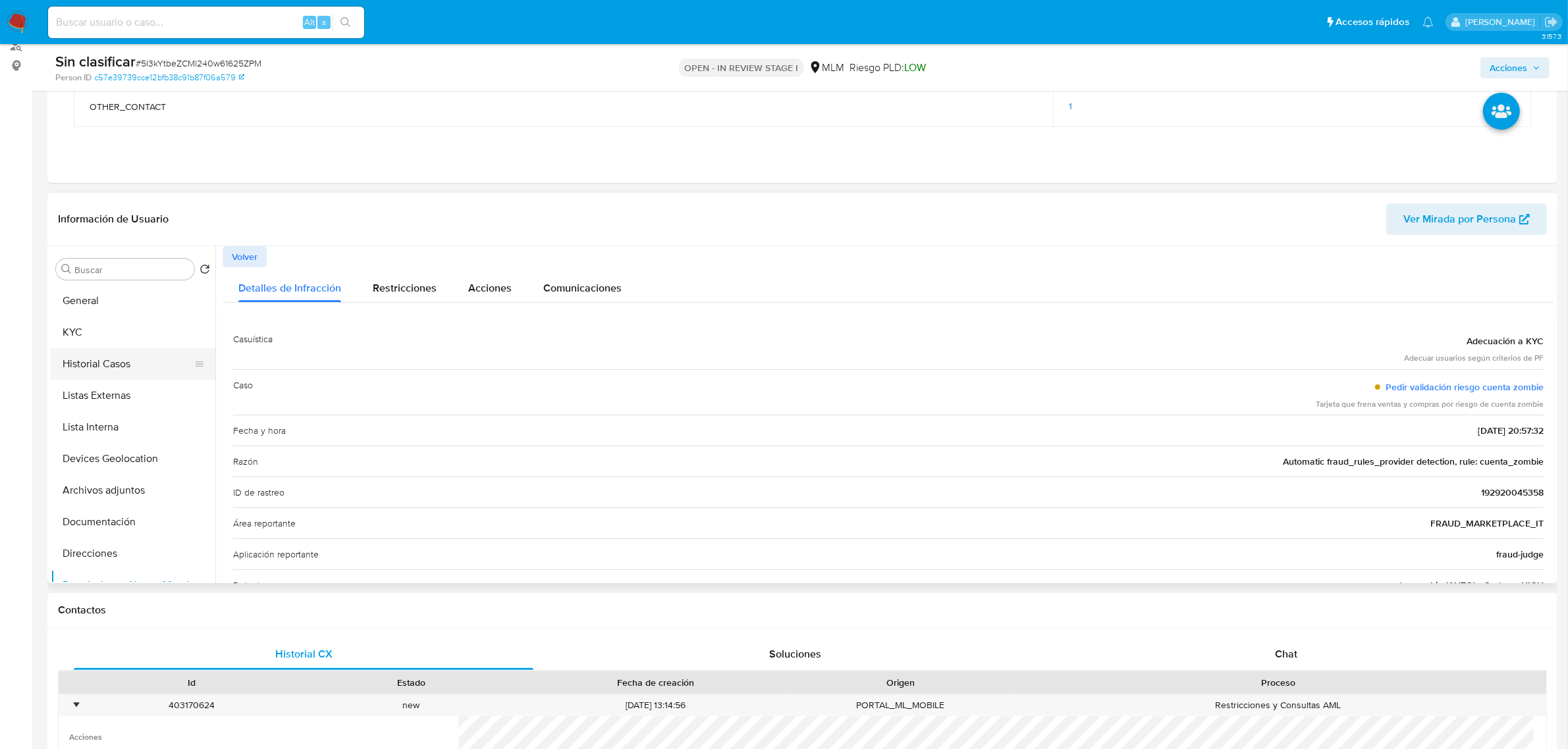
click at [103, 363] on button "Historial Casos" at bounding box center [128, 364] width 154 height 32
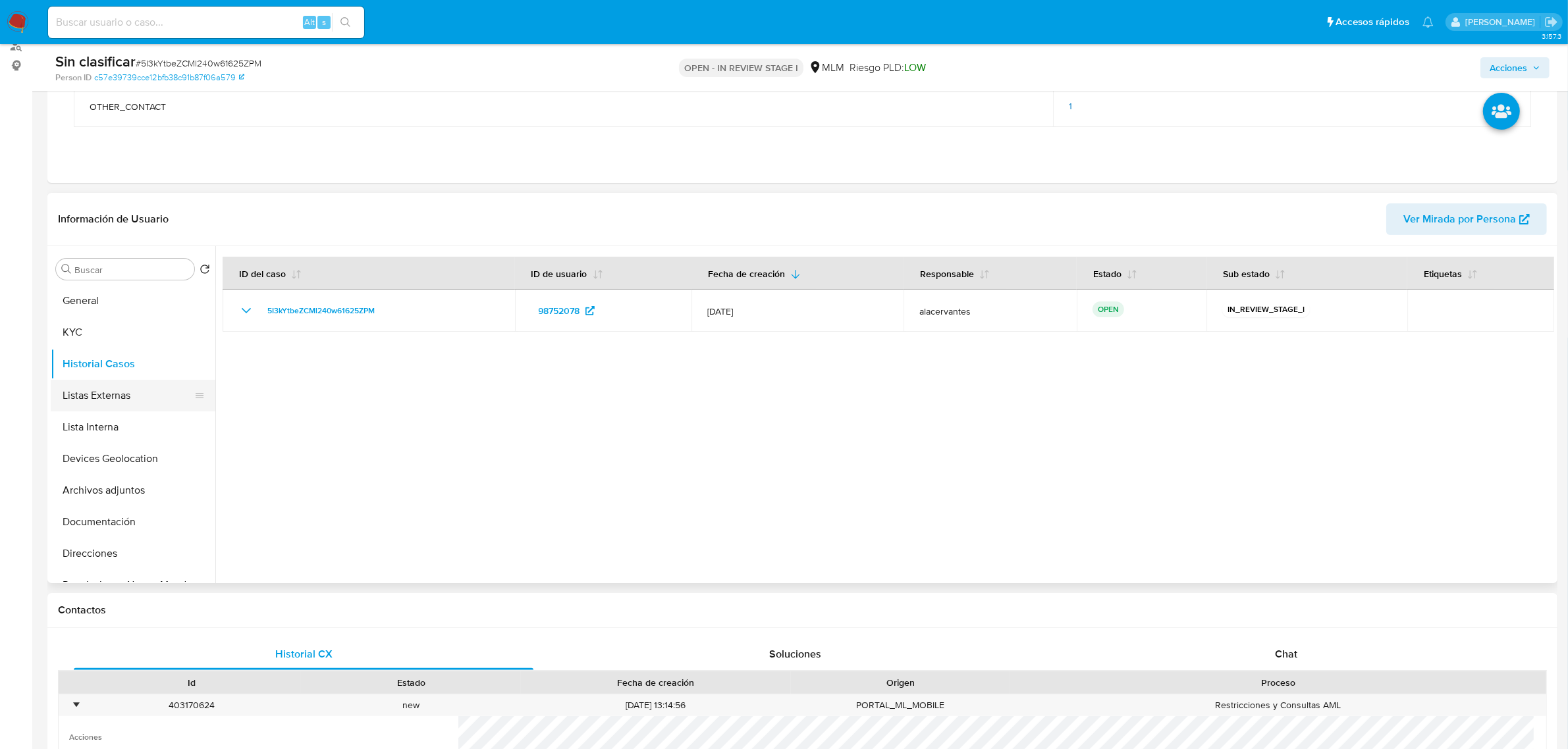
click at [128, 393] on button "Listas Externas" at bounding box center [128, 396] width 154 height 32
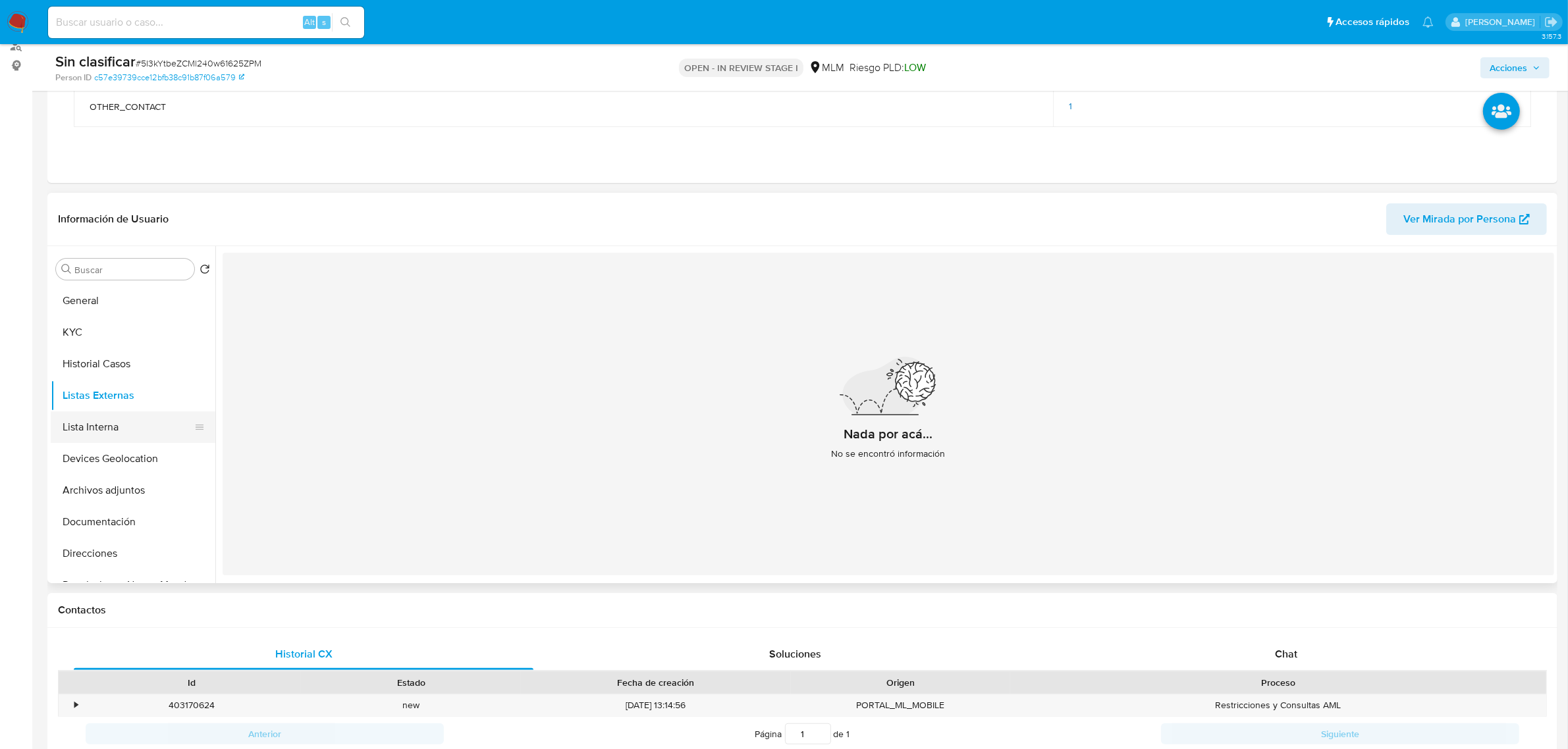
click at [115, 427] on button "Lista Interna" at bounding box center [128, 427] width 154 height 32
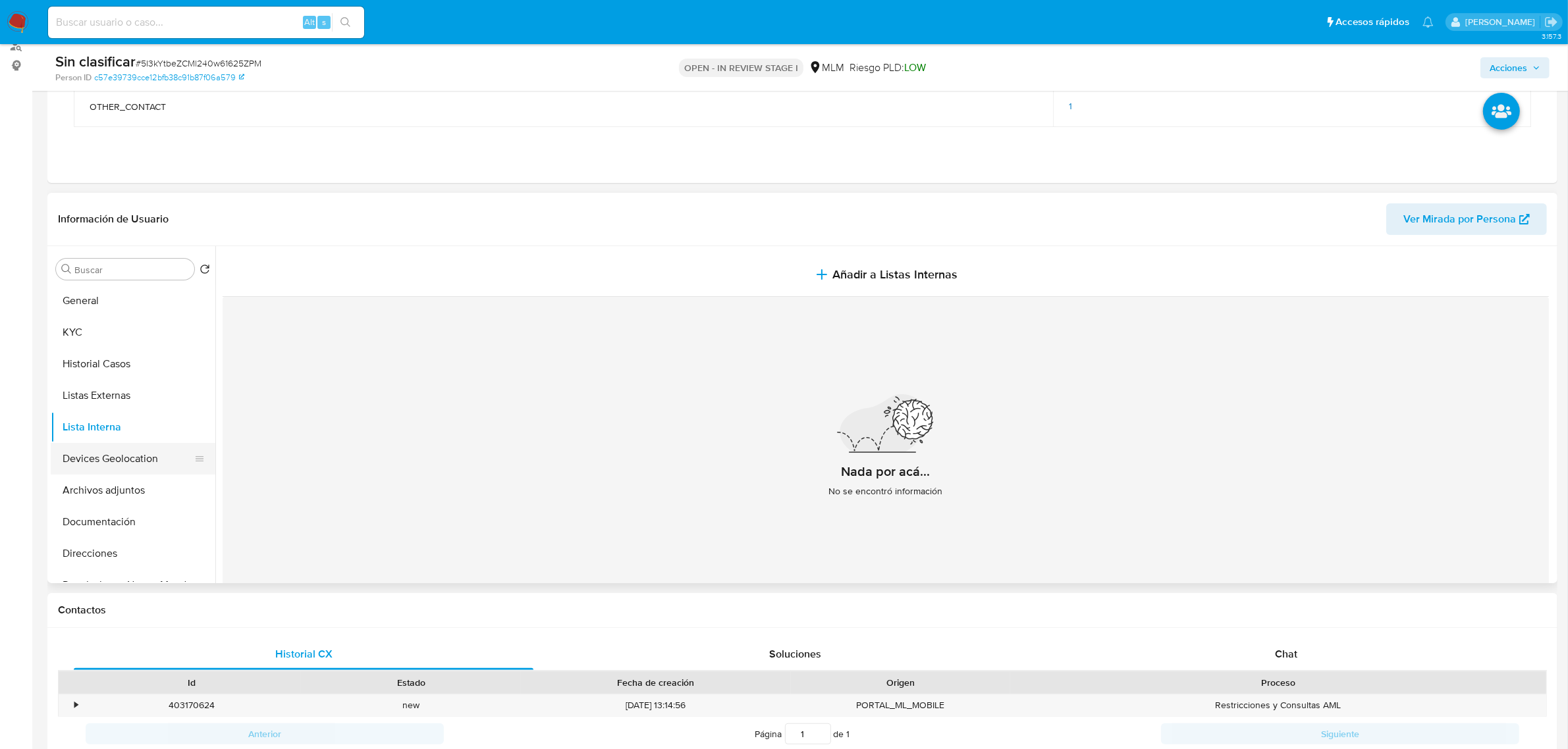
click at [129, 471] on button "Devices Geolocation" at bounding box center [128, 459] width 154 height 32
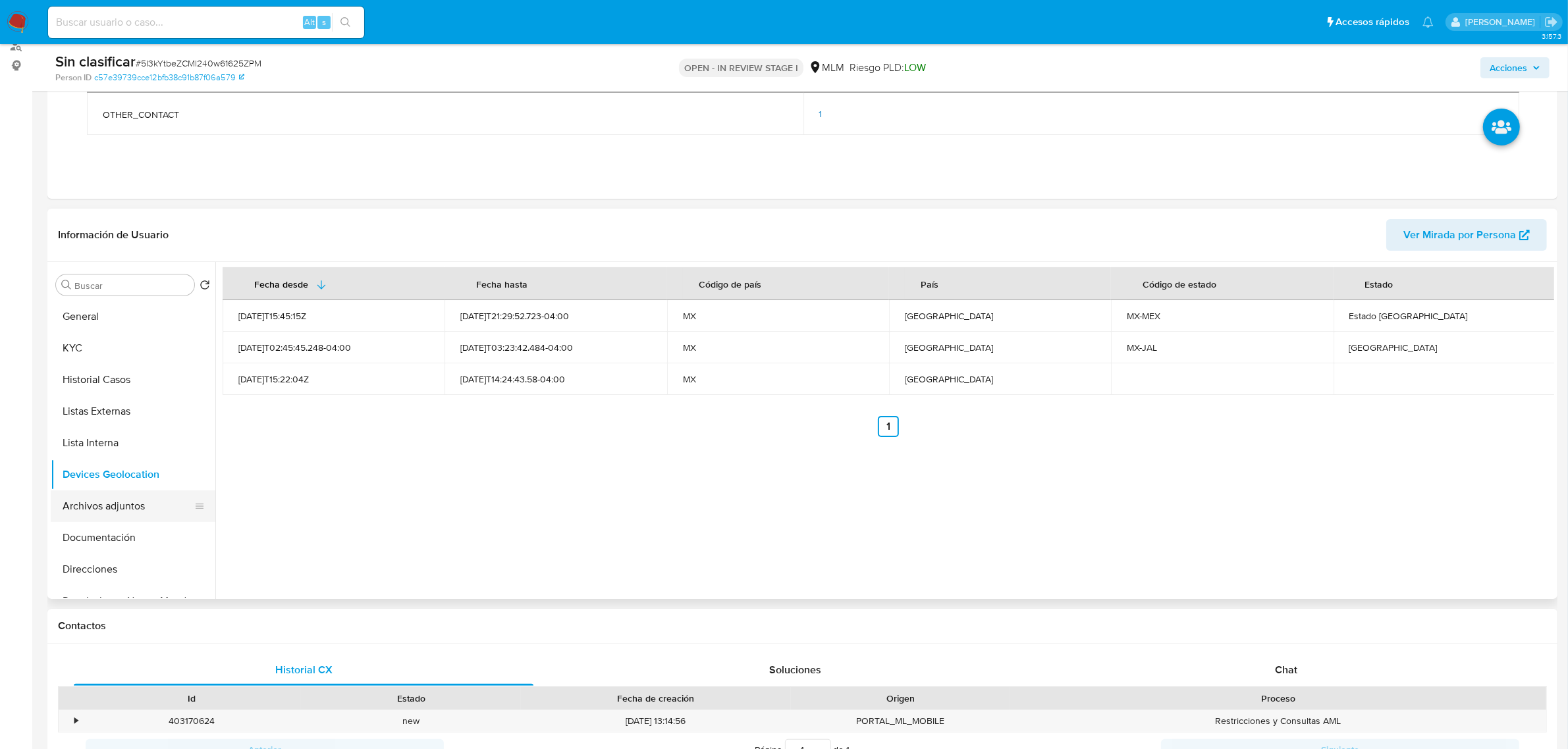
click at [120, 495] on button "Archivos adjuntos" at bounding box center [128, 506] width 154 height 32
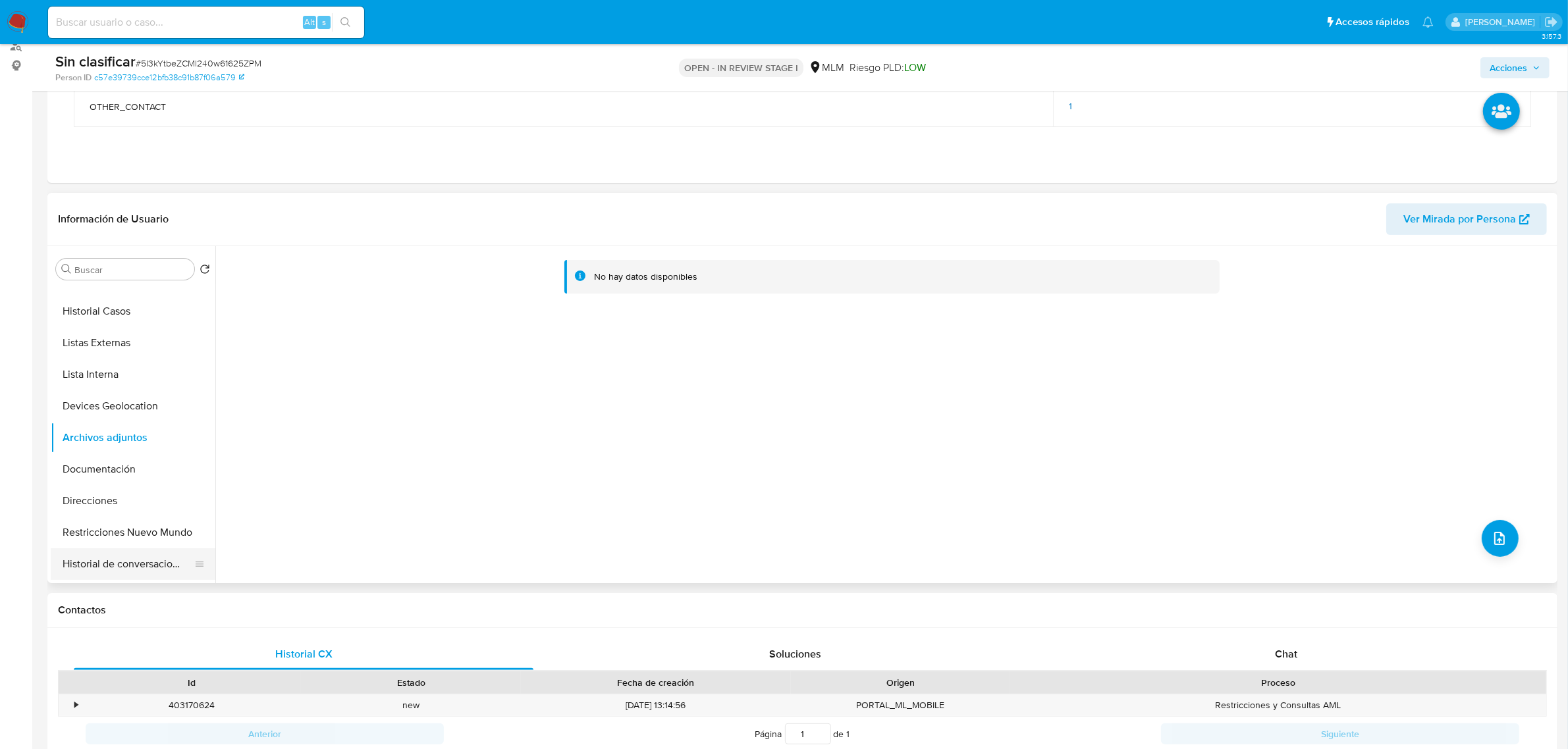
scroll to position [83, 0]
click at [120, 508] on button "Restricciones Nuevo Mundo" at bounding box center [128, 503] width 154 height 32
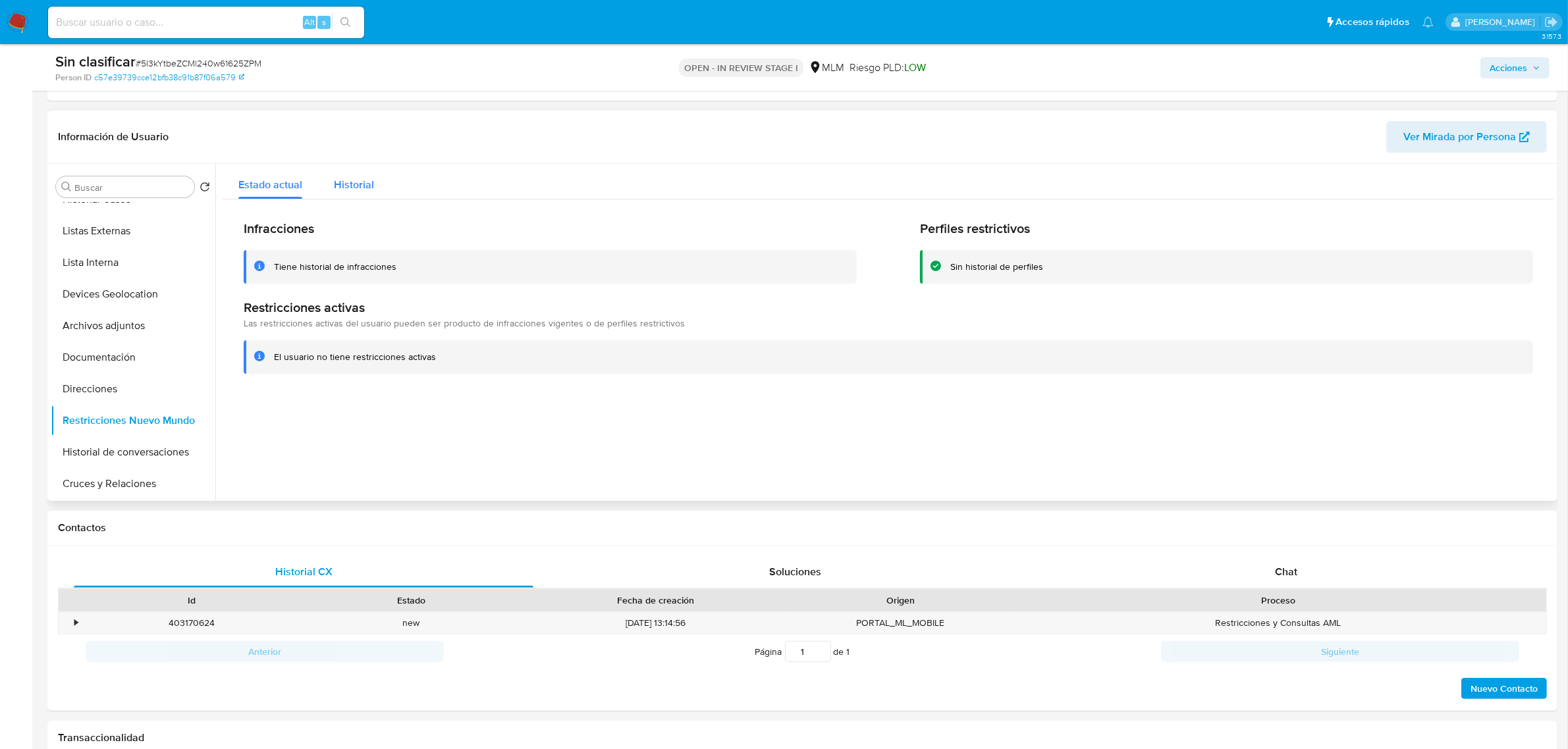
click at [349, 189] on span "Historial" at bounding box center [354, 185] width 40 height 15
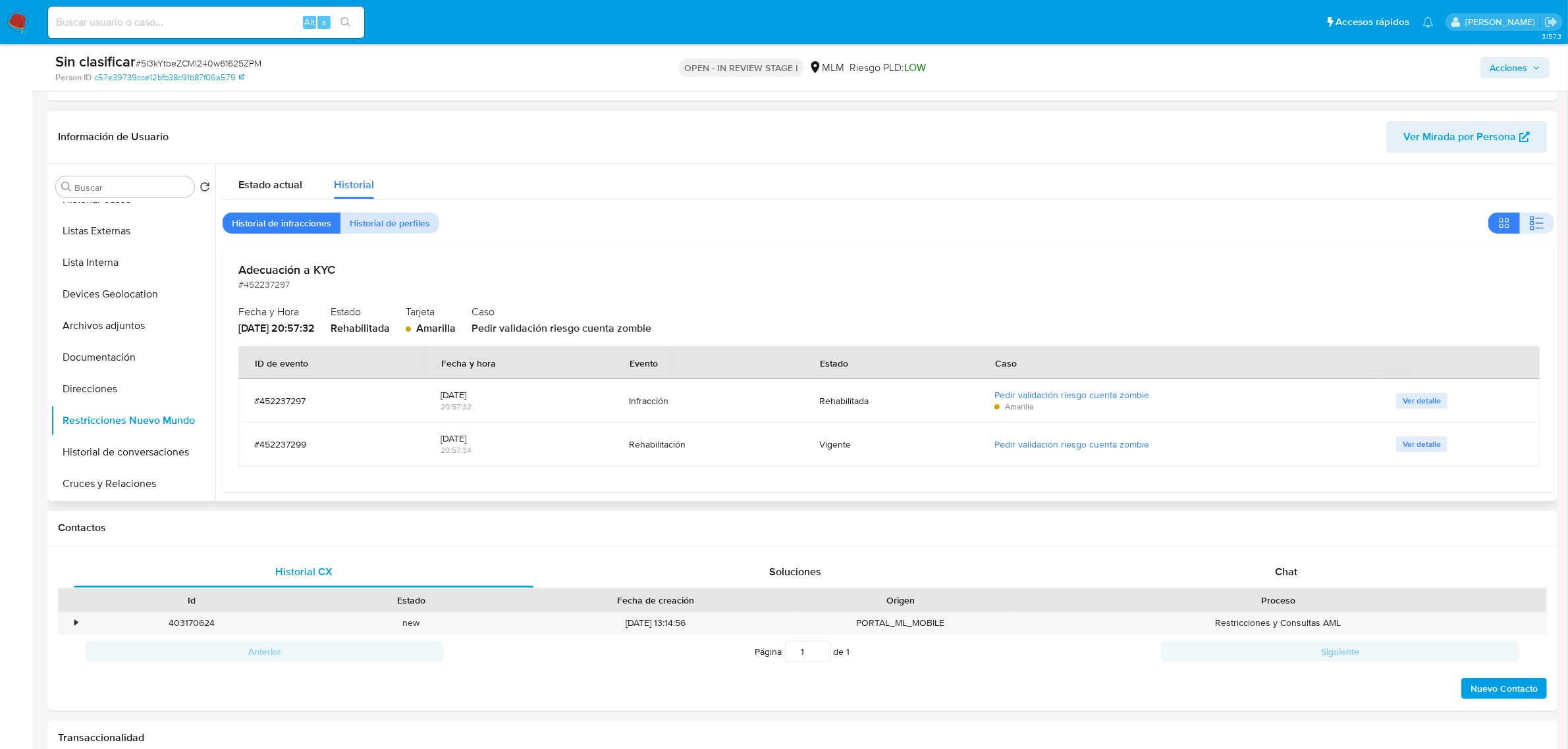
click at [373, 232] on span "Historial de perfiles" at bounding box center [389, 223] width 80 height 19
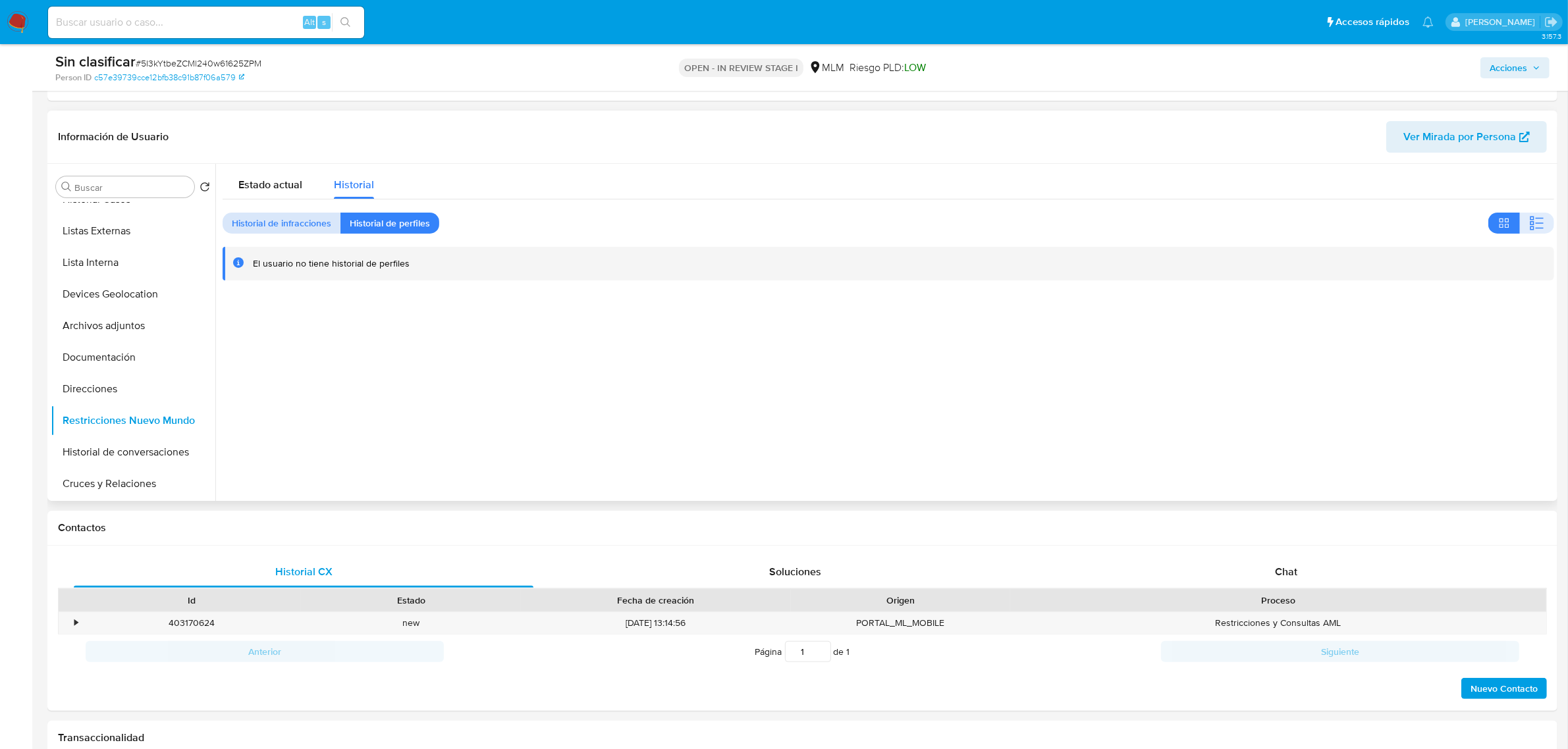
click at [262, 232] on span "Historial de infracciones" at bounding box center [281, 223] width 99 height 19
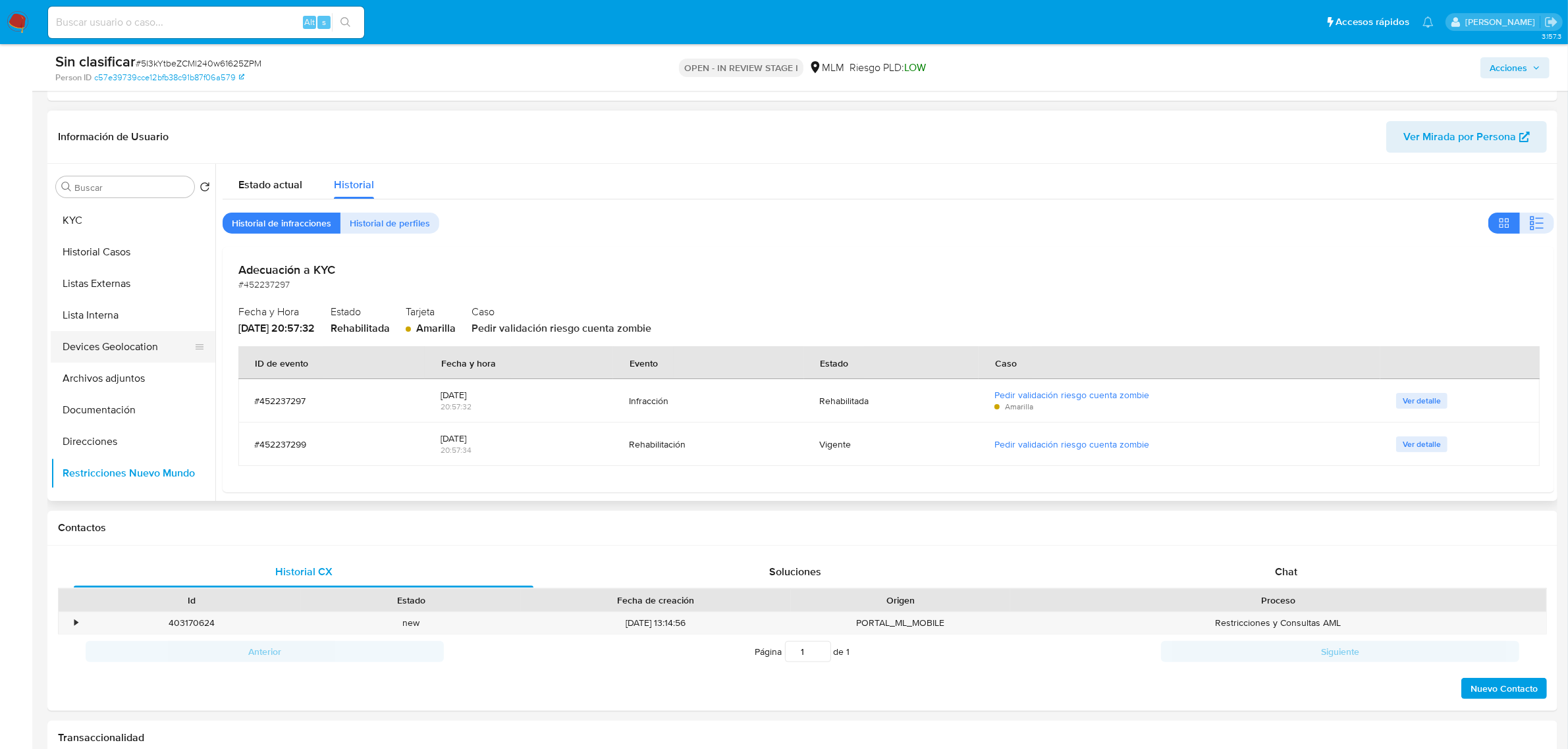
scroll to position [0, 0]
click at [115, 439] on button "Documentación" at bounding box center [128, 440] width 154 height 32
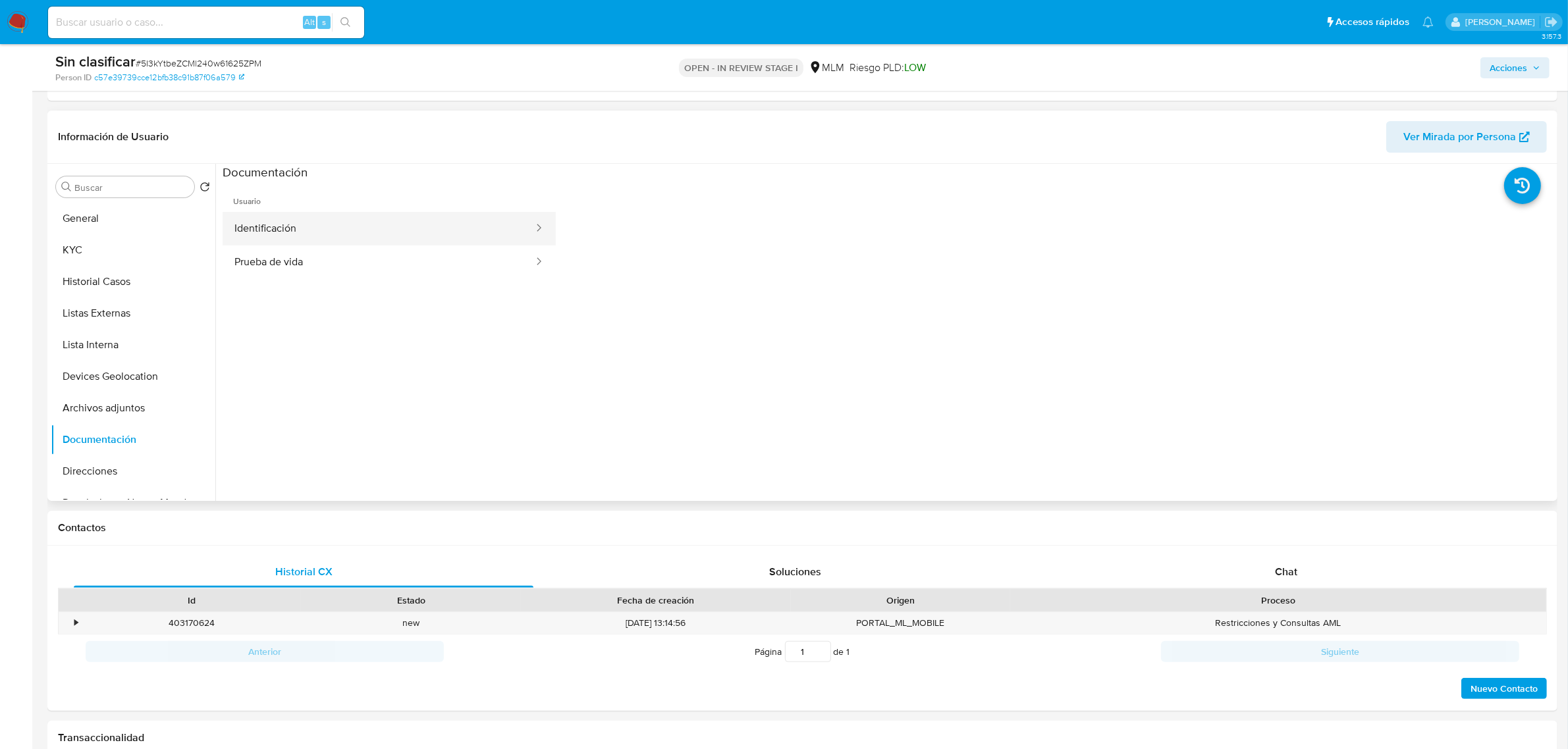
click at [317, 231] on button "Identificación" at bounding box center [379, 229] width 312 height 34
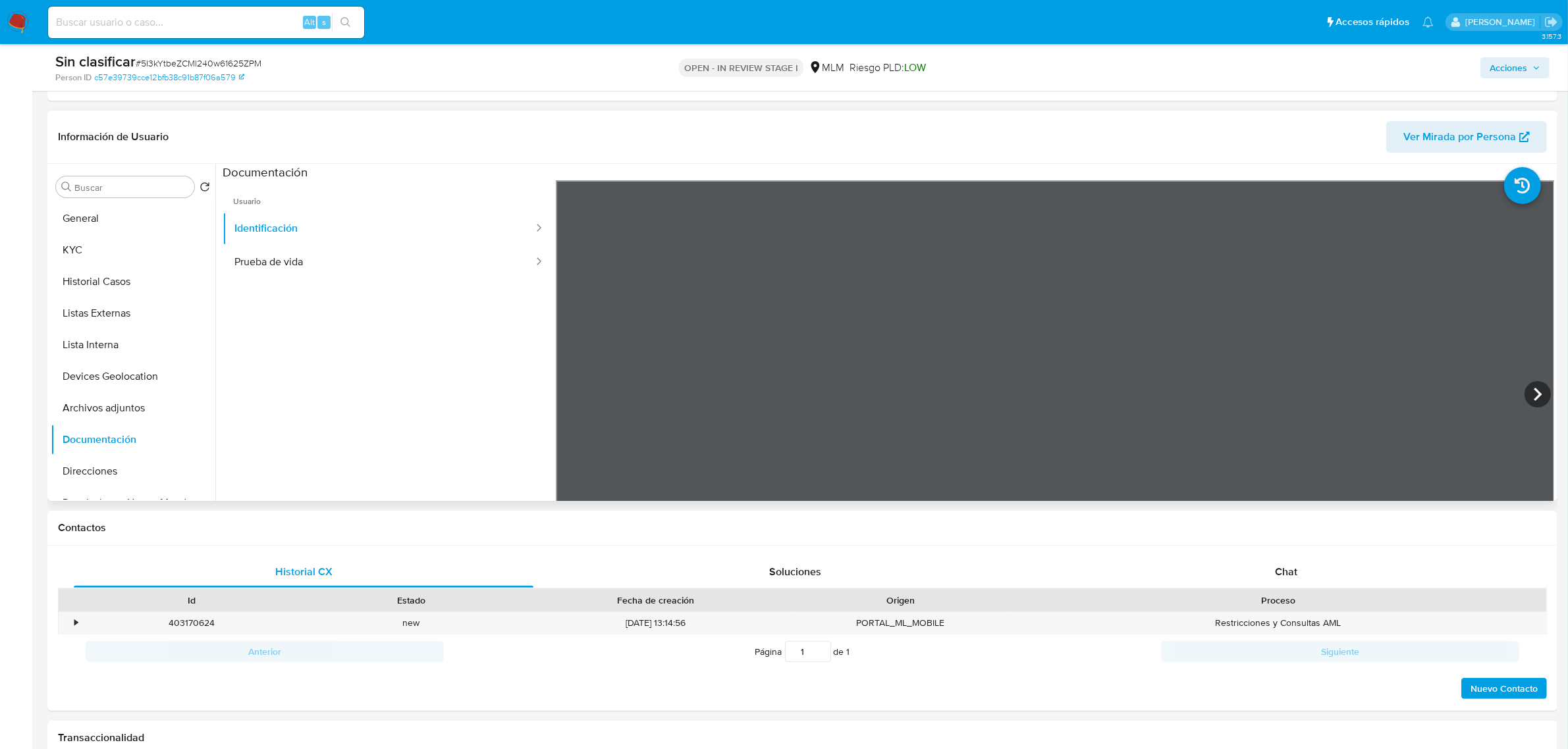
scroll to position [247, 0]
click at [356, 262] on button "Prueba de vida" at bounding box center [379, 262] width 312 height 34
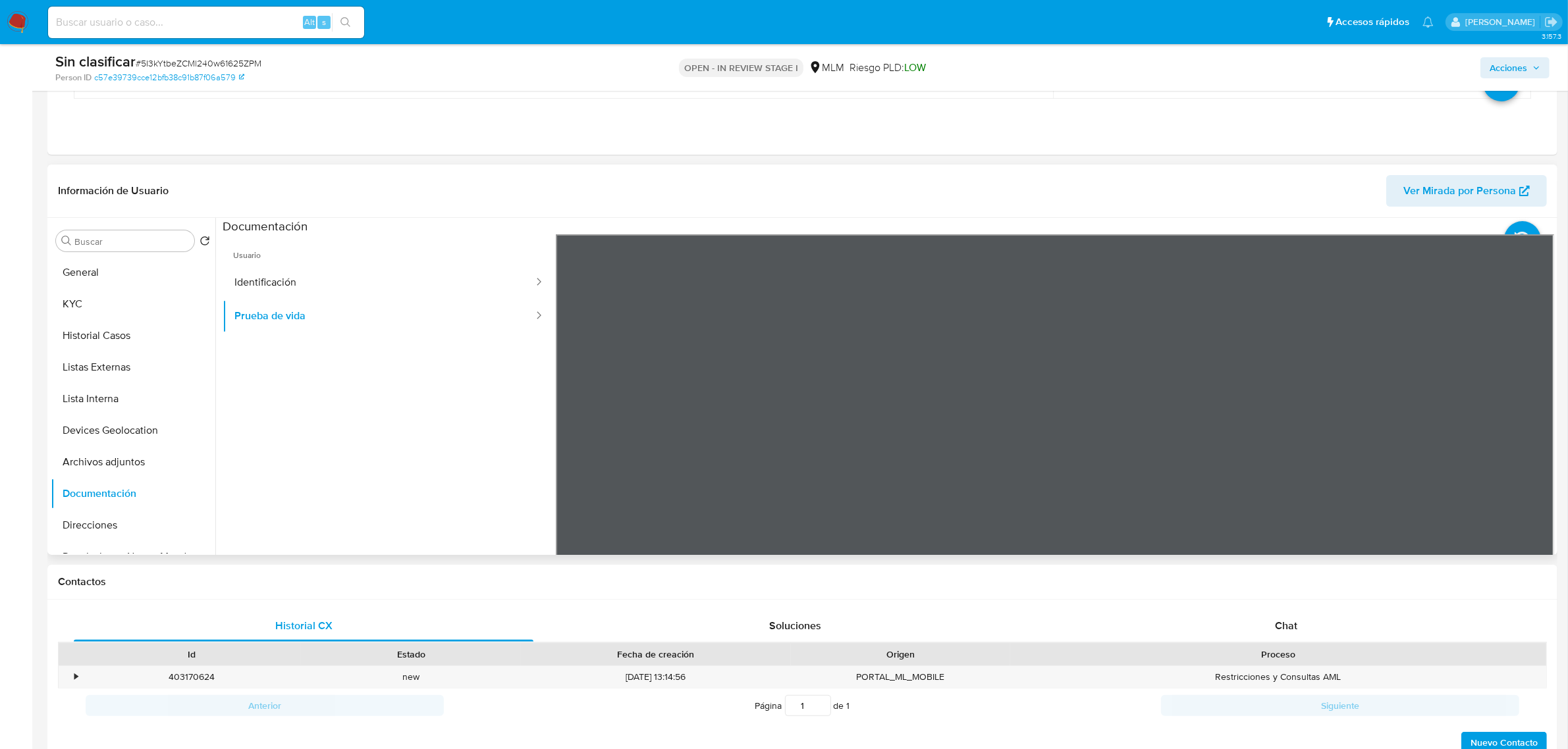
scroll to position [164, 0]
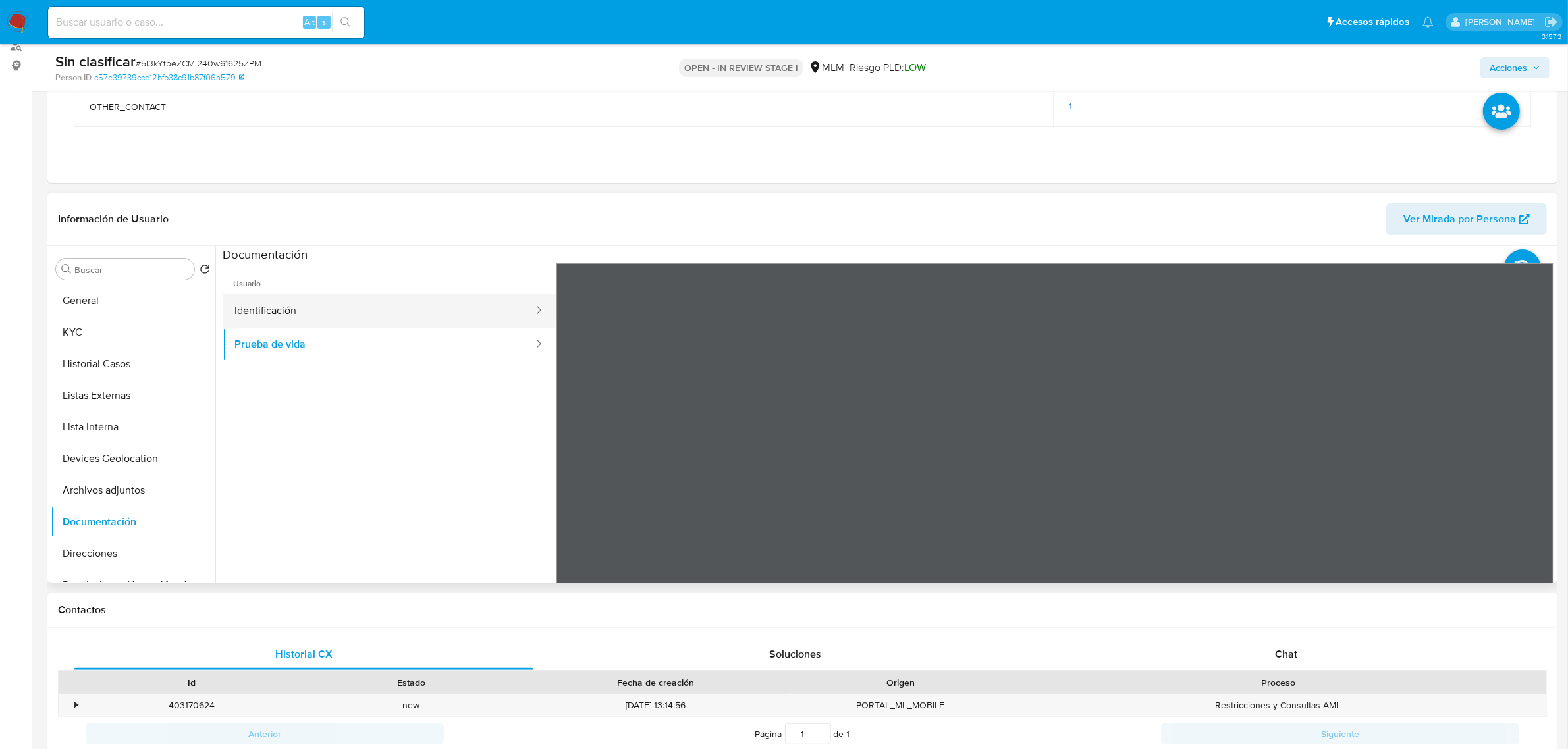
click at [278, 317] on button "Identificación" at bounding box center [379, 312] width 312 height 34
